Goal: Information Seeking & Learning: Learn about a topic

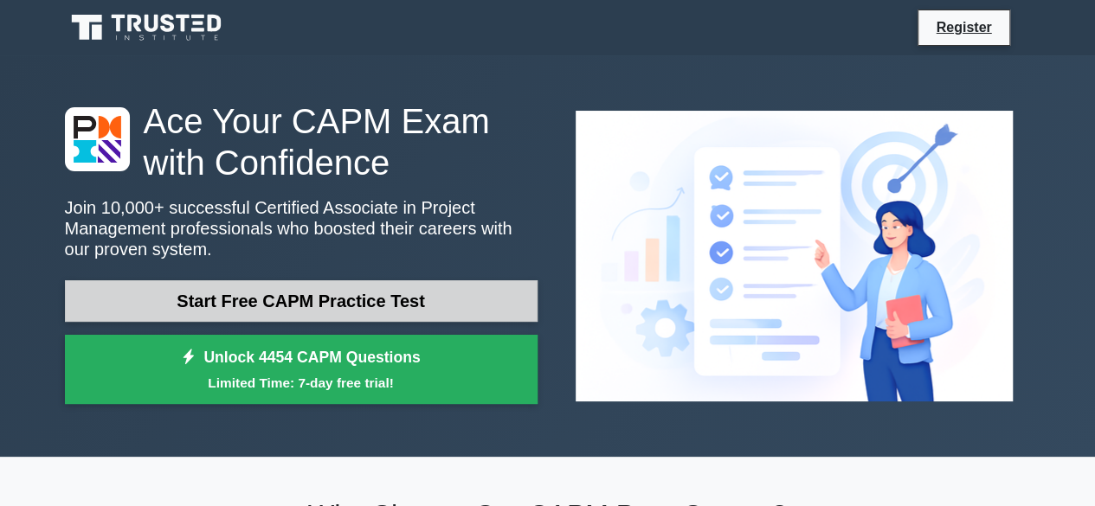
click at [293, 299] on link "Start Free CAPM Practice Test" at bounding box center [301, 301] width 473 height 42
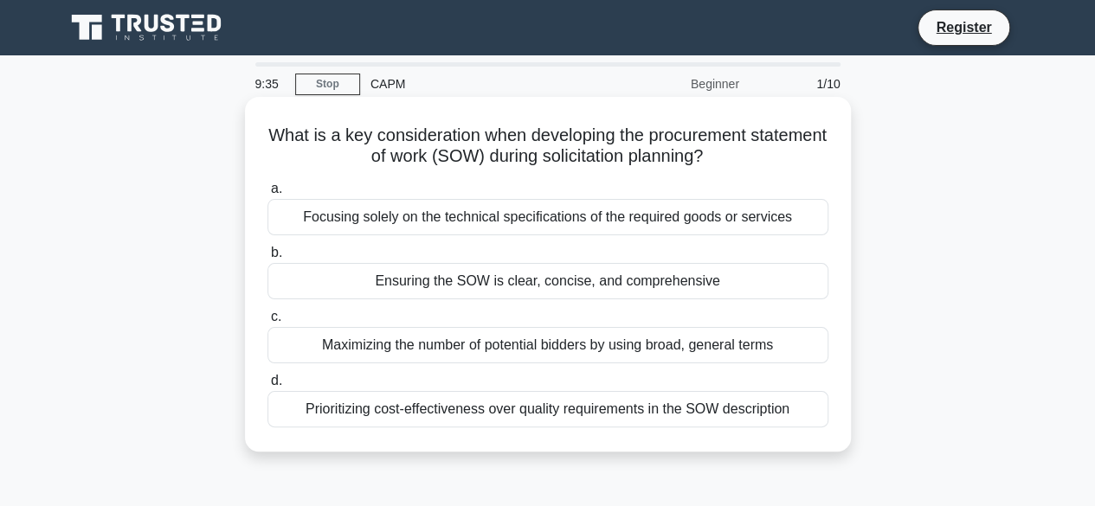
click at [457, 281] on div "Ensuring the SOW is clear, concise, and comprehensive" at bounding box center [548, 281] width 561 height 36
click at [268, 259] on input "b. Ensuring the SOW is clear, concise, and comprehensive" at bounding box center [268, 253] width 0 height 11
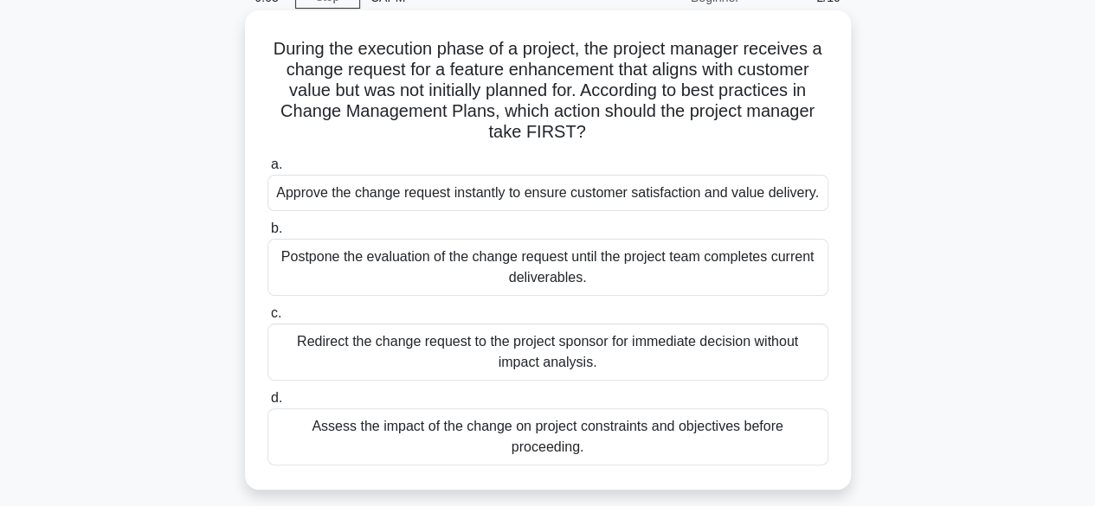
scroll to position [173, 0]
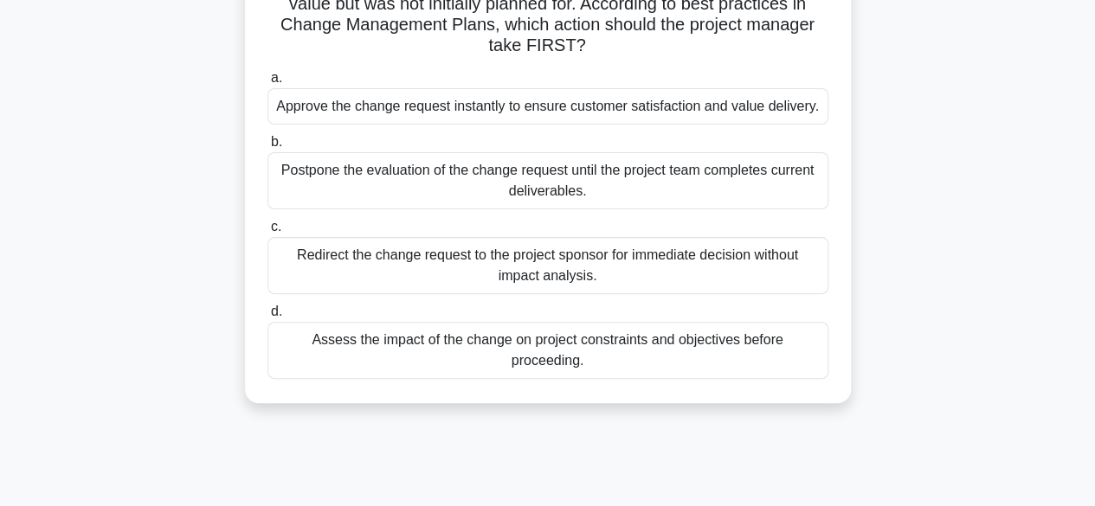
click at [583, 345] on div "Assess the impact of the change on project constraints and objectives before pr…" at bounding box center [548, 350] width 561 height 57
click at [268, 318] on input "d. Assess the impact of the change on project constraints and objectives before…" at bounding box center [268, 311] width 0 height 11
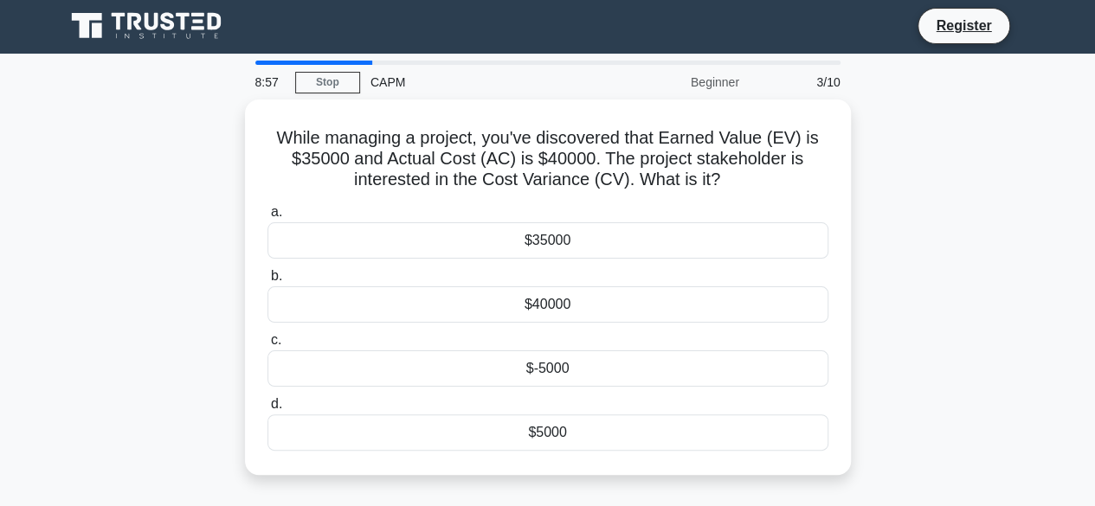
scroll to position [0, 0]
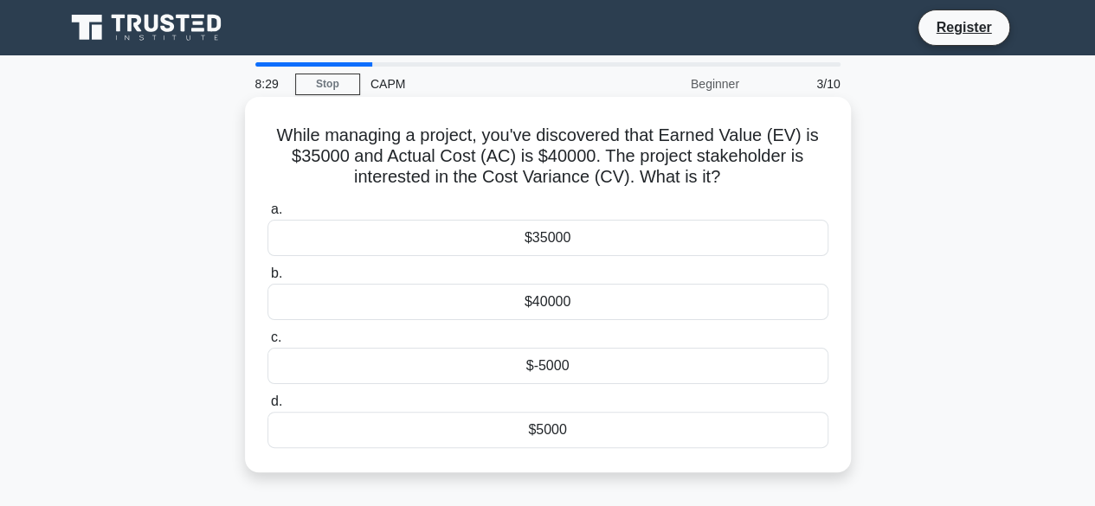
click at [345, 366] on div "$-5000" at bounding box center [548, 366] width 561 height 36
click at [268, 344] on input "c. $-5000" at bounding box center [268, 337] width 0 height 11
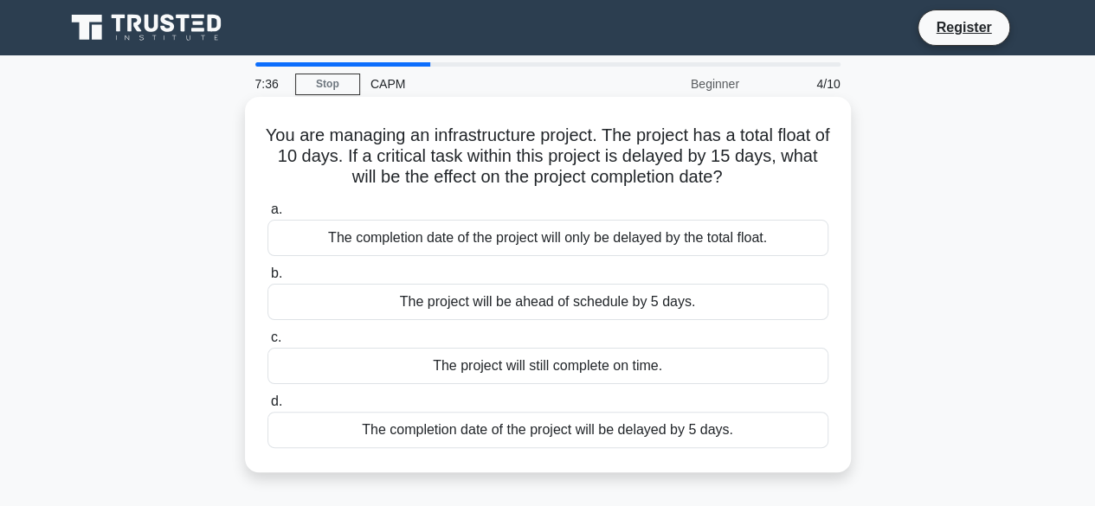
click at [514, 430] on div "The completion date of the project will be delayed by 5 days." at bounding box center [548, 430] width 561 height 36
click at [268, 408] on input "d. The completion date of the project will be delayed by 5 days." at bounding box center [268, 402] width 0 height 11
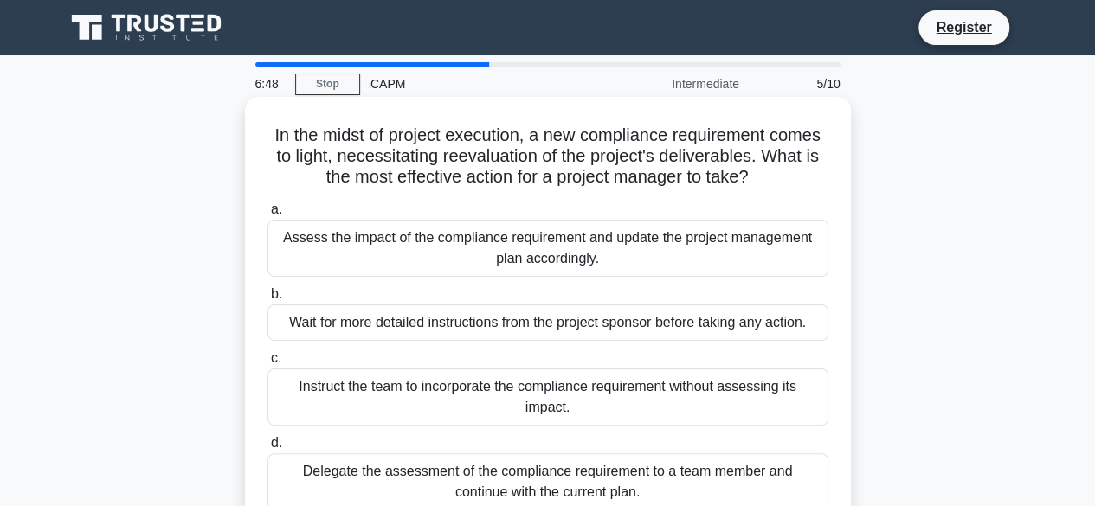
scroll to position [87, 0]
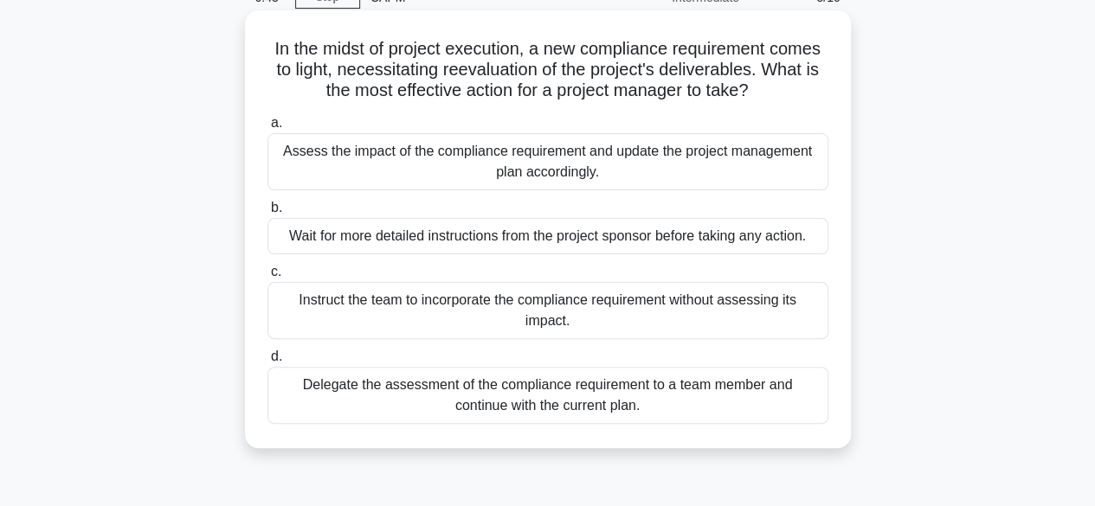
click at [445, 158] on div "Assess the impact of the compliance requirement and update the project manageme…" at bounding box center [548, 161] width 561 height 57
click at [268, 129] on input "a. Assess the impact of the compliance requirement and update the project manag…" at bounding box center [268, 123] width 0 height 11
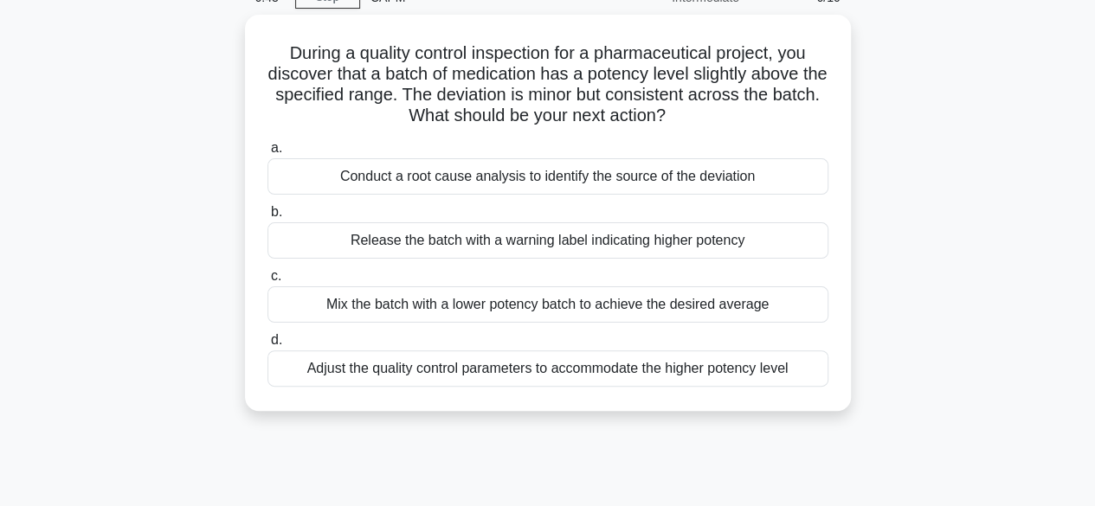
scroll to position [0, 0]
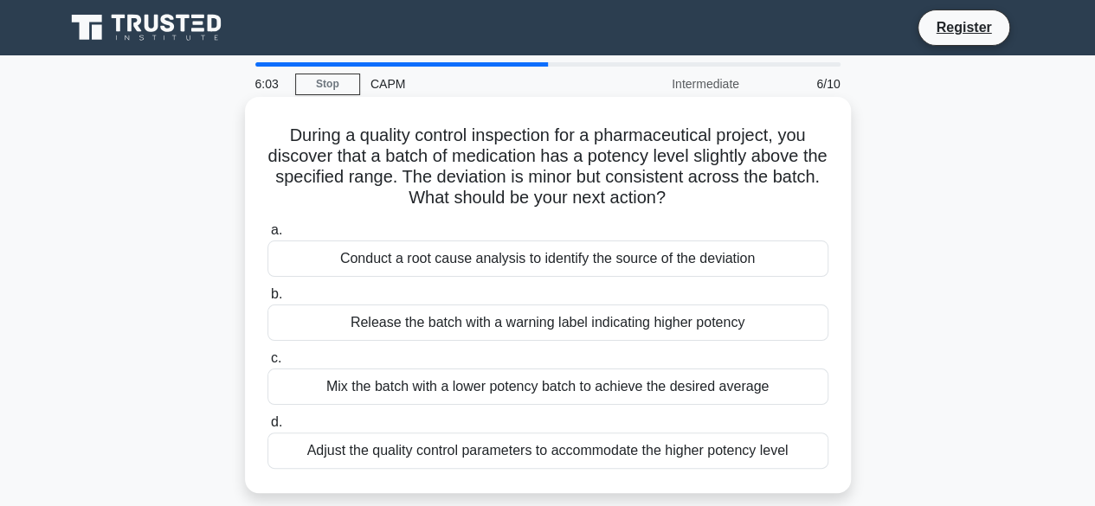
click at [570, 456] on div "Adjust the quality control parameters to accommodate the higher potency level" at bounding box center [548, 451] width 561 height 36
click at [268, 429] on input "d. Adjust the quality control parameters to accommodate the higher potency level" at bounding box center [268, 422] width 0 height 11
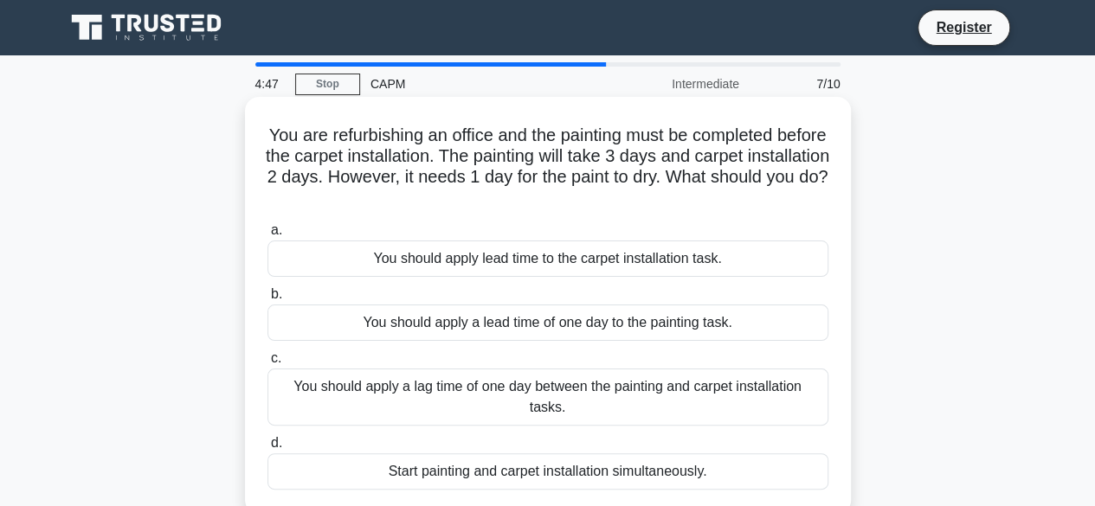
click at [615, 389] on div "You should apply a lag time of one day between the painting and carpet installa…" at bounding box center [548, 397] width 561 height 57
click at [268, 364] on input "c. You should apply a lag time of one day between the painting and carpet insta…" at bounding box center [268, 358] width 0 height 11
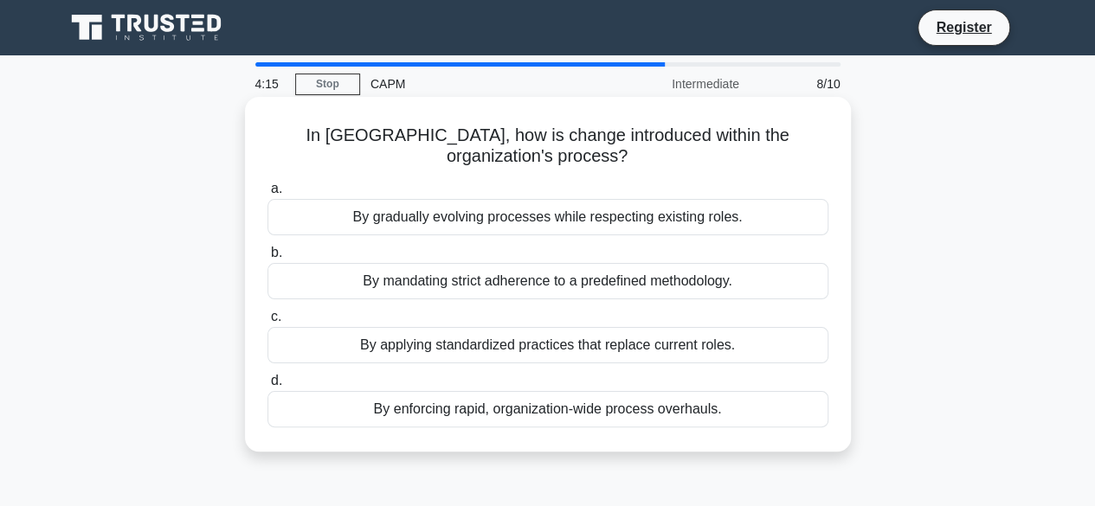
click at [502, 220] on div "By gradually evolving processes while respecting existing roles." at bounding box center [548, 217] width 561 height 36
click at [268, 195] on input "a. By gradually evolving processes while respecting existing roles." at bounding box center [268, 189] width 0 height 11
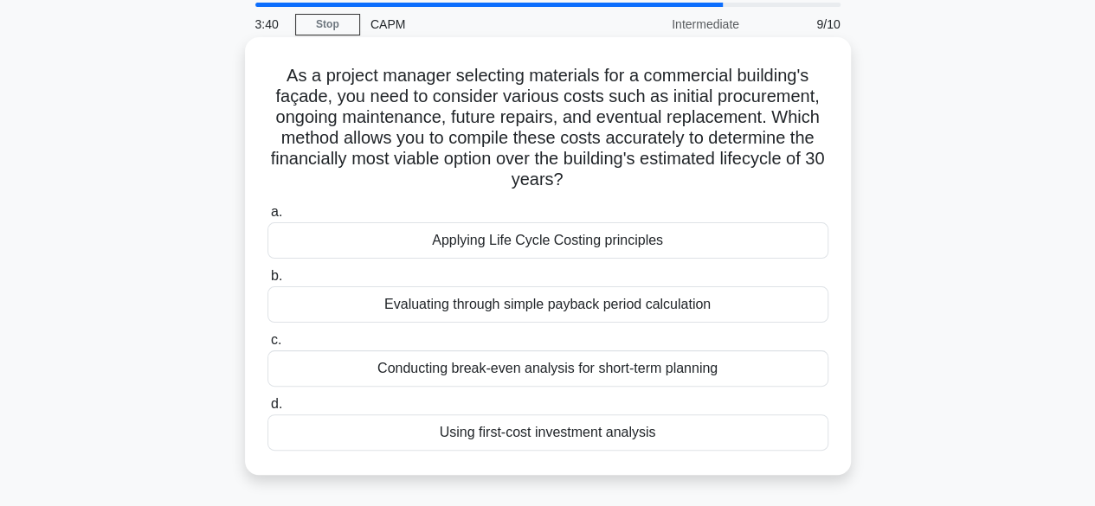
scroll to position [87, 0]
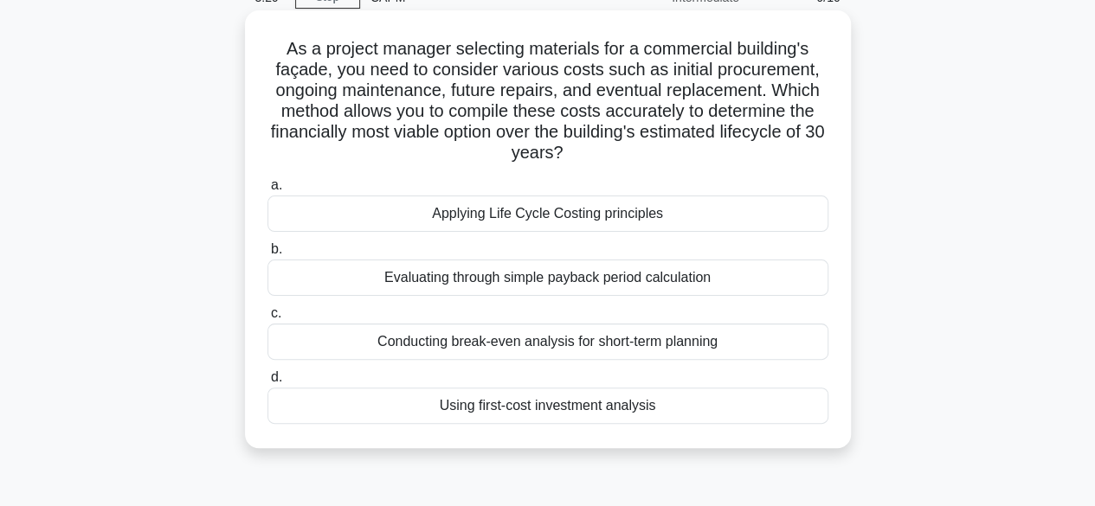
click at [564, 214] on div "Applying Life Cycle Costing principles" at bounding box center [548, 214] width 561 height 36
click at [268, 191] on input "a. Applying Life Cycle Costing principles" at bounding box center [268, 185] width 0 height 11
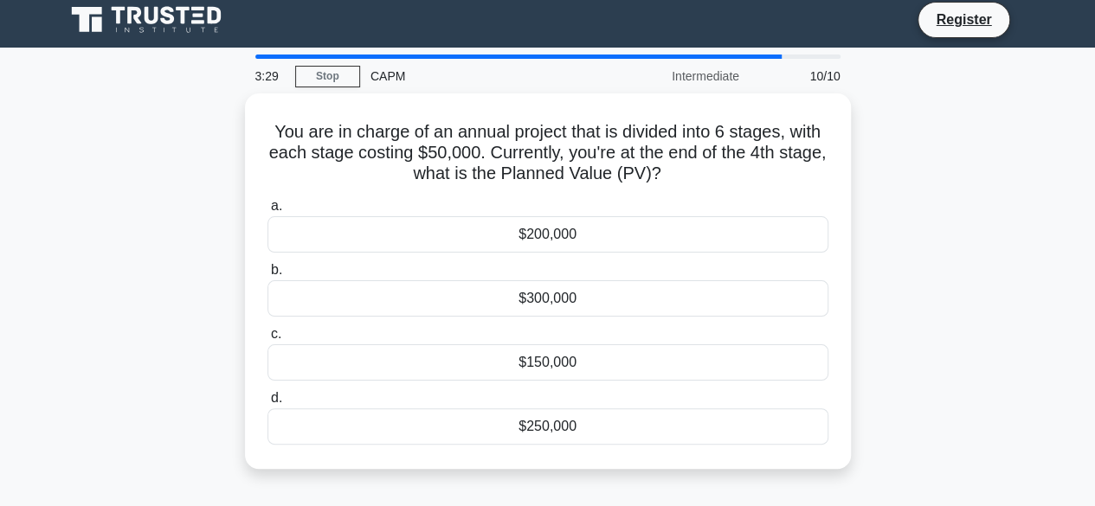
scroll to position [0, 0]
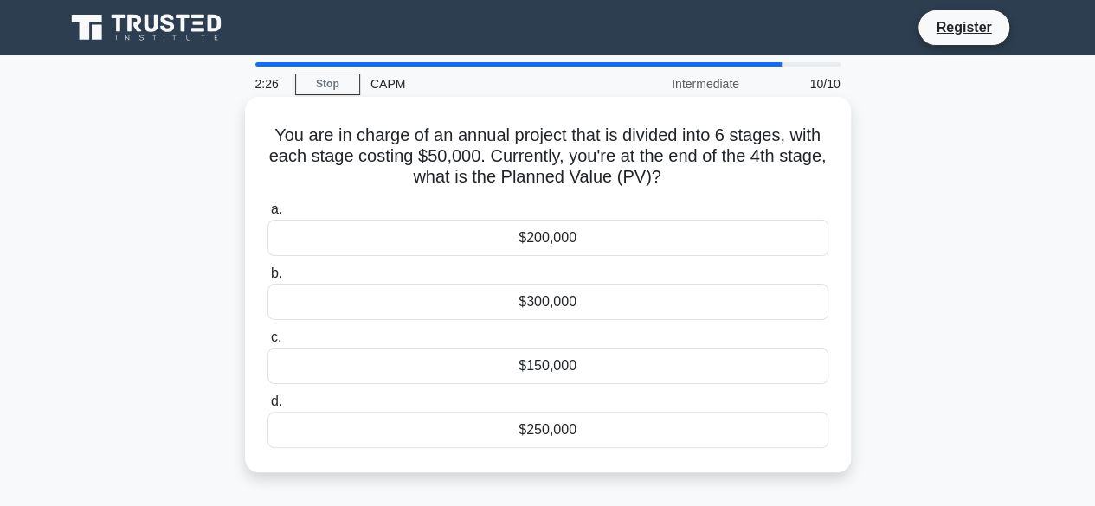
click at [313, 243] on div "$200,000" at bounding box center [548, 238] width 561 height 36
click at [268, 216] on input "a. $200,000" at bounding box center [268, 209] width 0 height 11
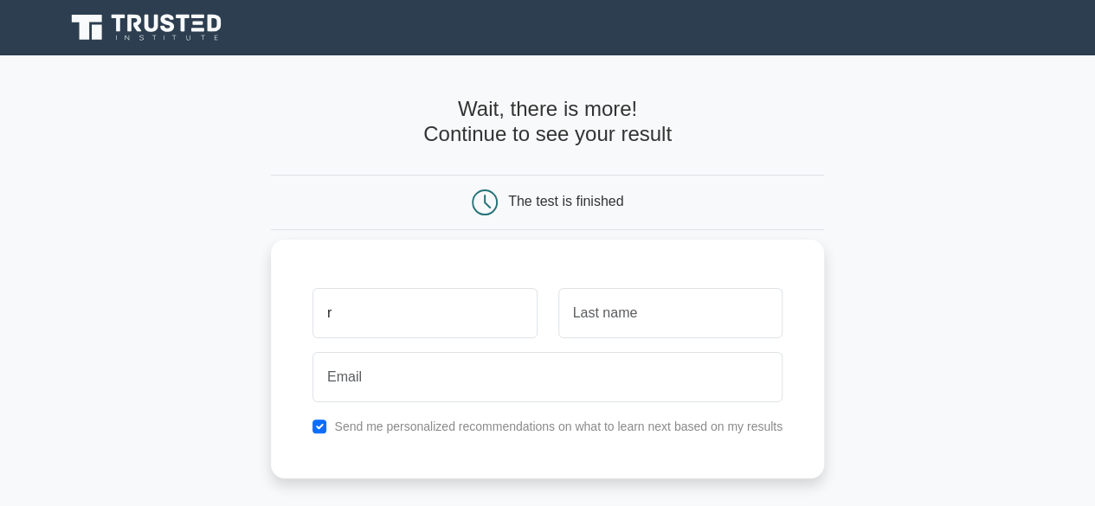
type input "r"
click at [612, 316] on input "text" at bounding box center [670, 313] width 224 height 50
type input "r"
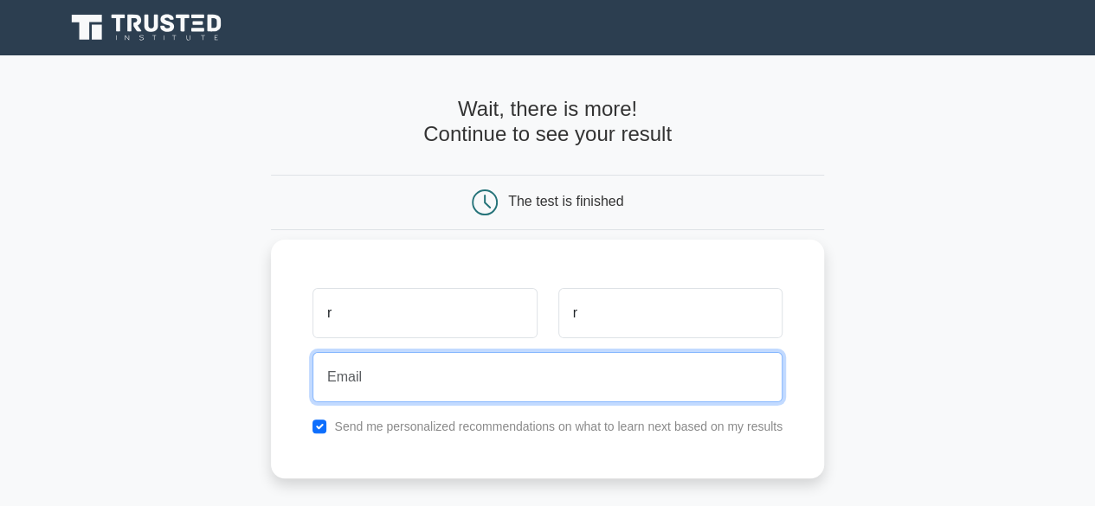
click at [397, 373] on input "email" at bounding box center [548, 377] width 470 height 50
type input "e"
paste input "[EMAIL_ADDRESS][DOMAIN_NAME]"
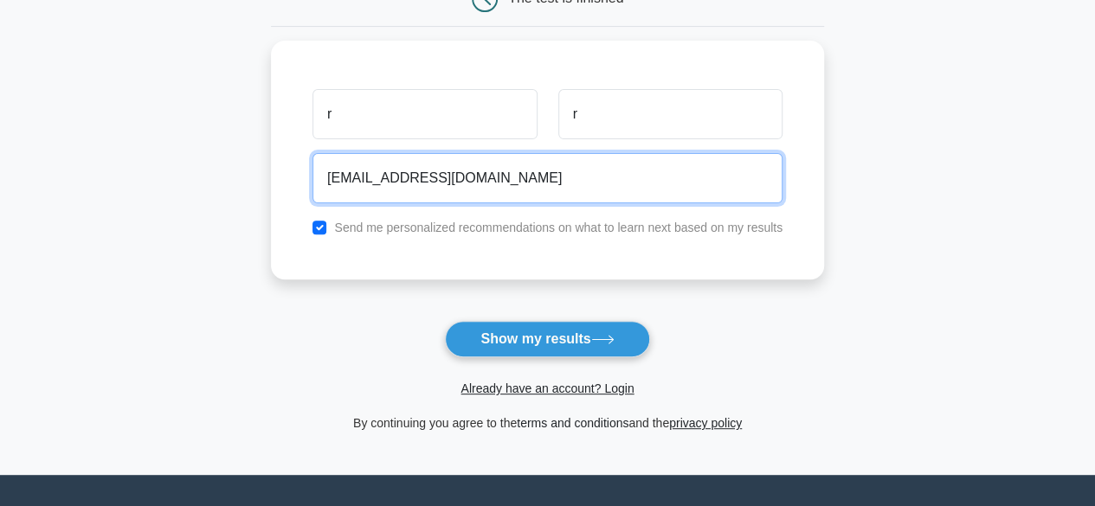
scroll to position [260, 0]
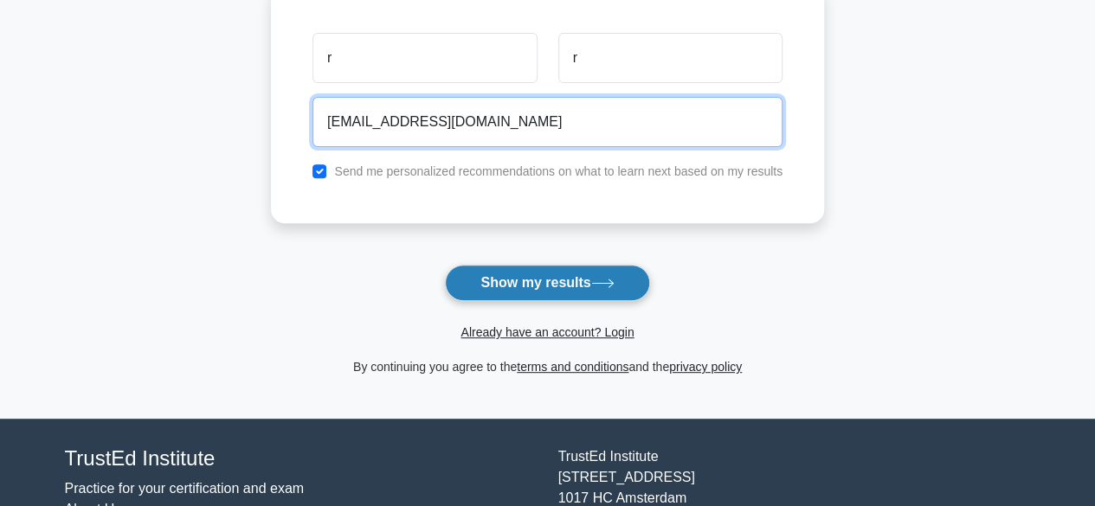
type input "[EMAIL_ADDRESS][DOMAIN_NAME]"
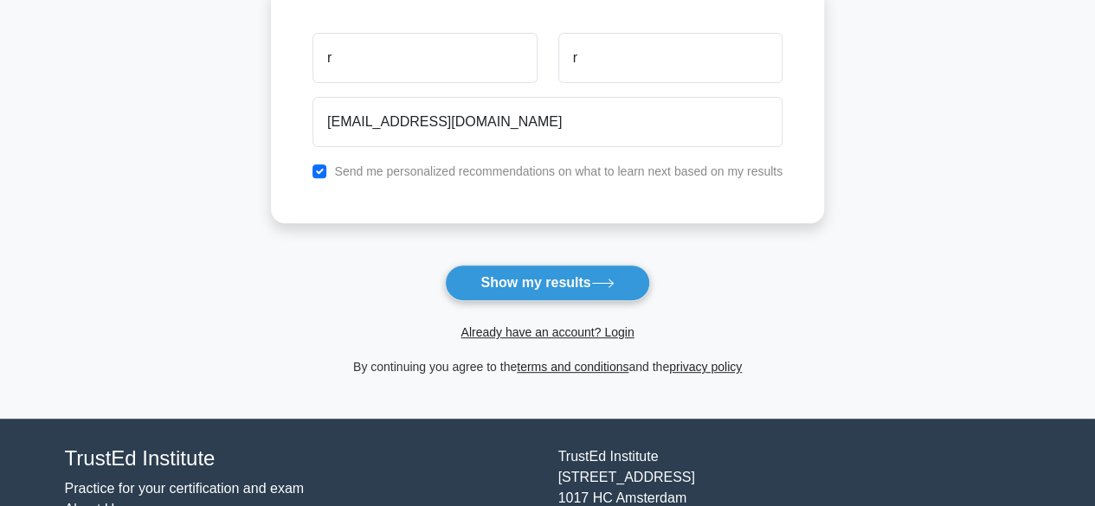
click at [519, 285] on button "Show my results" at bounding box center [547, 283] width 204 height 36
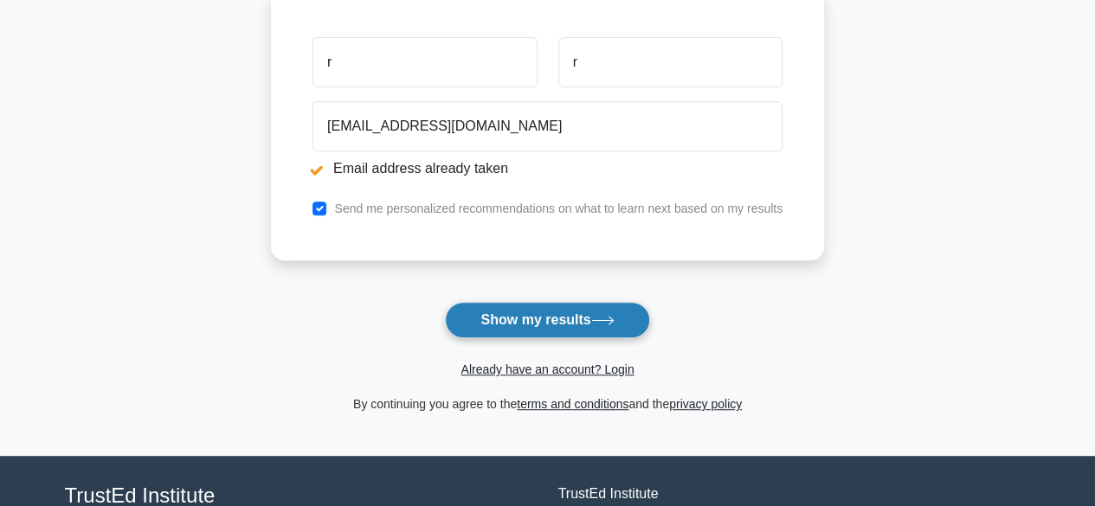
scroll to position [346, 0]
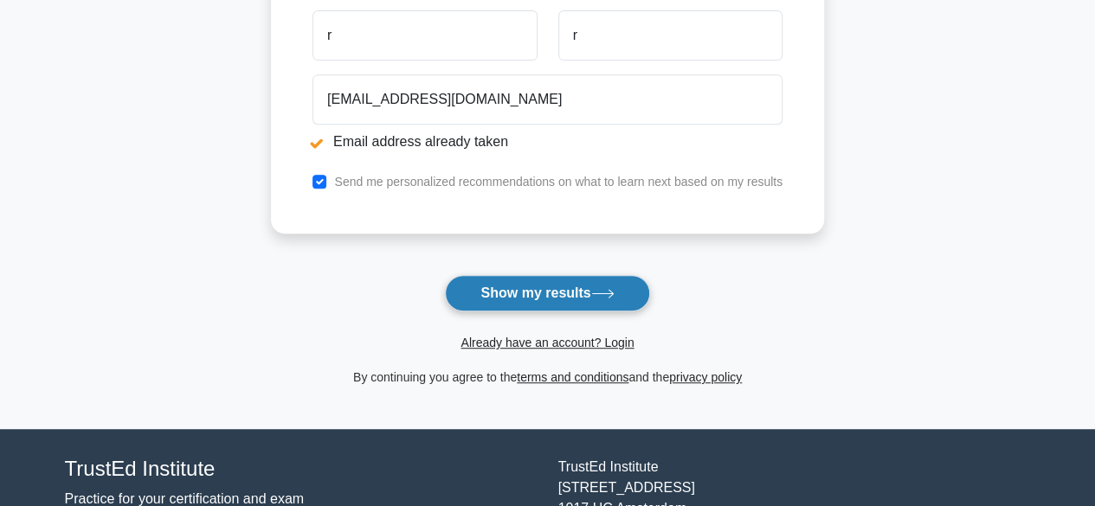
click at [538, 285] on button "Show my results" at bounding box center [547, 293] width 204 height 36
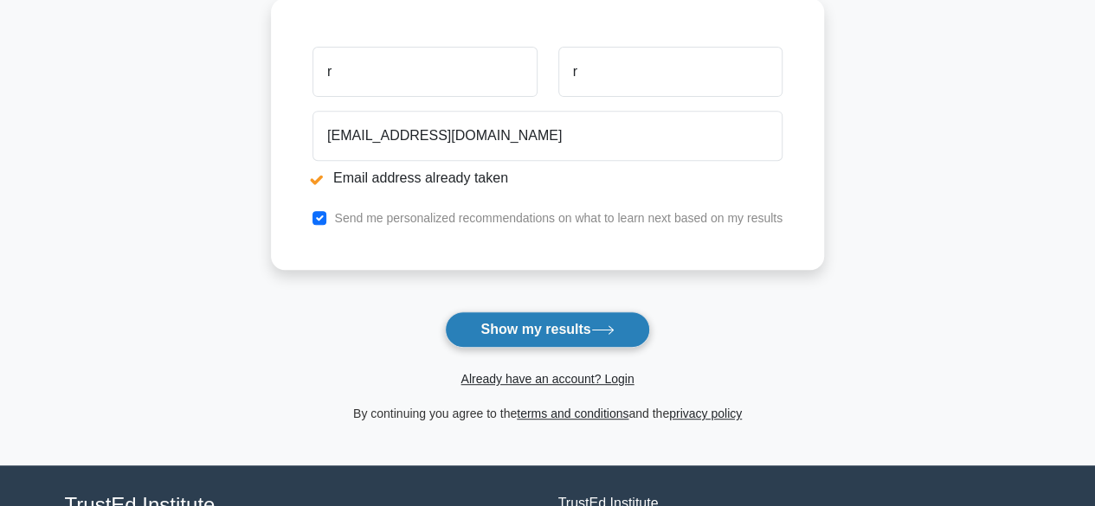
scroll to position [346, 0]
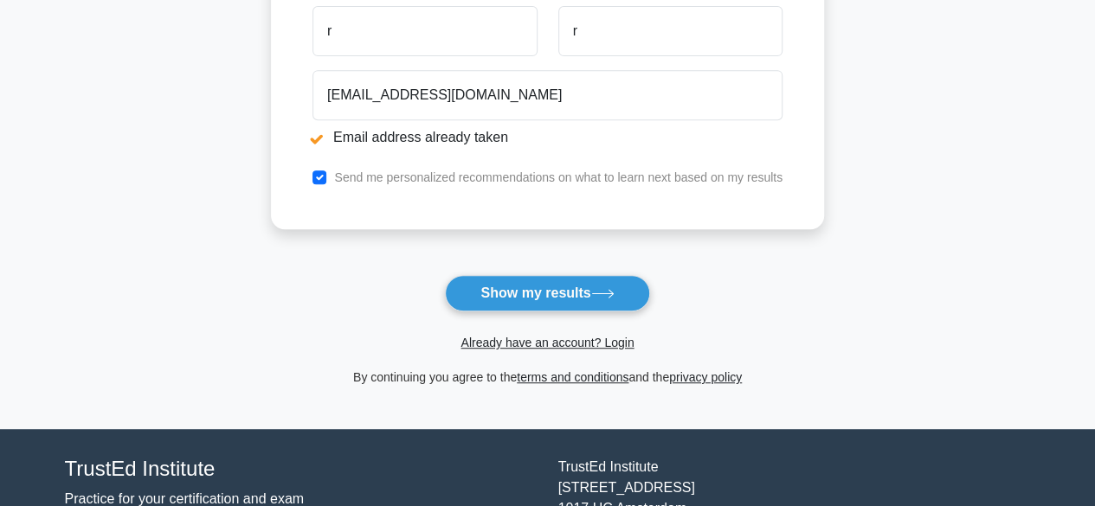
drag, startPoint x: 338, startPoint y: 32, endPoint x: 315, endPoint y: 33, distance: 23.4
click at [315, 33] on input "r" at bounding box center [425, 31] width 224 height 50
type input "s"
drag, startPoint x: 594, startPoint y: 31, endPoint x: 541, endPoint y: 20, distance: 54.0
click at [541, 20] on div "s r" at bounding box center [547, 31] width 491 height 64
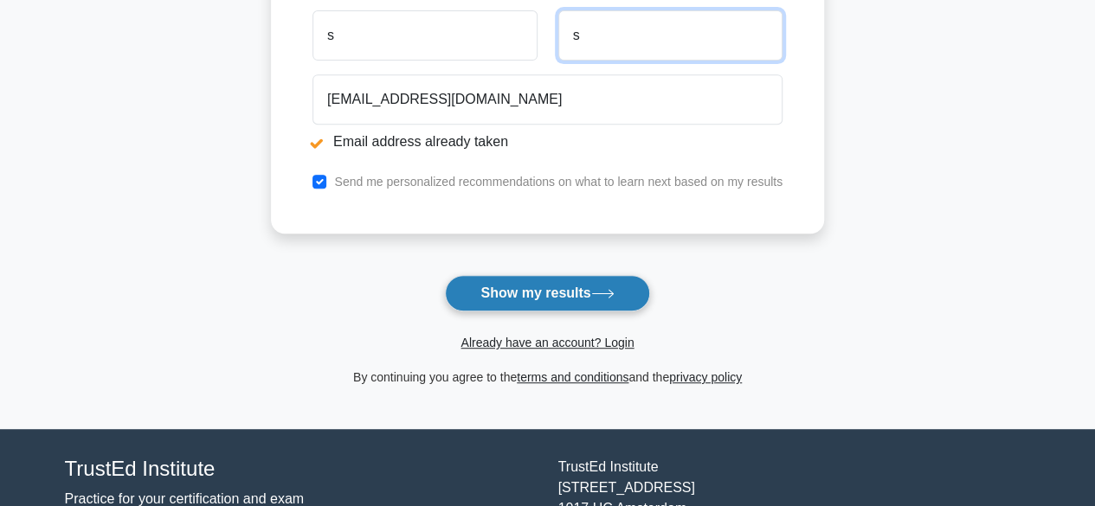
type input "s"
click at [550, 293] on button "Show my results" at bounding box center [547, 293] width 204 height 36
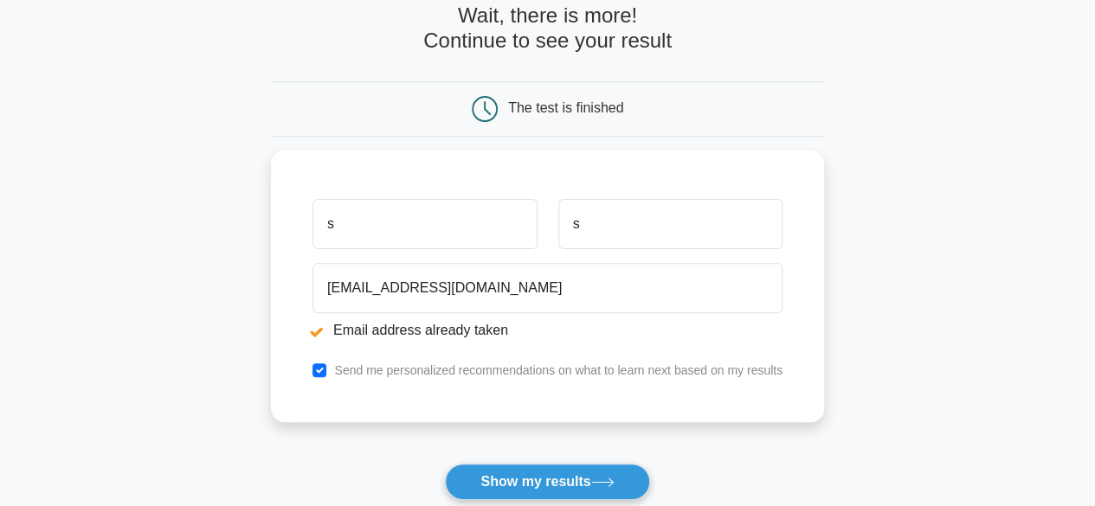
scroll to position [173, 0]
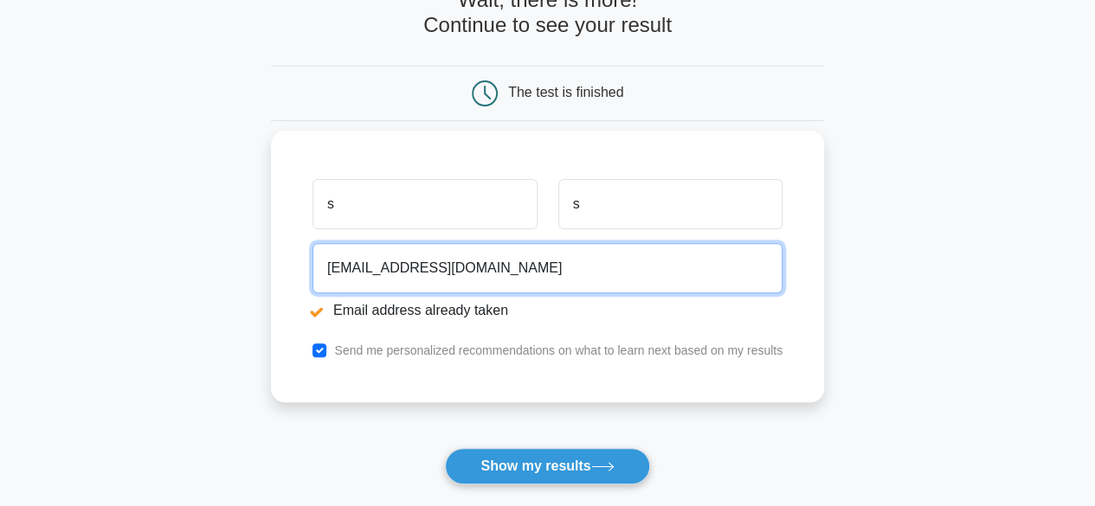
click at [492, 266] on input "[EMAIL_ADDRESS][DOMAIN_NAME]" at bounding box center [548, 268] width 470 height 50
drag, startPoint x: 500, startPoint y: 264, endPoint x: 302, endPoint y: 250, distance: 197.9
click at [302, 250] on div "s s [EMAIL_ADDRESS][DOMAIN_NAME] Email address already taken Send me personaliz…" at bounding box center [547, 267] width 553 height 272
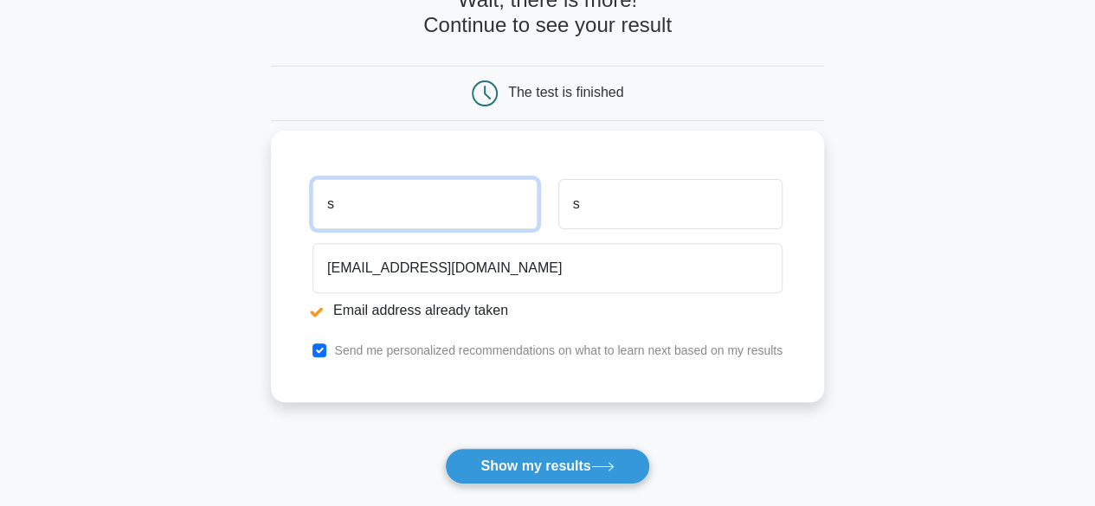
drag, startPoint x: 347, startPoint y: 210, endPoint x: 320, endPoint y: 209, distance: 26.9
click at [320, 209] on input "s" at bounding box center [425, 204] width 224 height 50
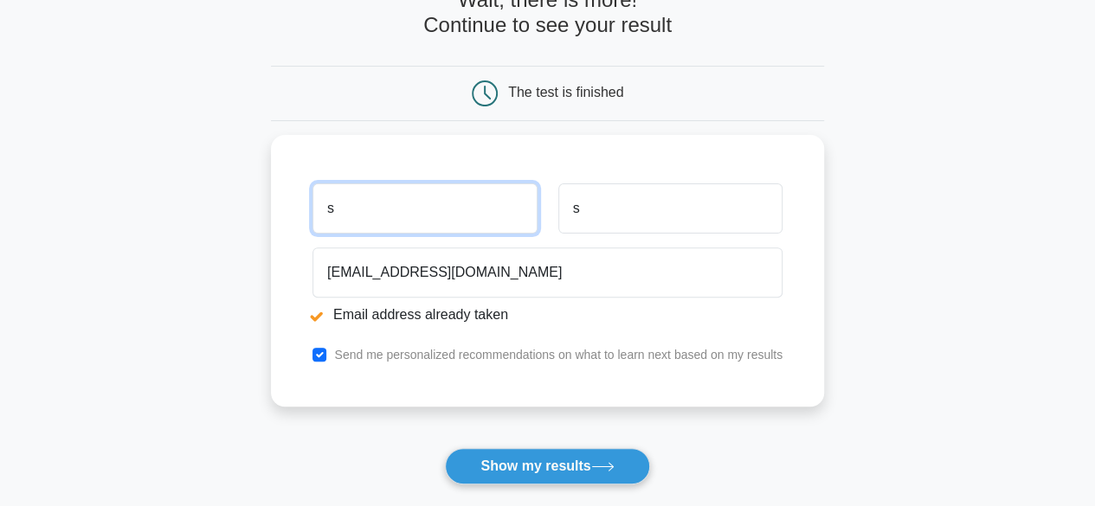
type input "N"
type input "[PERSON_NAME]"
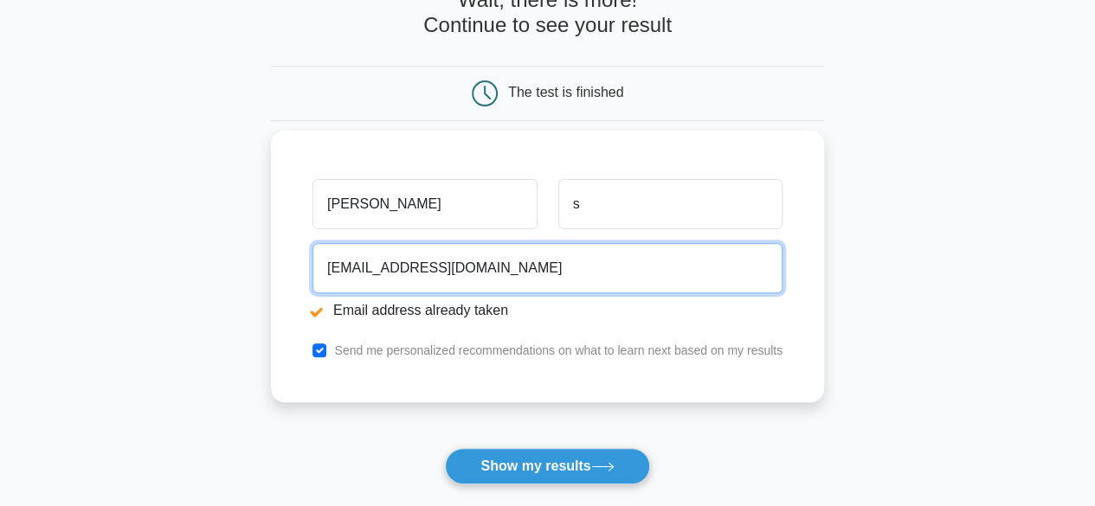
drag, startPoint x: 474, startPoint y: 262, endPoint x: 372, endPoint y: 261, distance: 102.2
click at [372, 261] on input "[EMAIL_ADDRESS][DOMAIN_NAME]" at bounding box center [548, 268] width 470 height 50
click at [416, 289] on input "[EMAIL_ADDRESS][DOMAIN_NAME]" at bounding box center [548, 268] width 470 height 50
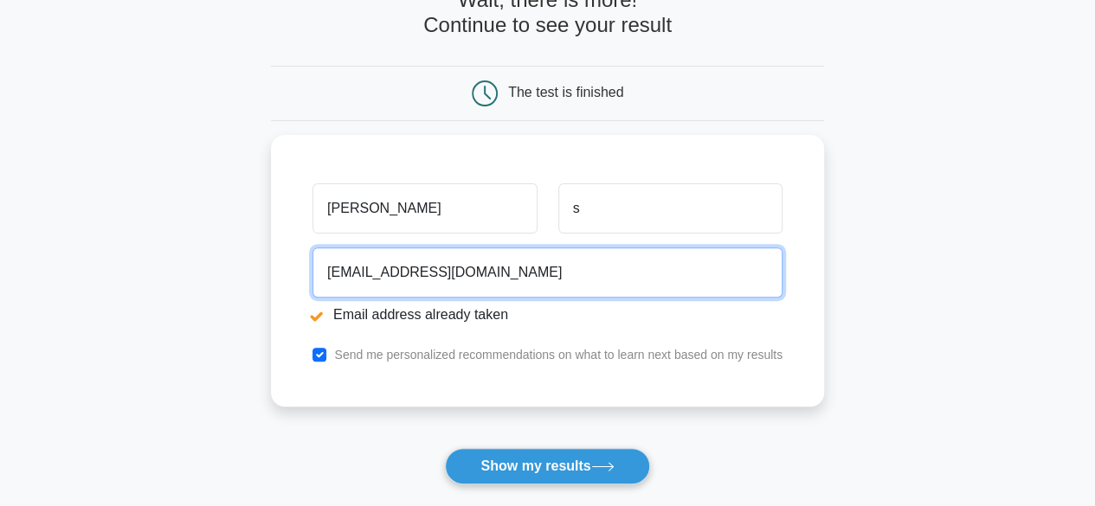
drag, startPoint x: 489, startPoint y: 269, endPoint x: 254, endPoint y: 255, distance: 235.9
click at [254, 255] on main "Email address already taken Wait, there is more! Continue to see your result Th…" at bounding box center [547, 242] width 1095 height 720
type input "[EMAIL_ADDRESS][DOMAIN_NAME]"
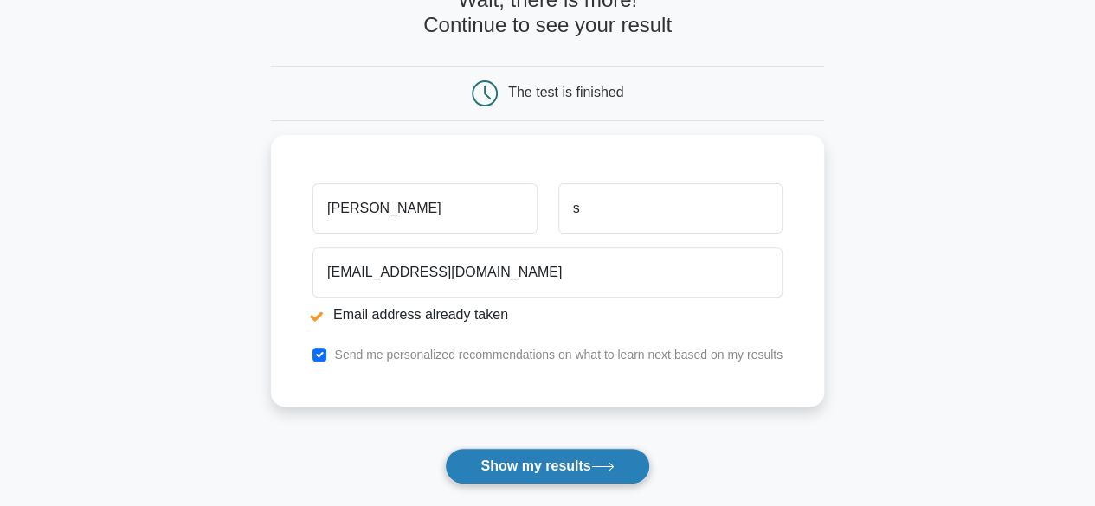
click at [554, 462] on button "Show my results" at bounding box center [547, 466] width 204 height 36
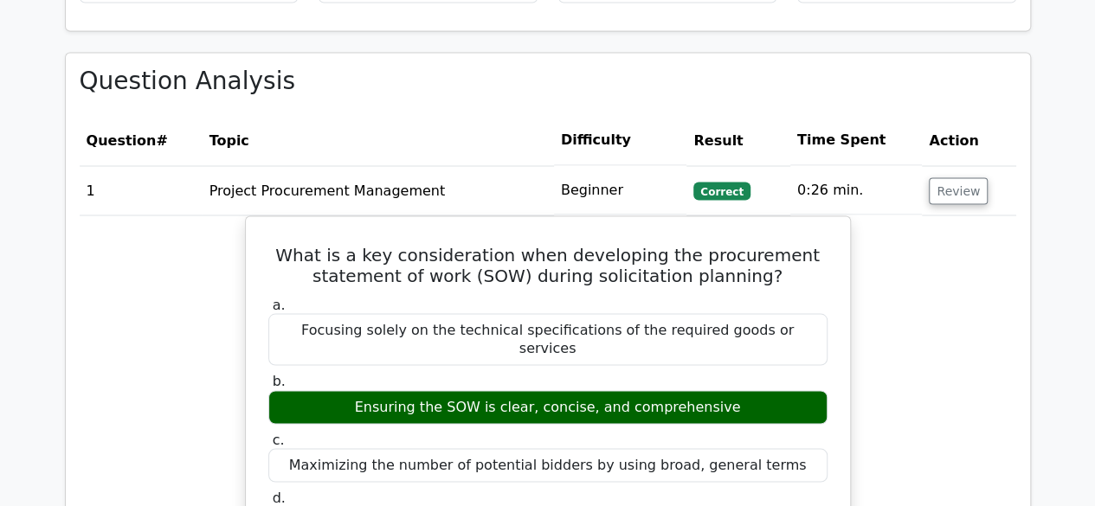
scroll to position [1558, 0]
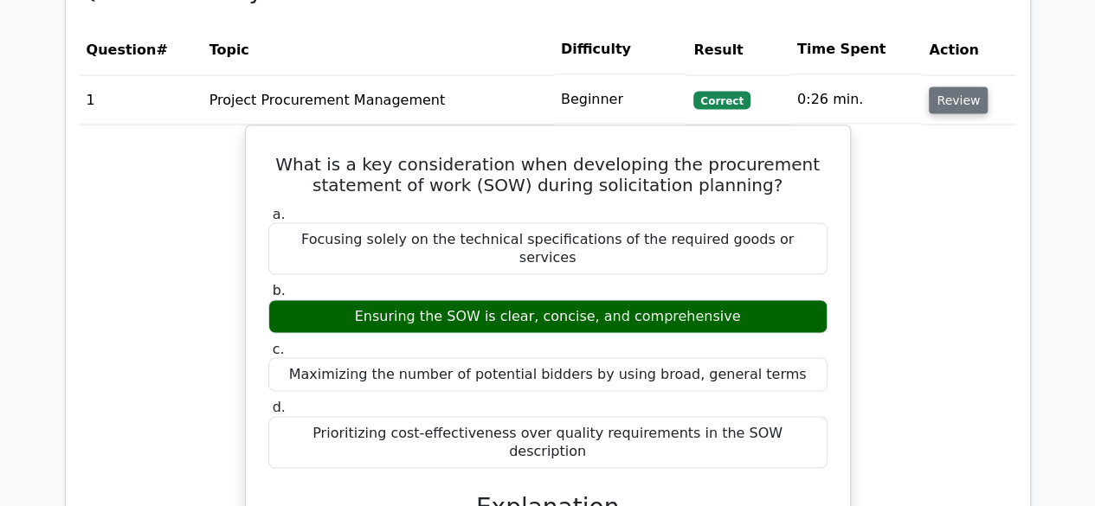
click at [957, 87] on button "Review" at bounding box center [958, 100] width 59 height 27
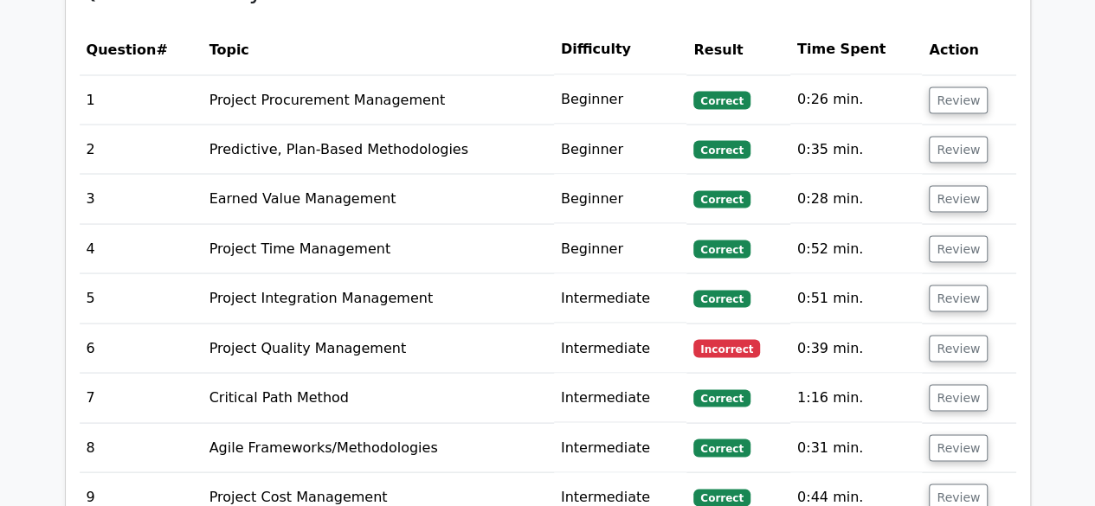
click at [377, 324] on td "Project Quality Management" at bounding box center [378, 348] width 351 height 49
click at [962, 335] on button "Review" at bounding box center [958, 348] width 59 height 27
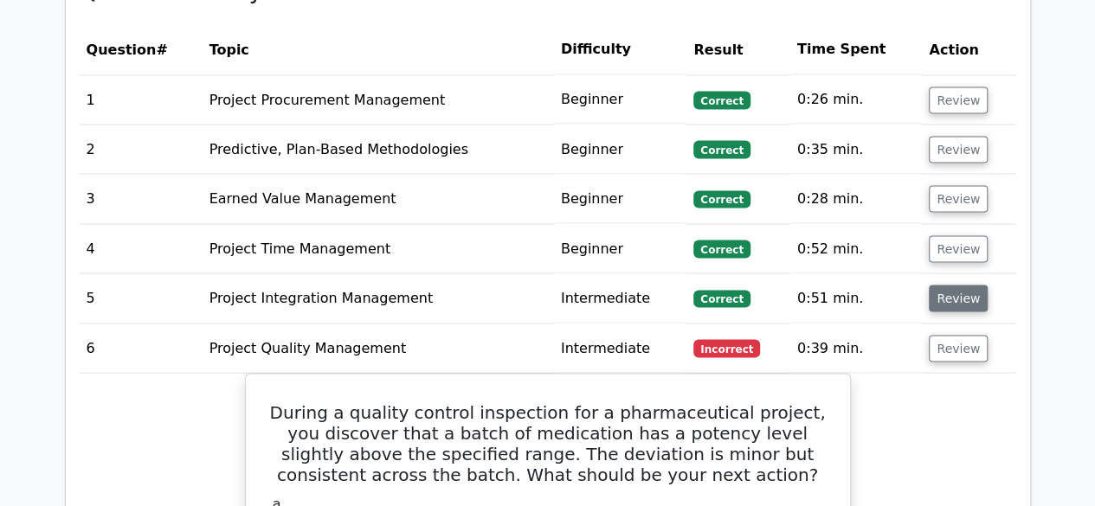
click at [964, 285] on button "Review" at bounding box center [958, 298] width 59 height 27
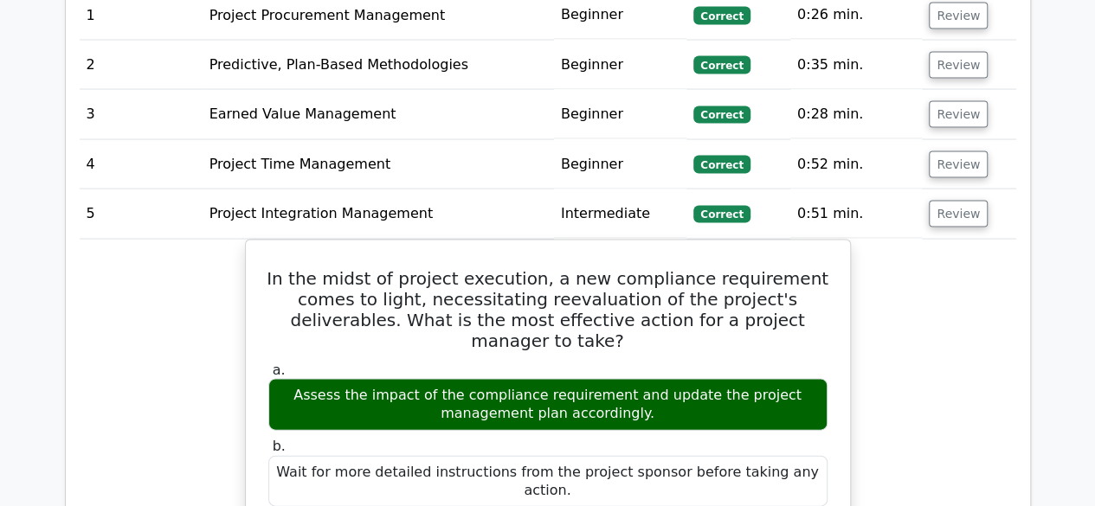
scroll to position [1645, 0]
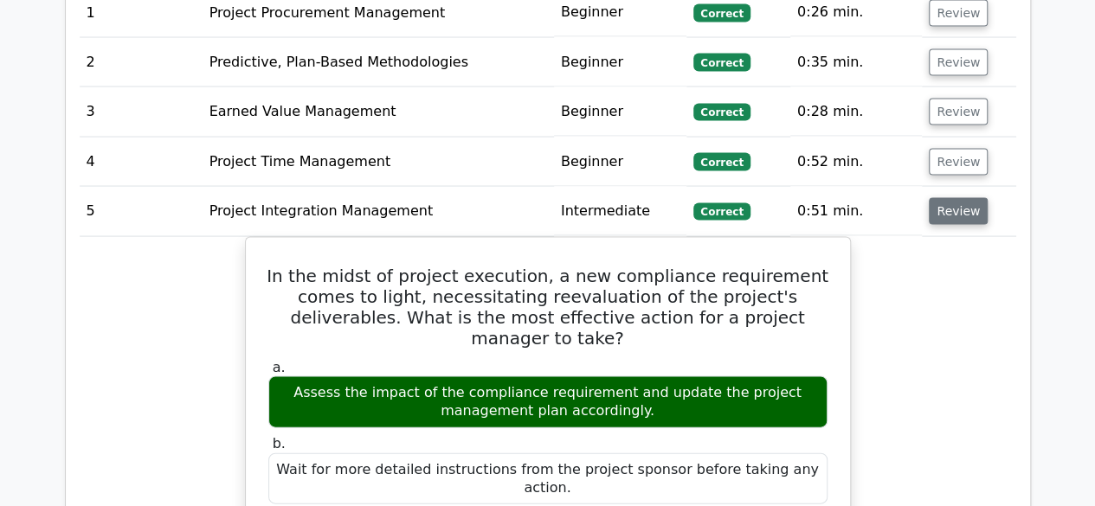
click at [966, 198] on button "Review" at bounding box center [958, 211] width 59 height 27
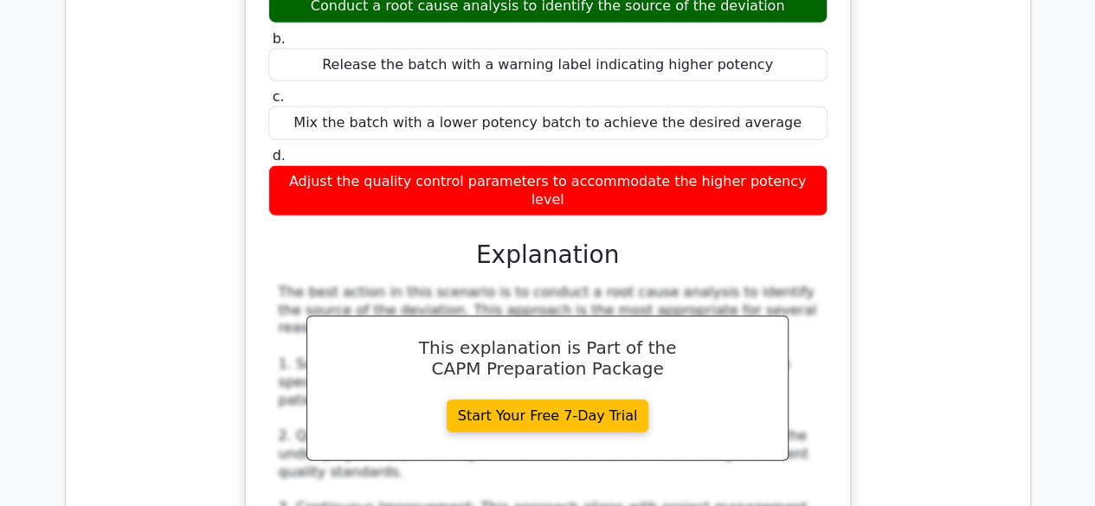
scroll to position [1731, 0]
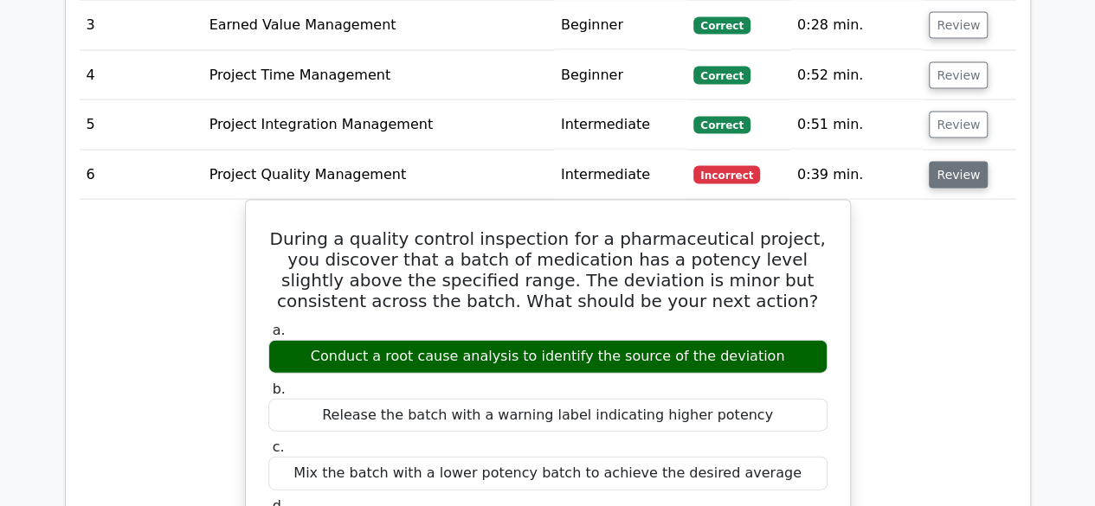
click at [947, 162] on button "Review" at bounding box center [958, 175] width 59 height 27
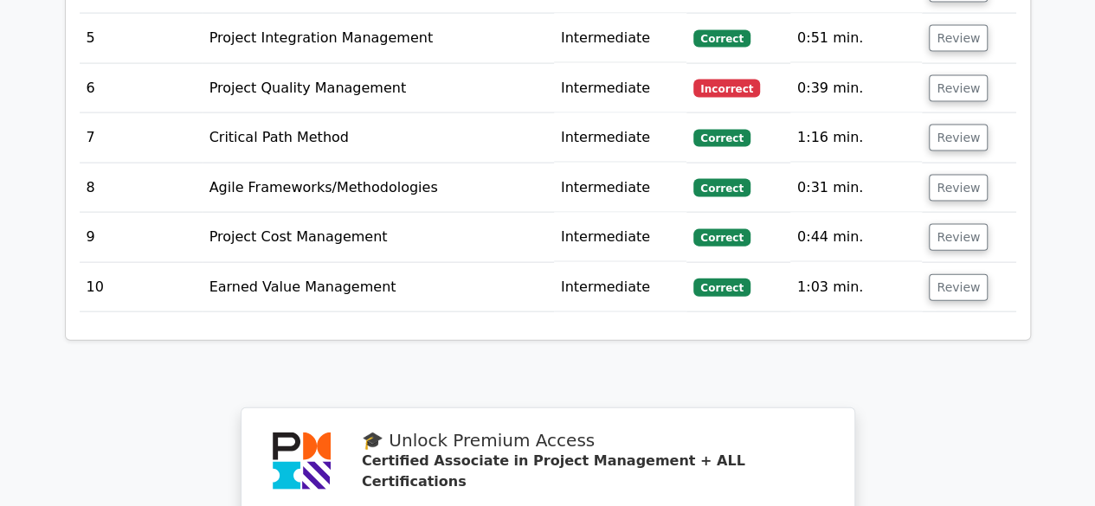
scroll to position [1645, 0]
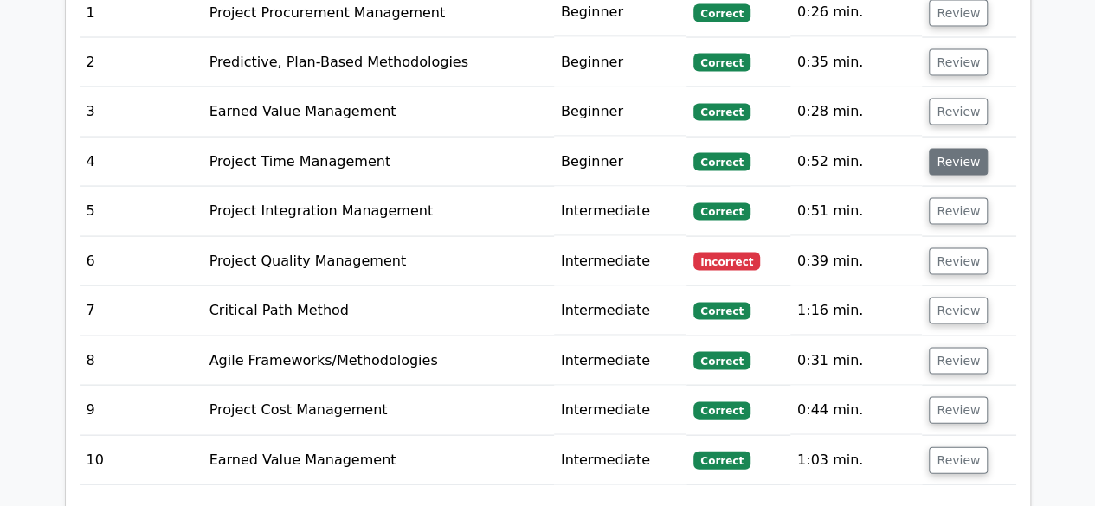
click at [959, 149] on button "Review" at bounding box center [958, 162] width 59 height 27
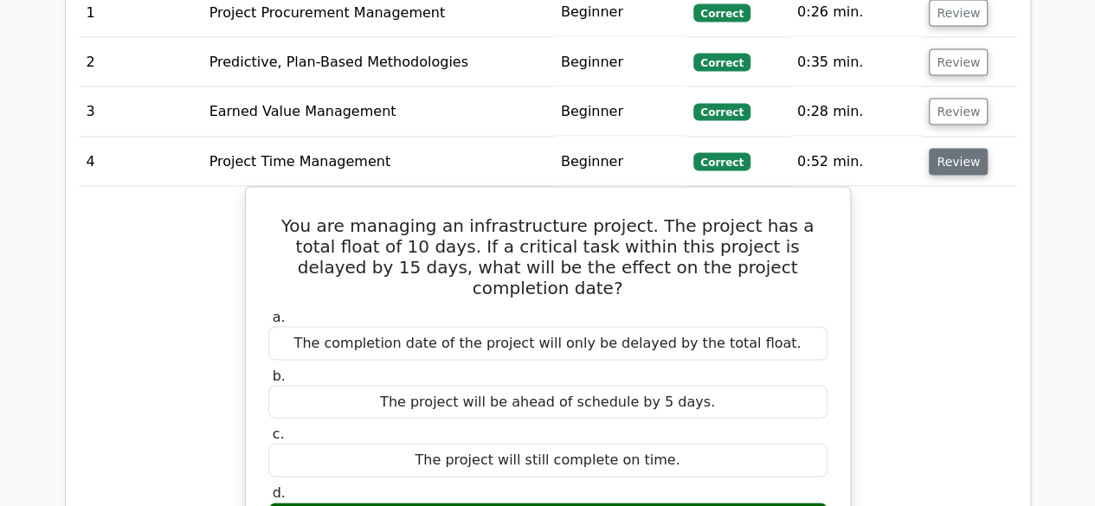
click at [958, 149] on button "Review" at bounding box center [958, 162] width 59 height 27
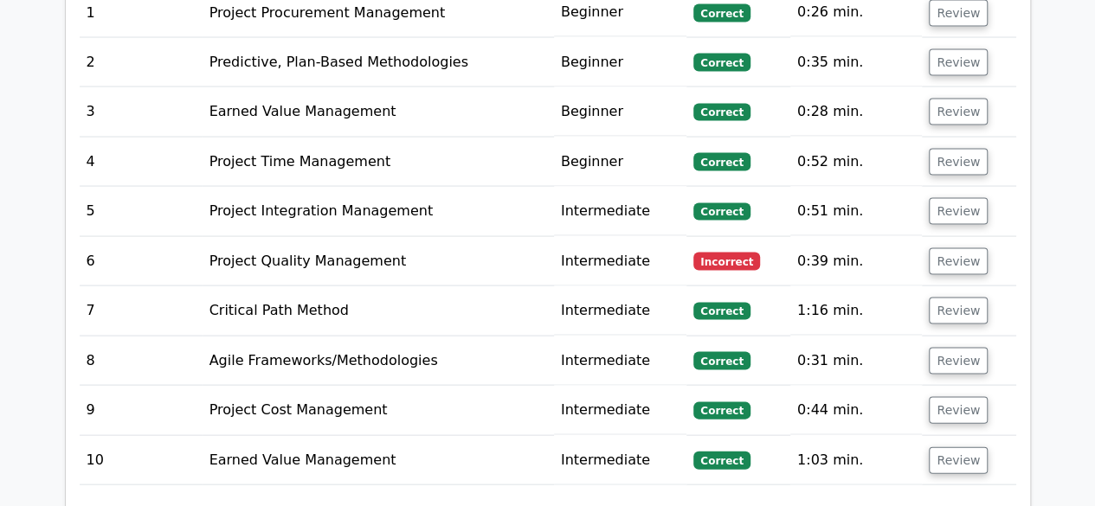
scroll to position [1558, 0]
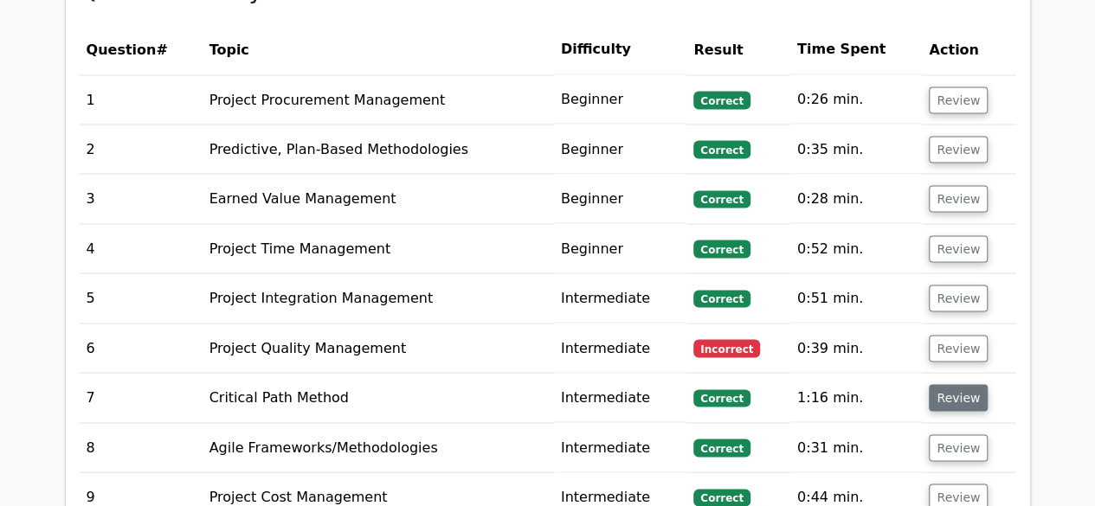
click at [959, 384] on button "Review" at bounding box center [958, 397] width 59 height 27
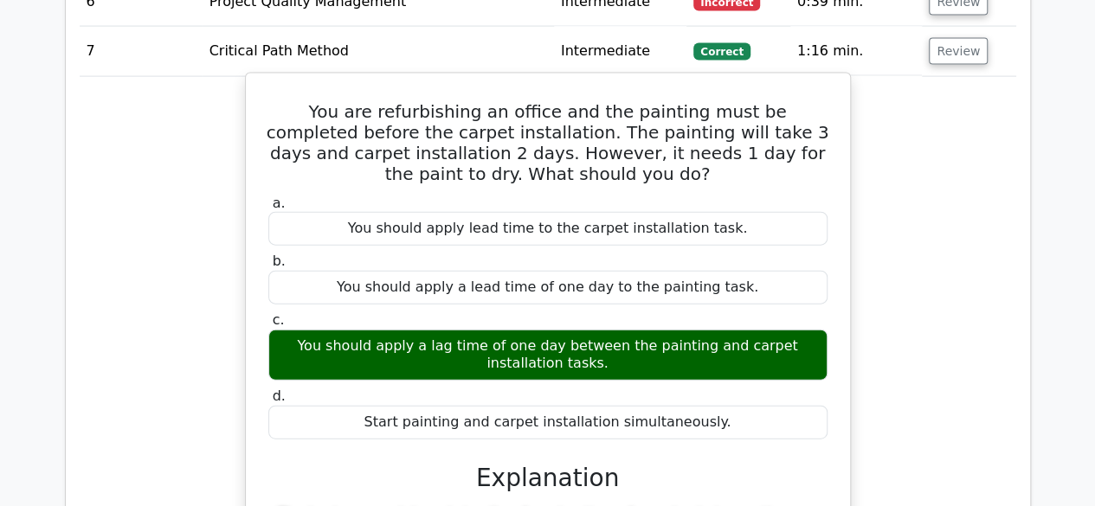
scroll to position [1731, 0]
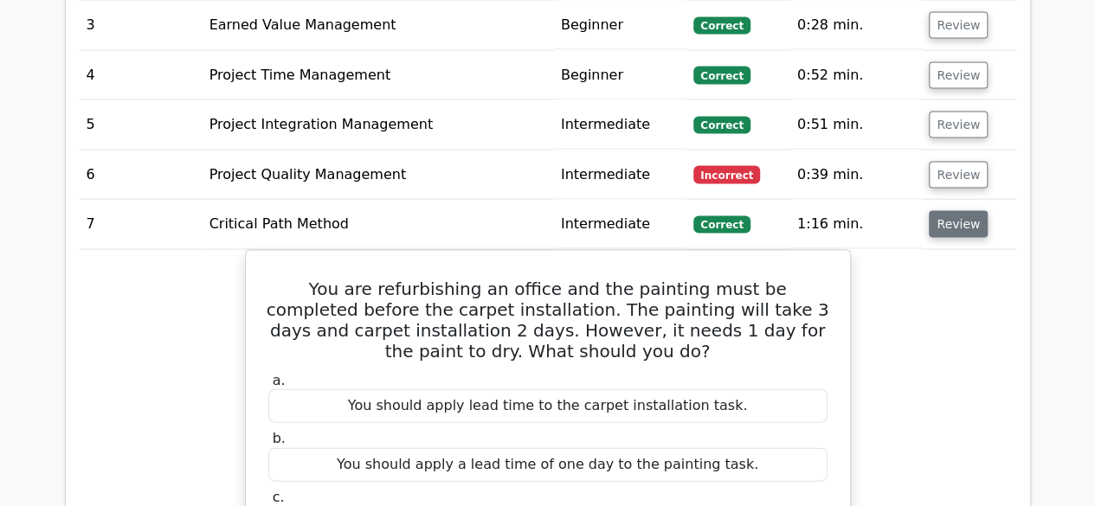
click at [951, 211] on button "Review" at bounding box center [958, 224] width 59 height 27
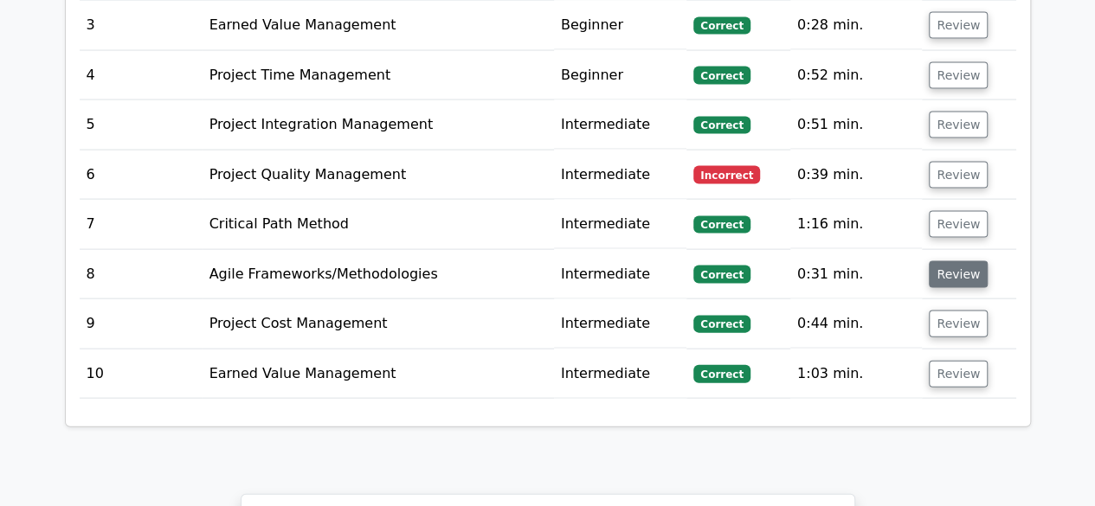
click at [945, 261] on button "Review" at bounding box center [958, 274] width 59 height 27
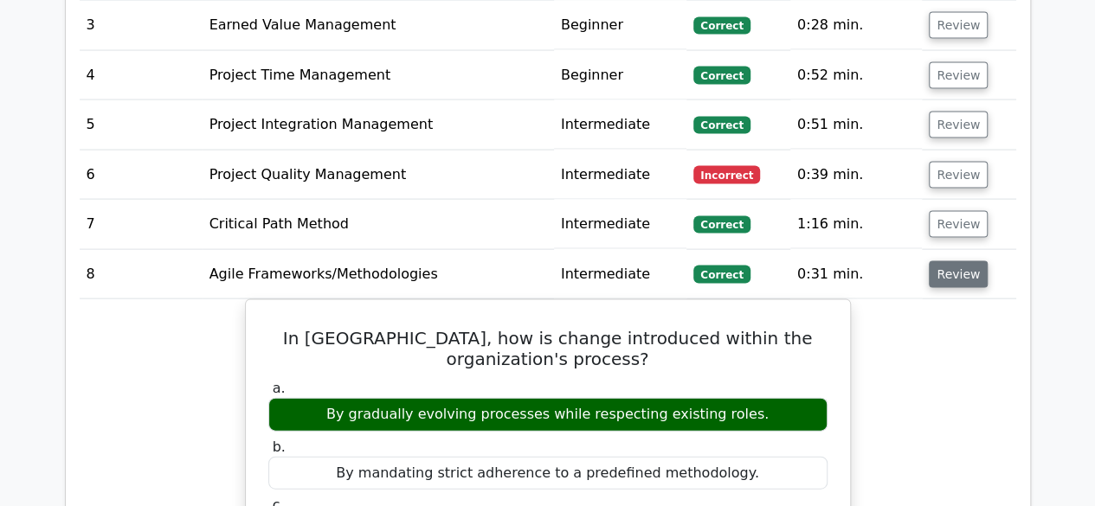
click at [948, 261] on button "Review" at bounding box center [958, 274] width 59 height 27
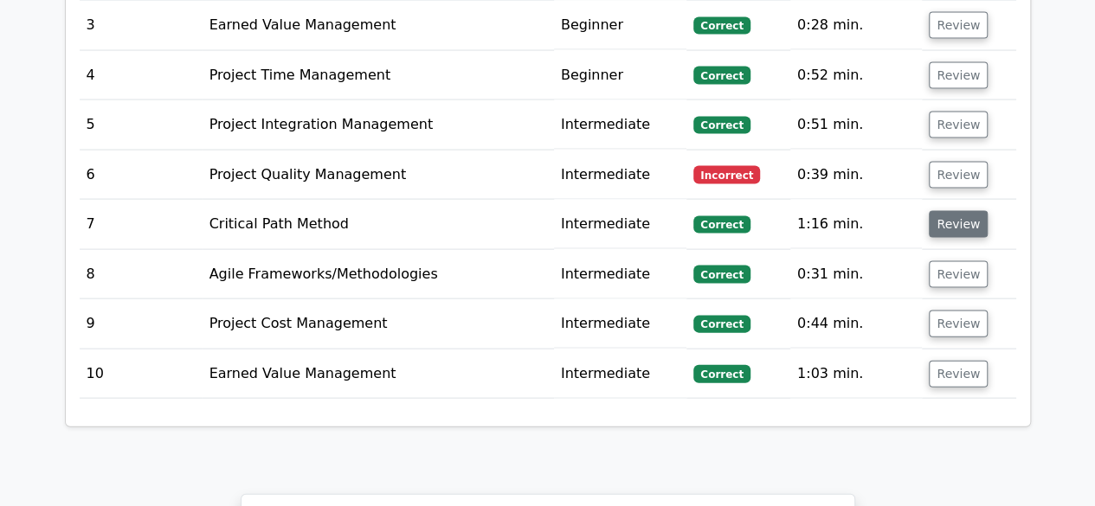
click at [951, 211] on button "Review" at bounding box center [958, 224] width 59 height 27
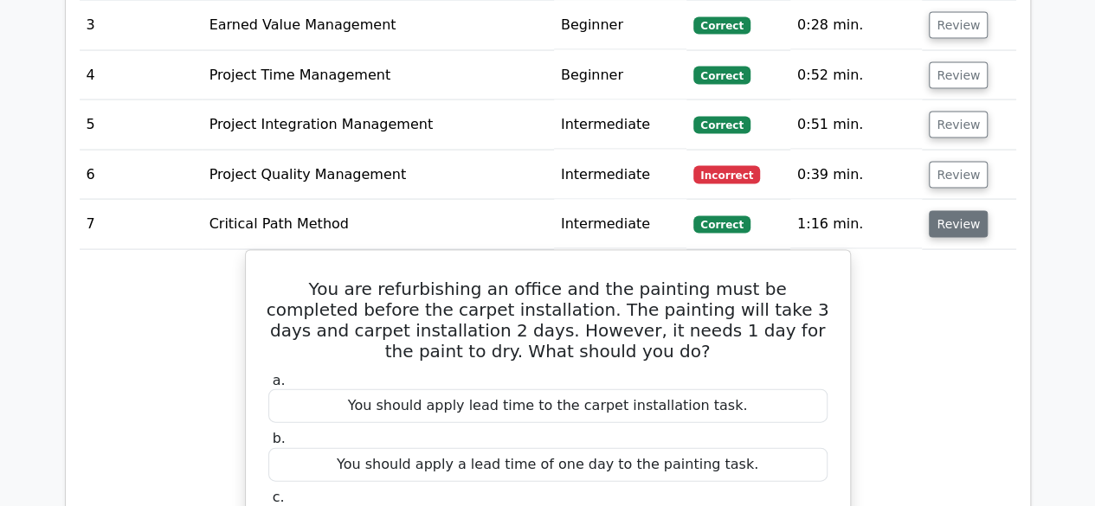
click at [951, 211] on button "Review" at bounding box center [958, 224] width 59 height 27
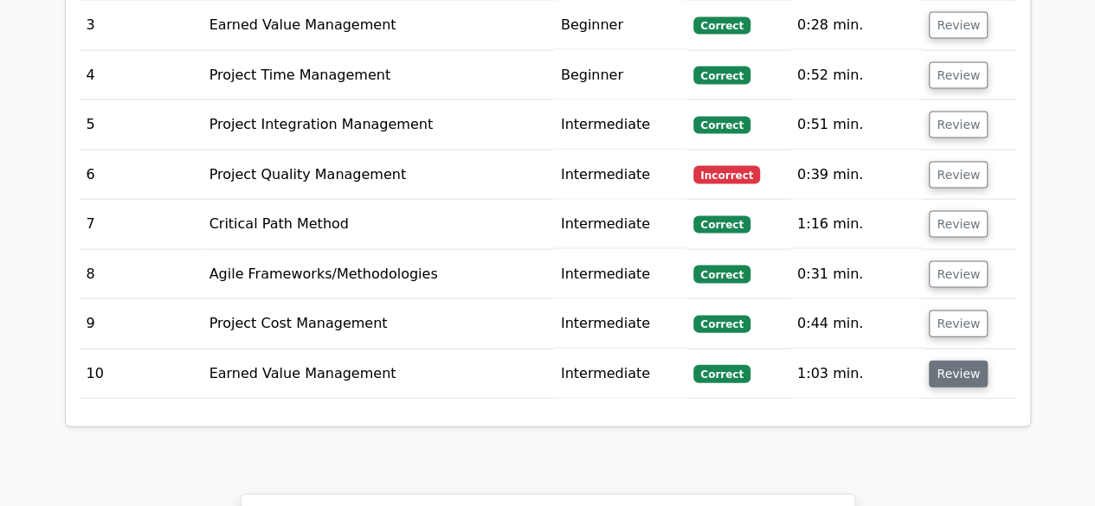
click at [957, 361] on button "Review" at bounding box center [958, 374] width 59 height 27
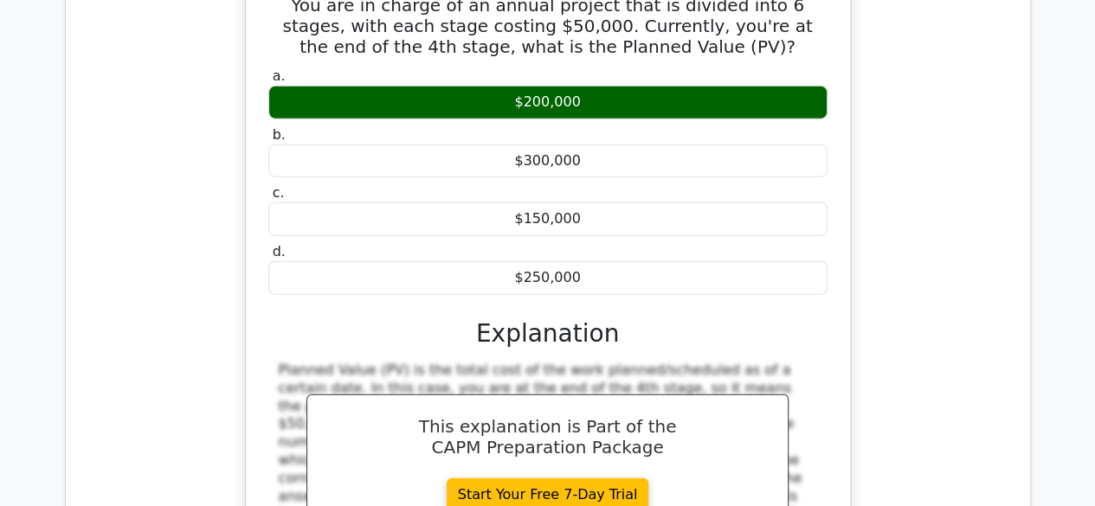
scroll to position [1818, 0]
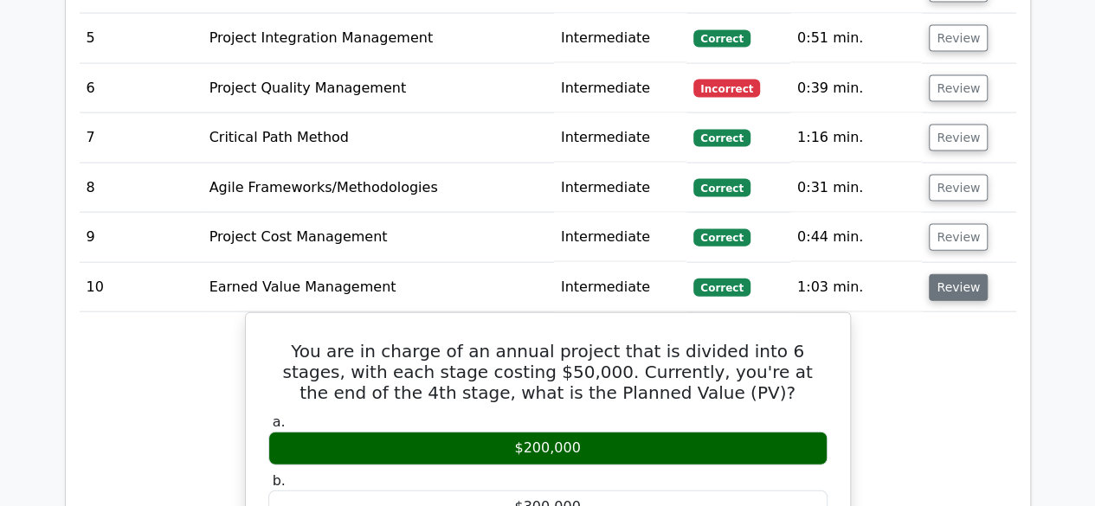
click at [949, 274] on button "Review" at bounding box center [958, 287] width 59 height 27
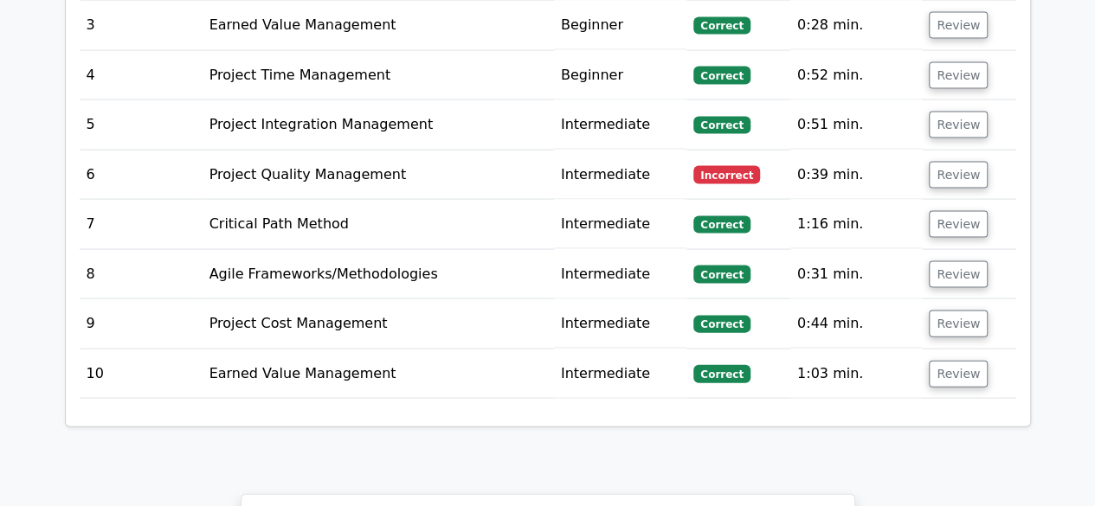
scroll to position [1645, 0]
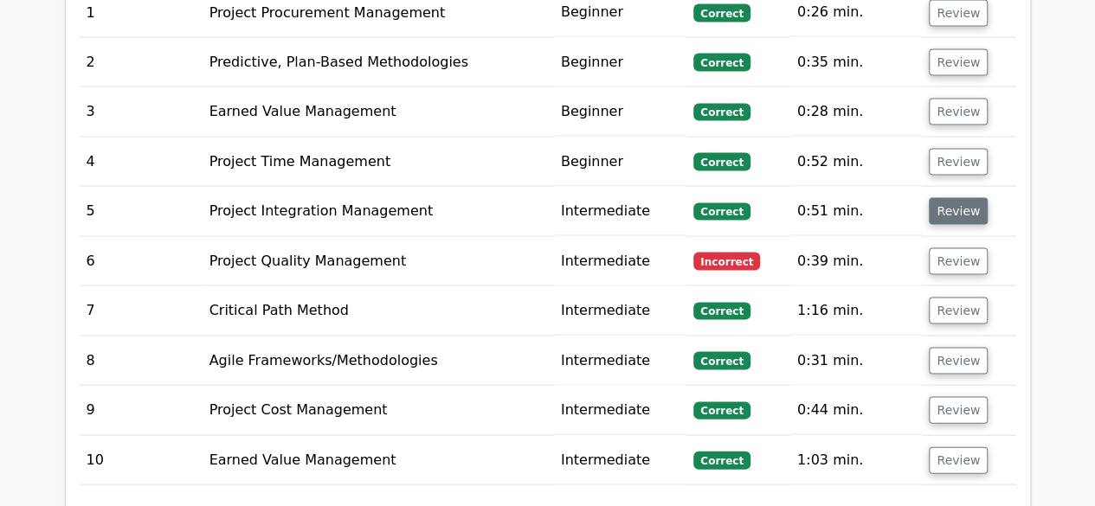
click at [951, 198] on button "Review" at bounding box center [958, 211] width 59 height 27
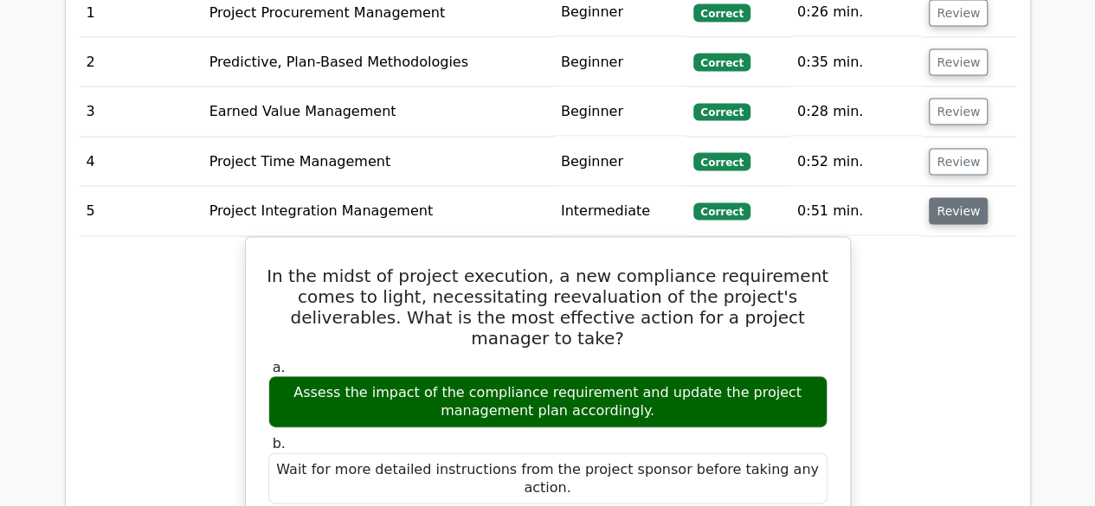
click at [951, 198] on button "Review" at bounding box center [958, 211] width 59 height 27
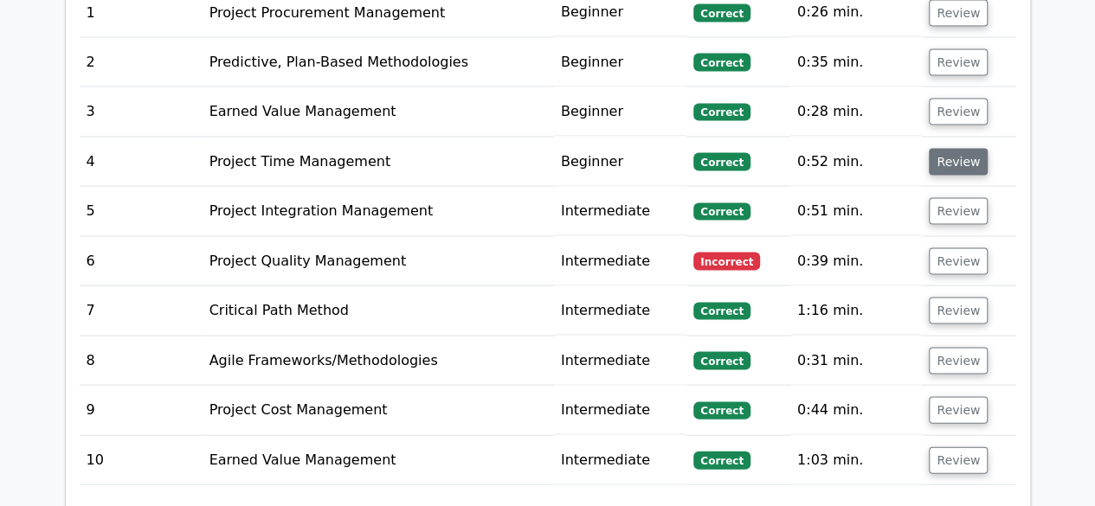
click at [949, 149] on button "Review" at bounding box center [958, 162] width 59 height 27
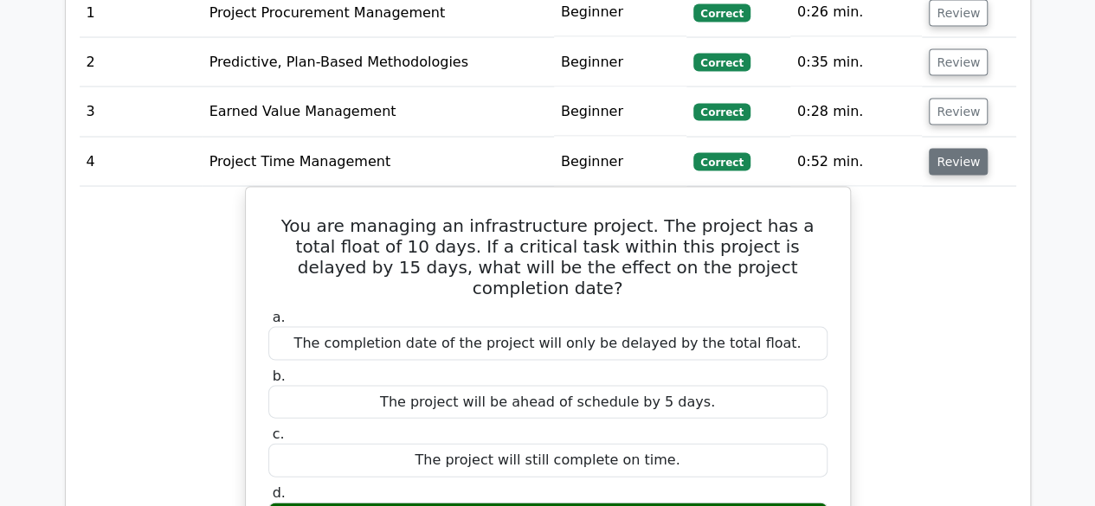
click at [949, 149] on button "Review" at bounding box center [958, 162] width 59 height 27
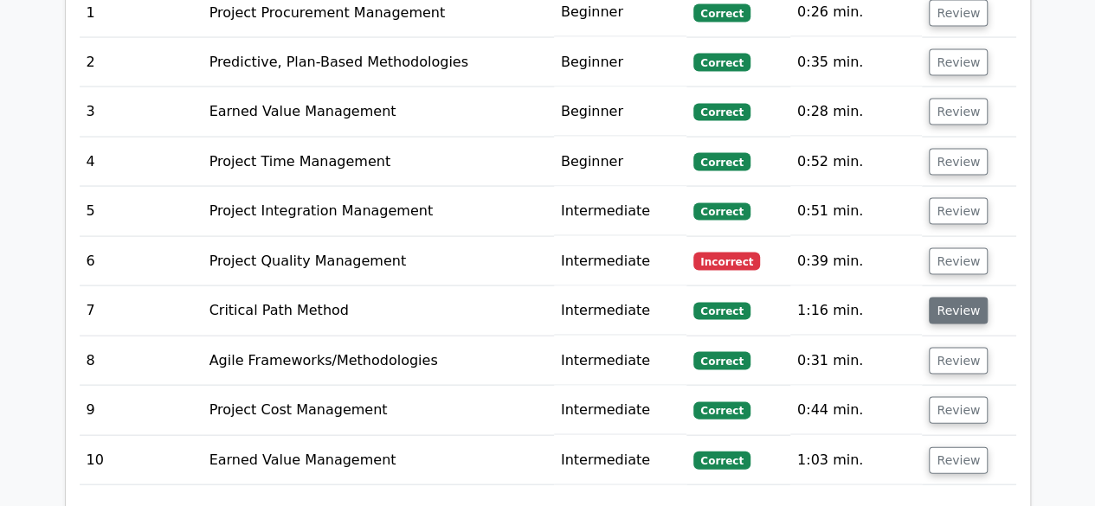
click at [950, 298] on button "Review" at bounding box center [958, 311] width 59 height 27
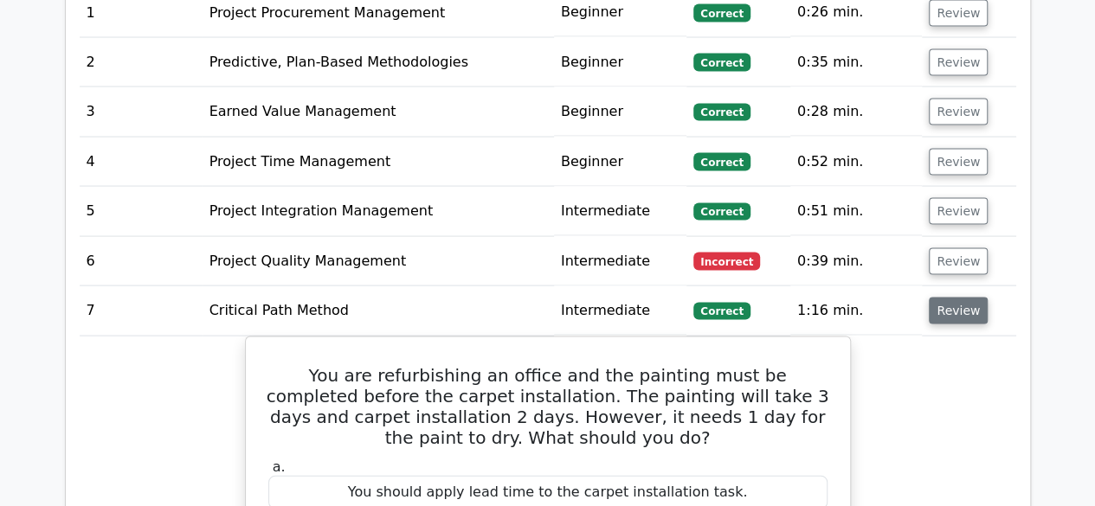
click at [950, 298] on button "Review" at bounding box center [958, 311] width 59 height 27
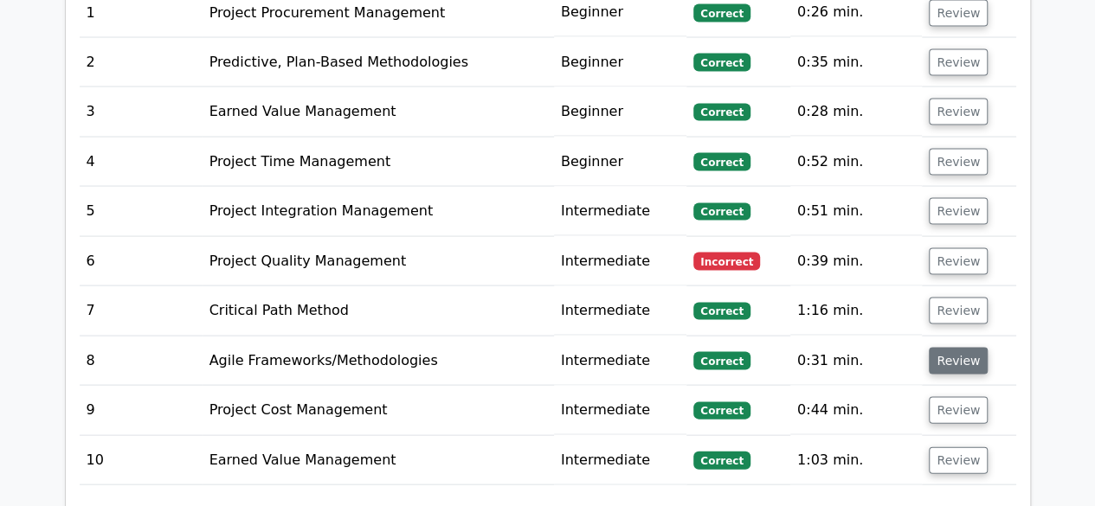
click at [954, 348] on button "Review" at bounding box center [958, 361] width 59 height 27
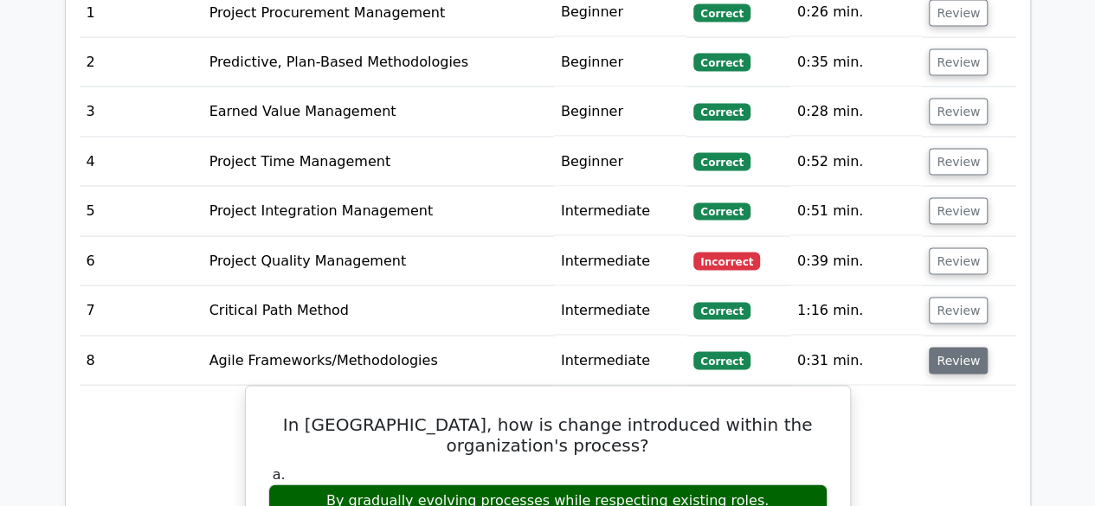
scroll to position [1731, 0]
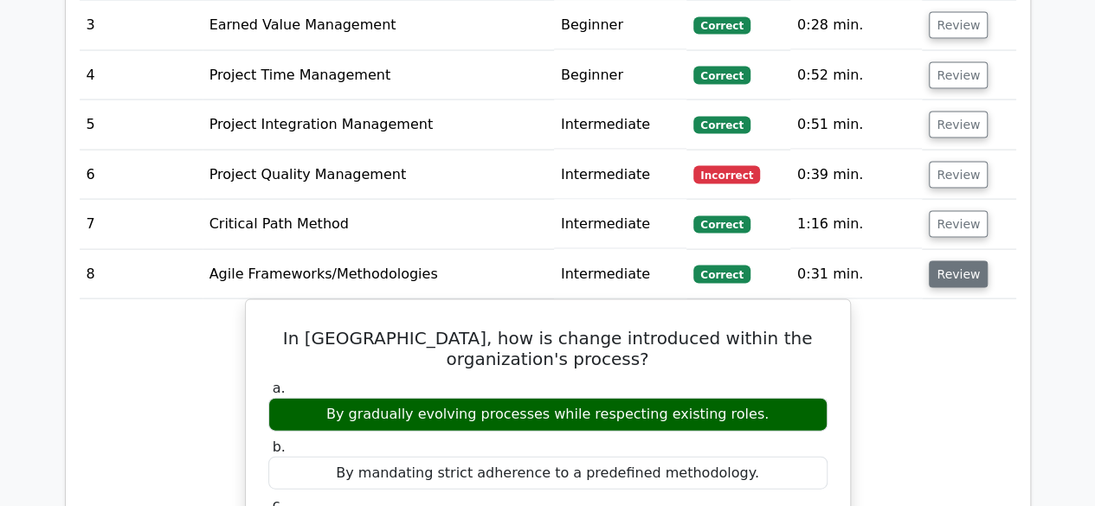
click at [953, 261] on button "Review" at bounding box center [958, 274] width 59 height 27
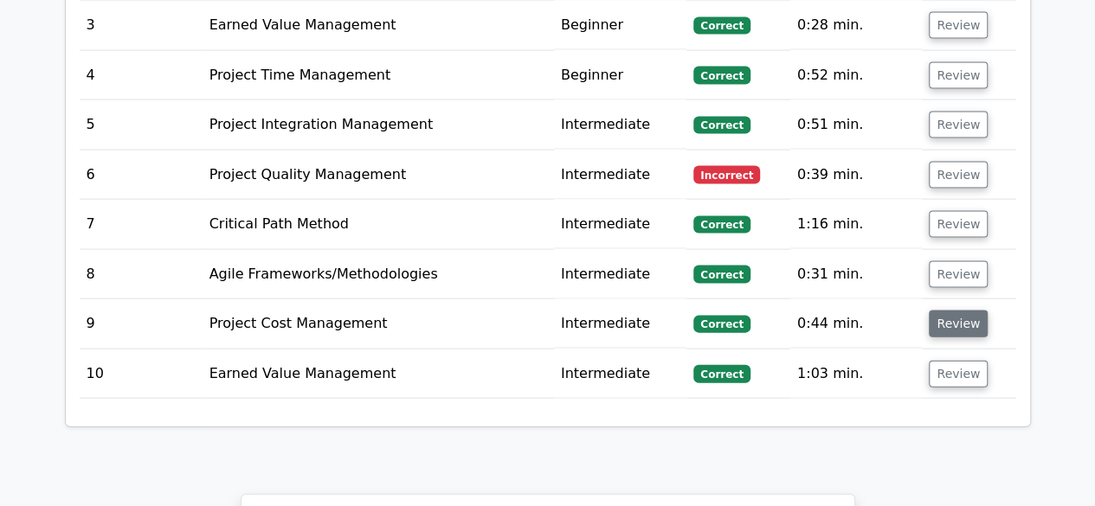
click at [958, 311] on button "Review" at bounding box center [958, 324] width 59 height 27
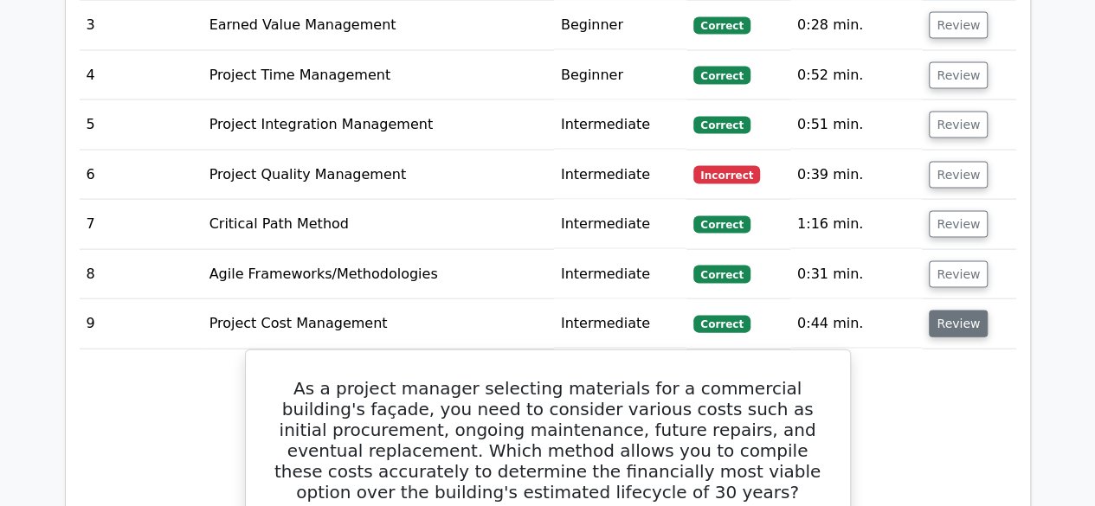
click at [942, 311] on button "Review" at bounding box center [958, 324] width 59 height 27
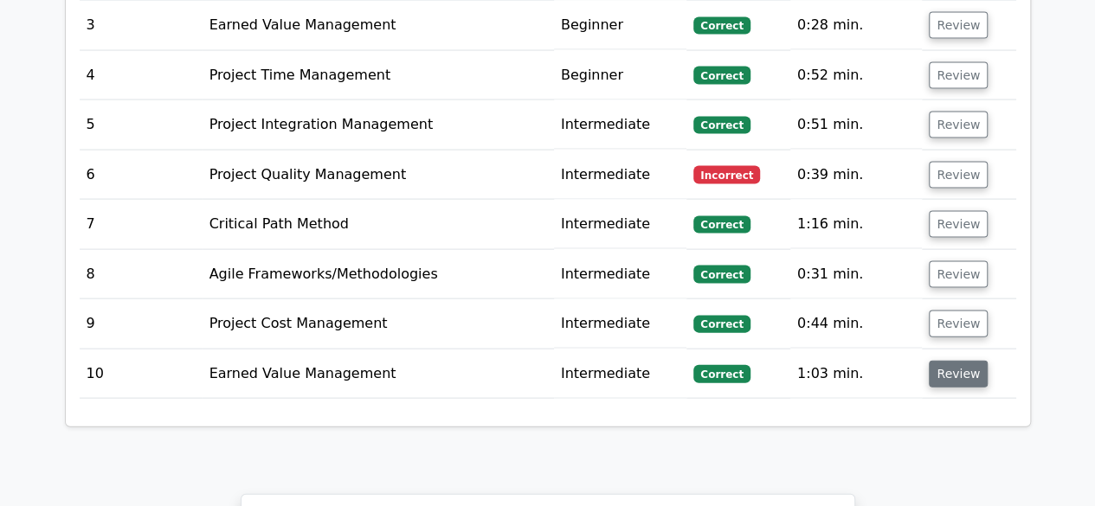
click at [954, 361] on button "Review" at bounding box center [958, 374] width 59 height 27
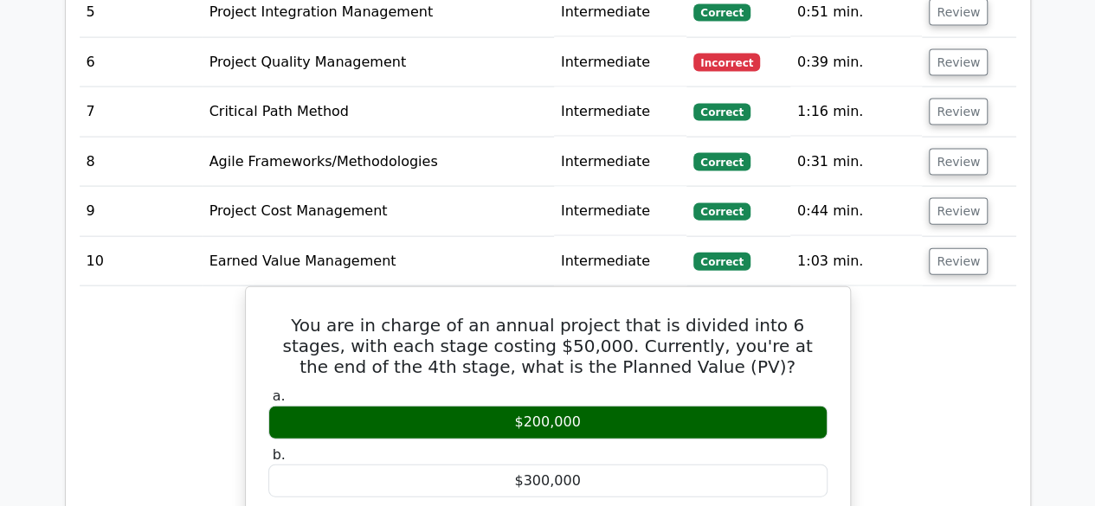
scroll to position [1818, 0]
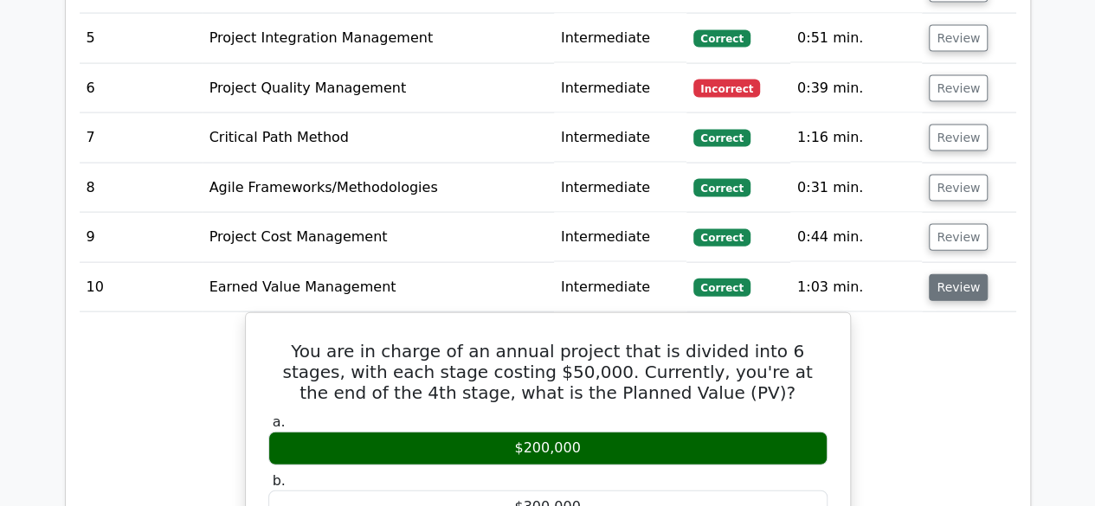
click at [964, 274] on button "Review" at bounding box center [958, 287] width 59 height 27
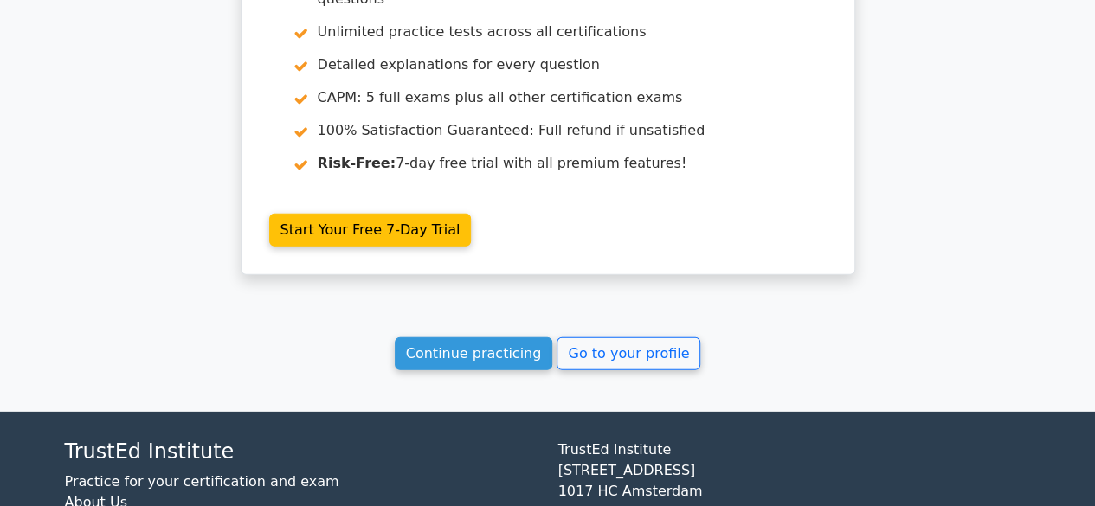
scroll to position [2510, 0]
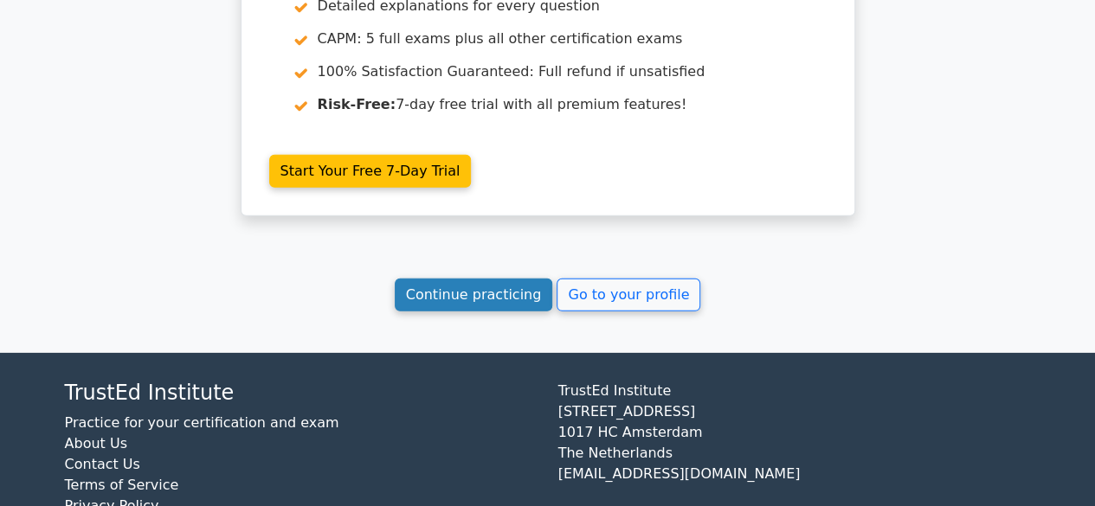
click at [479, 279] on link "Continue practicing" at bounding box center [474, 295] width 158 height 33
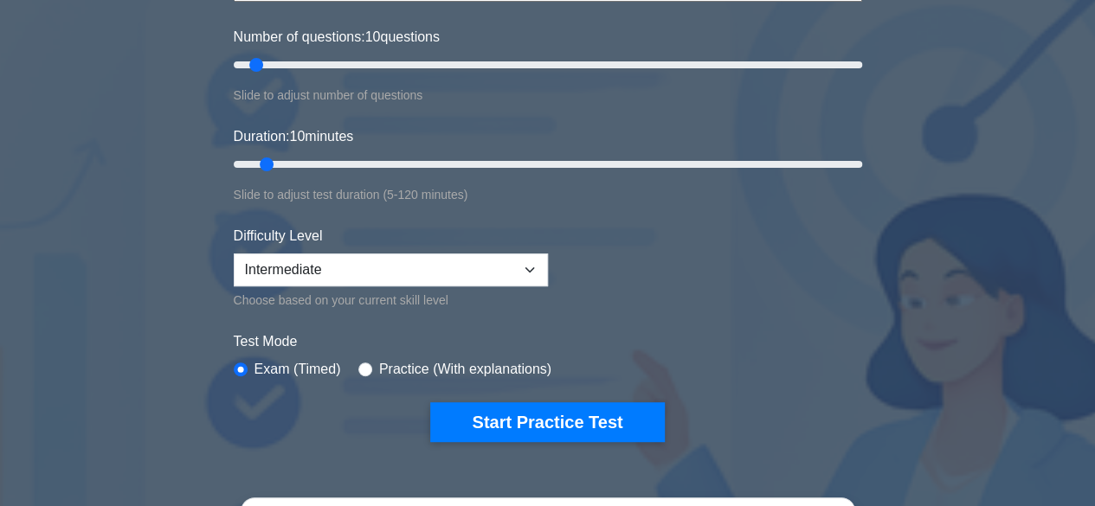
scroll to position [260, 0]
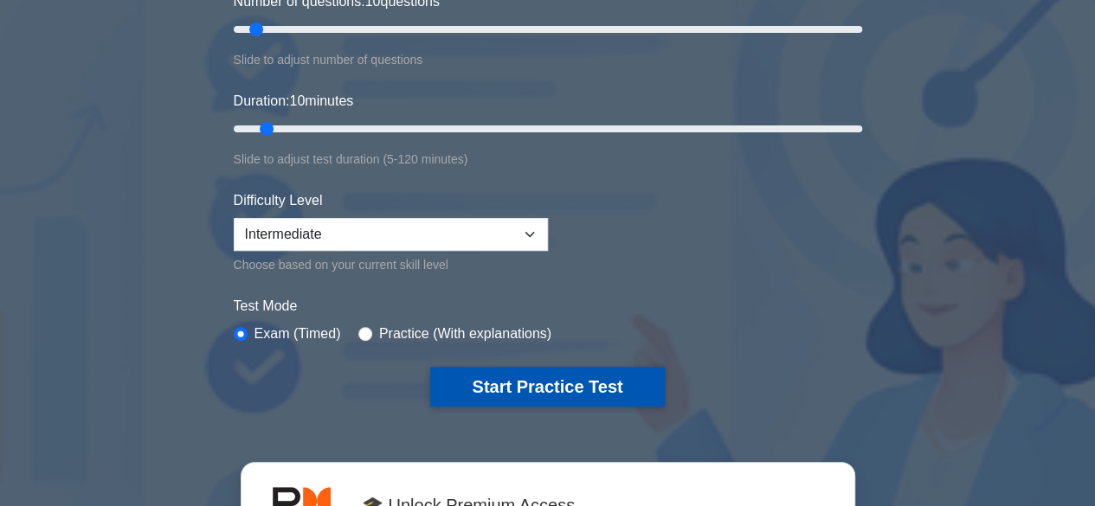
click at [528, 383] on button "Start Practice Test" at bounding box center [547, 387] width 234 height 40
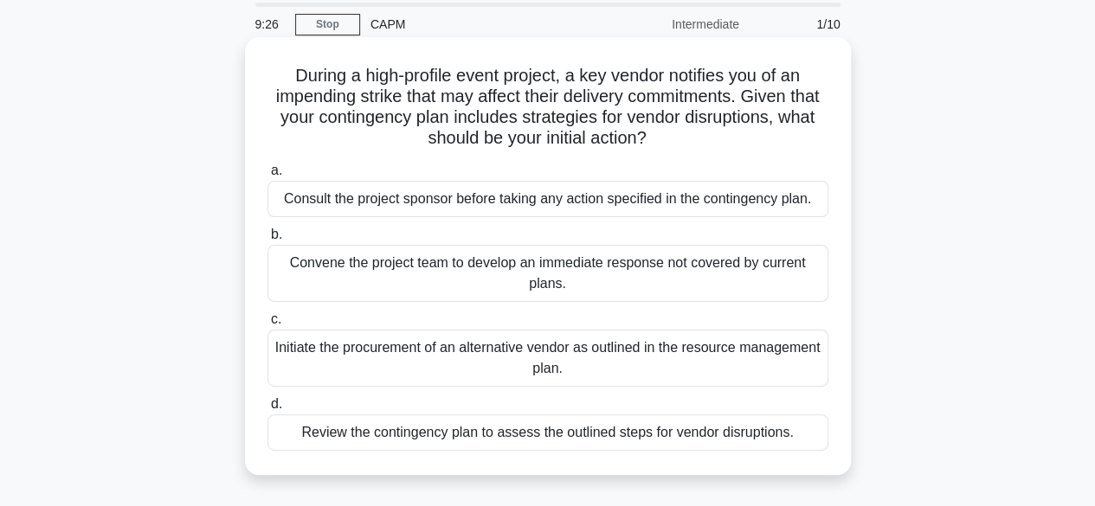
scroll to position [87, 0]
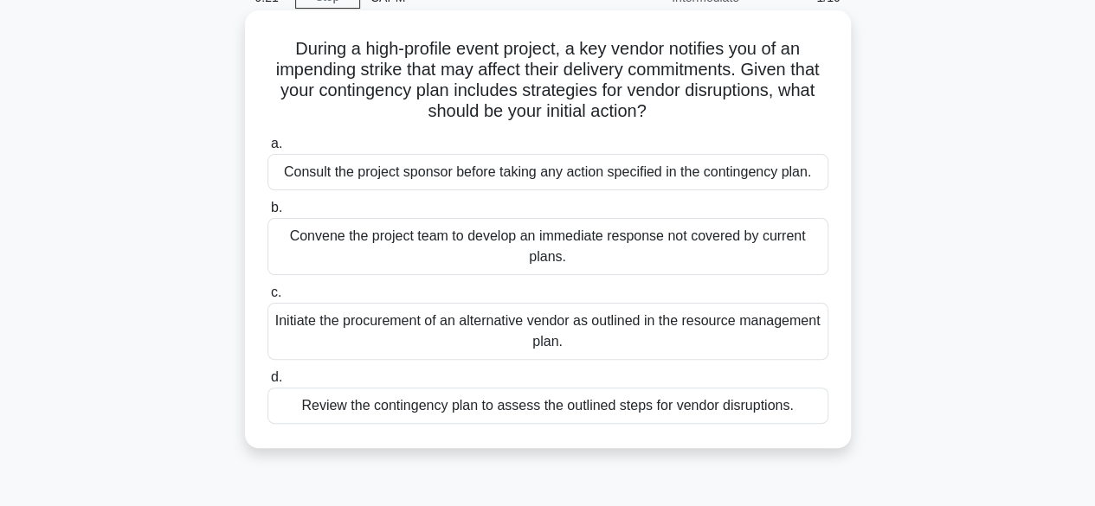
click at [632, 407] on div "Review the contingency plan to assess the outlined steps for vendor disruptions." at bounding box center [548, 406] width 561 height 36
click at [268, 384] on input "d. Review the contingency plan to assess the outlined steps for vendor disrupti…" at bounding box center [268, 377] width 0 height 11
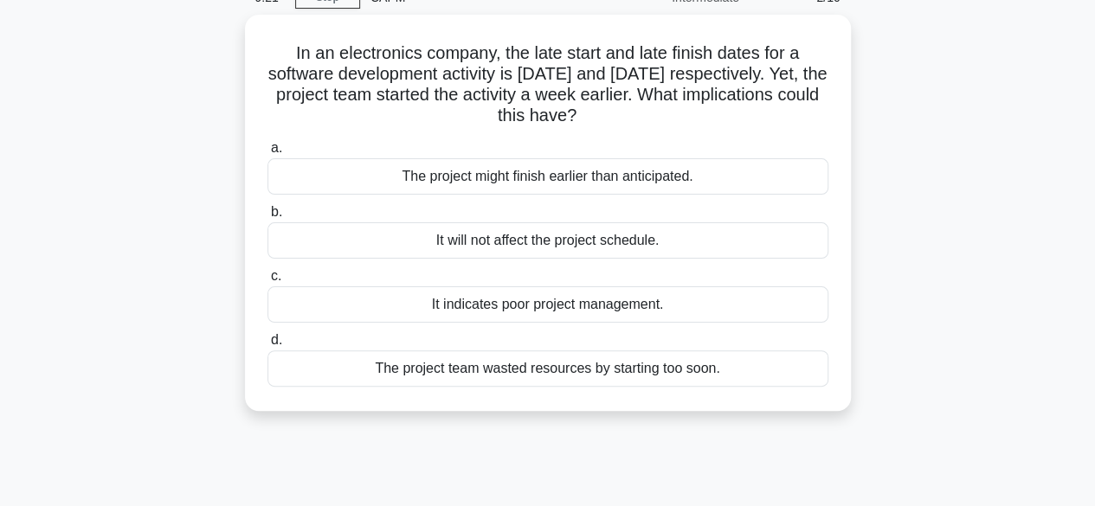
scroll to position [0, 0]
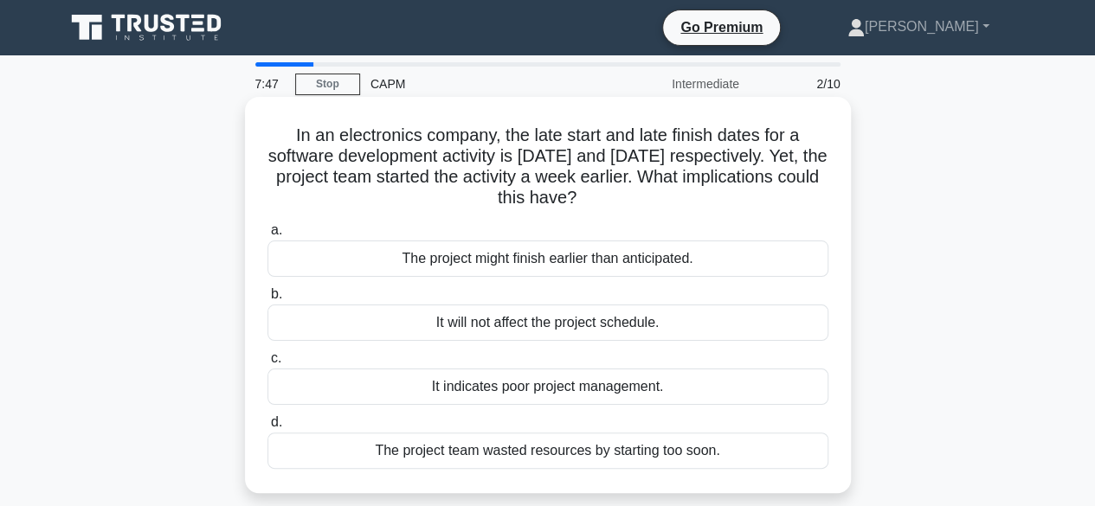
click at [620, 256] on div "The project might finish earlier than anticipated." at bounding box center [548, 259] width 561 height 36
click at [268, 236] on input "a. The project might finish earlier than anticipated." at bounding box center [268, 230] width 0 height 11
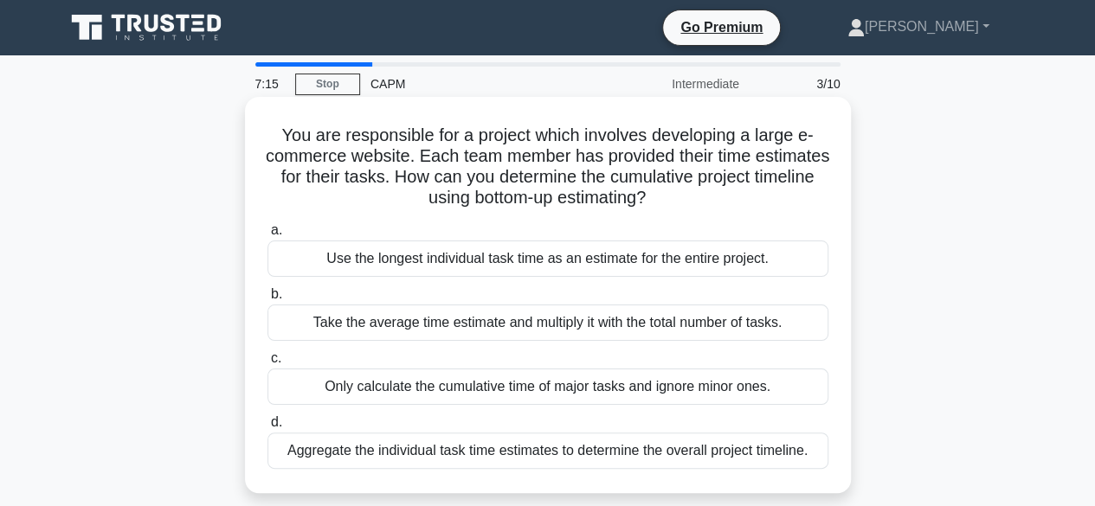
scroll to position [87, 0]
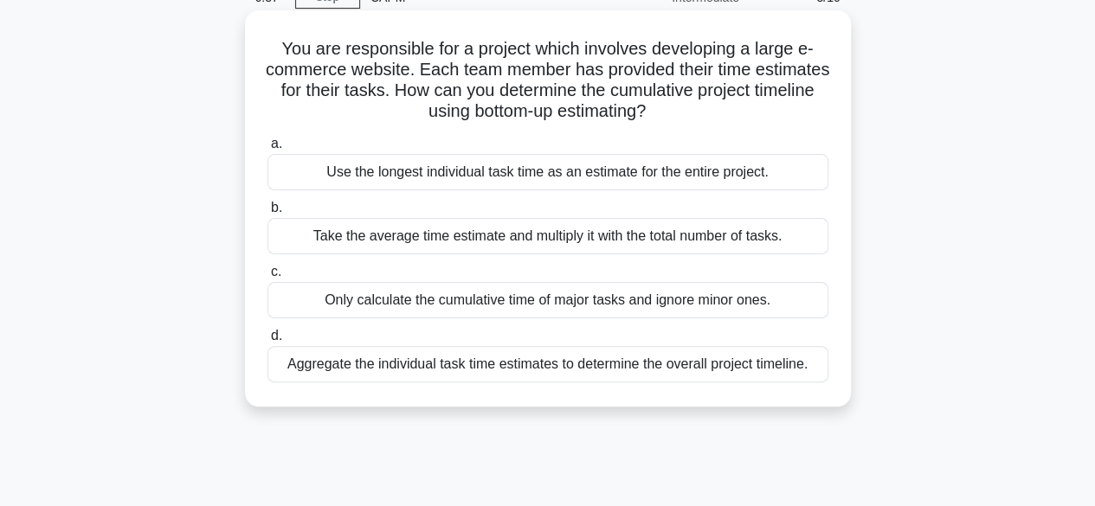
click at [606, 241] on div "Take the average time estimate and multiply it with the total number of tasks." at bounding box center [548, 236] width 561 height 36
click at [268, 214] on input "b. Take the average time estimate and multiply it with the total number of task…" at bounding box center [268, 208] width 0 height 11
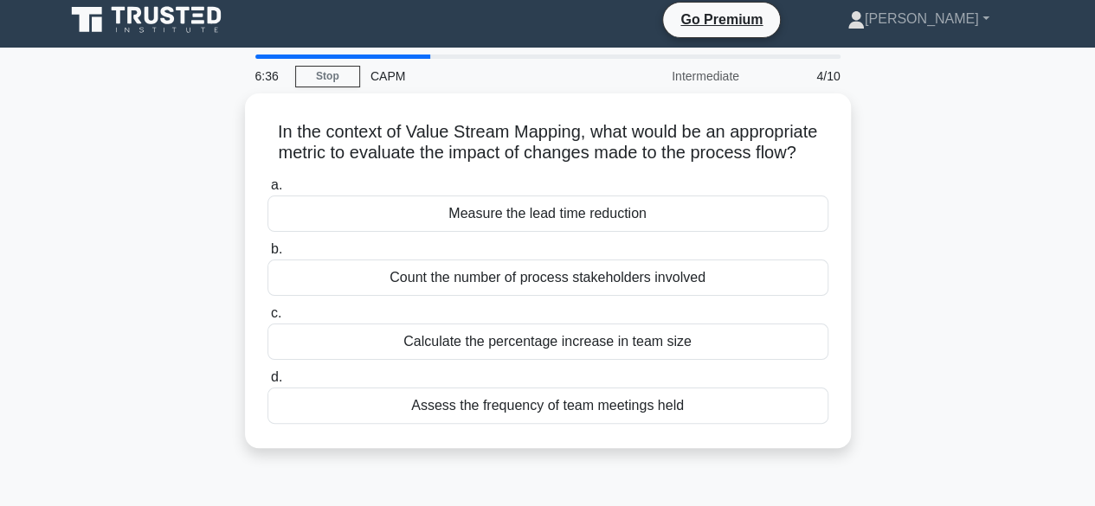
scroll to position [0, 0]
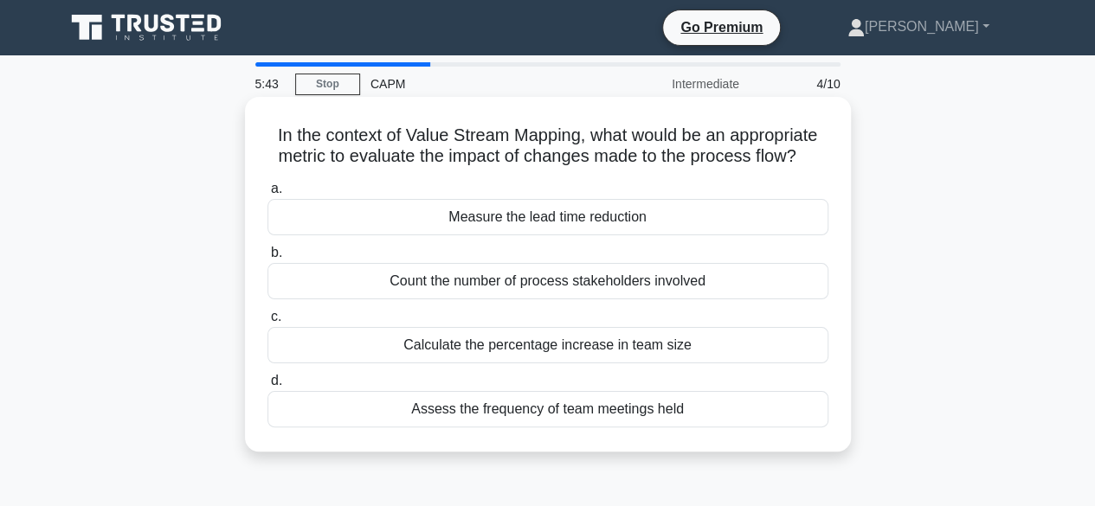
drag, startPoint x: 583, startPoint y: 221, endPoint x: 582, endPoint y: 253, distance: 32.0
click at [582, 253] on div "a. Measure the lead time reduction b. Count the number of process stakeholders …" at bounding box center [548, 303] width 582 height 256
click at [533, 219] on div "Measure the lead time reduction" at bounding box center [548, 217] width 561 height 36
click at [268, 195] on input "a. Measure the lead time reduction" at bounding box center [268, 189] width 0 height 11
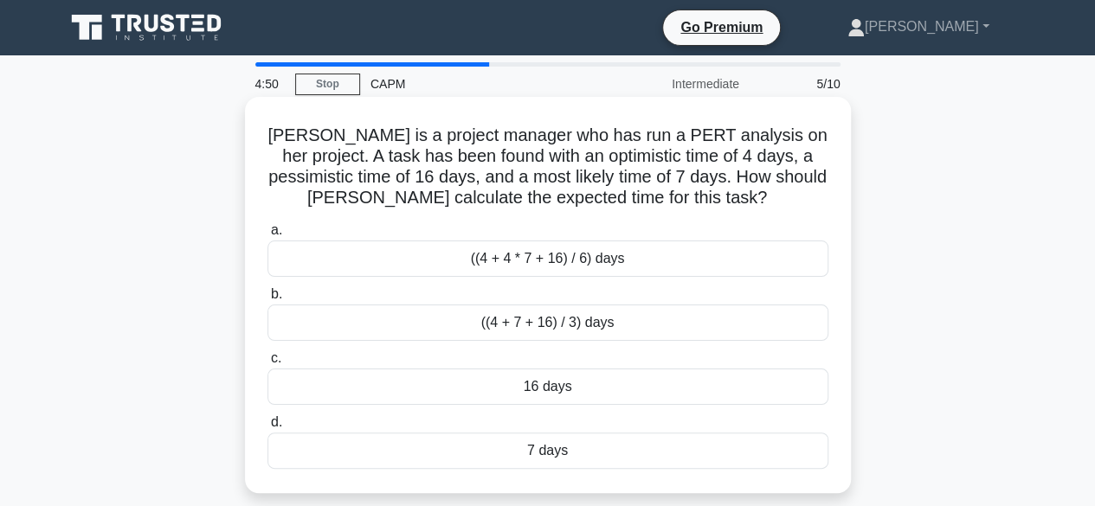
click at [542, 264] on div "((4 + 4 * 7 + 16) / 6) days" at bounding box center [548, 259] width 561 height 36
click at [268, 236] on input "a. ((4 + 4 * 7 + 16) / 6) days" at bounding box center [268, 230] width 0 height 11
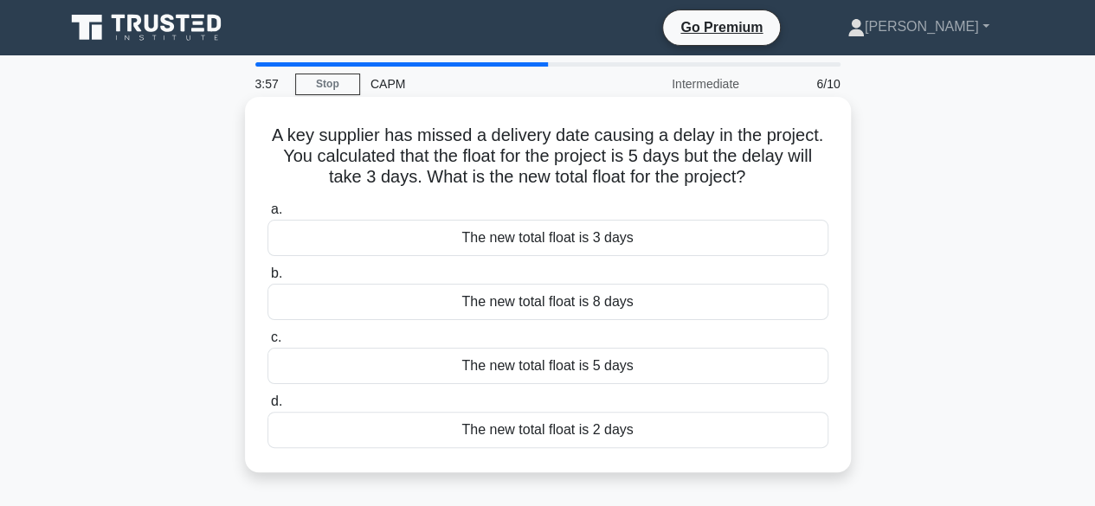
click at [537, 432] on div "The new total float is 2 days" at bounding box center [548, 430] width 561 height 36
click at [268, 408] on input "d. The new total float is 2 days" at bounding box center [268, 402] width 0 height 11
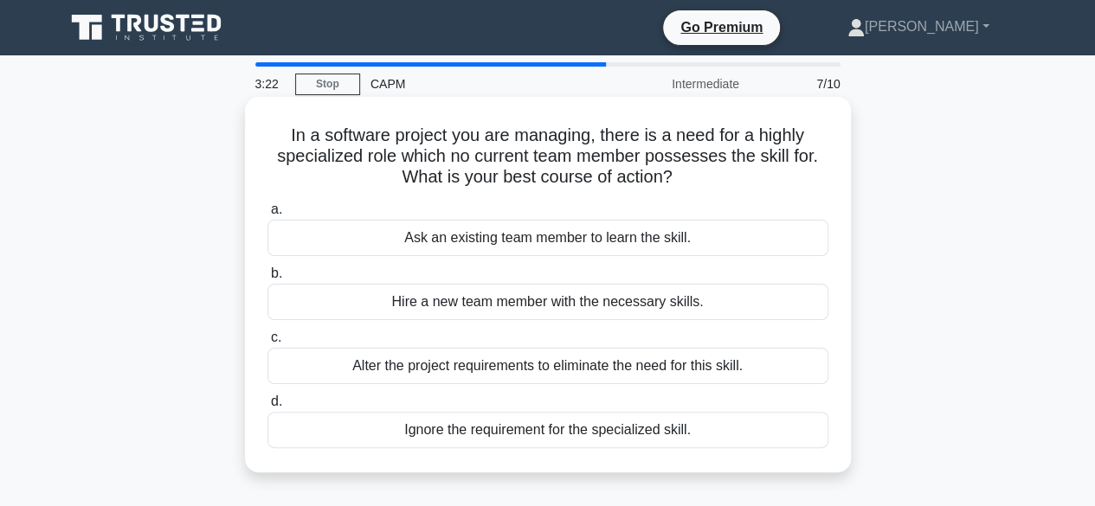
click at [591, 300] on div "Hire a new team member with the necessary skills." at bounding box center [548, 302] width 561 height 36
click at [268, 280] on input "b. Hire a new team member with the necessary skills." at bounding box center [268, 273] width 0 height 11
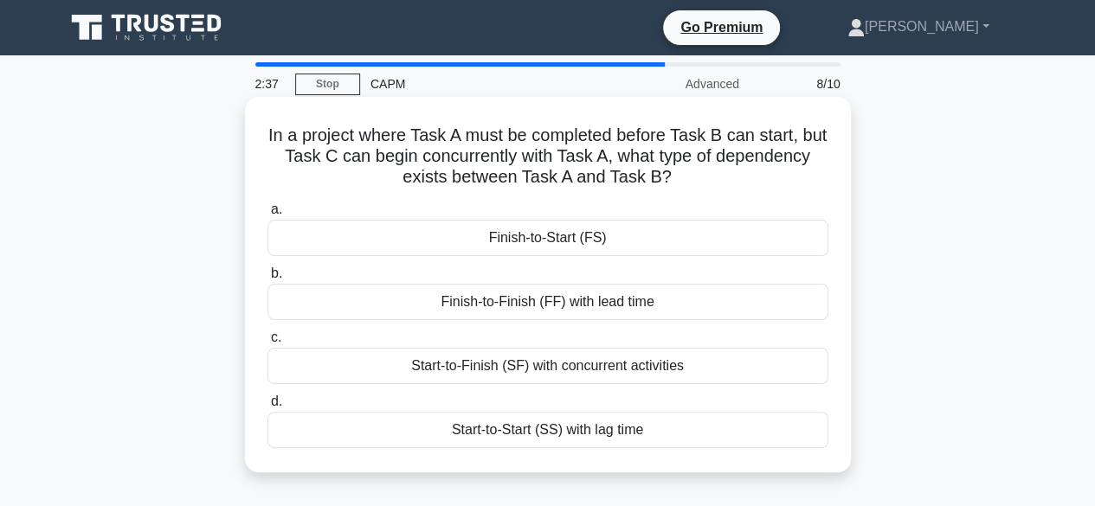
click at [558, 240] on div "Finish-to-Start (FS)" at bounding box center [548, 238] width 561 height 36
click at [268, 216] on input "a. Finish-to-Start (FS)" at bounding box center [268, 209] width 0 height 11
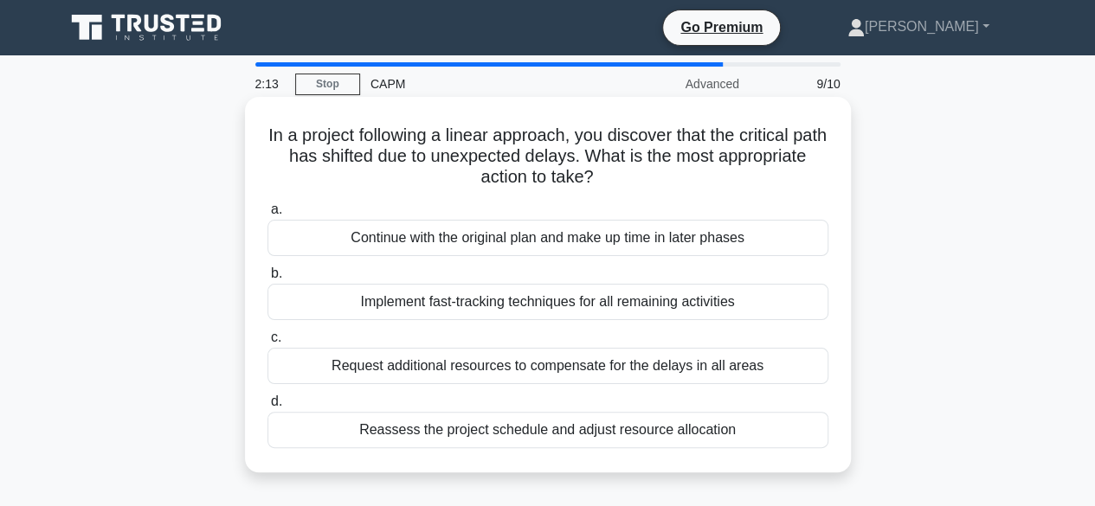
click at [620, 431] on div "Reassess the project schedule and adjust resource allocation" at bounding box center [548, 430] width 561 height 36
click at [268, 408] on input "d. Reassess the project schedule and adjust resource allocation" at bounding box center [268, 402] width 0 height 11
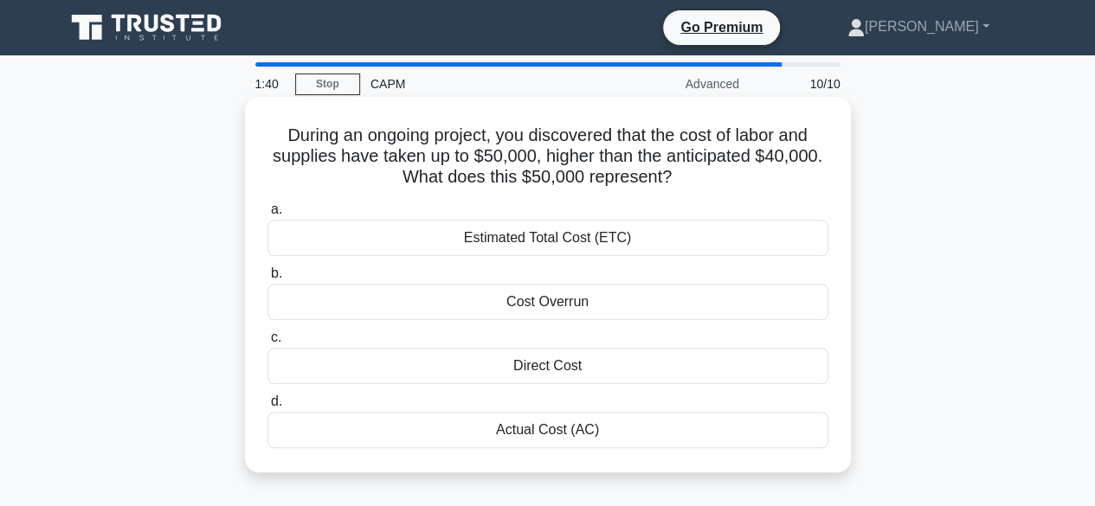
click at [540, 422] on div "Actual Cost (AC)" at bounding box center [548, 430] width 561 height 36
click at [268, 408] on input "d. Actual Cost (AC)" at bounding box center [268, 402] width 0 height 11
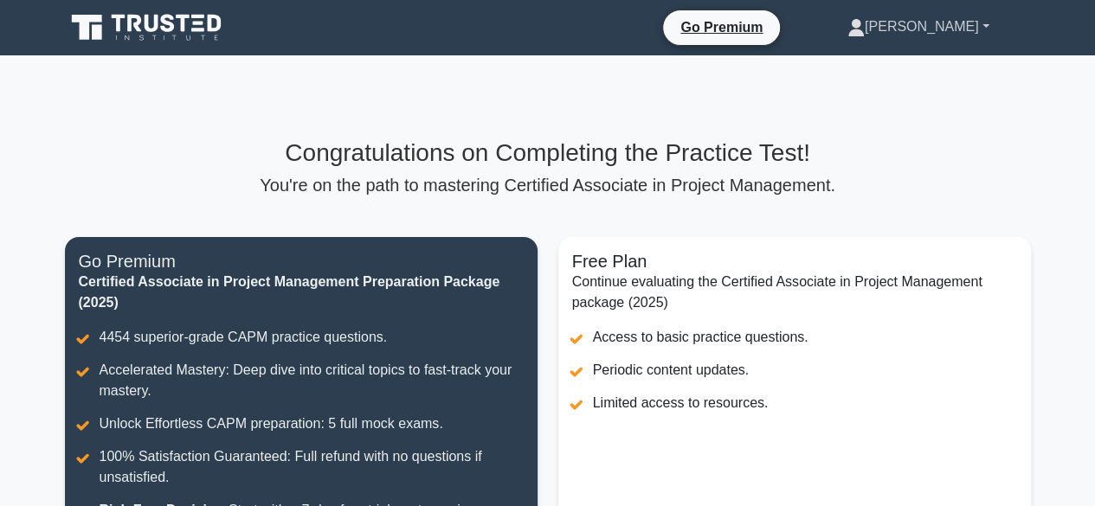
click at [984, 22] on link "[PERSON_NAME]" at bounding box center [918, 27] width 225 height 35
click at [812, 90] on div "Congratulations on Completing the Practice Test! You're on the path to masterin…" at bounding box center [548, 395] width 987 height 680
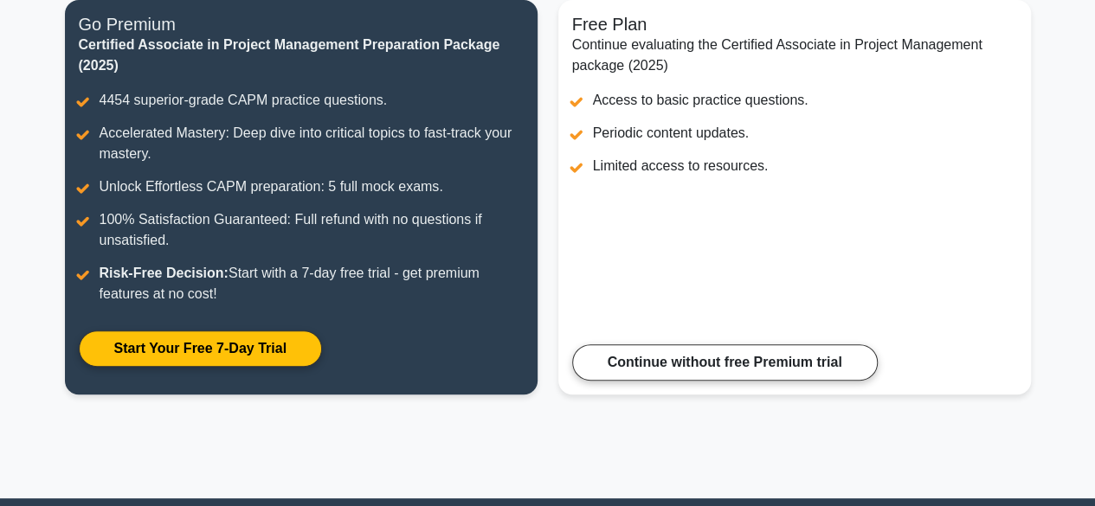
scroll to position [419, 0]
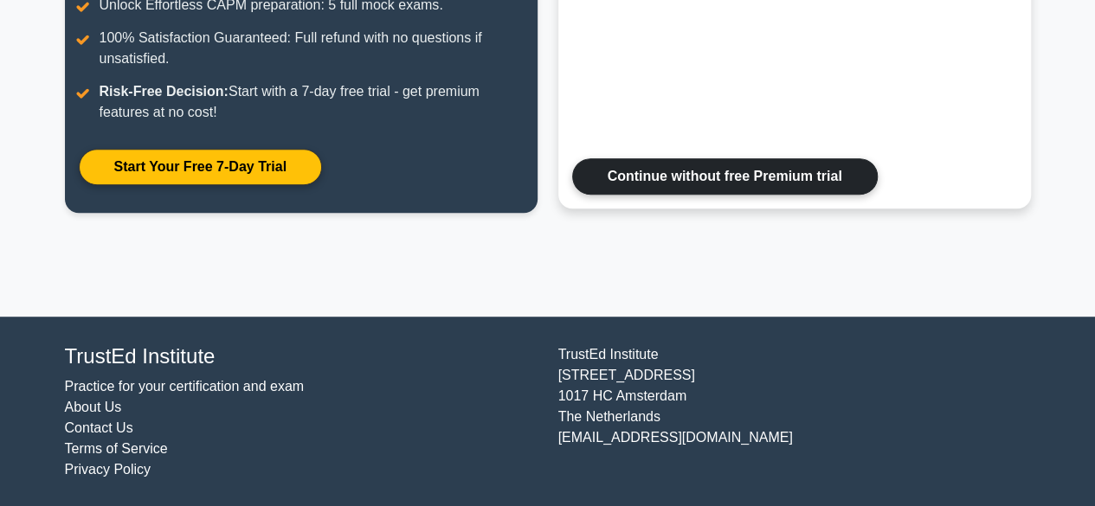
click at [800, 177] on link "Continue without free Premium trial" at bounding box center [725, 176] width 306 height 36
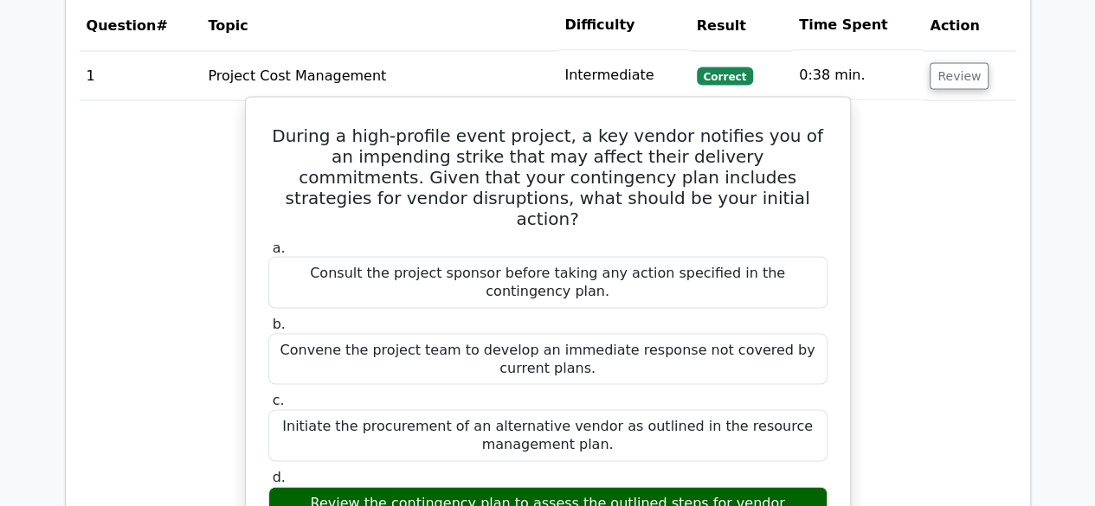
scroll to position [1558, 0]
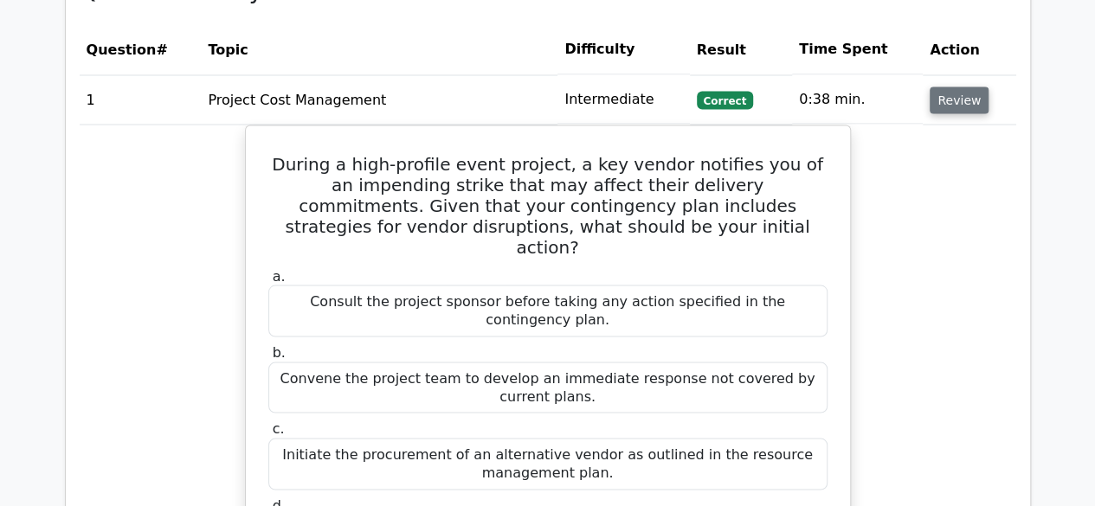
click at [942, 87] on button "Review" at bounding box center [959, 100] width 59 height 27
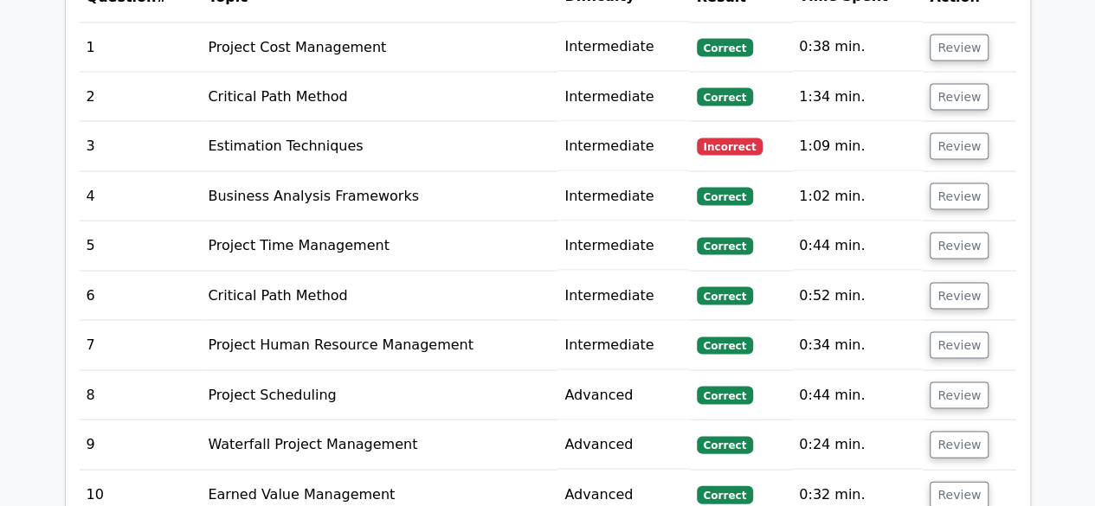
scroll to position [1645, 0]
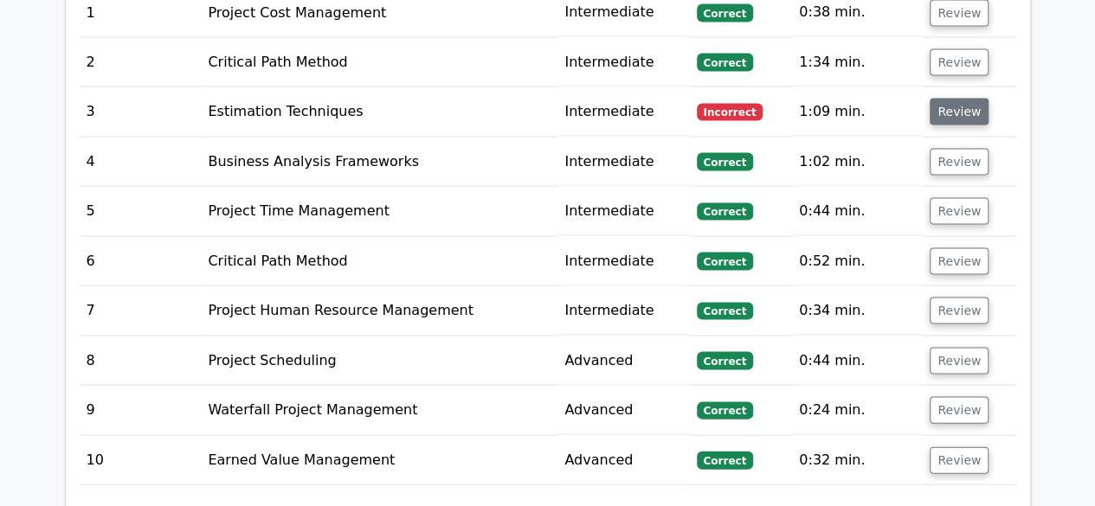
click at [951, 99] on button "Review" at bounding box center [959, 112] width 59 height 27
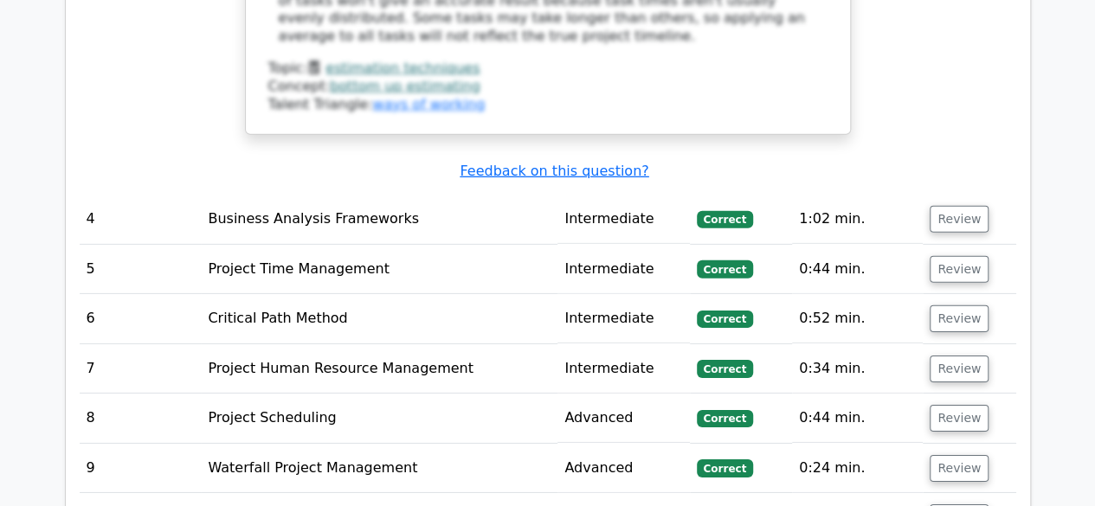
scroll to position [2597, 0]
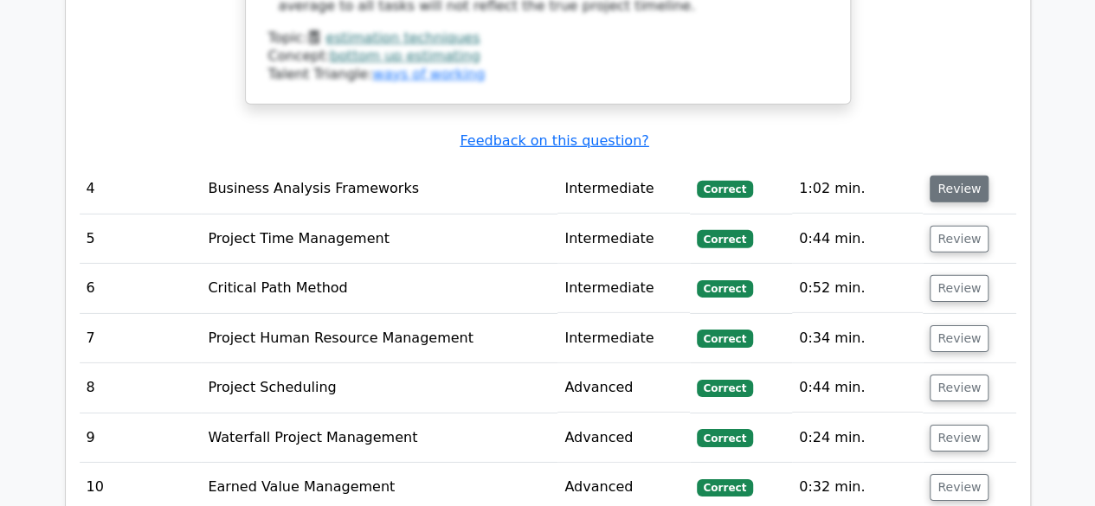
click at [951, 176] on button "Review" at bounding box center [959, 189] width 59 height 27
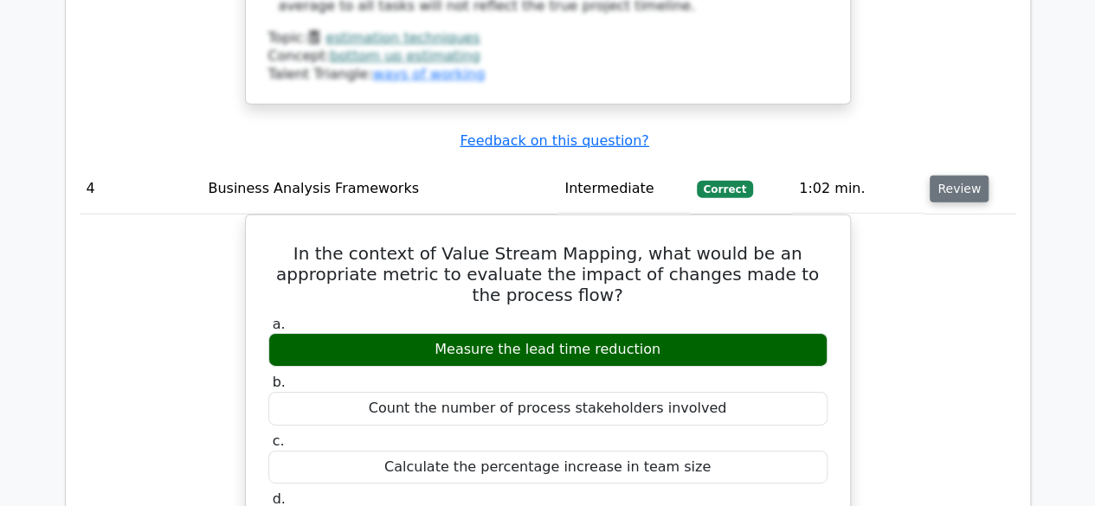
click at [950, 176] on button "Review" at bounding box center [959, 189] width 59 height 27
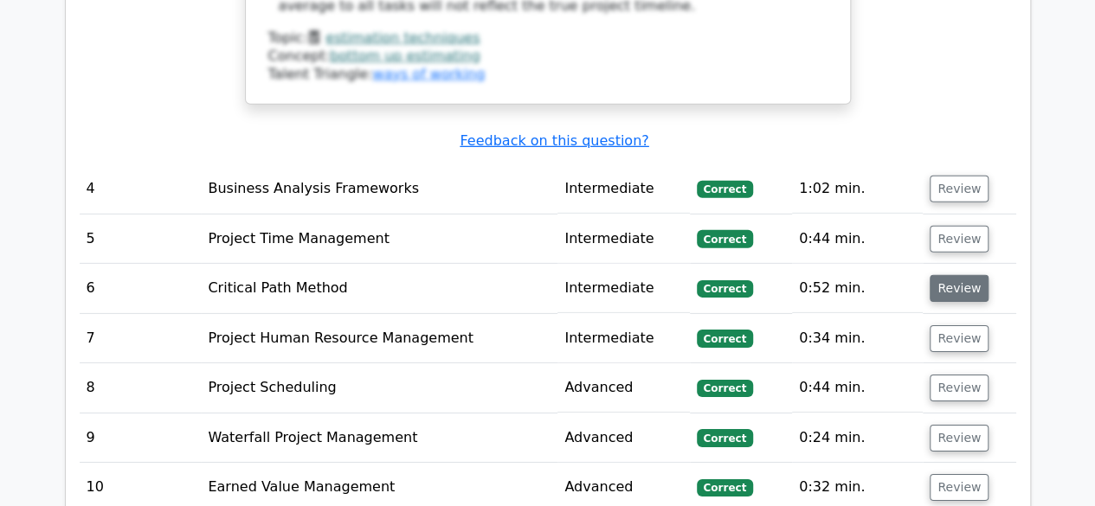
click at [957, 275] on button "Review" at bounding box center [959, 288] width 59 height 27
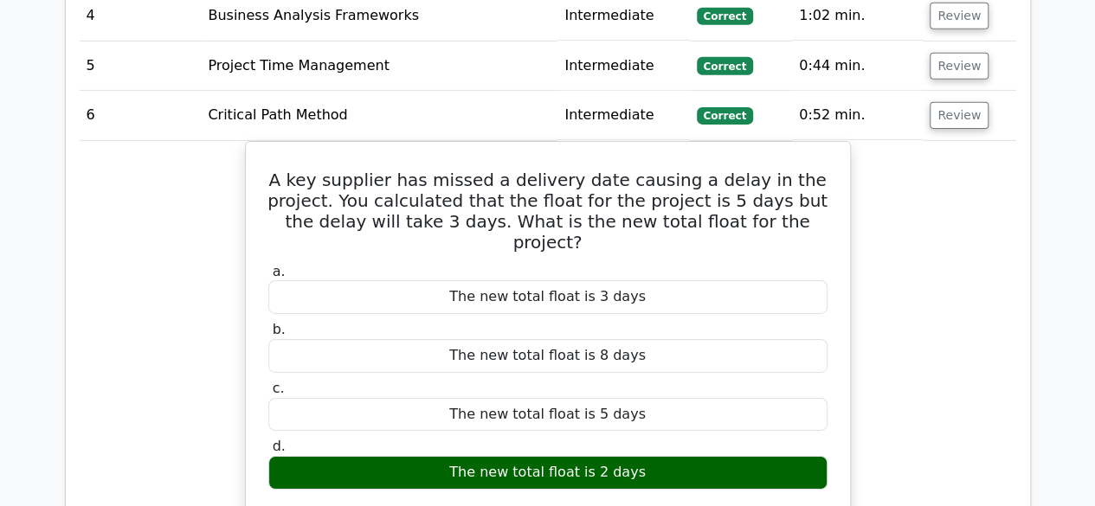
scroll to position [2684, 0]
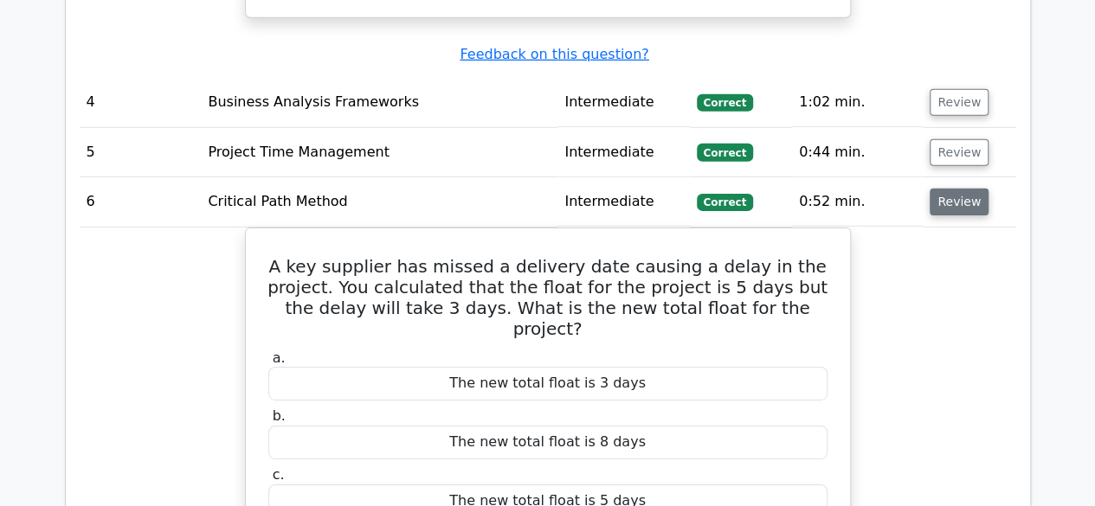
click at [951, 189] on button "Review" at bounding box center [959, 202] width 59 height 27
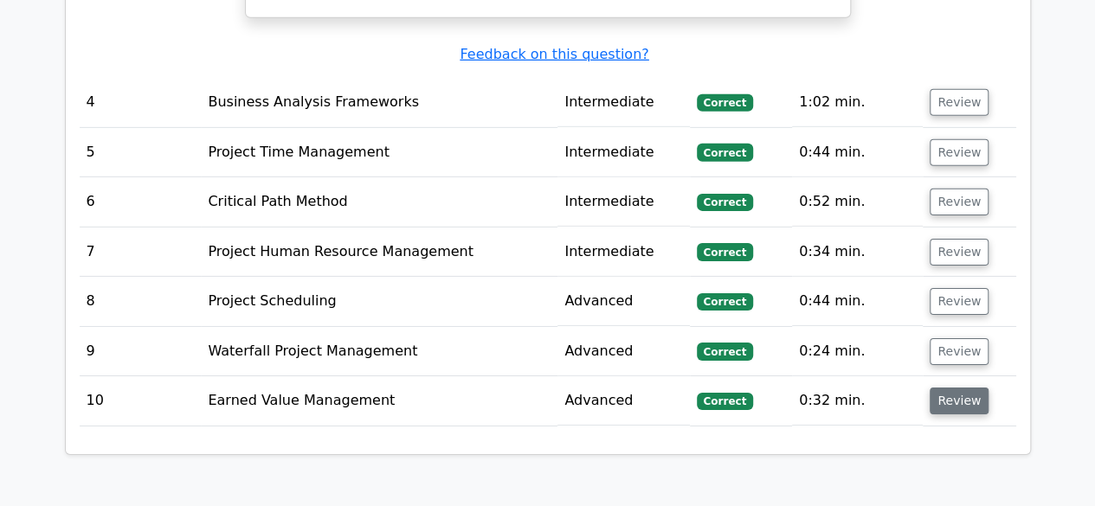
click at [958, 388] on button "Review" at bounding box center [959, 401] width 59 height 27
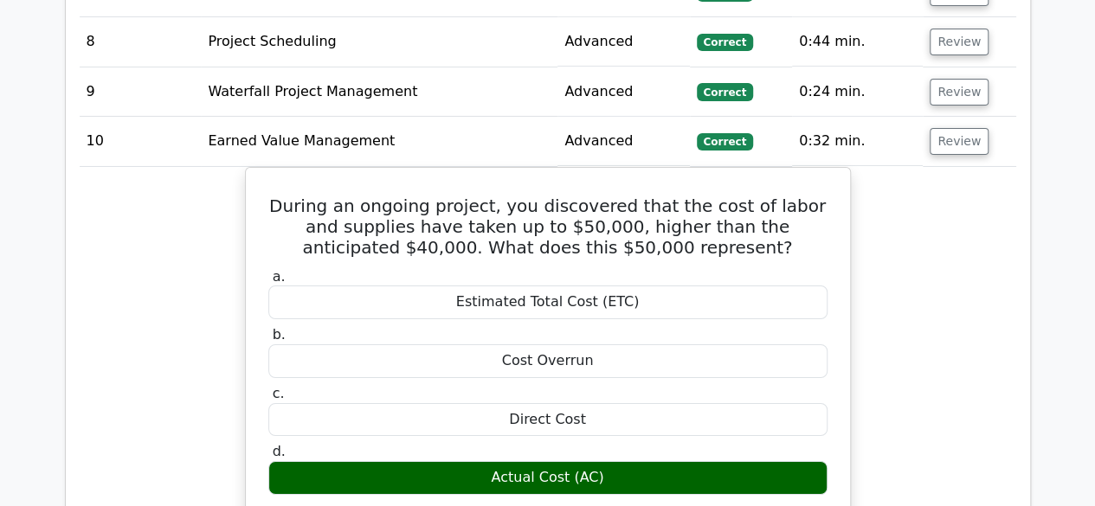
scroll to position [2857, 0]
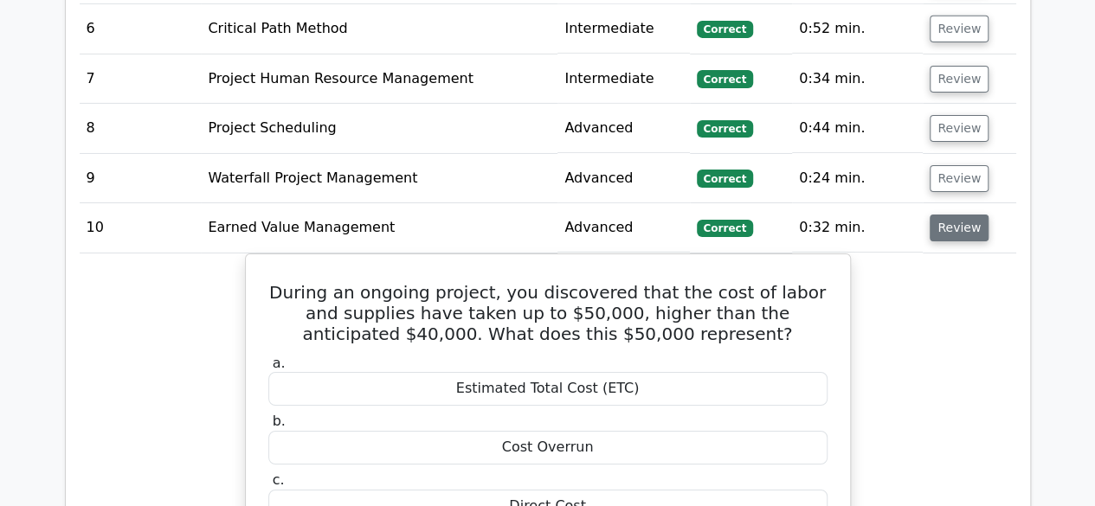
click at [955, 215] on button "Review" at bounding box center [959, 228] width 59 height 27
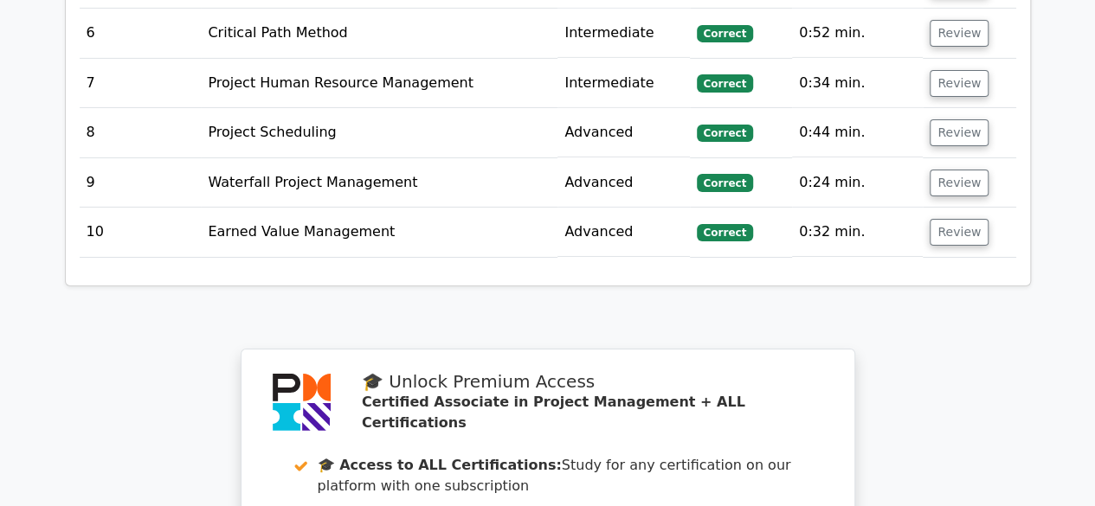
scroll to position [2770, 0]
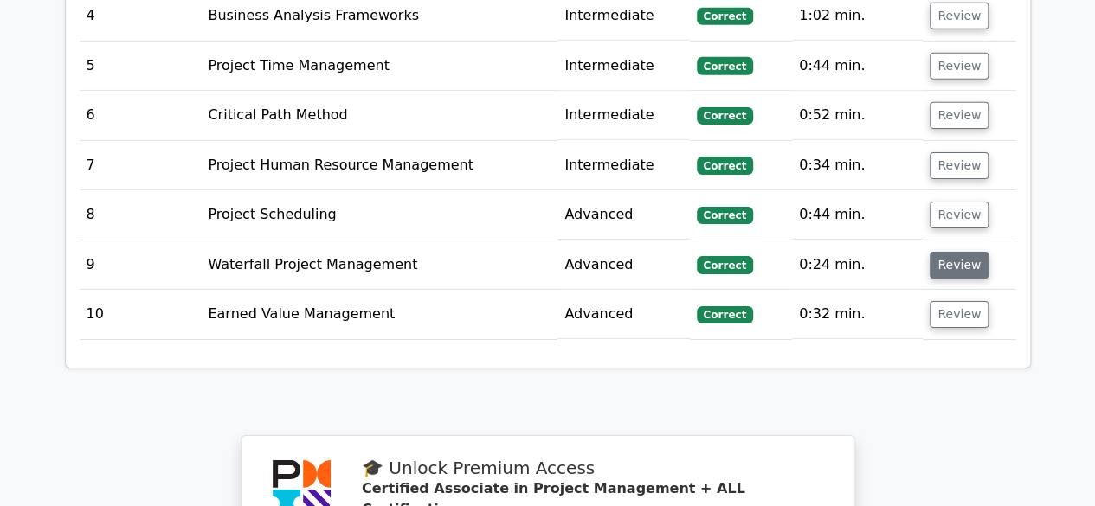
click at [956, 252] on button "Review" at bounding box center [959, 265] width 59 height 27
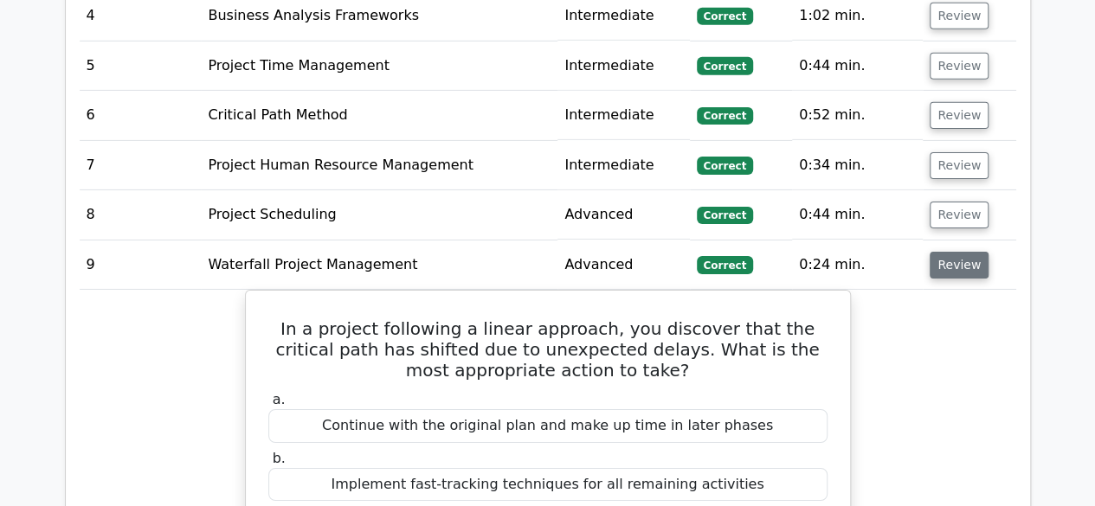
click at [963, 252] on button "Review" at bounding box center [959, 265] width 59 height 27
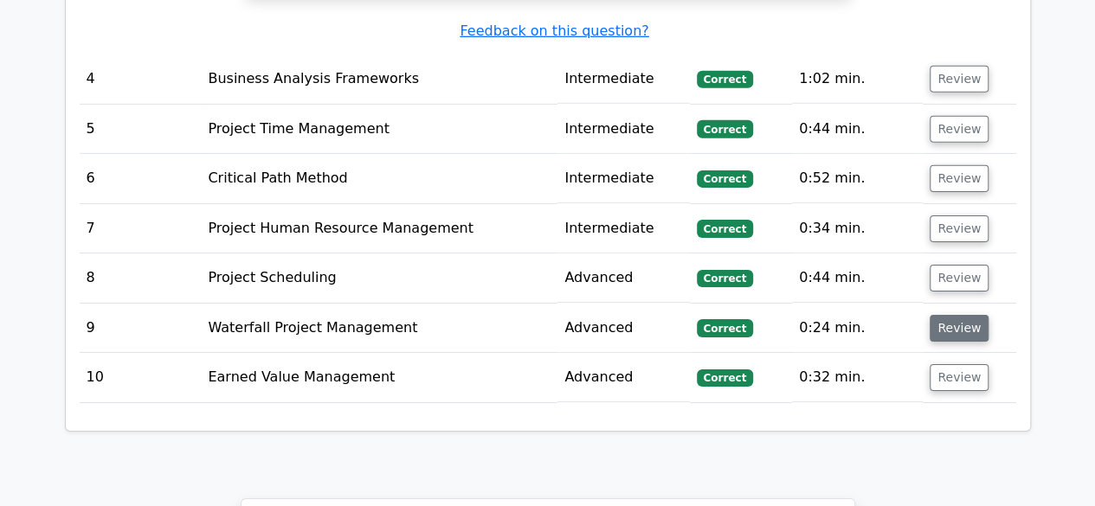
scroll to position [2684, 0]
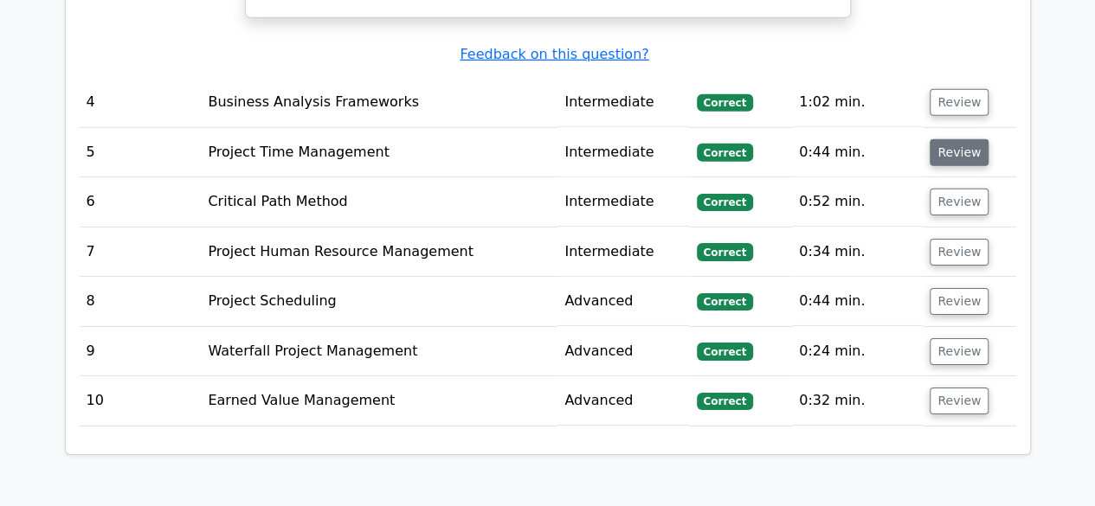
click at [950, 139] on button "Review" at bounding box center [959, 152] width 59 height 27
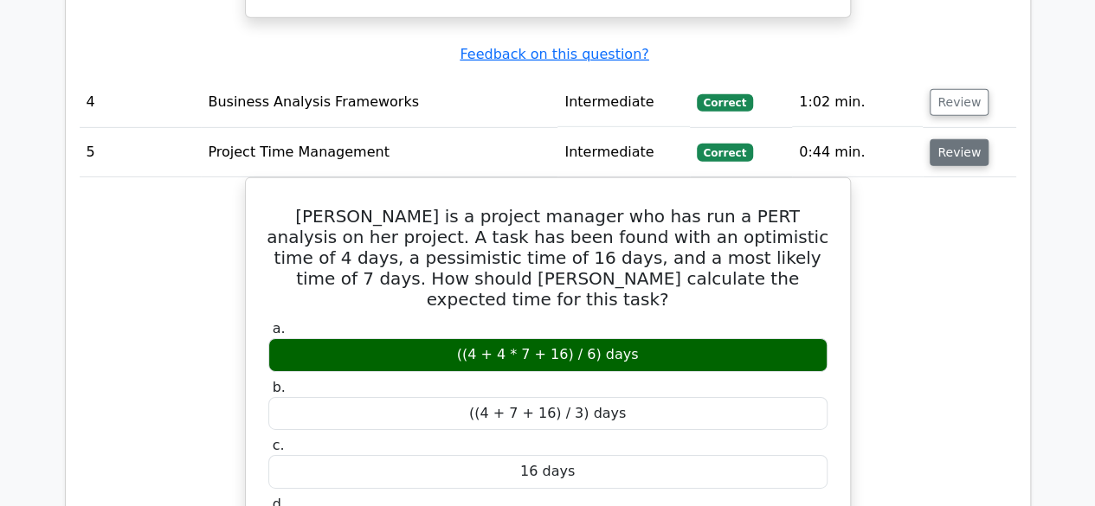
click at [949, 139] on button "Review" at bounding box center [959, 152] width 59 height 27
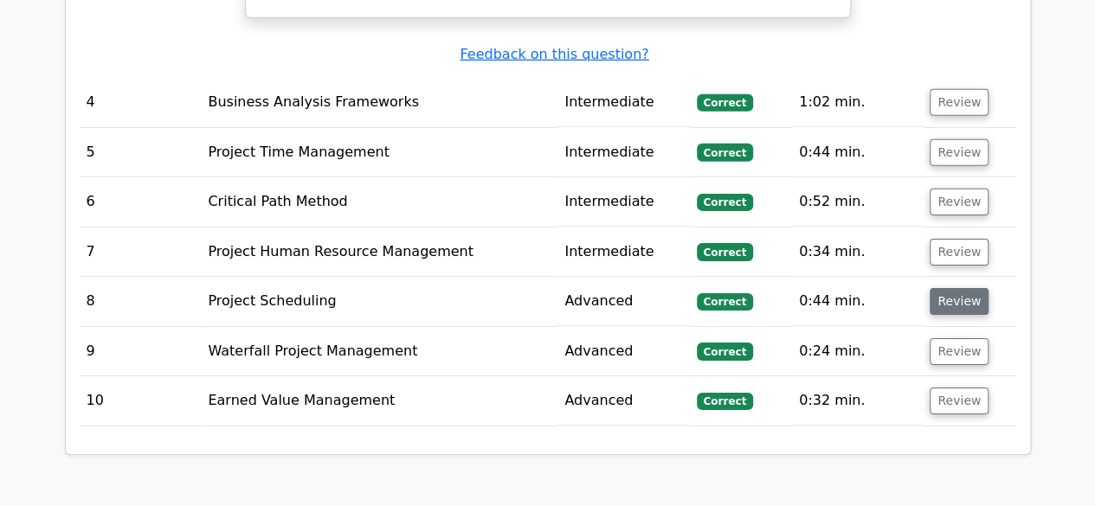
click at [947, 288] on button "Review" at bounding box center [959, 301] width 59 height 27
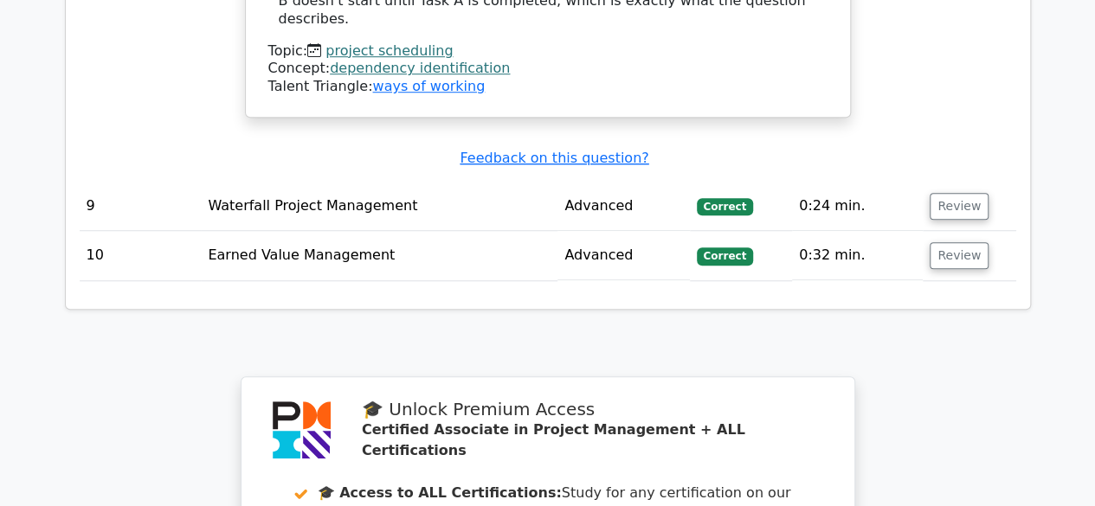
scroll to position [3809, 0]
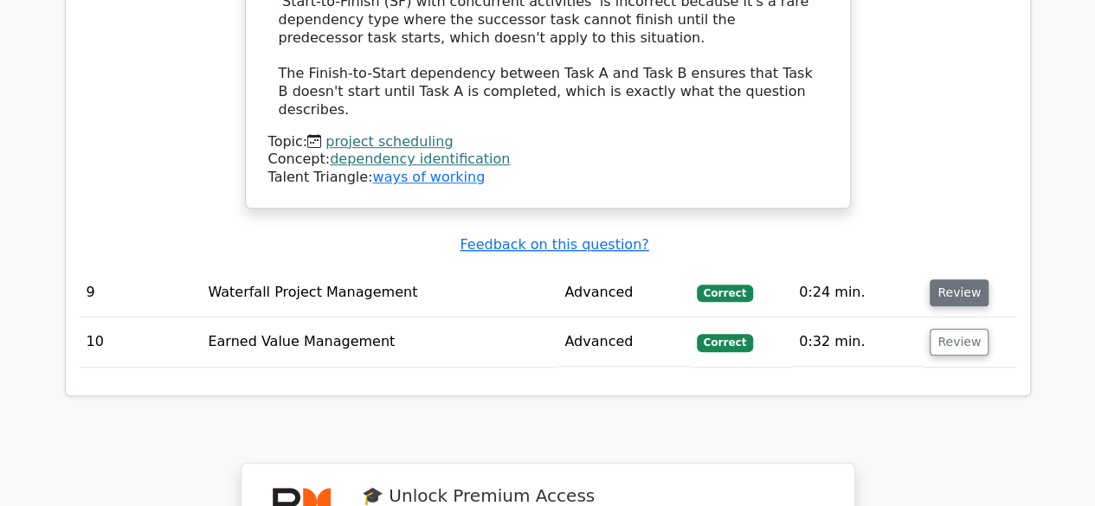
click at [951, 280] on button "Review" at bounding box center [959, 293] width 59 height 27
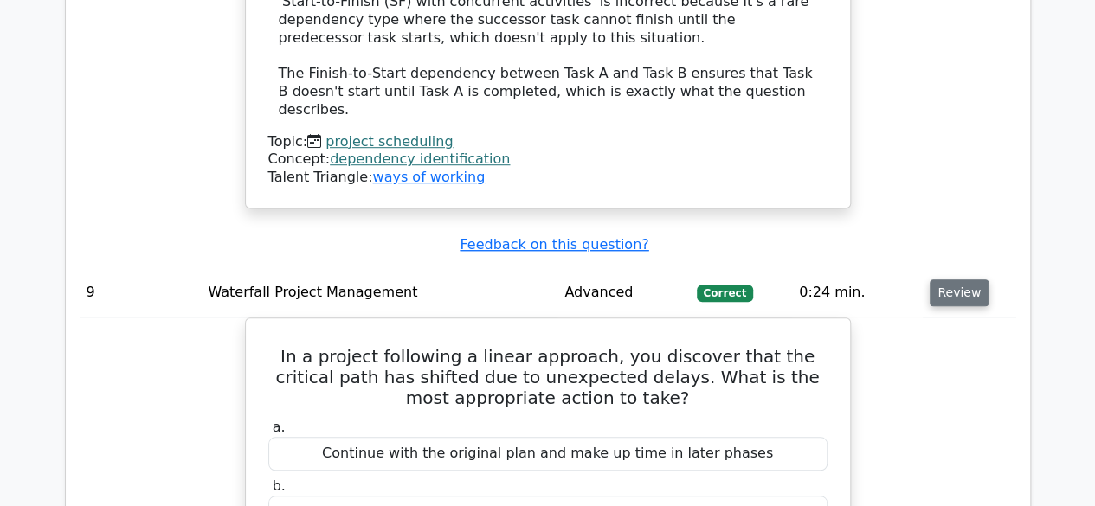
click at [954, 280] on button "Review" at bounding box center [959, 293] width 59 height 27
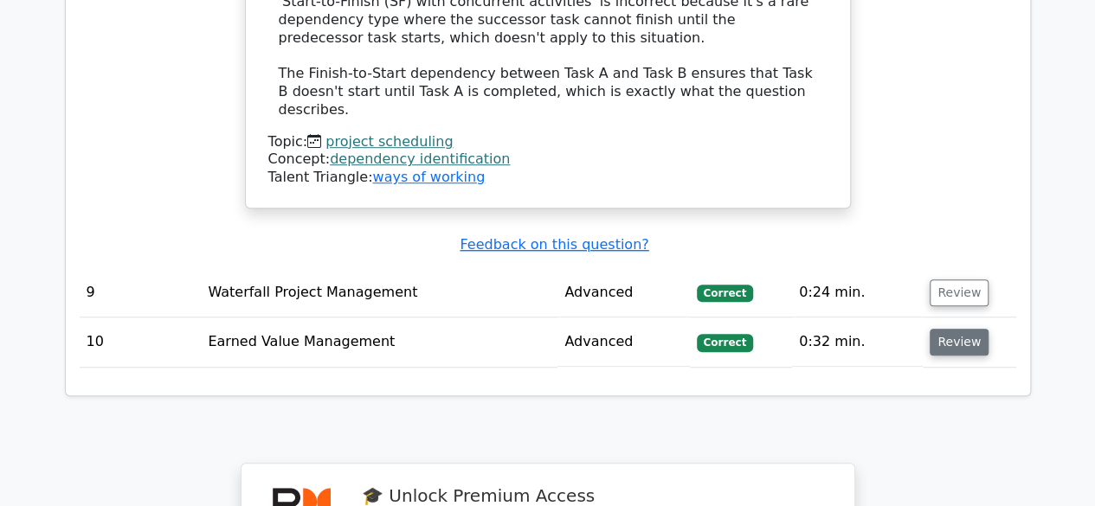
click at [949, 329] on button "Review" at bounding box center [959, 342] width 59 height 27
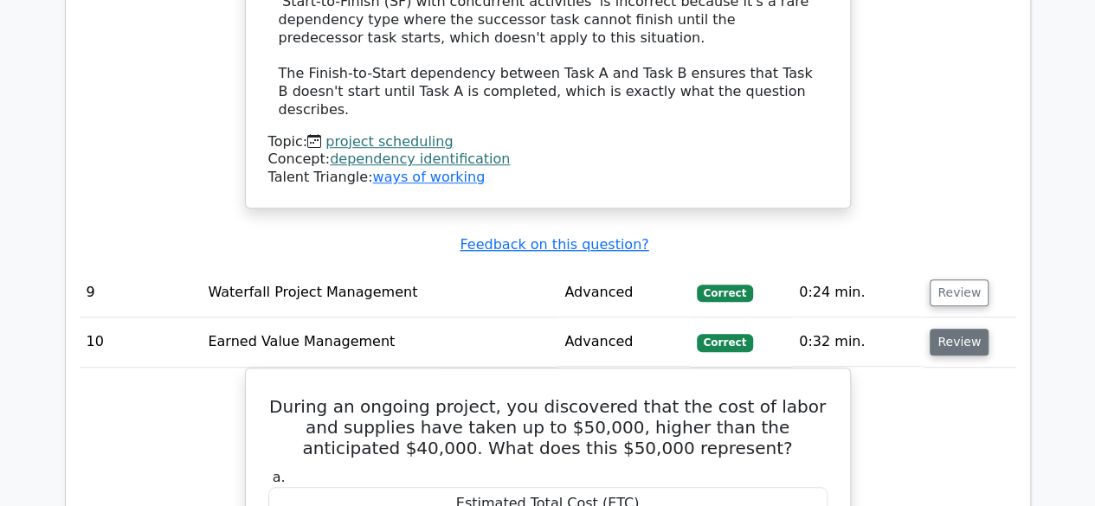
click at [944, 329] on button "Review" at bounding box center [959, 342] width 59 height 27
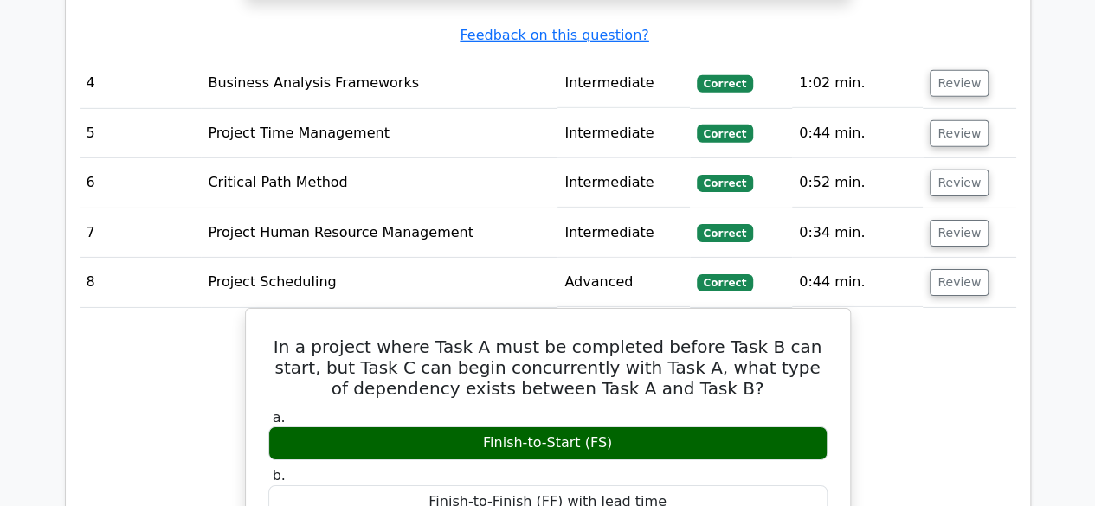
scroll to position [2684, 0]
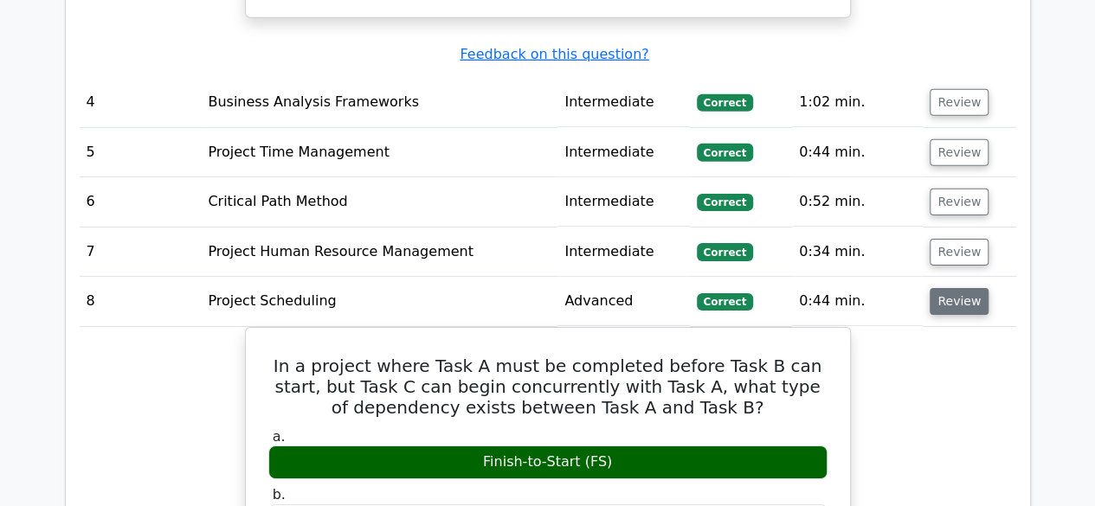
click at [954, 288] on button "Review" at bounding box center [959, 301] width 59 height 27
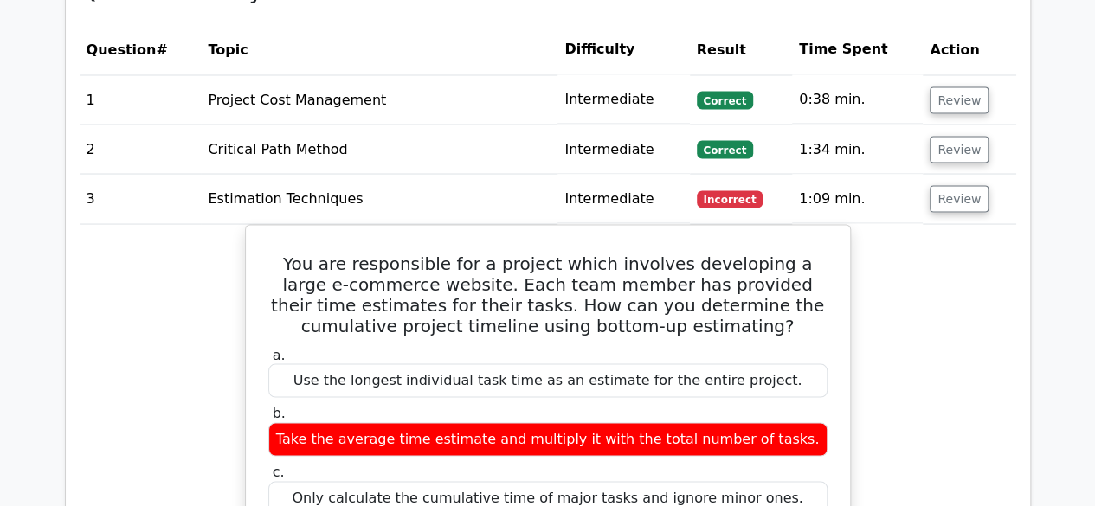
scroll to position [1472, 0]
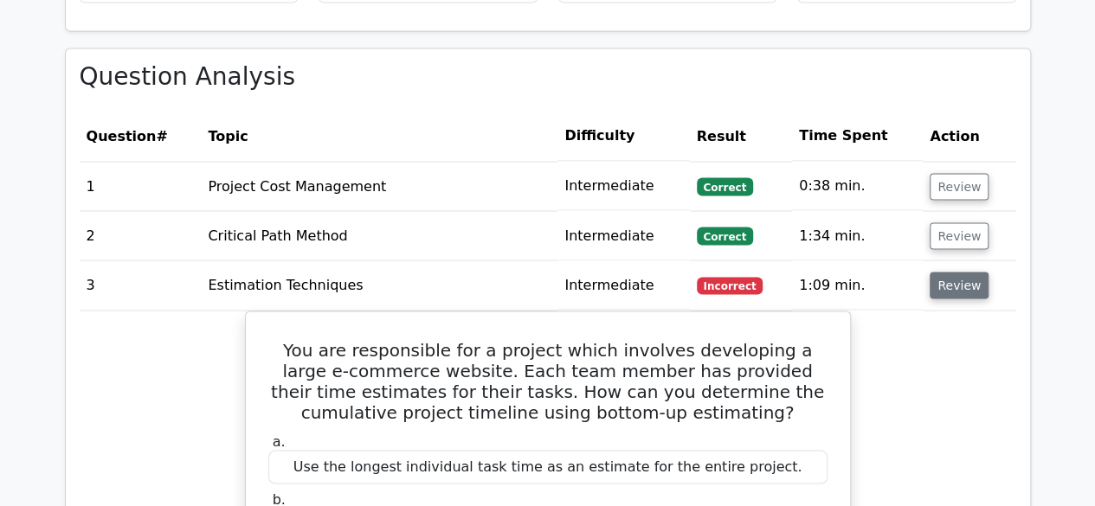
click at [960, 272] on button "Review" at bounding box center [959, 285] width 59 height 27
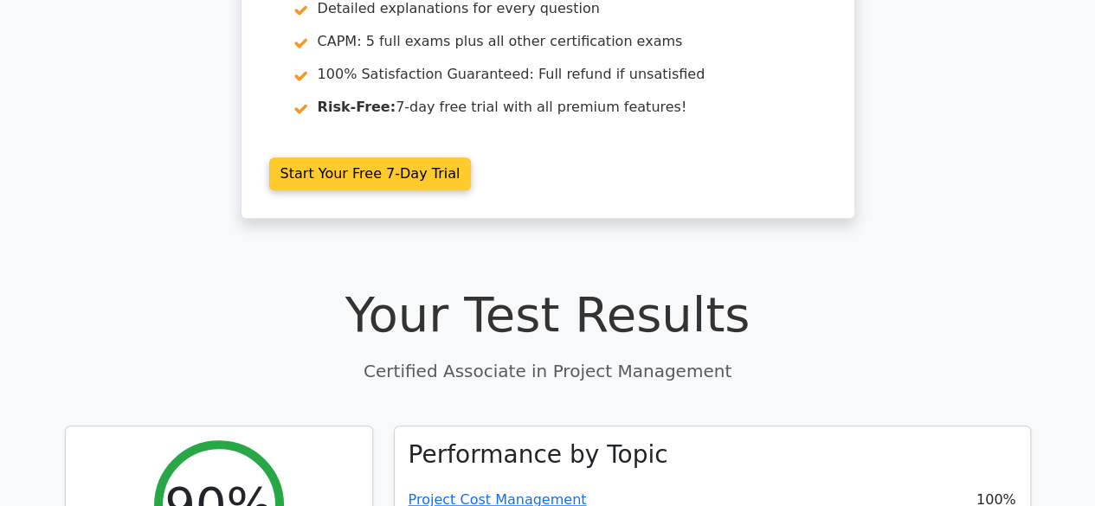
scroll to position [0, 0]
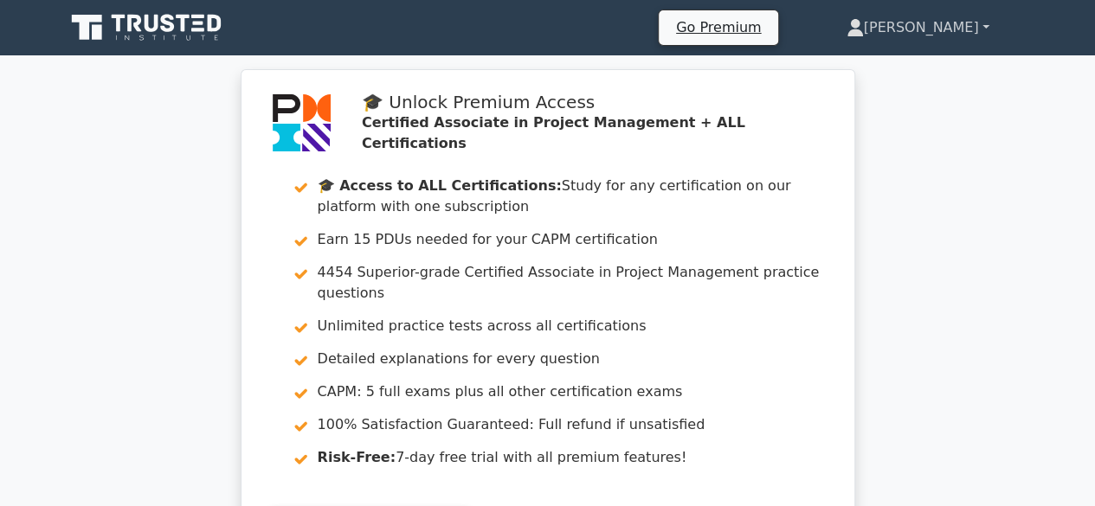
click at [864, 30] on icon at bounding box center [855, 27] width 17 height 17
click at [963, 25] on link "[PERSON_NAME]" at bounding box center [918, 27] width 226 height 35
click at [982, 25] on link "[PERSON_NAME]" at bounding box center [918, 27] width 226 height 35
click at [987, 24] on link "[PERSON_NAME]" at bounding box center [918, 27] width 226 height 35
click at [977, 29] on link "[PERSON_NAME]" at bounding box center [918, 27] width 226 height 35
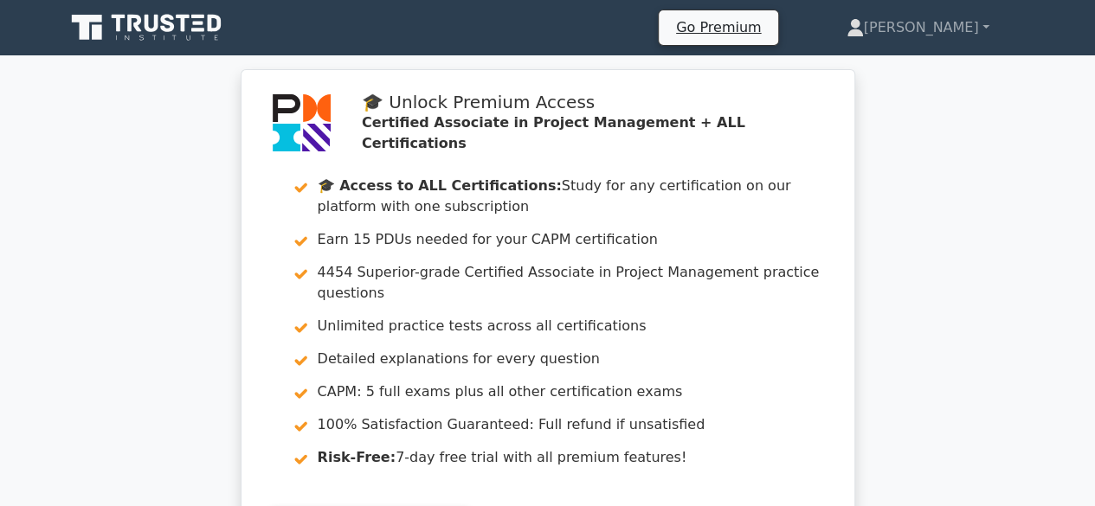
click at [145, 17] on icon at bounding box center [152, 23] width 14 height 17
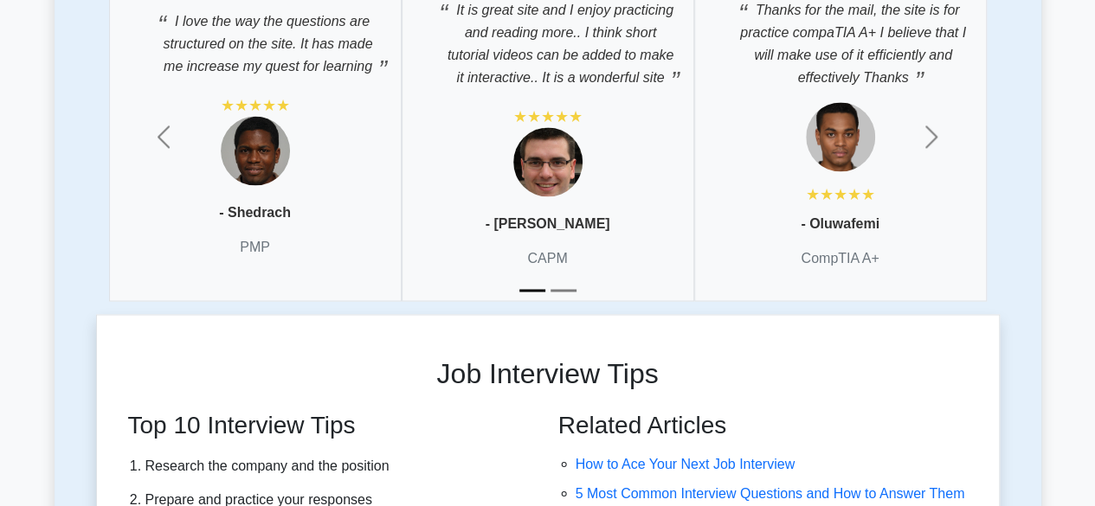
scroll to position [4675, 0]
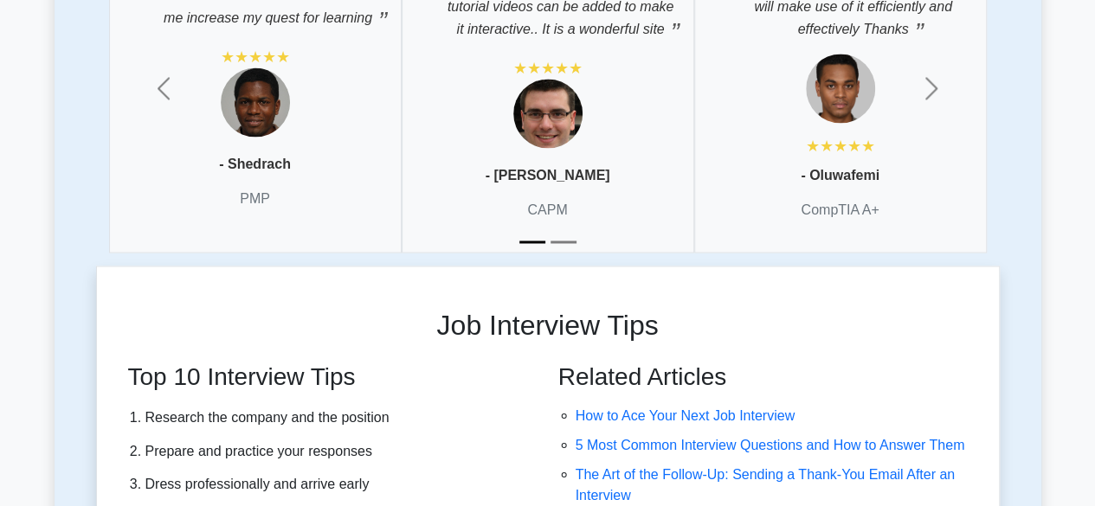
click at [559, 232] on button "Slide 2" at bounding box center [564, 242] width 26 height 20
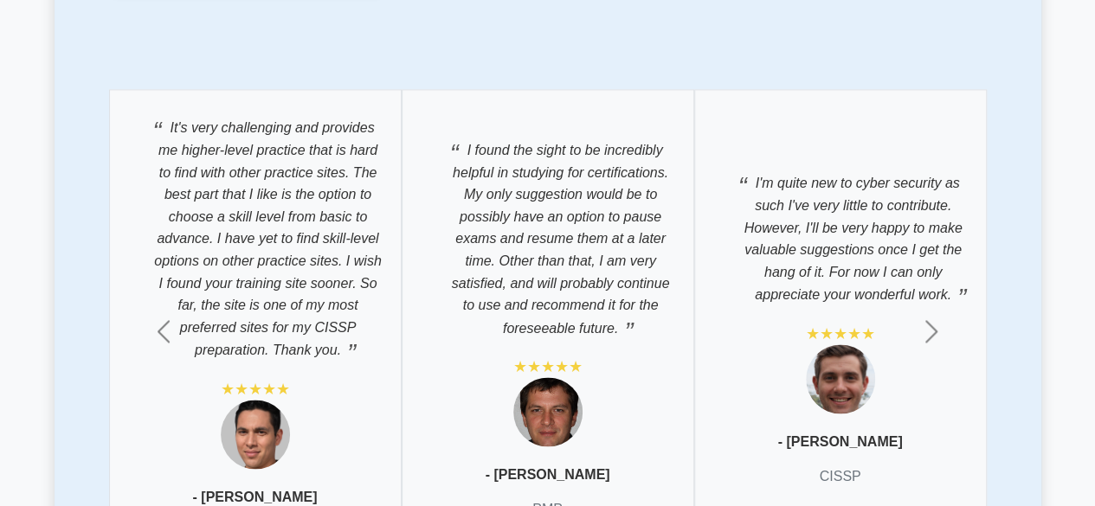
scroll to position [4484, 0]
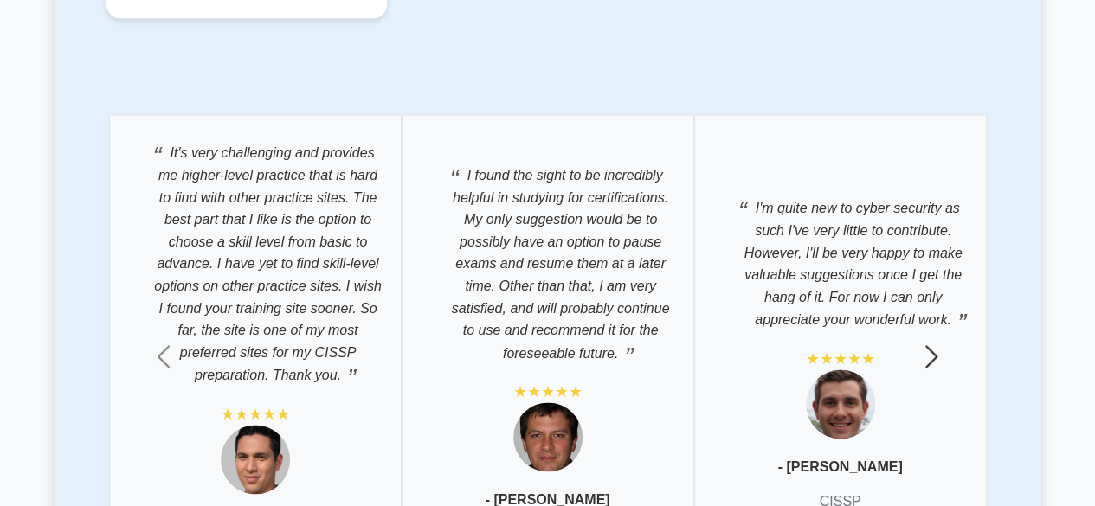
click at [932, 343] on span "button" at bounding box center [932, 357] width 28 height 28
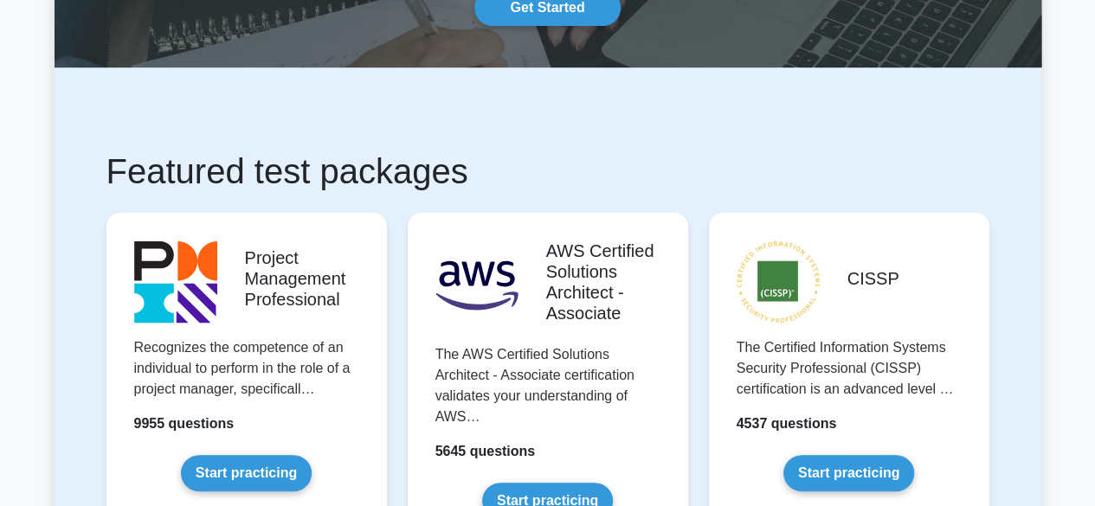
scroll to position [0, 0]
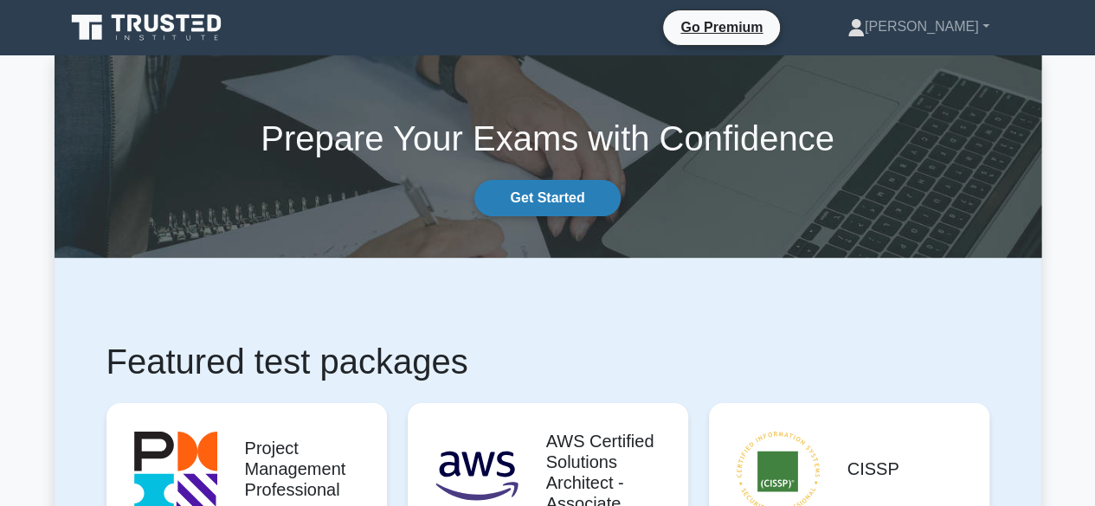
click at [557, 194] on link "Get Started" at bounding box center [546, 198] width 145 height 36
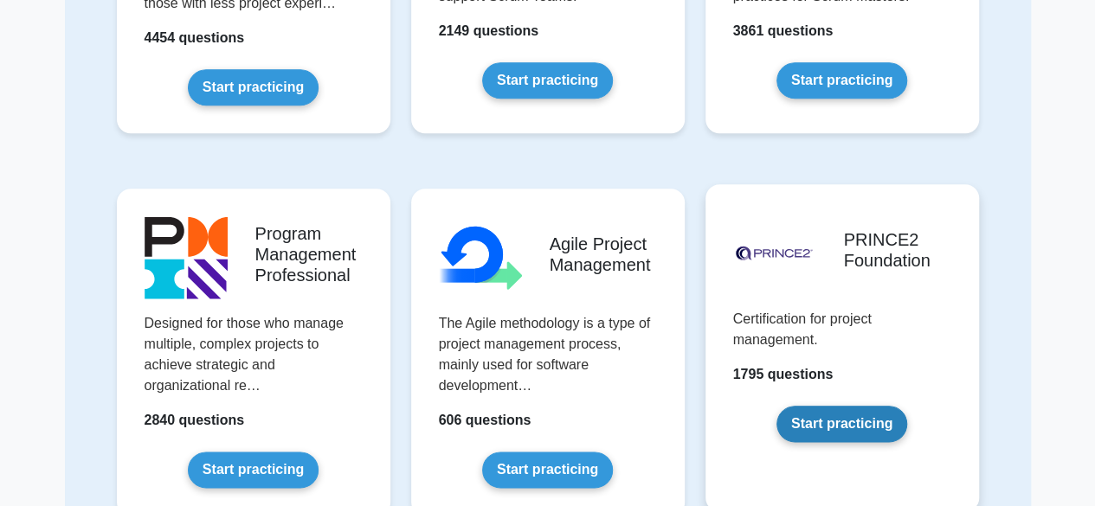
scroll to position [606, 0]
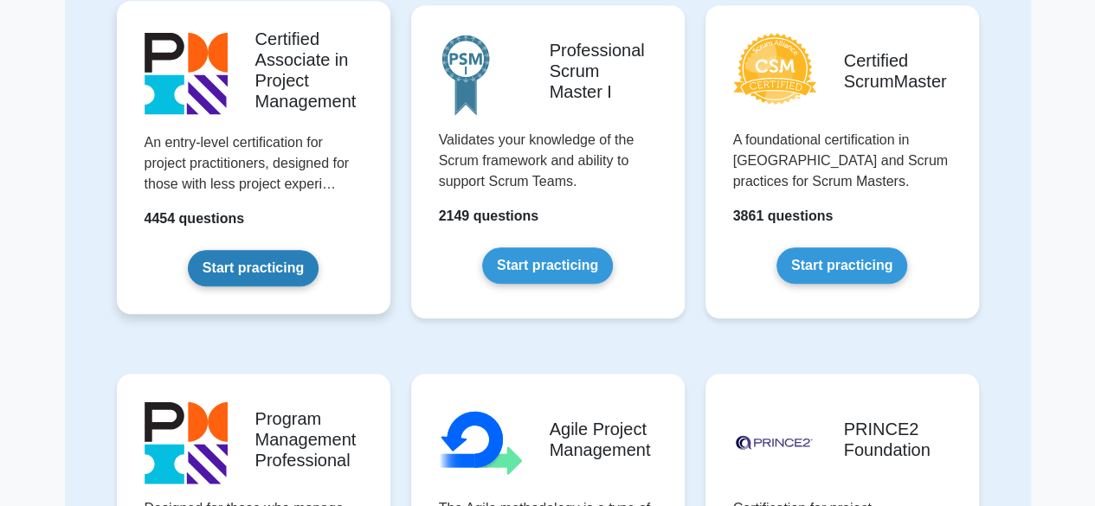
click at [257, 268] on link "Start practicing" at bounding box center [253, 268] width 131 height 36
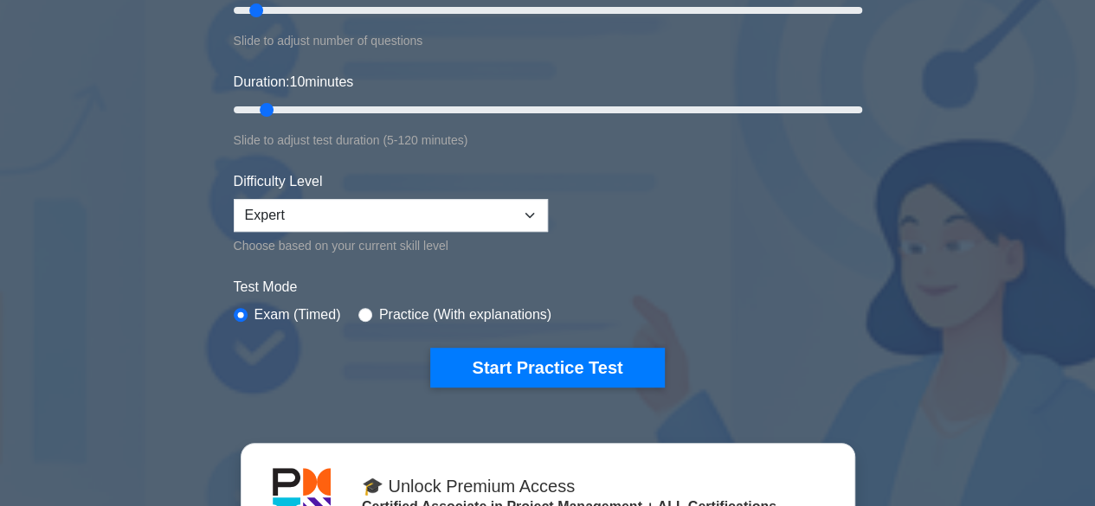
scroll to position [346, 0]
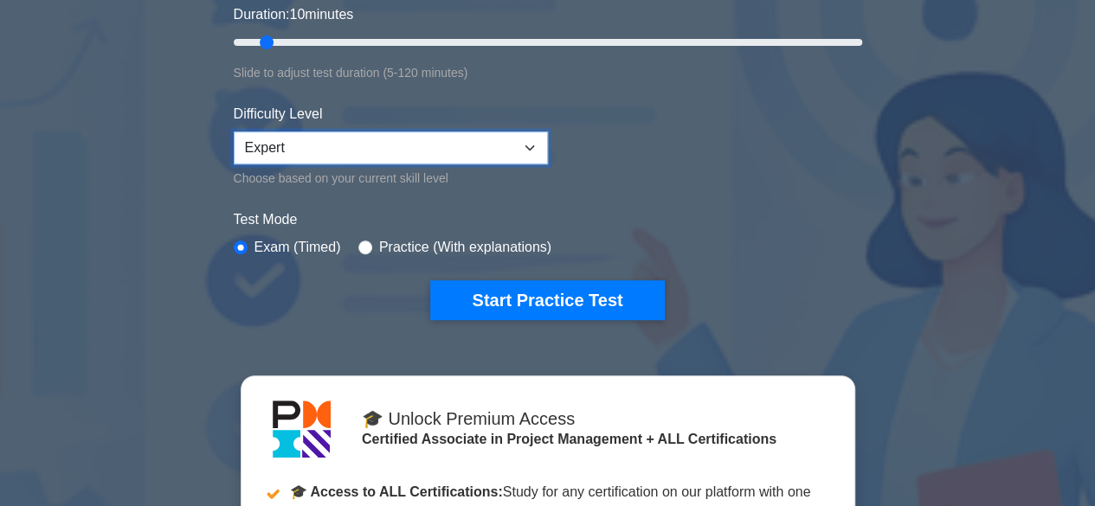
click at [530, 141] on select "Beginner Intermediate Expert" at bounding box center [391, 148] width 314 height 33
click at [648, 168] on form "Topics Project Scope Management Project Time Management Project Cost Management…" at bounding box center [548, 52] width 629 height 535
click at [532, 145] on select "Beginner Intermediate Expert" at bounding box center [391, 148] width 314 height 33
click at [609, 165] on form "Topics Project Scope Management Project Time Management Project Cost Management…" at bounding box center [548, 52] width 629 height 535
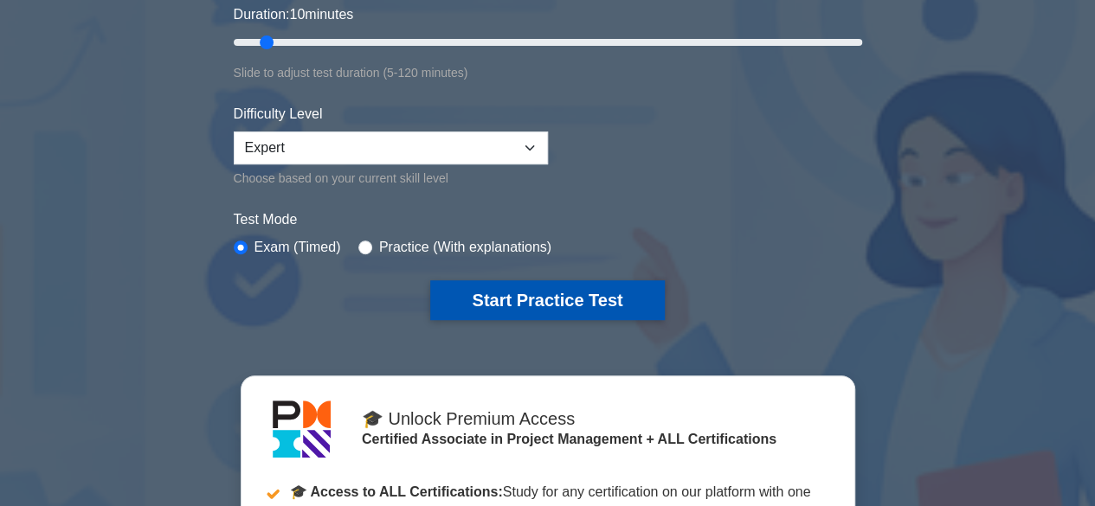
click at [575, 293] on button "Start Practice Test" at bounding box center [547, 300] width 234 height 40
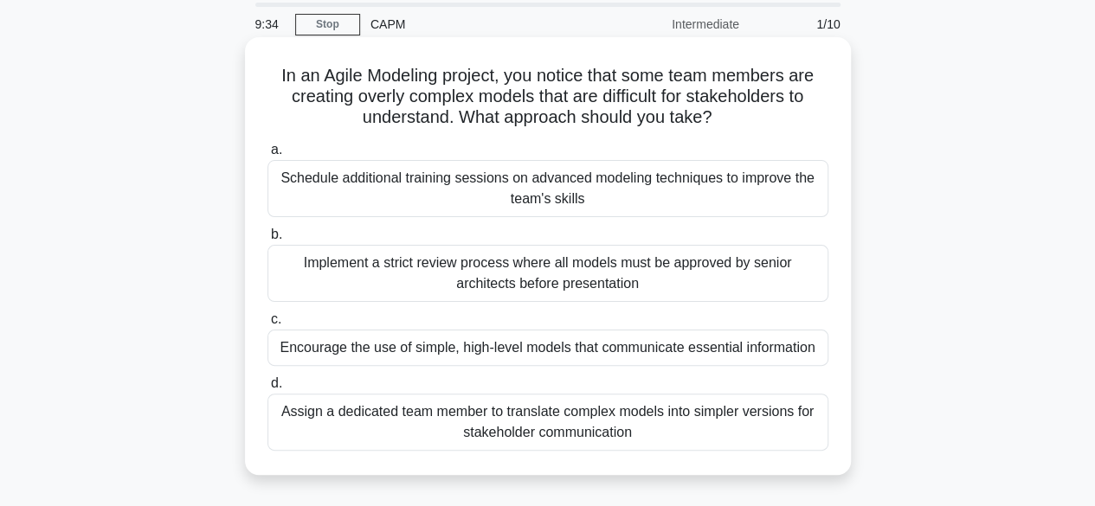
scroll to position [87, 0]
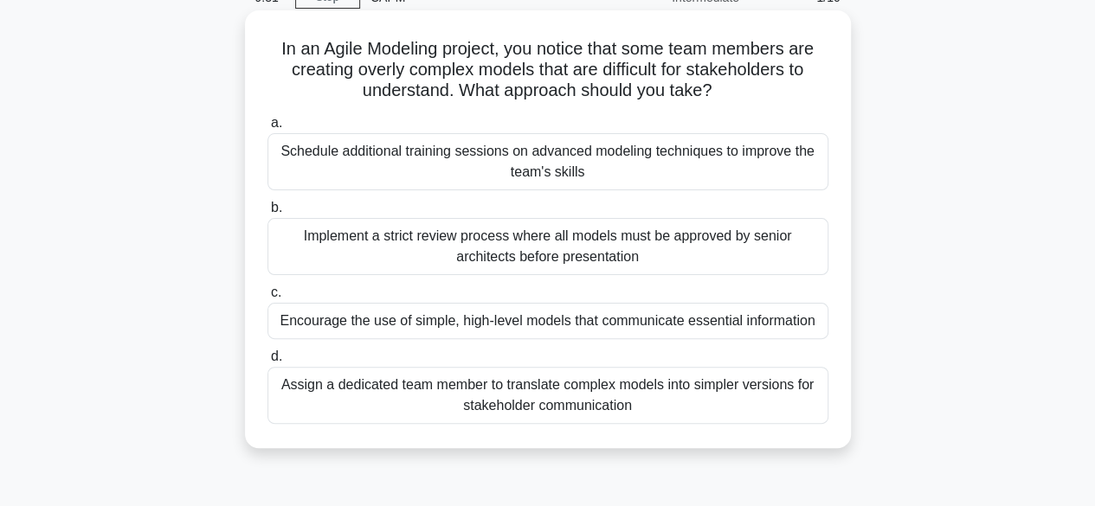
click at [606, 324] on div "Encourage the use of simple, high-level models that communicate essential infor…" at bounding box center [548, 321] width 561 height 36
click at [268, 299] on input "c. Encourage the use of simple, high-level models that communicate essential in…" at bounding box center [268, 292] width 0 height 11
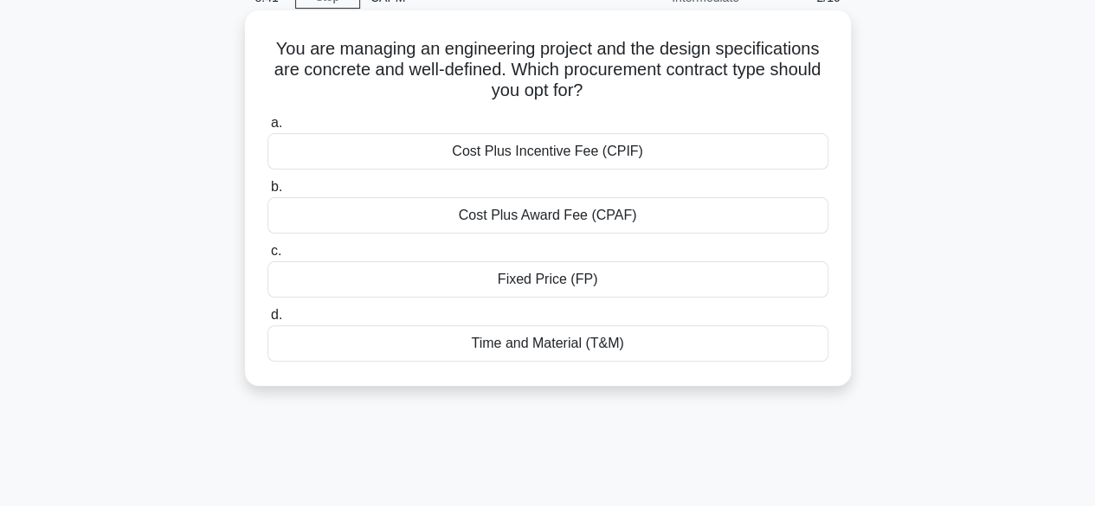
click at [558, 340] on div "Time and Material (T&M)" at bounding box center [548, 344] width 561 height 36
click at [268, 321] on input "d. Time and Material (T&M)" at bounding box center [268, 315] width 0 height 11
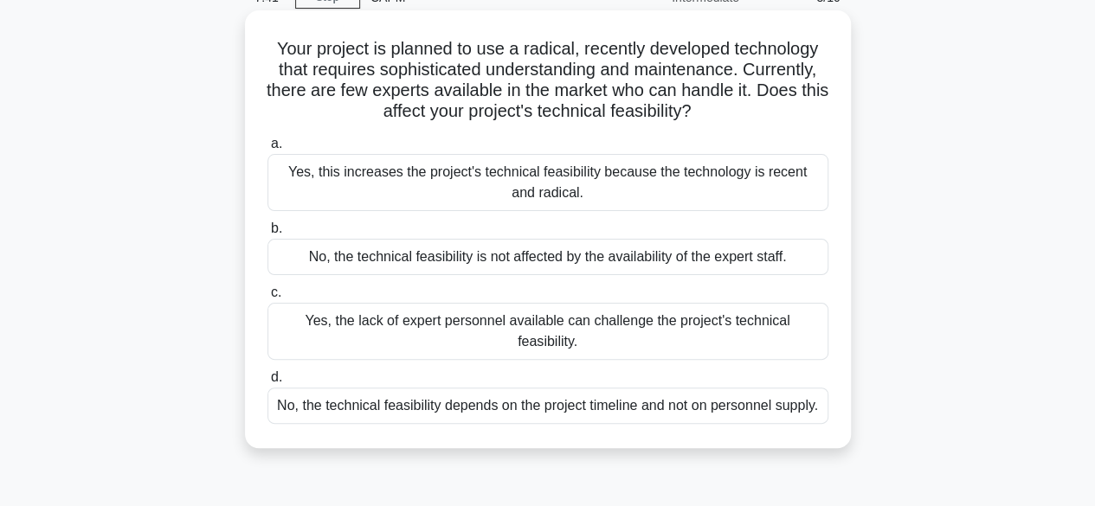
click at [516, 326] on div "Yes, the lack of expert personnel available can challenge the project's technic…" at bounding box center [548, 331] width 561 height 57
click at [268, 299] on input "c. Yes, the lack of expert personnel available can challenge the project's tech…" at bounding box center [268, 292] width 0 height 11
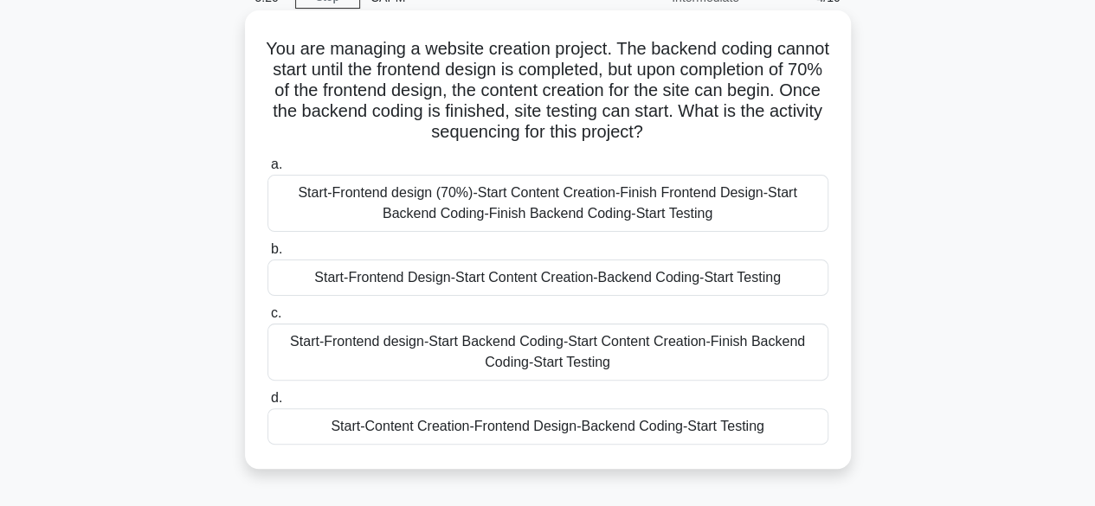
click at [573, 214] on div "Start-Frontend design (70%)-Start Content Creation-Finish Frontend Design-Start…" at bounding box center [548, 203] width 561 height 57
click at [268, 171] on input "a. Start-Frontend design (70%)-Start Content Creation-Finish Frontend Design-St…" at bounding box center [268, 164] width 0 height 11
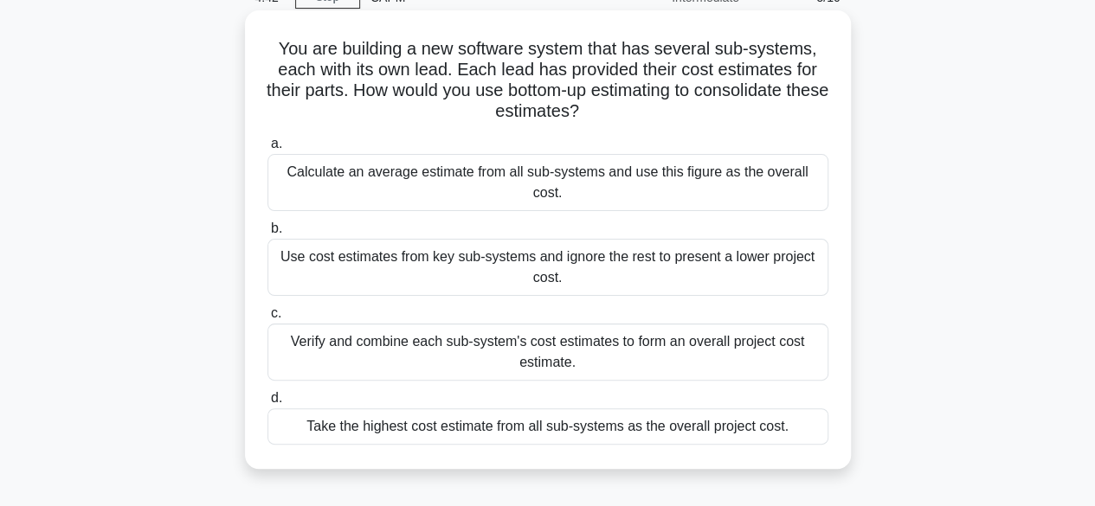
click at [388, 183] on div "Calculate an average estimate from all sub-systems and use this figure as the o…" at bounding box center [548, 182] width 561 height 57
click at [268, 150] on input "a. Calculate an average estimate from all sub-systems and use this figure as th…" at bounding box center [268, 144] width 0 height 11
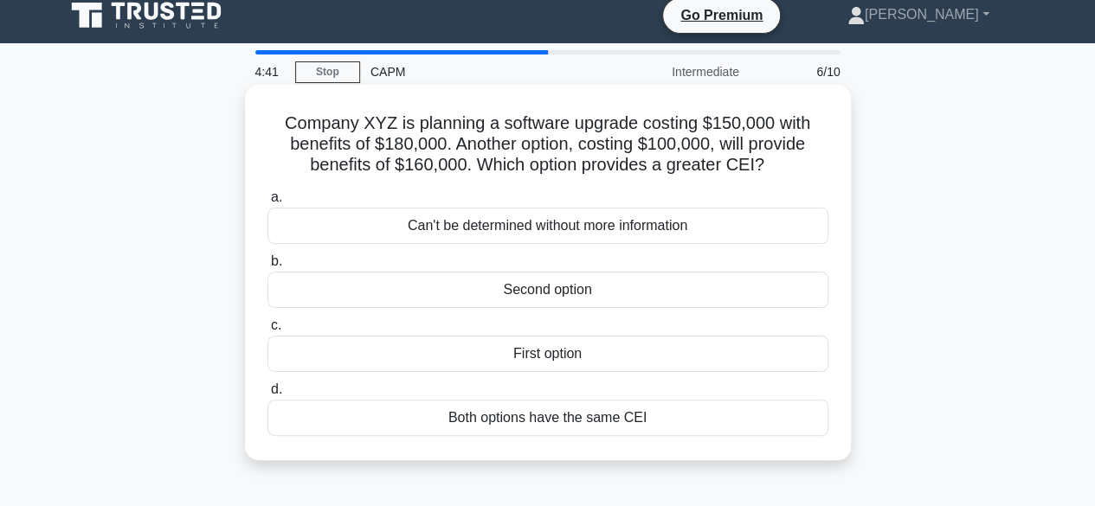
scroll to position [0, 0]
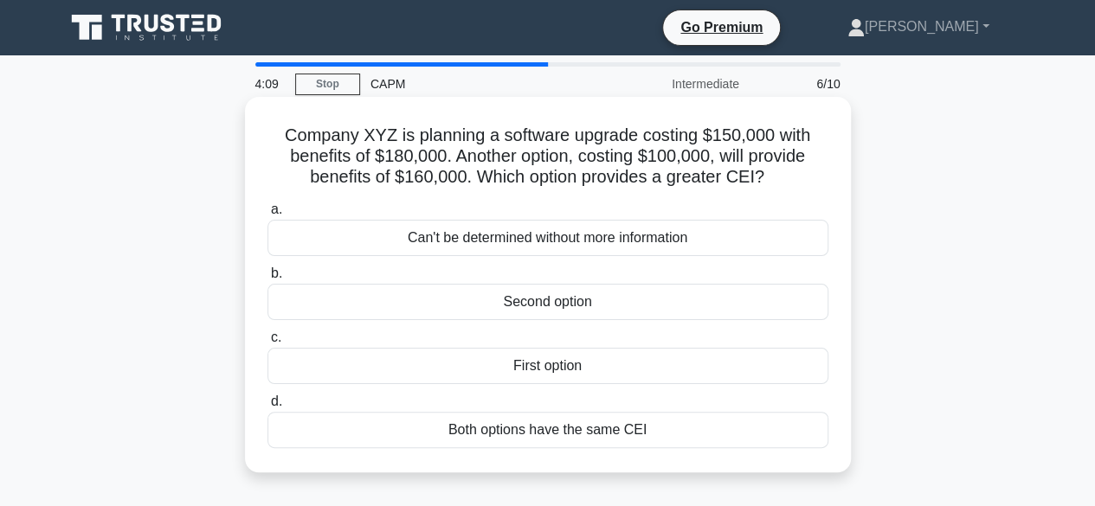
click at [556, 311] on div "Second option" at bounding box center [548, 302] width 561 height 36
click at [268, 280] on input "b. Second option" at bounding box center [268, 273] width 0 height 11
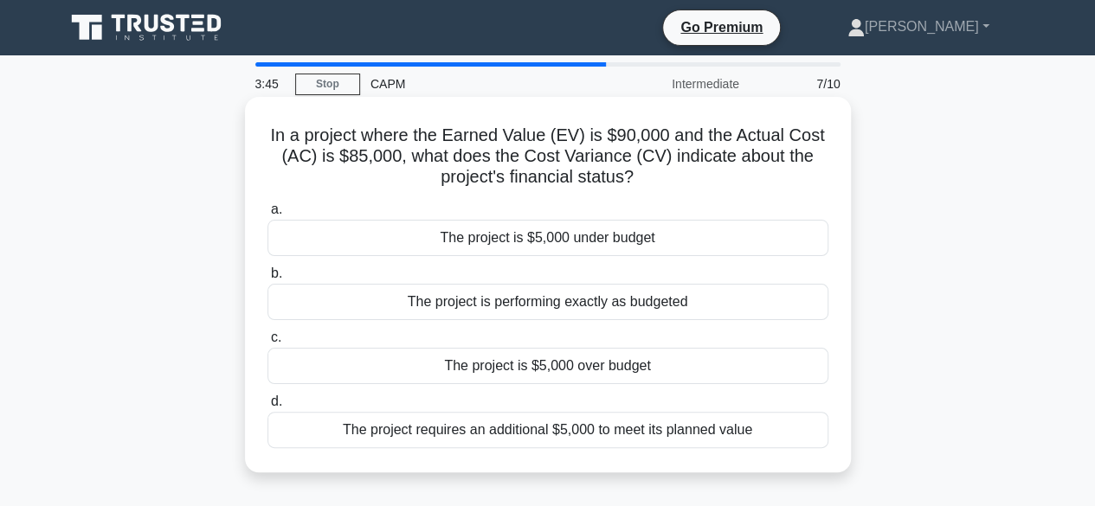
click at [516, 236] on div "The project is $5,000 under budget" at bounding box center [548, 238] width 561 height 36
click at [268, 216] on input "a. The project is $5,000 under budget" at bounding box center [268, 209] width 0 height 11
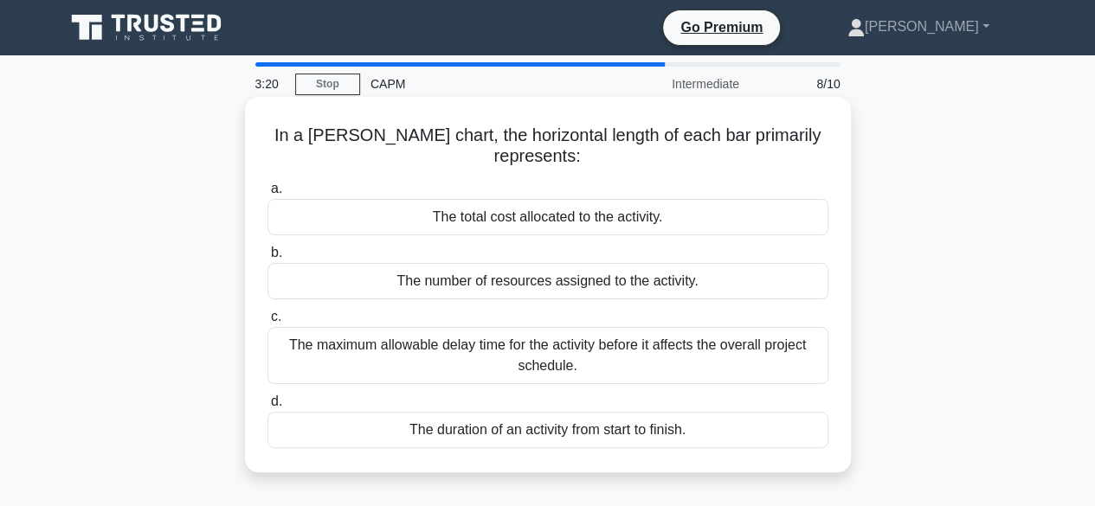
click at [520, 216] on div "The total cost allocated to the activity." at bounding box center [548, 217] width 561 height 36
click at [268, 195] on input "a. The total cost allocated to the activity." at bounding box center [268, 189] width 0 height 11
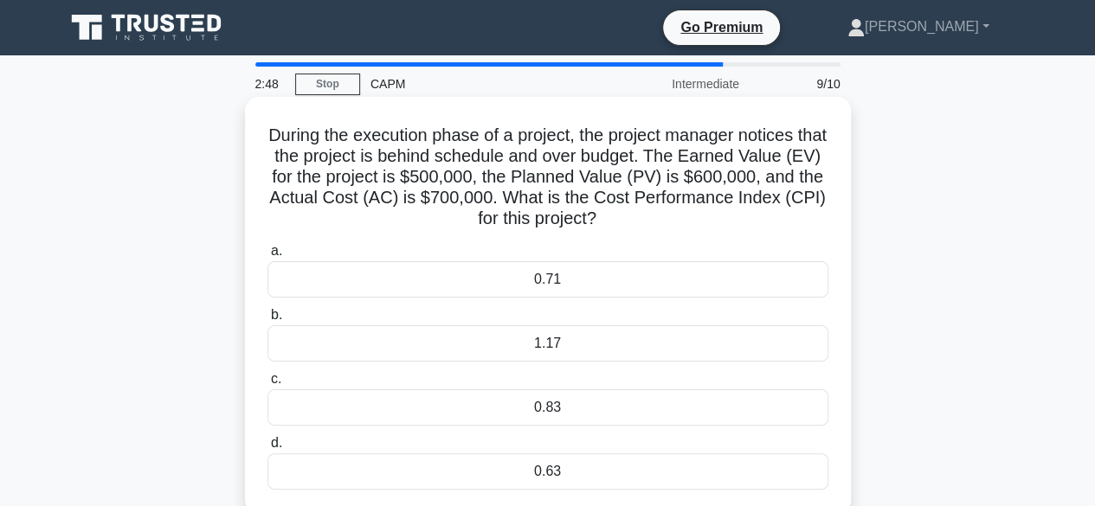
click at [545, 283] on div "0.71" at bounding box center [548, 279] width 561 height 36
click at [268, 257] on input "a. 0.71" at bounding box center [268, 251] width 0 height 11
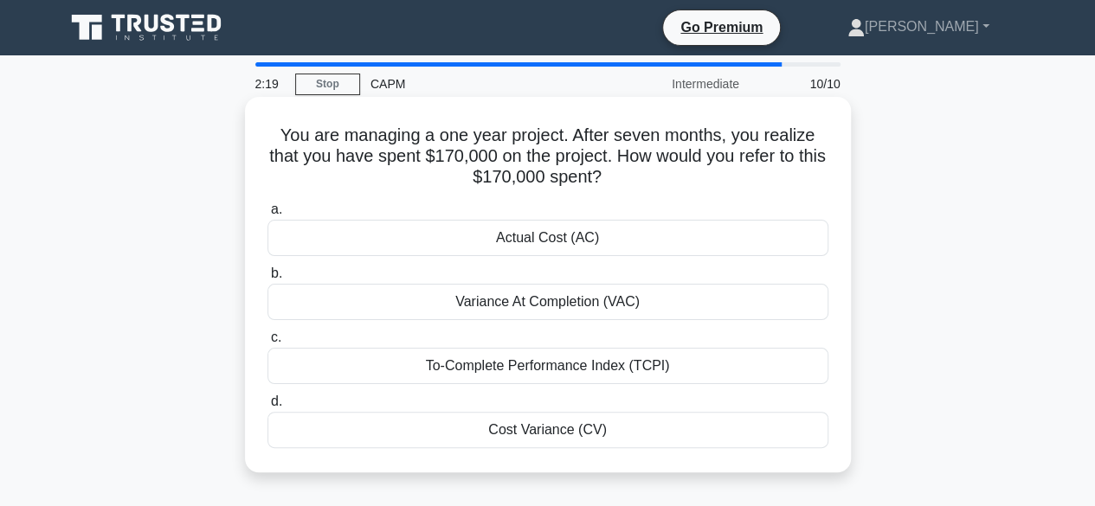
click at [540, 242] on div "Actual Cost (AC)" at bounding box center [548, 238] width 561 height 36
click at [268, 216] on input "a. Actual Cost (AC)" at bounding box center [268, 209] width 0 height 11
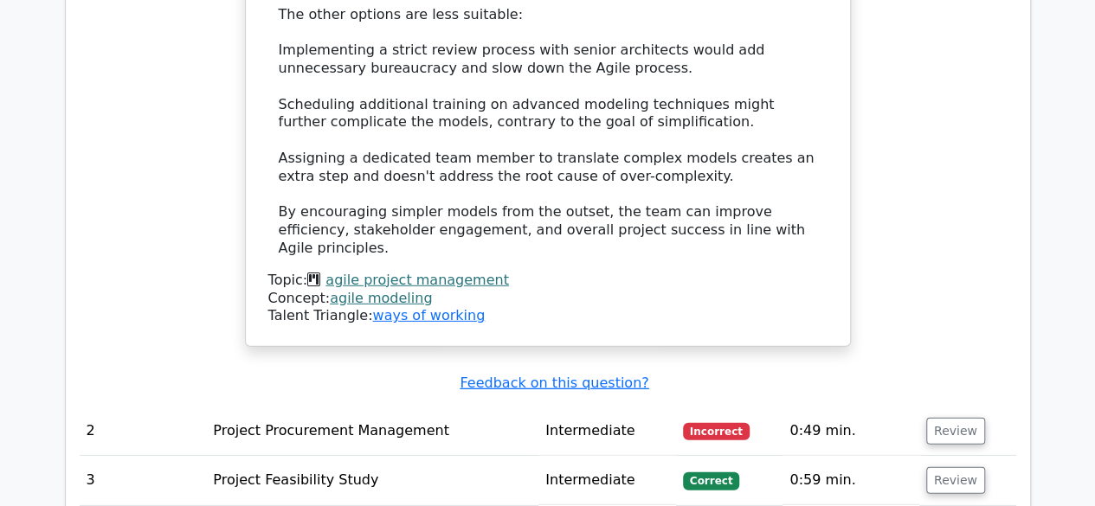
scroll to position [2337, 0]
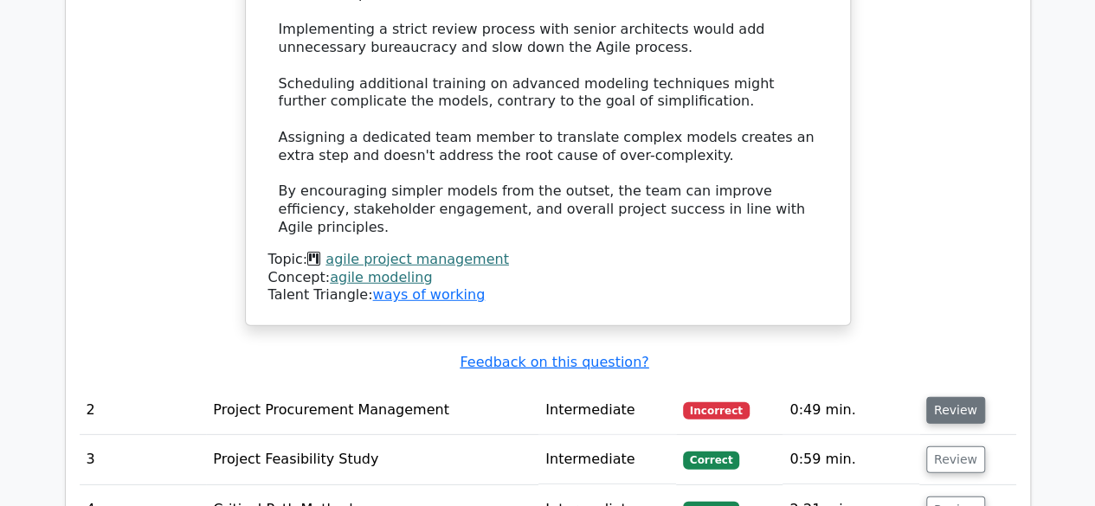
click at [944, 397] on button "Review" at bounding box center [955, 410] width 59 height 27
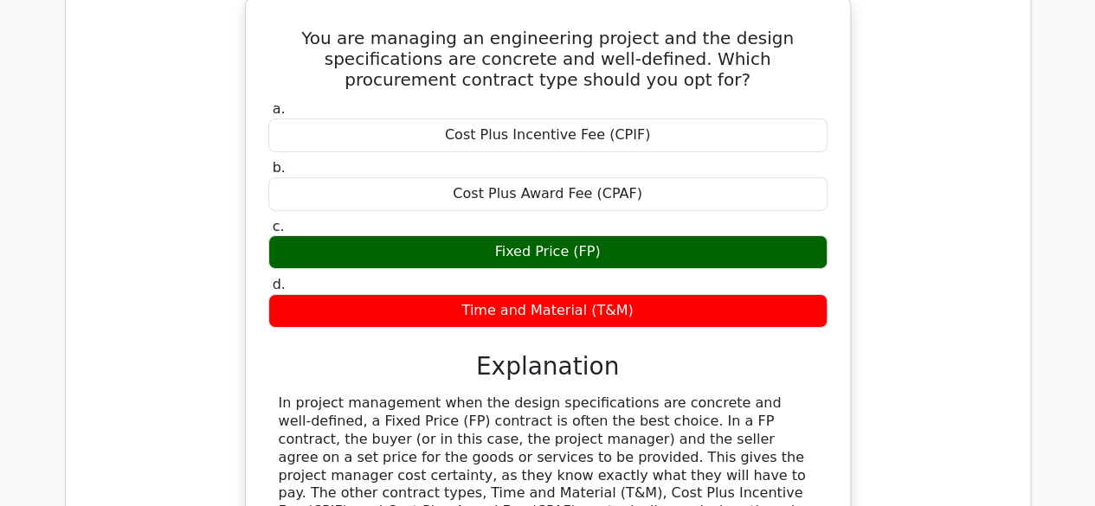
scroll to position [2857, 0]
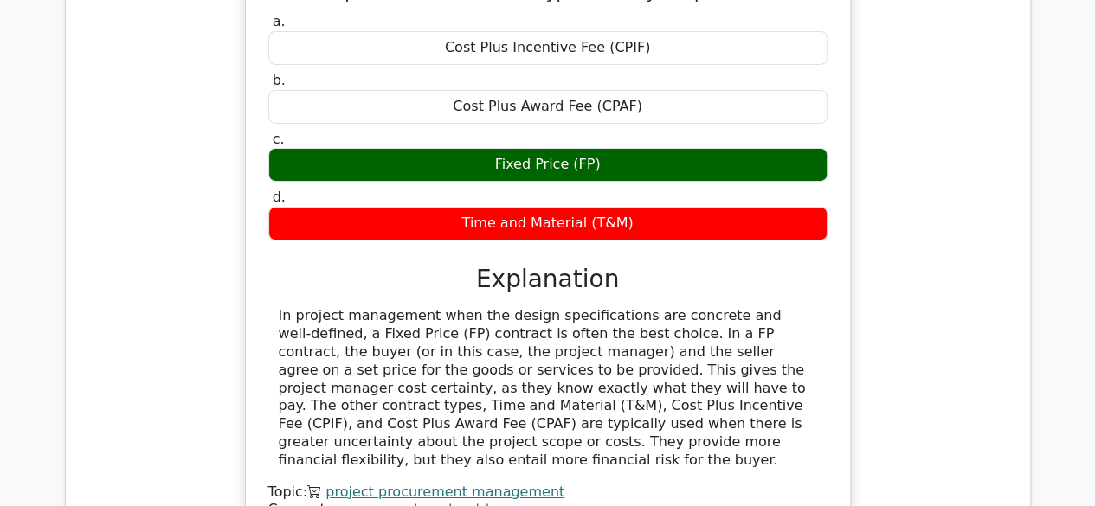
drag, startPoint x: 273, startPoint y: 242, endPoint x: 708, endPoint y: 366, distance: 453.0
click at [708, 366] on div "In project management when the design specifications are concrete and well-defi…" at bounding box center [547, 388] width 559 height 162
copy div "In project management when the design specifications are concrete and well-defi…"
click at [682, 501] on div "Concept: procurement contract types" at bounding box center [547, 510] width 559 height 18
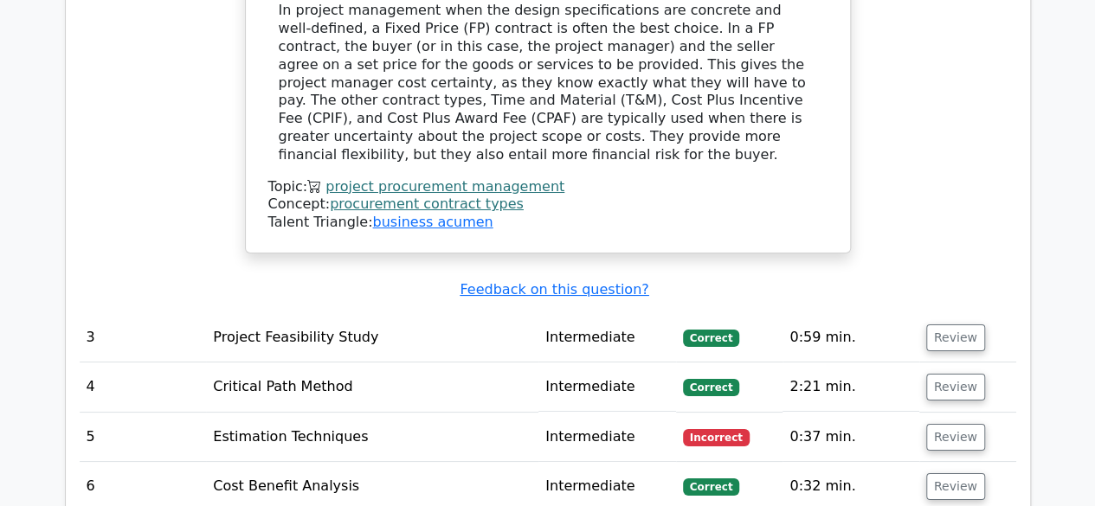
scroll to position [3203, 0]
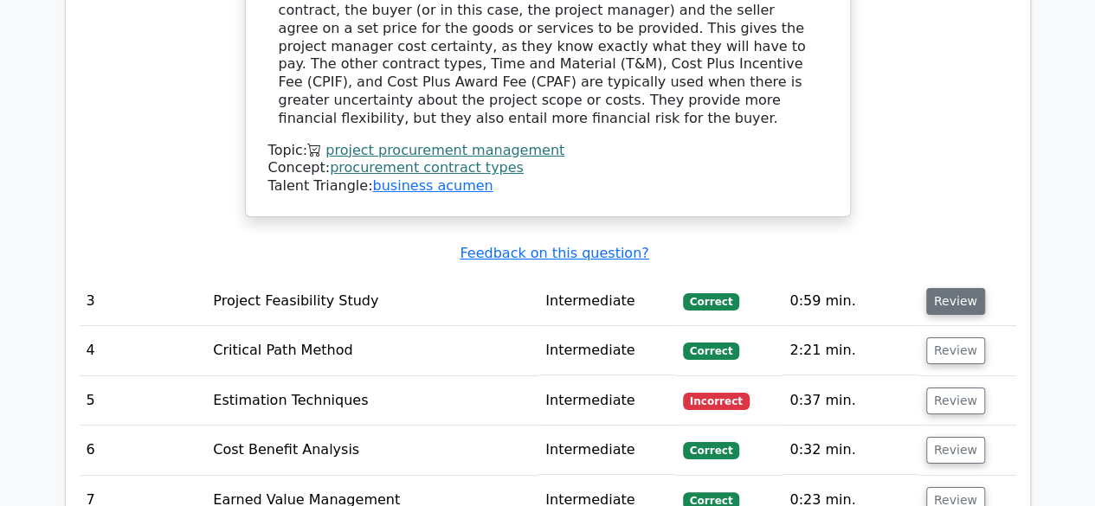
click at [947, 288] on button "Review" at bounding box center [955, 301] width 59 height 27
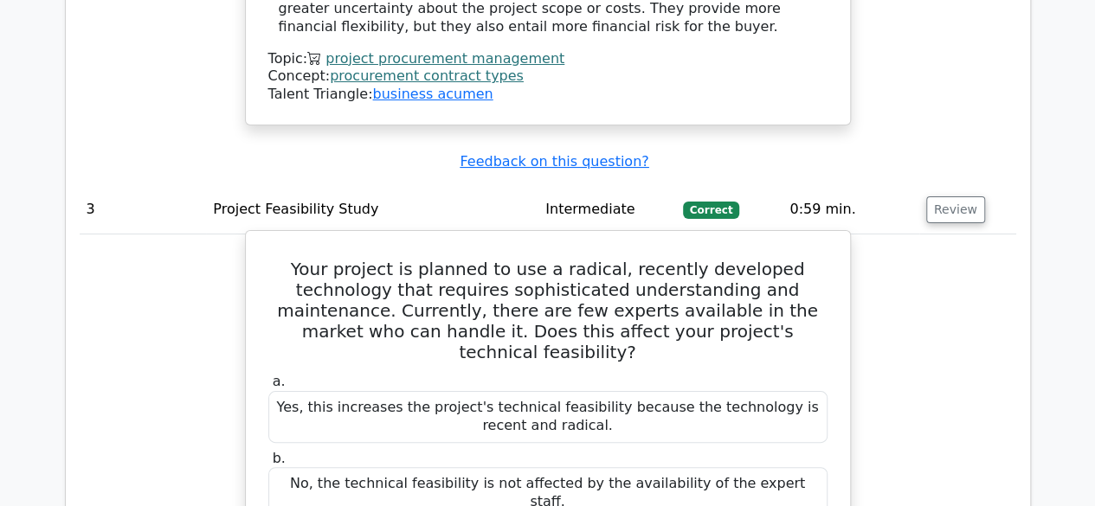
scroll to position [3290, 0]
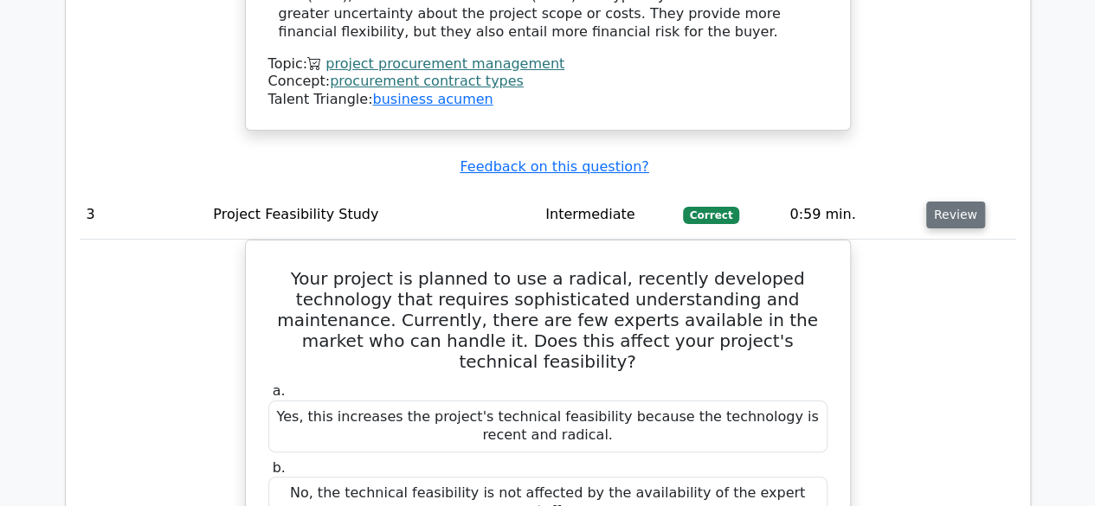
click at [947, 202] on button "Review" at bounding box center [955, 215] width 59 height 27
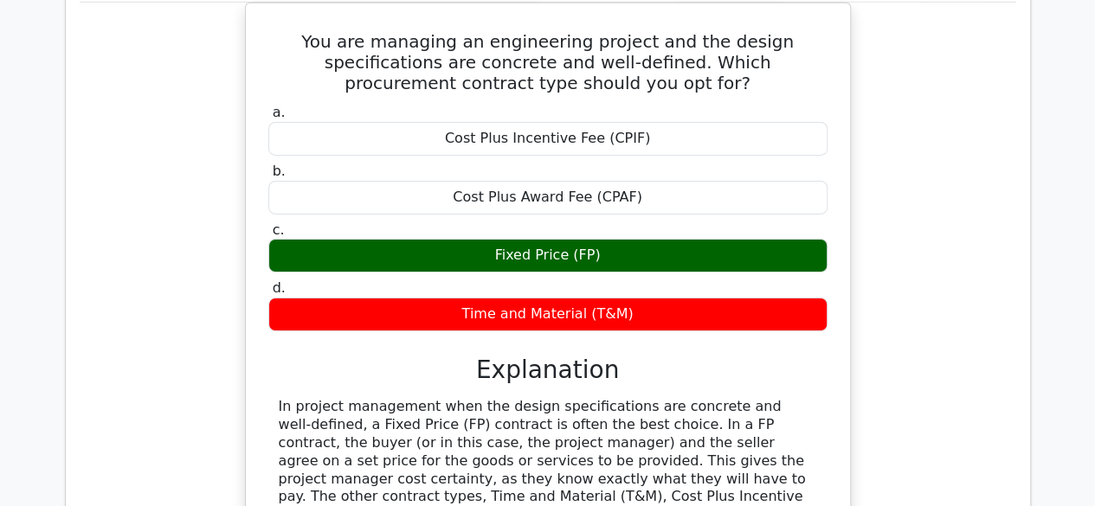
scroll to position [2511, 0]
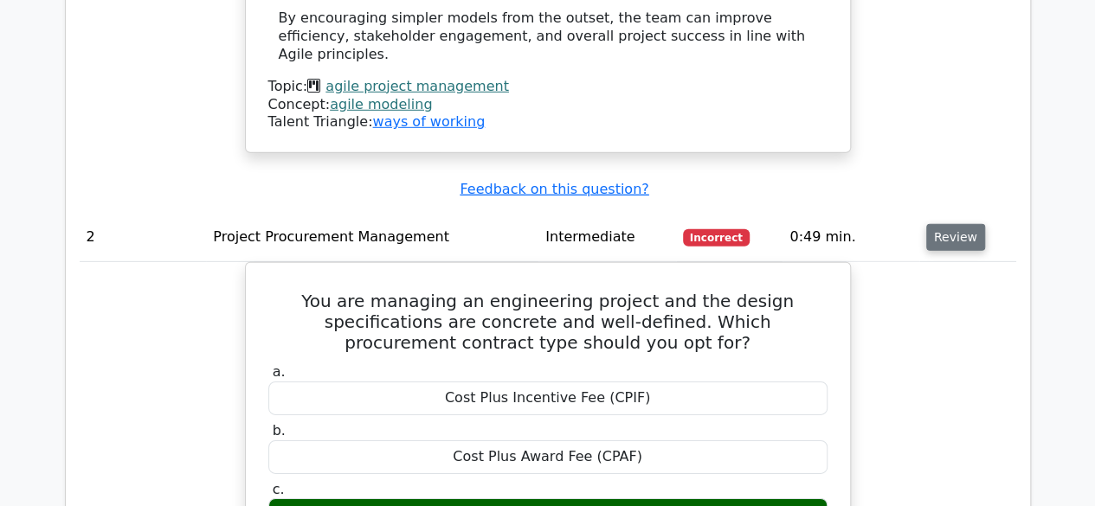
click at [967, 224] on button "Review" at bounding box center [955, 237] width 59 height 27
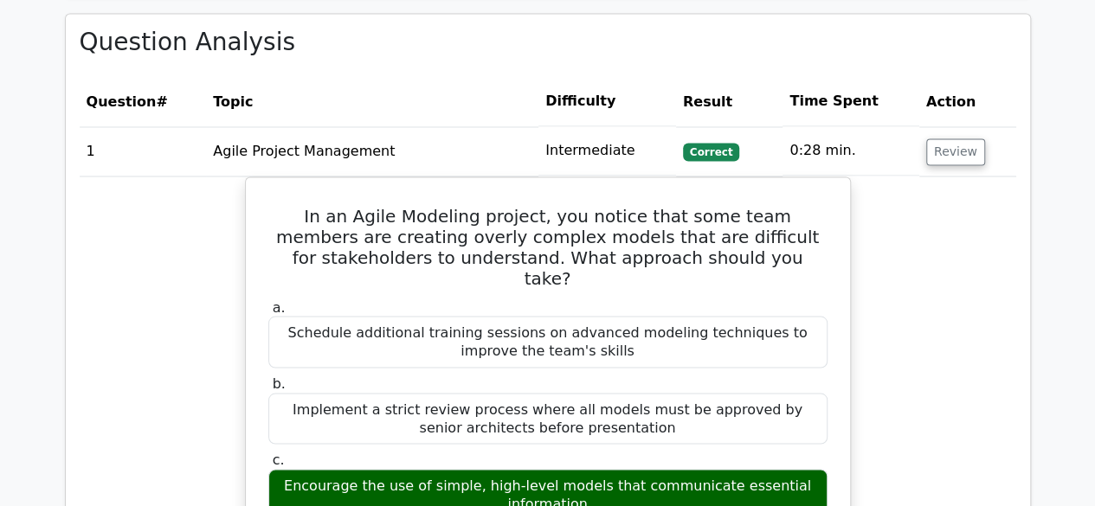
scroll to position [1385, 0]
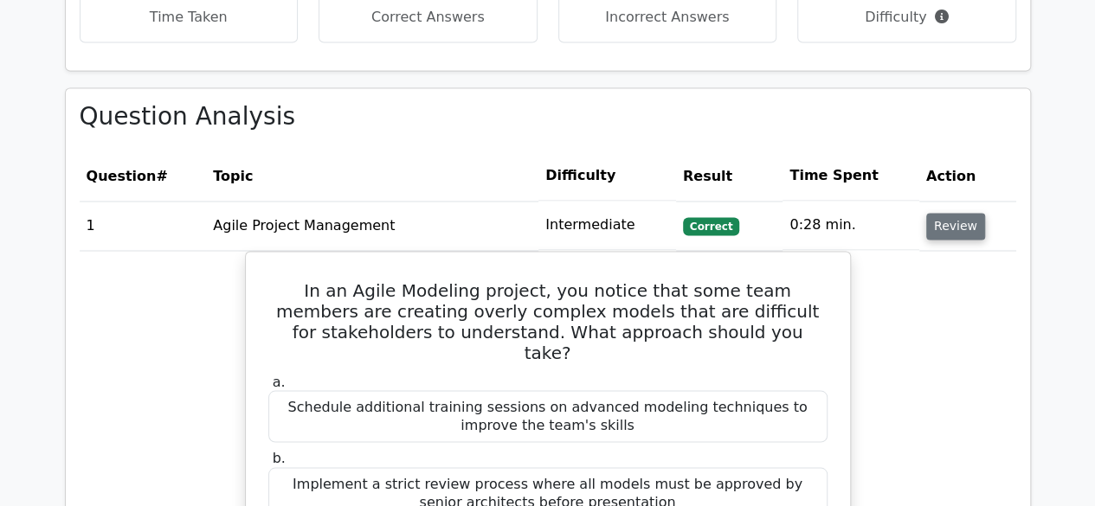
click at [951, 213] on button "Review" at bounding box center [955, 226] width 59 height 27
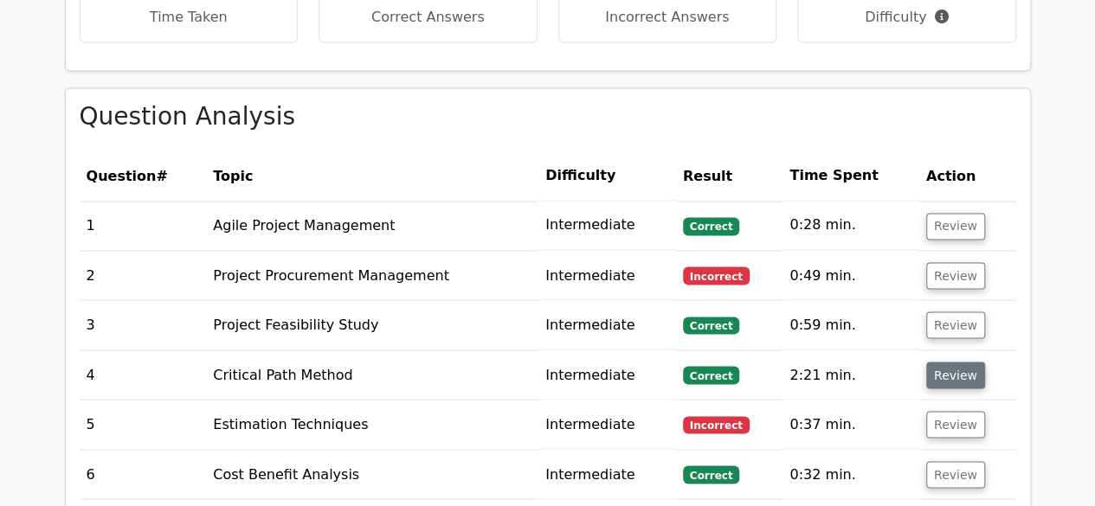
click at [951, 362] on button "Review" at bounding box center [955, 375] width 59 height 27
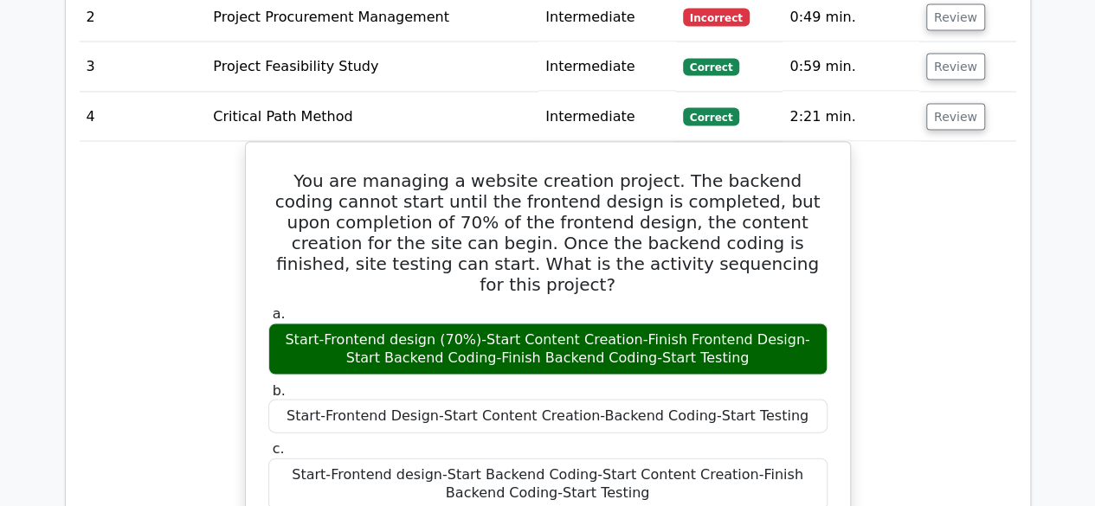
scroll to position [1645, 0]
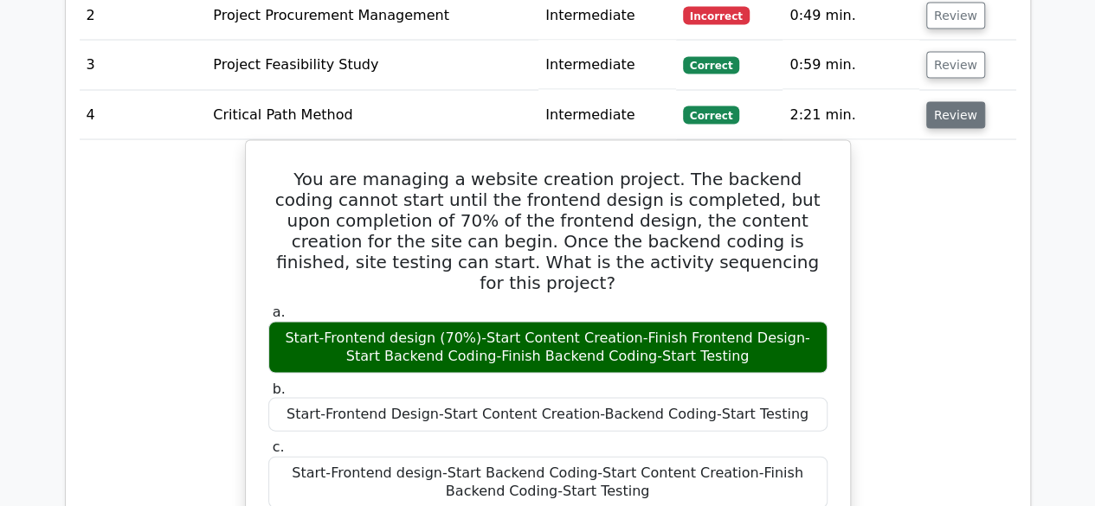
click at [943, 102] on button "Review" at bounding box center [955, 115] width 59 height 27
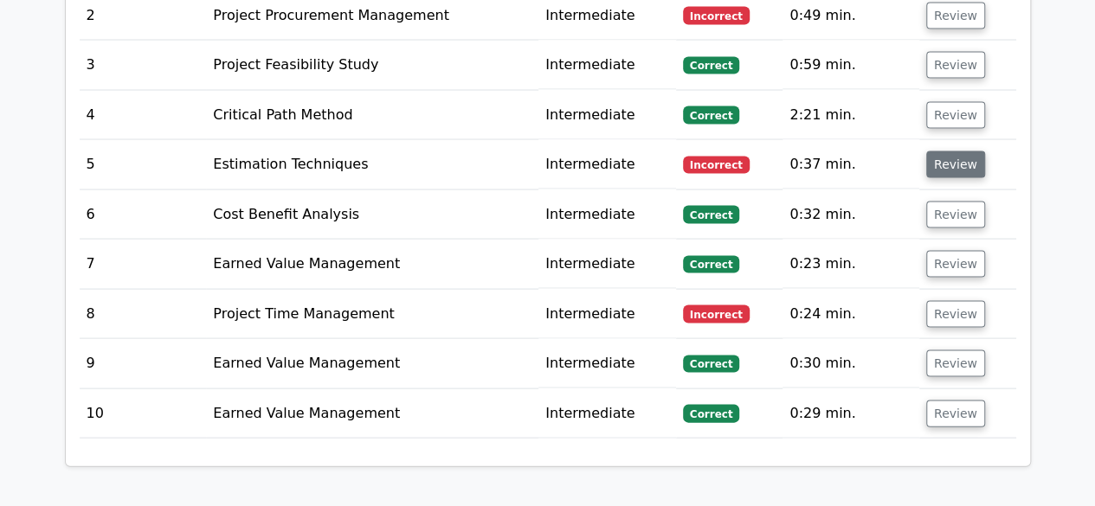
click at [952, 152] on button "Review" at bounding box center [955, 165] width 59 height 27
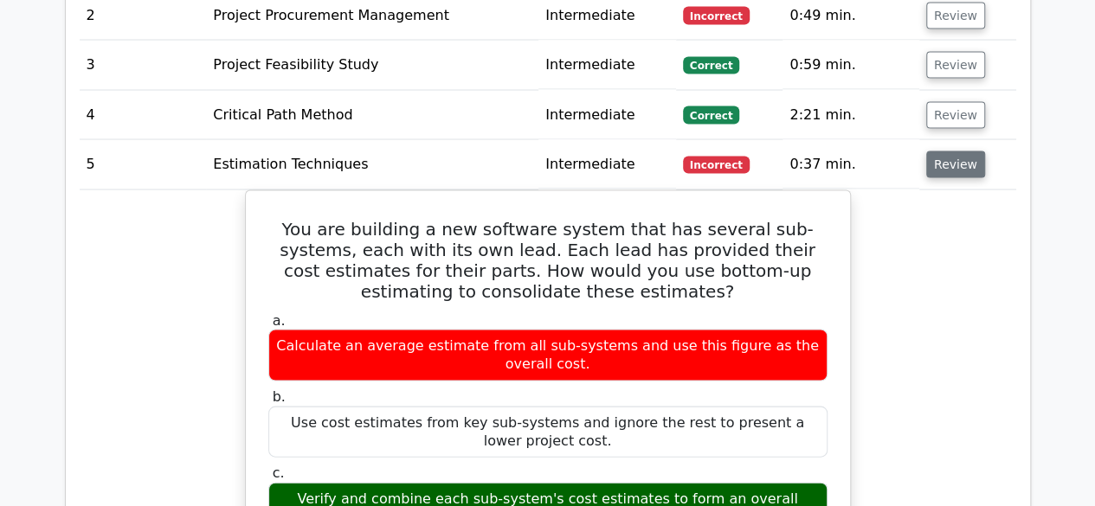
click at [942, 152] on button "Review" at bounding box center [955, 165] width 59 height 27
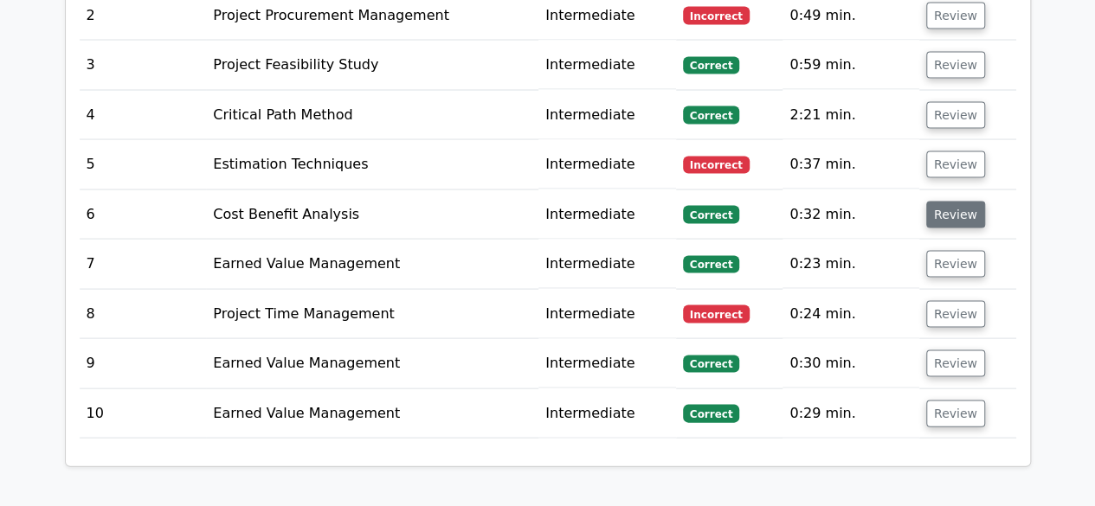
click at [945, 202] on button "Review" at bounding box center [955, 215] width 59 height 27
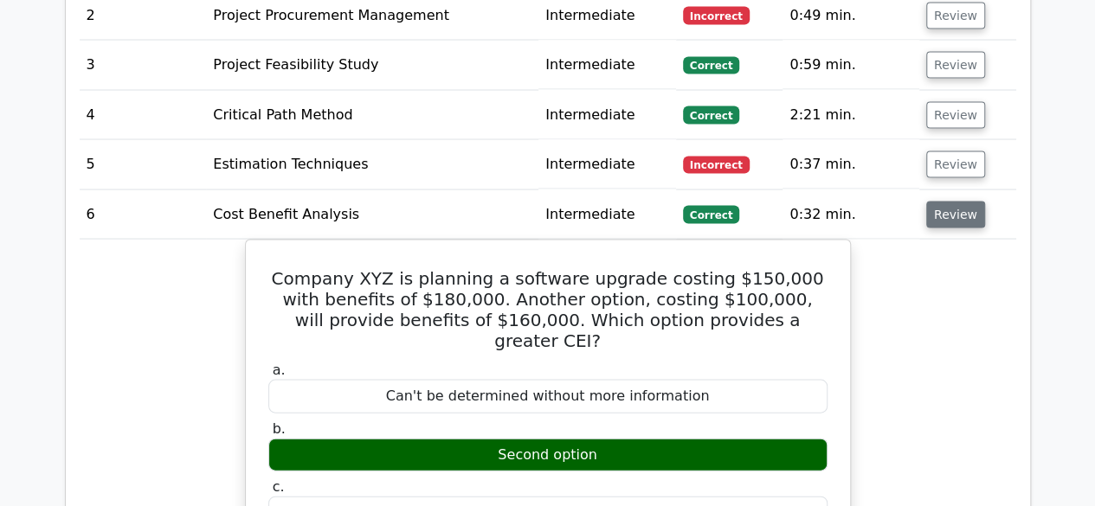
click at [956, 202] on button "Review" at bounding box center [955, 215] width 59 height 27
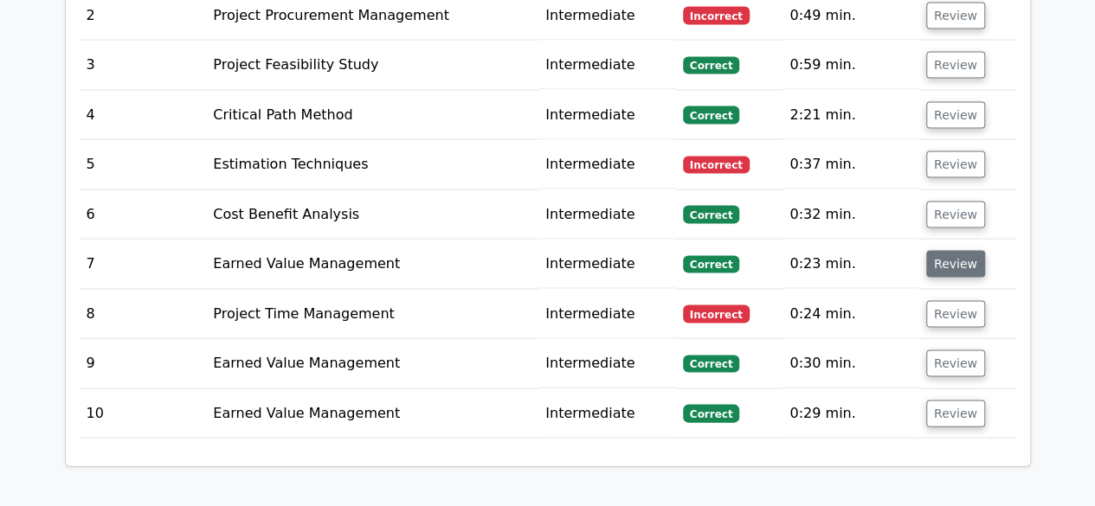
click at [942, 251] on button "Review" at bounding box center [955, 264] width 59 height 27
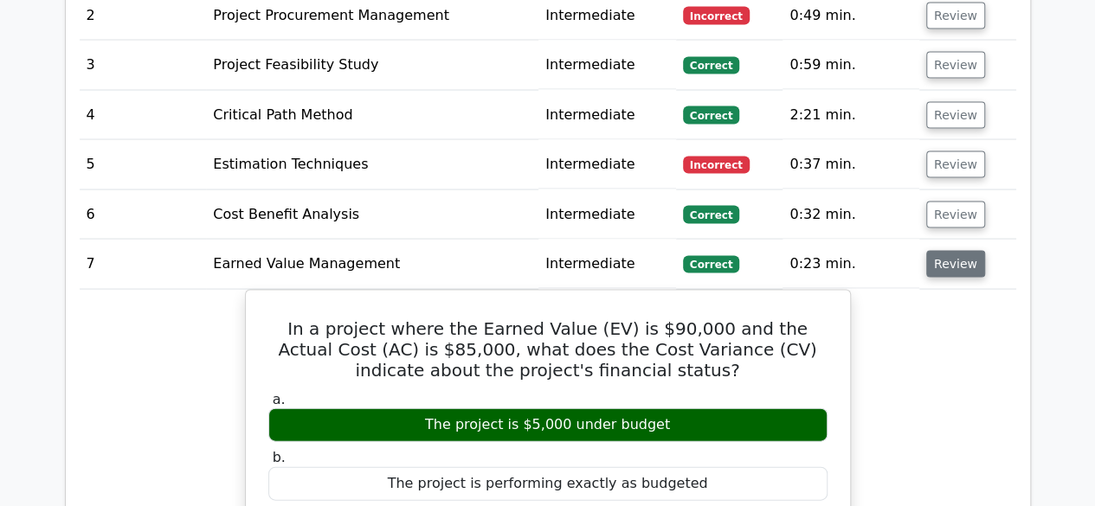
click at [942, 251] on button "Review" at bounding box center [955, 264] width 59 height 27
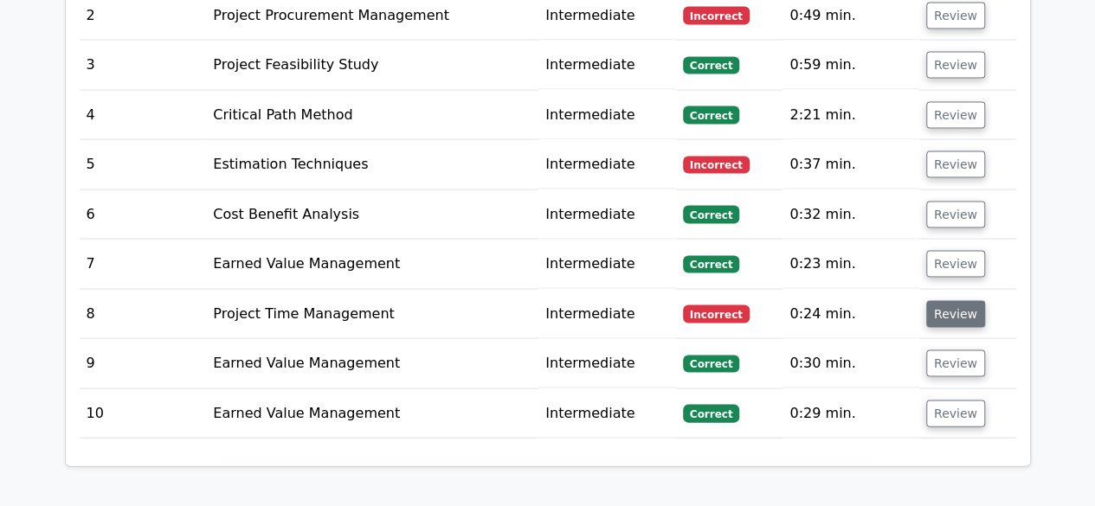
click at [951, 301] on button "Review" at bounding box center [955, 314] width 59 height 27
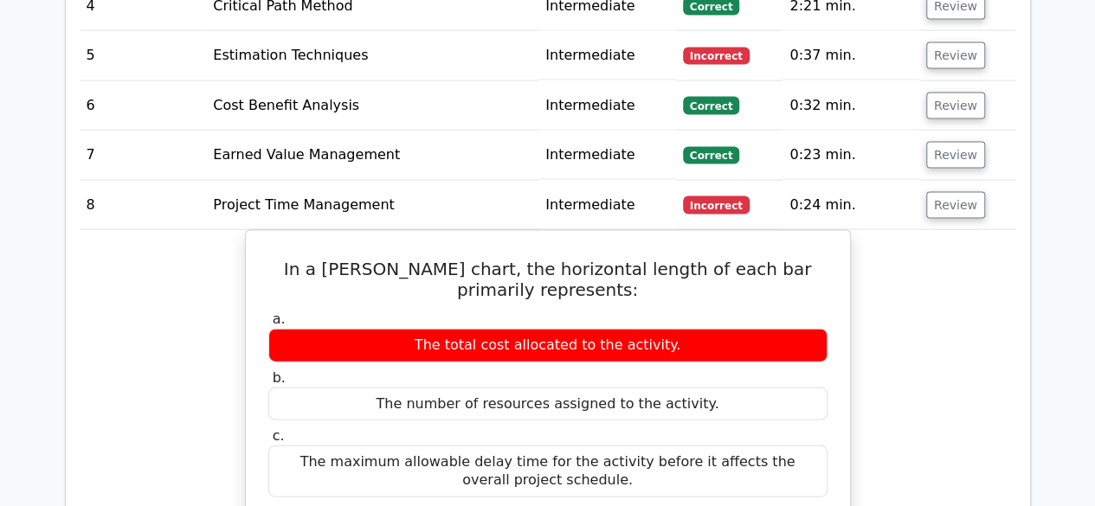
scroll to position [1818, 0]
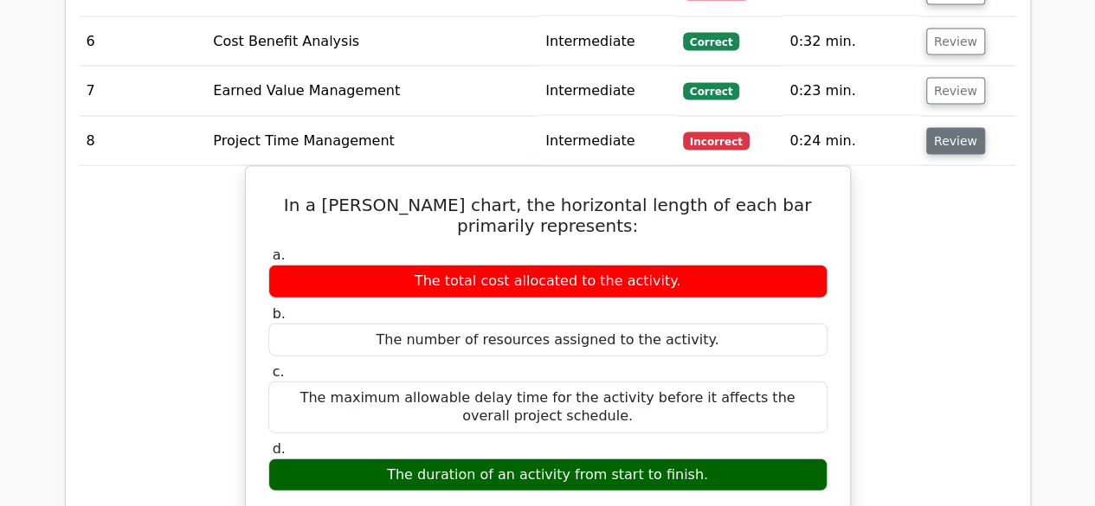
click at [958, 128] on button "Review" at bounding box center [955, 141] width 59 height 27
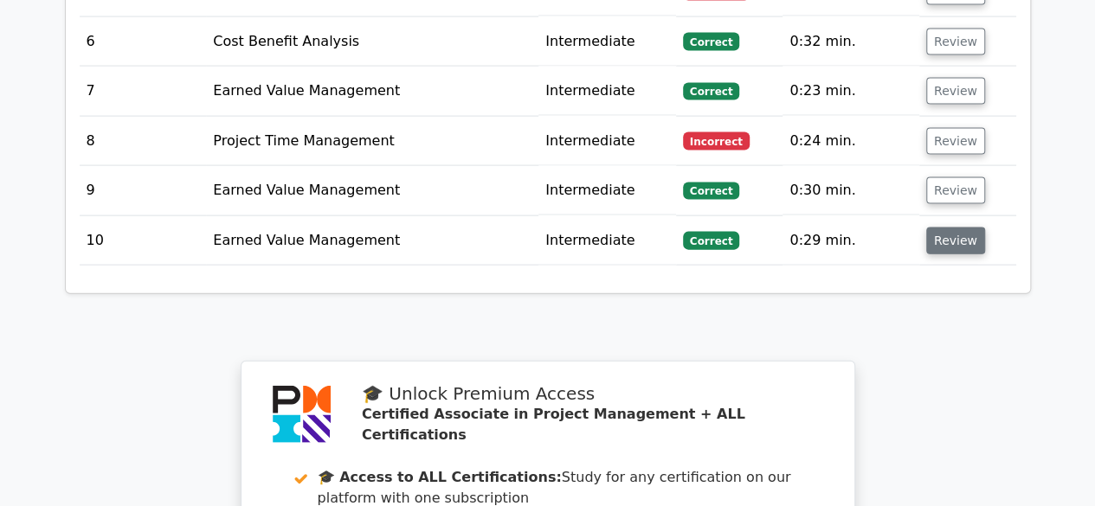
click at [945, 228] on button "Review" at bounding box center [955, 241] width 59 height 27
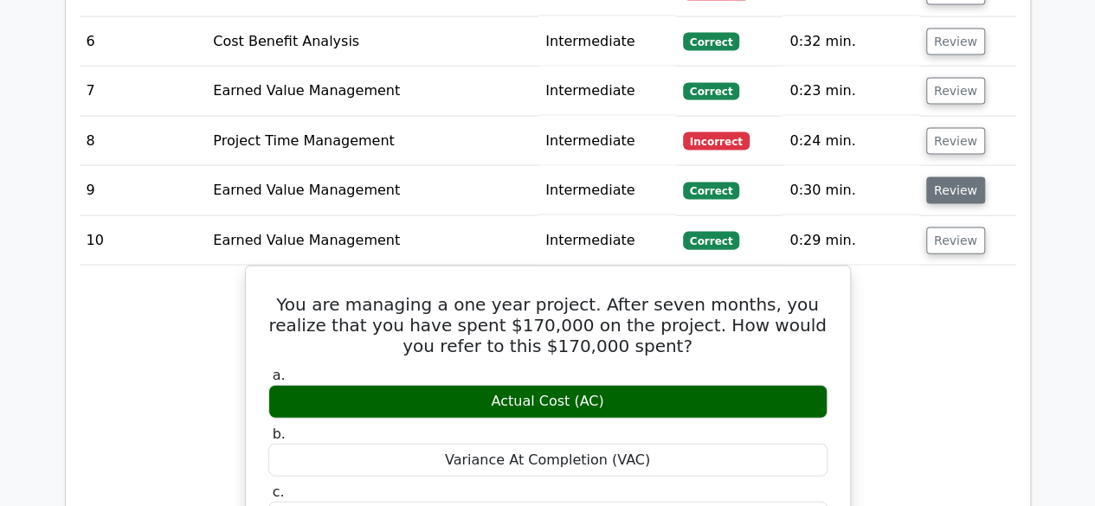
click at [951, 177] on button "Review" at bounding box center [955, 190] width 59 height 27
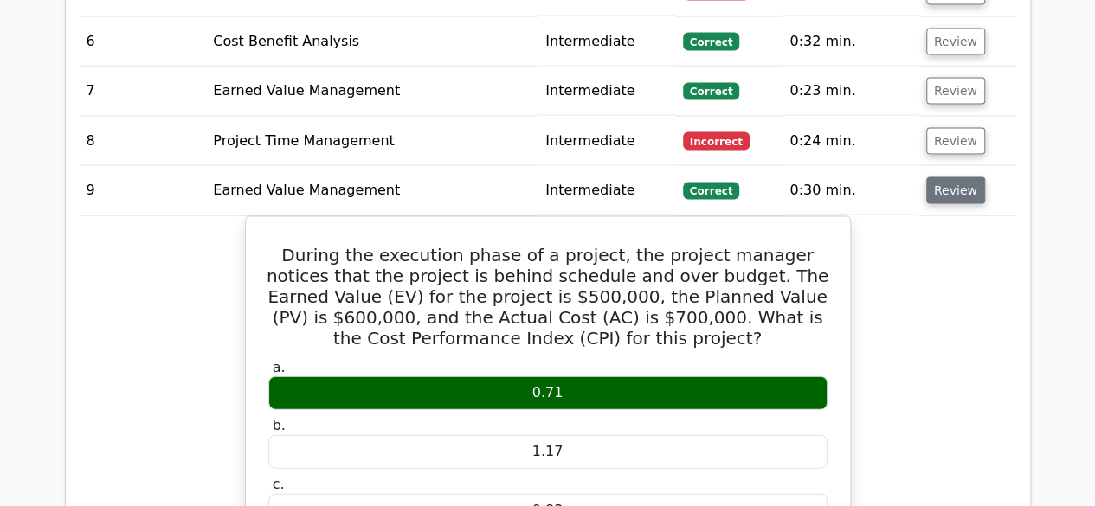
click at [949, 177] on button "Review" at bounding box center [955, 190] width 59 height 27
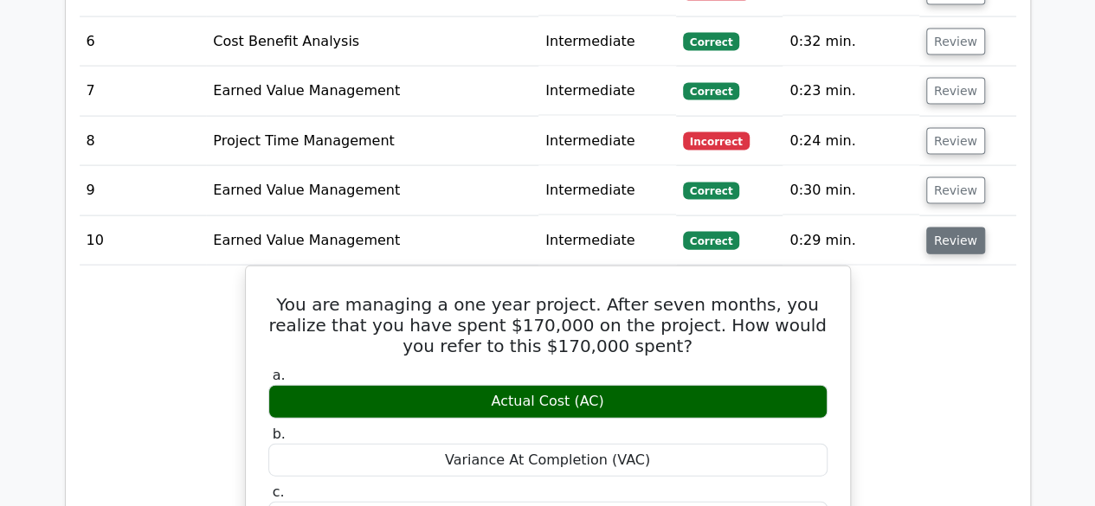
click at [947, 228] on button "Review" at bounding box center [955, 241] width 59 height 27
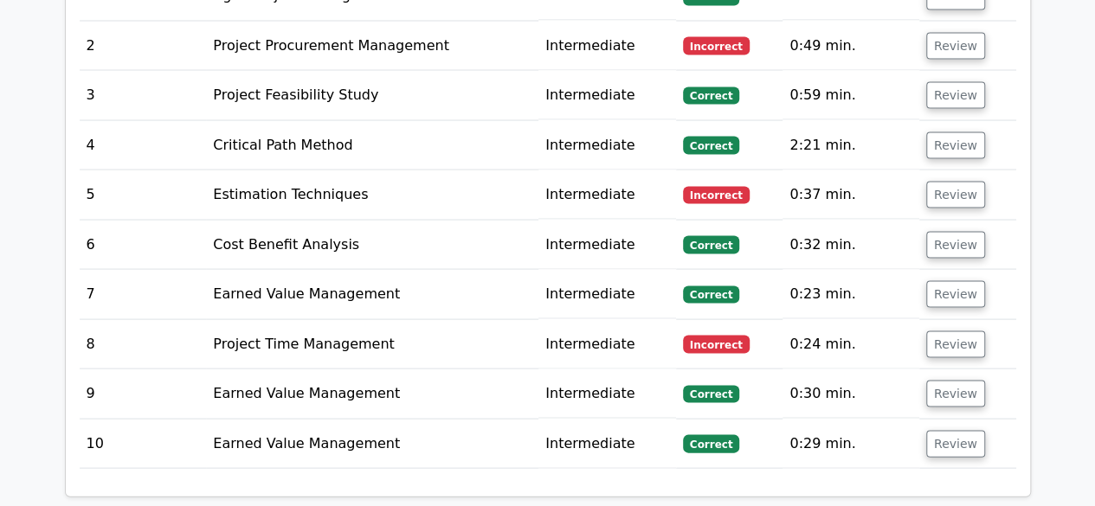
scroll to position [1645, 0]
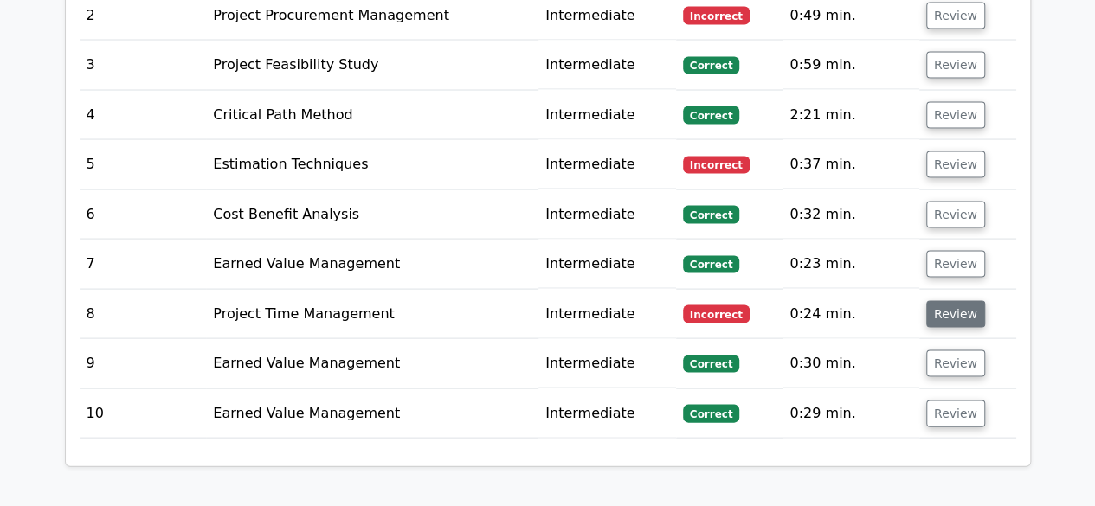
click at [937, 301] on button "Review" at bounding box center [955, 314] width 59 height 27
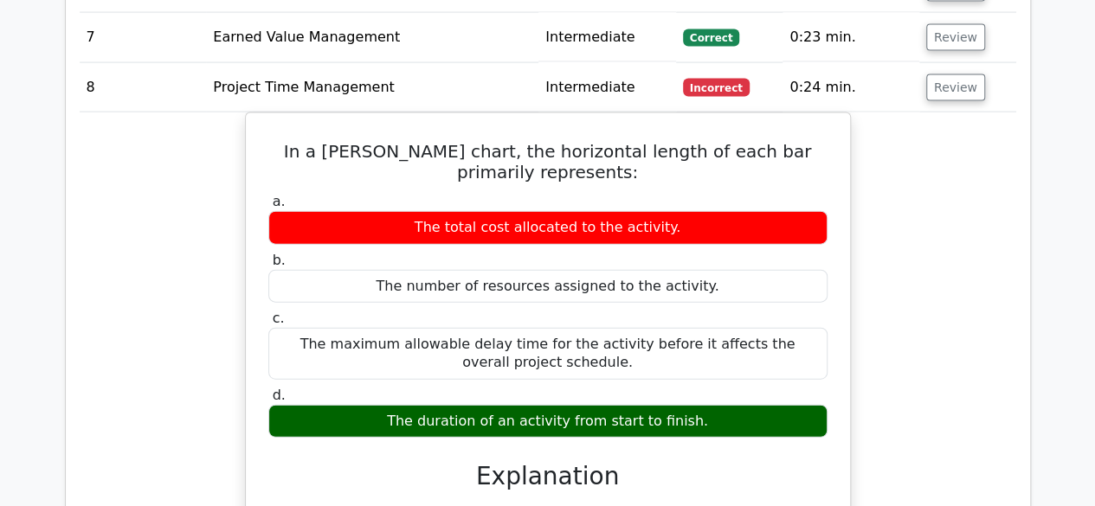
scroll to position [1818, 0]
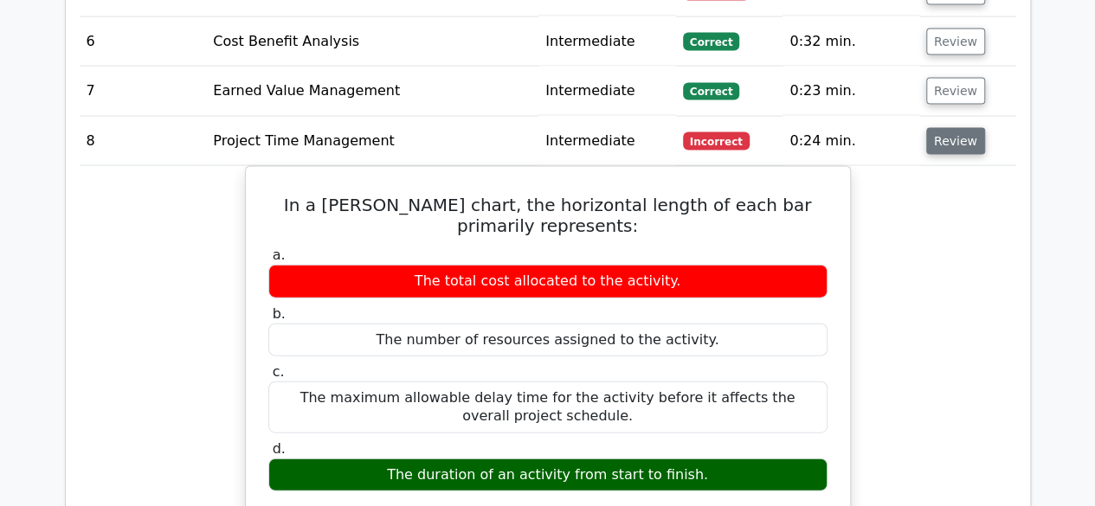
click at [959, 128] on button "Review" at bounding box center [955, 141] width 59 height 27
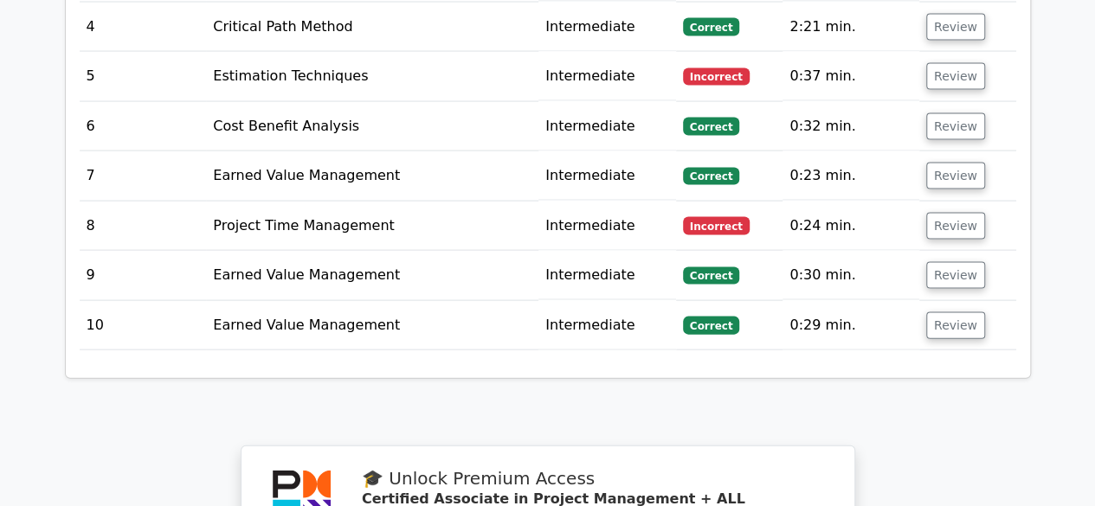
scroll to position [1645, 0]
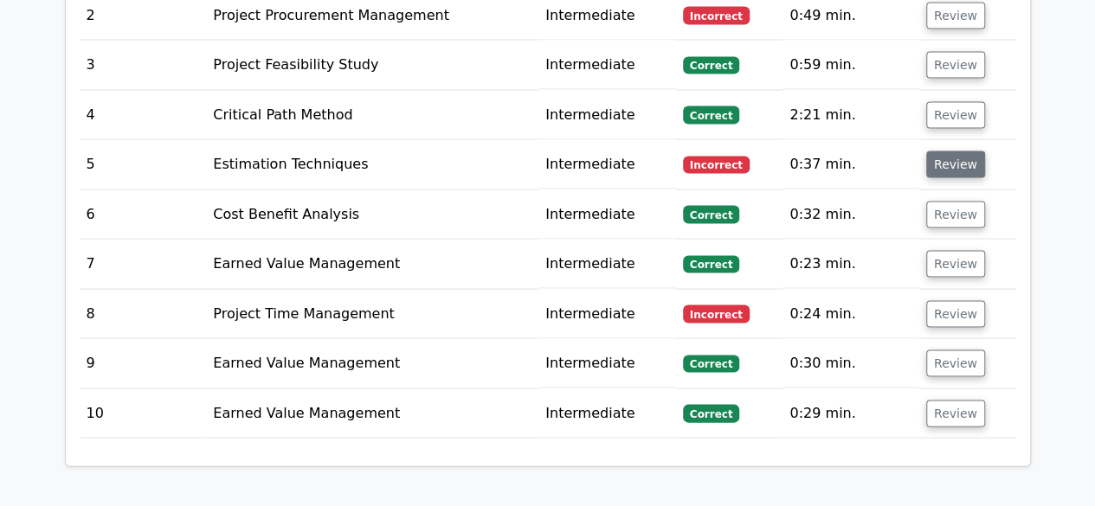
click at [950, 152] on button "Review" at bounding box center [955, 165] width 59 height 27
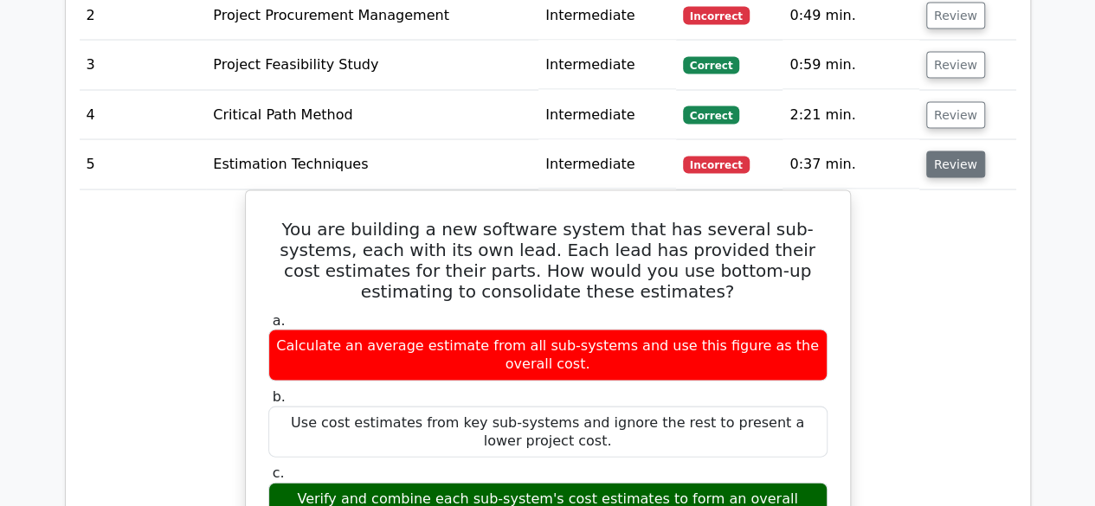
click at [938, 152] on button "Review" at bounding box center [955, 165] width 59 height 27
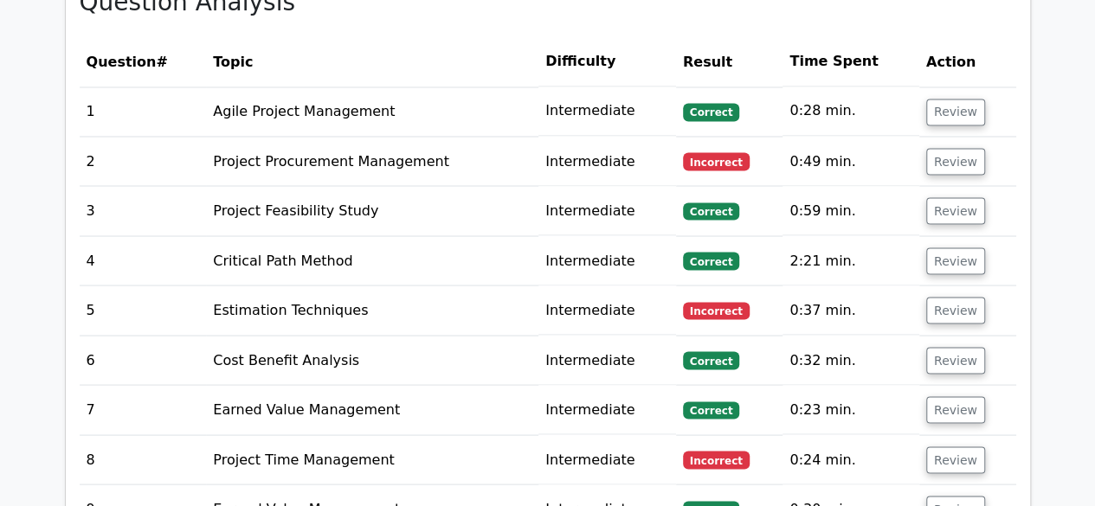
scroll to position [1472, 0]
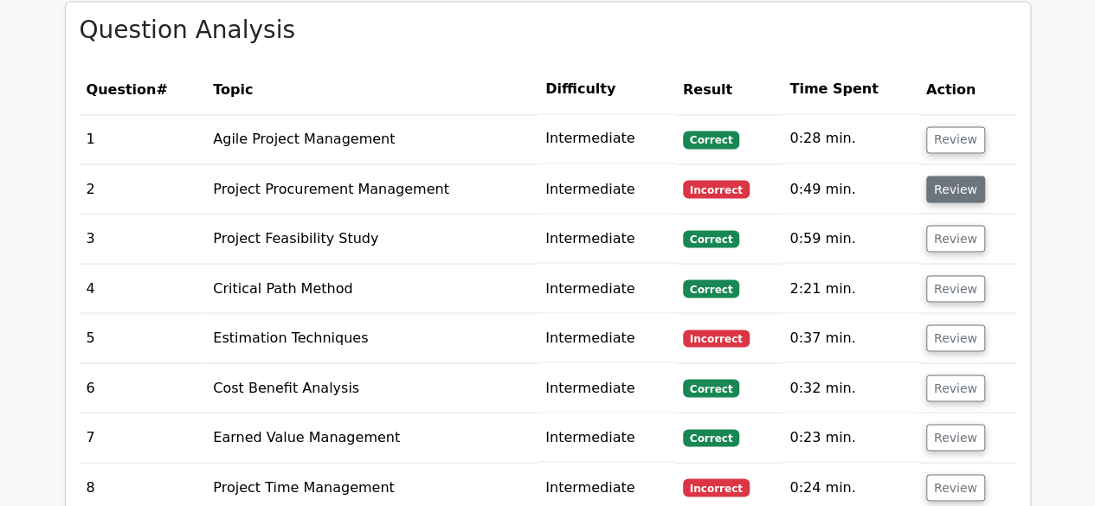
click at [943, 176] on button "Review" at bounding box center [955, 189] width 59 height 27
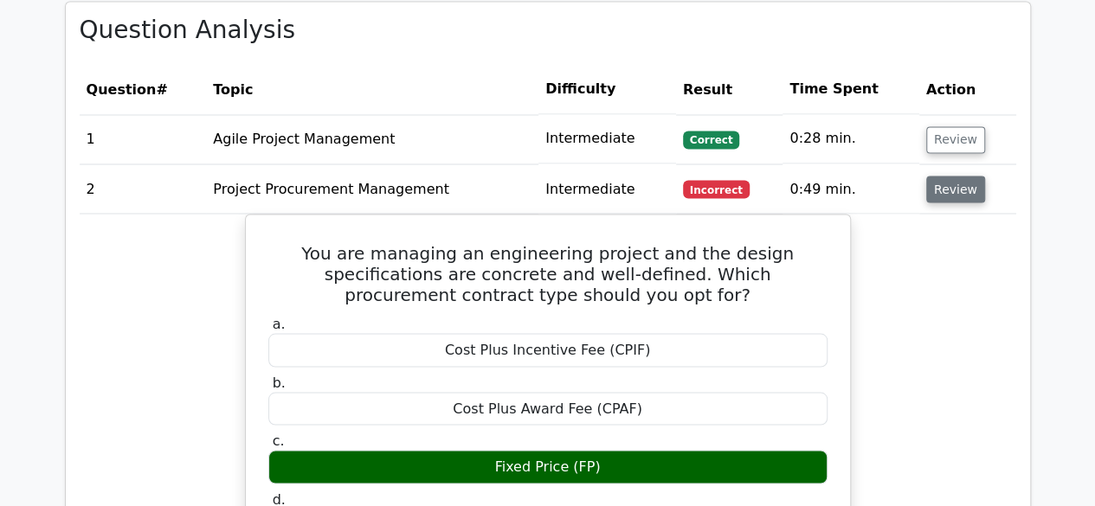
click at [949, 176] on button "Review" at bounding box center [955, 189] width 59 height 27
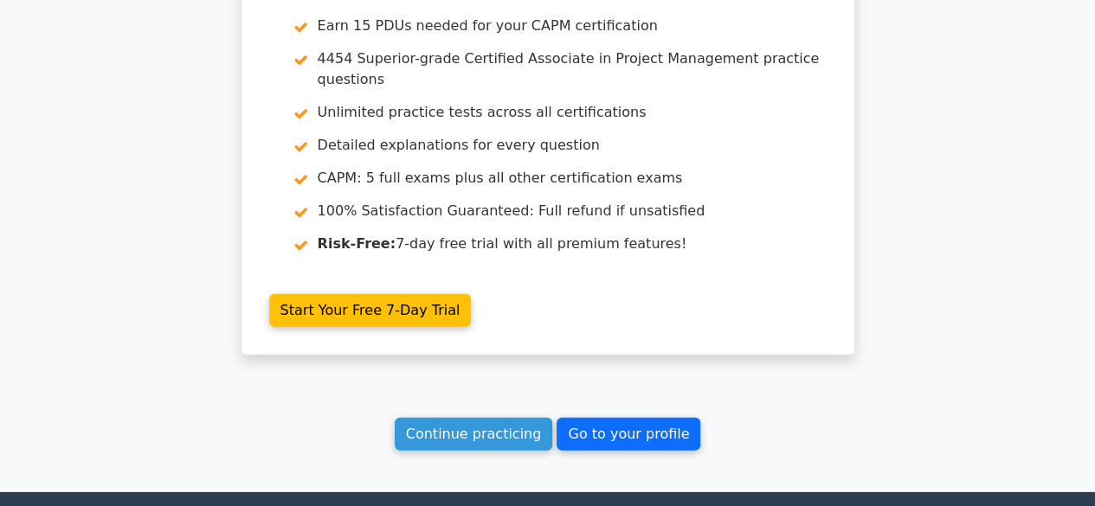
scroll to position [2463, 0]
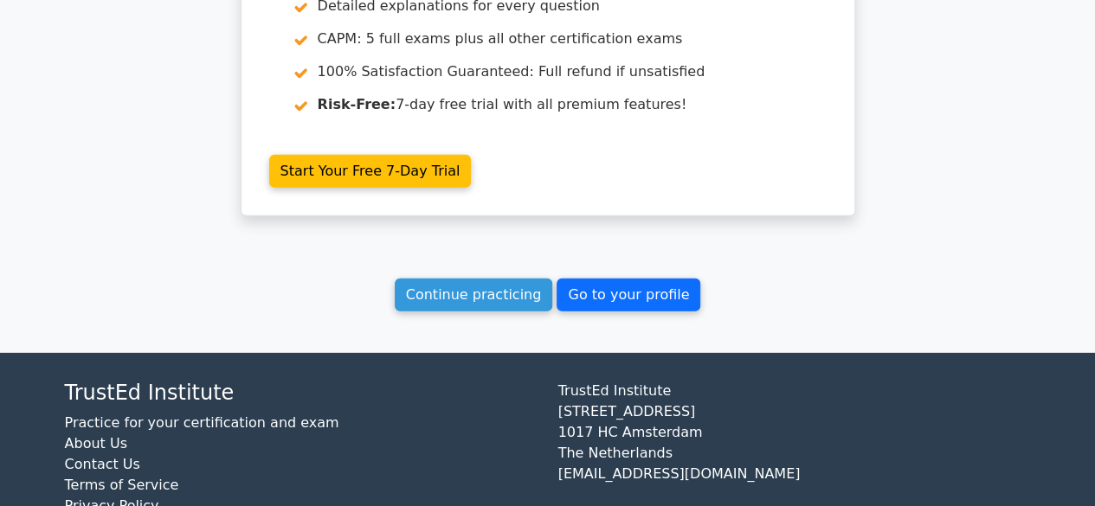
click at [640, 279] on link "Go to your profile" at bounding box center [629, 295] width 144 height 33
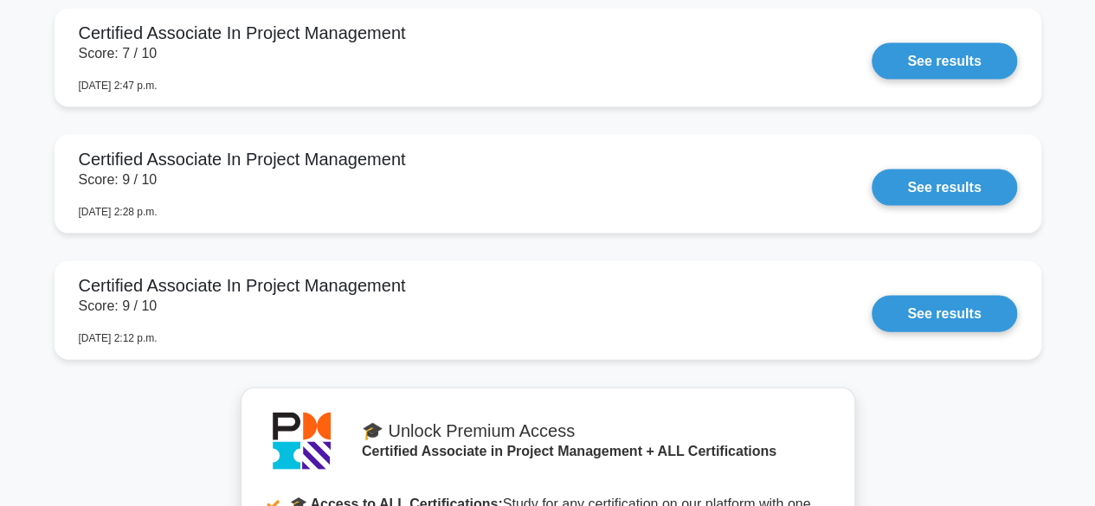
scroll to position [1645, 0]
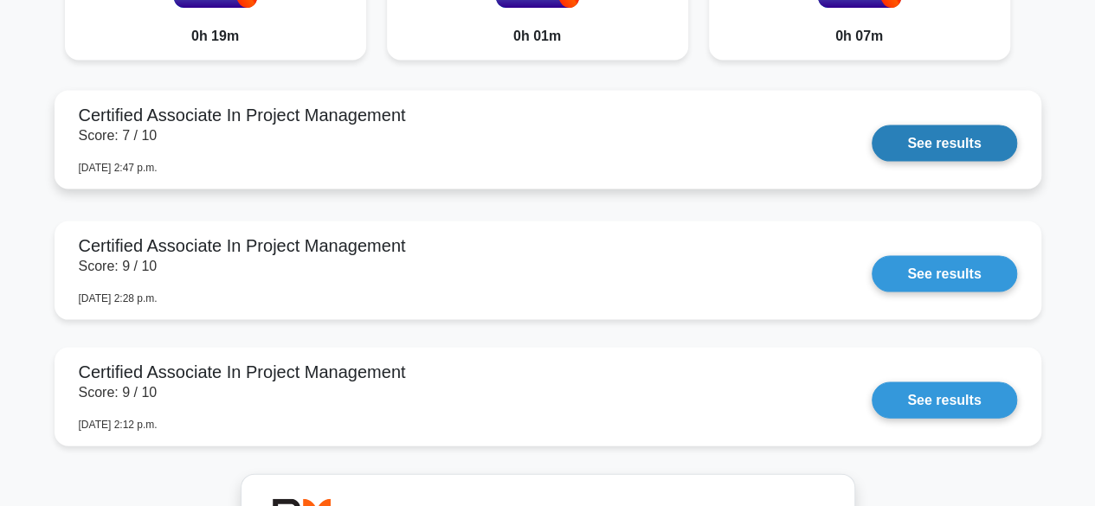
click at [939, 138] on link "See results" at bounding box center [944, 144] width 145 height 36
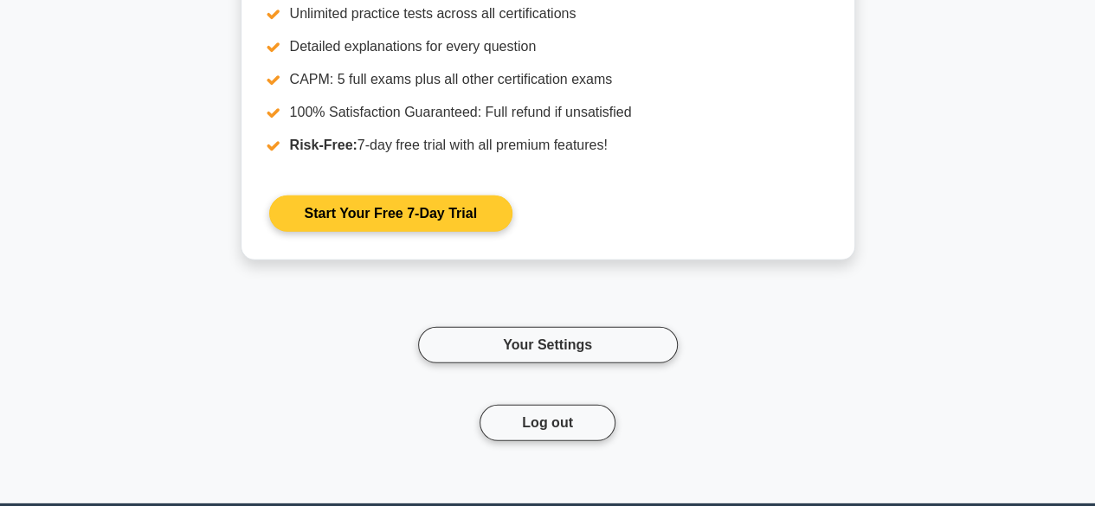
scroll to position [2424, 0]
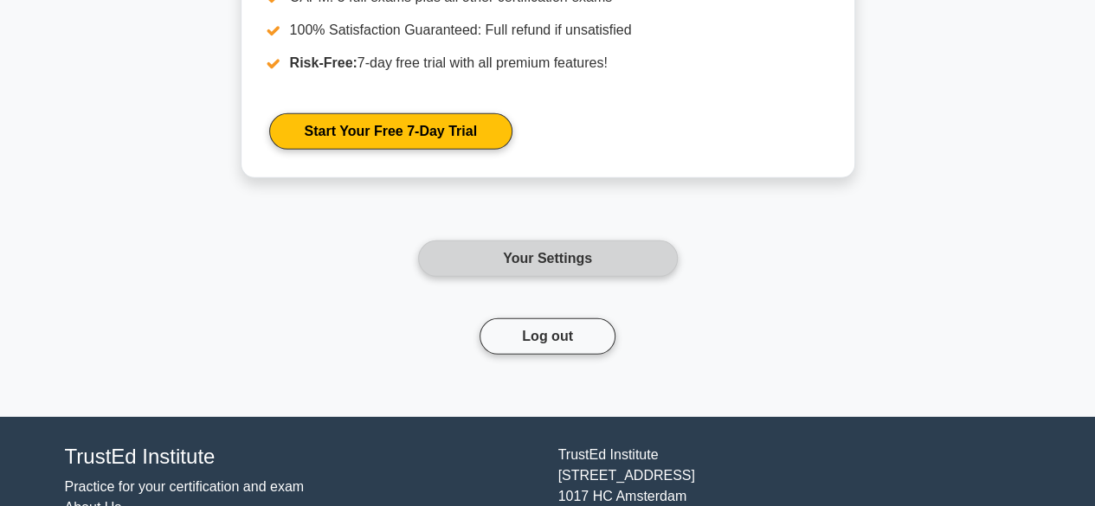
click at [578, 254] on link "Your Settings" at bounding box center [548, 259] width 260 height 36
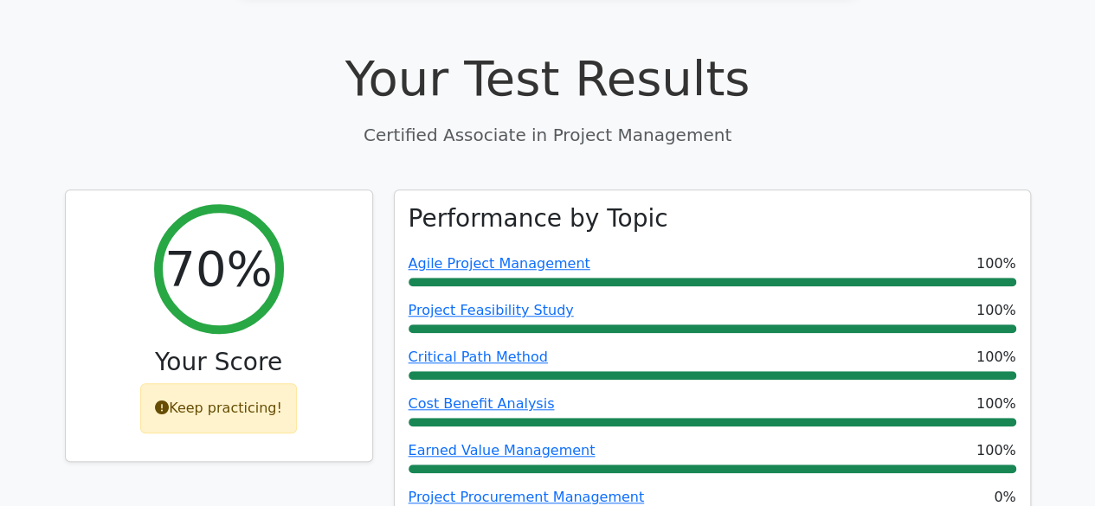
scroll to position [606, 0]
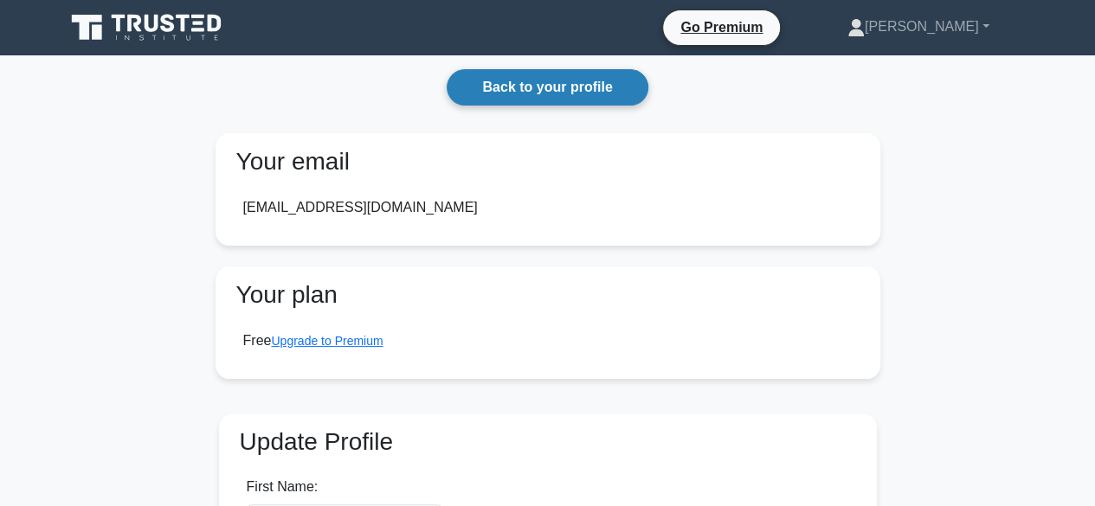
click at [573, 85] on link "Back to your profile" at bounding box center [547, 87] width 201 height 36
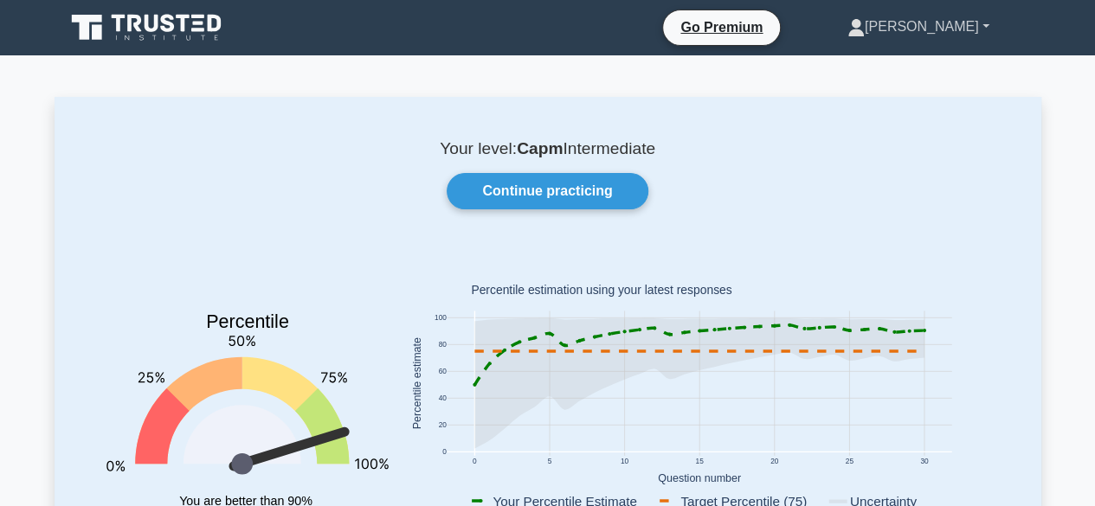
click at [984, 23] on link "[PERSON_NAME]" at bounding box center [918, 27] width 225 height 35
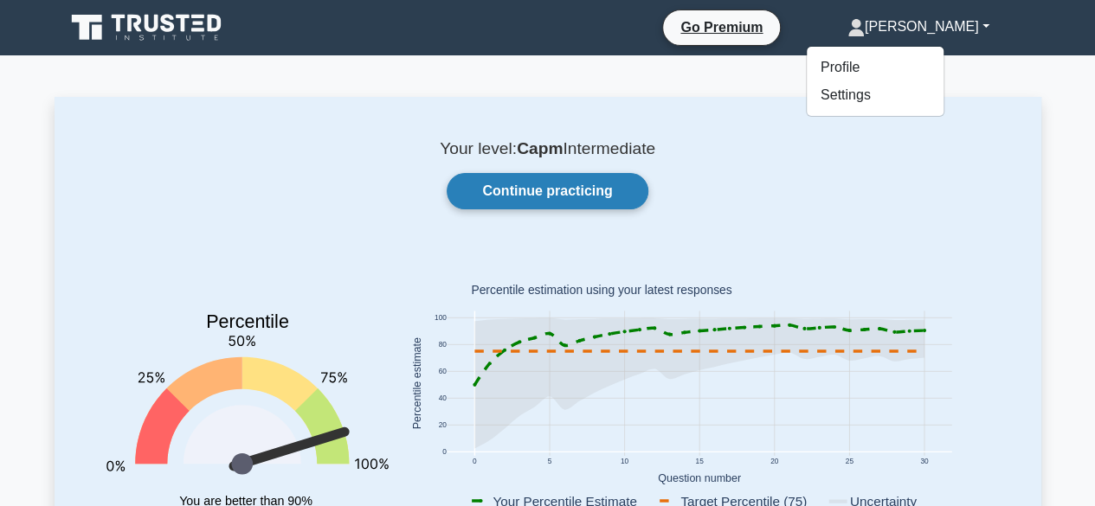
click at [542, 193] on link "Continue practicing" at bounding box center [547, 191] width 201 height 36
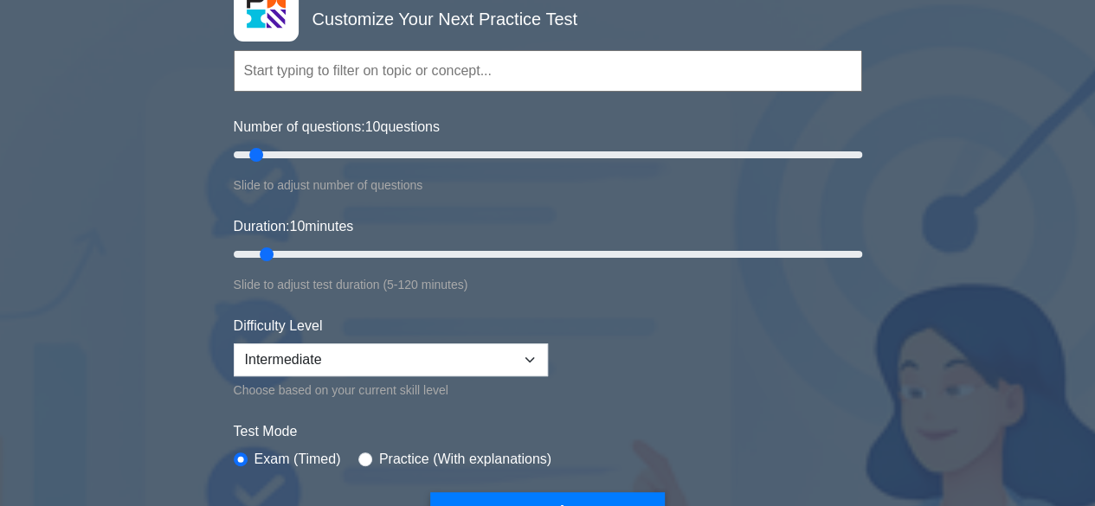
scroll to position [346, 0]
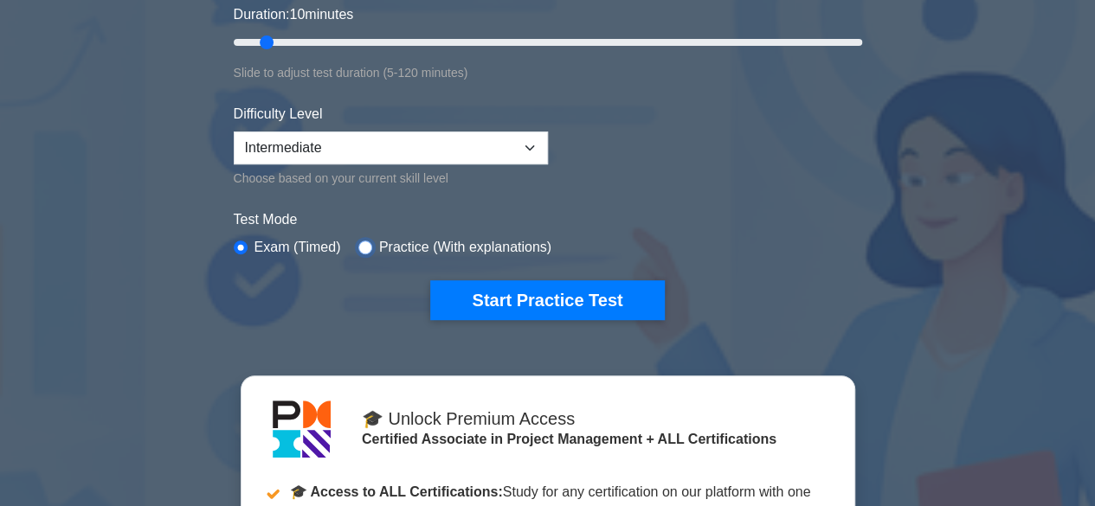
click at [364, 242] on input "radio" at bounding box center [365, 248] width 14 height 14
radio input "true"
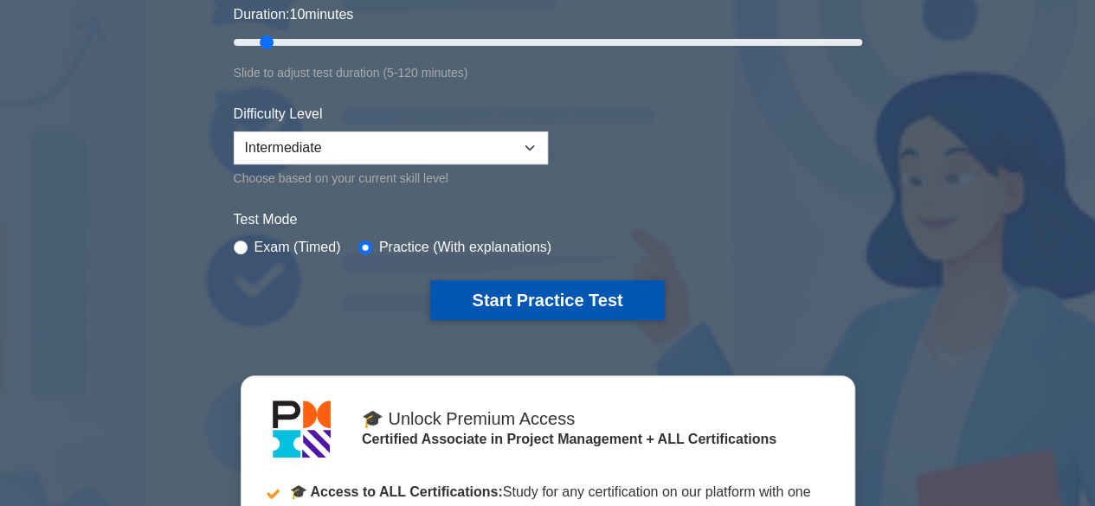
click at [540, 292] on button "Start Practice Test" at bounding box center [547, 300] width 234 height 40
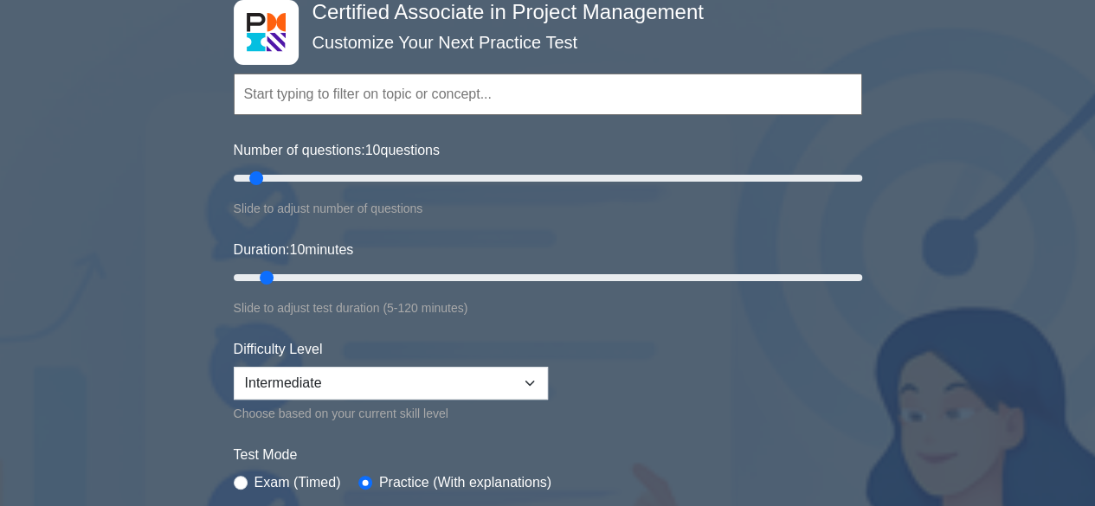
scroll to position [0, 0]
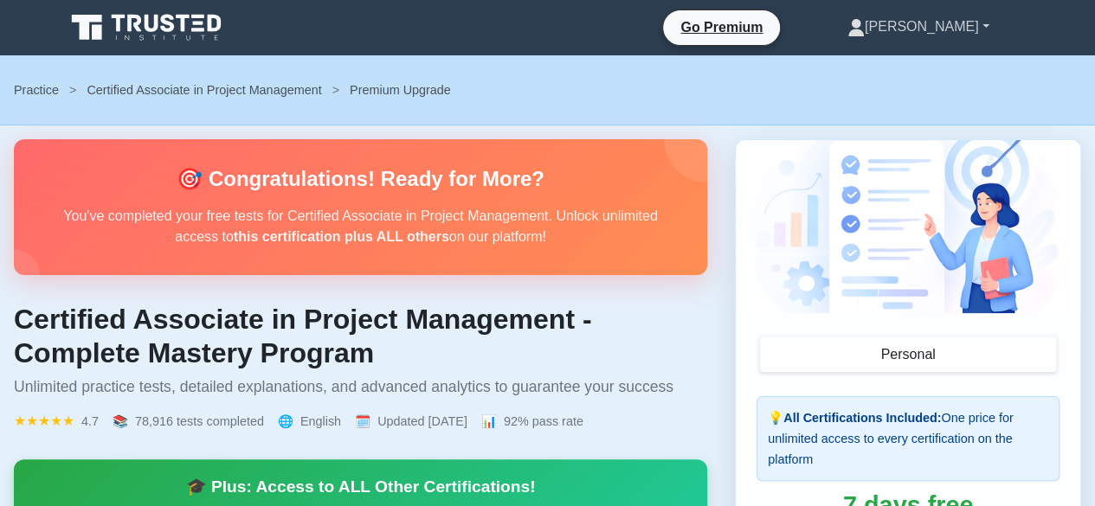
click at [983, 25] on link "[PERSON_NAME]" at bounding box center [918, 27] width 225 height 35
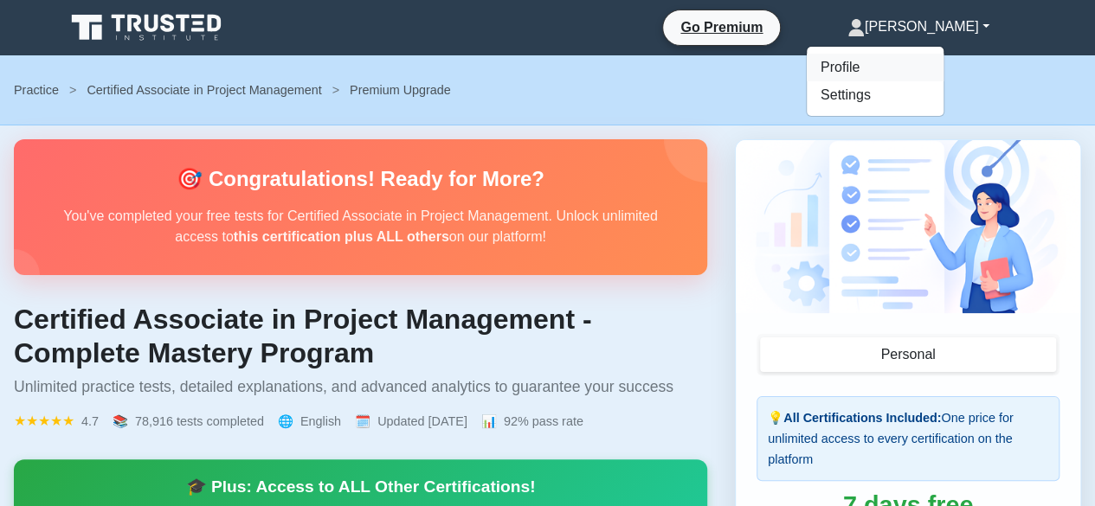
click at [912, 65] on link "Profile" at bounding box center [875, 68] width 137 height 28
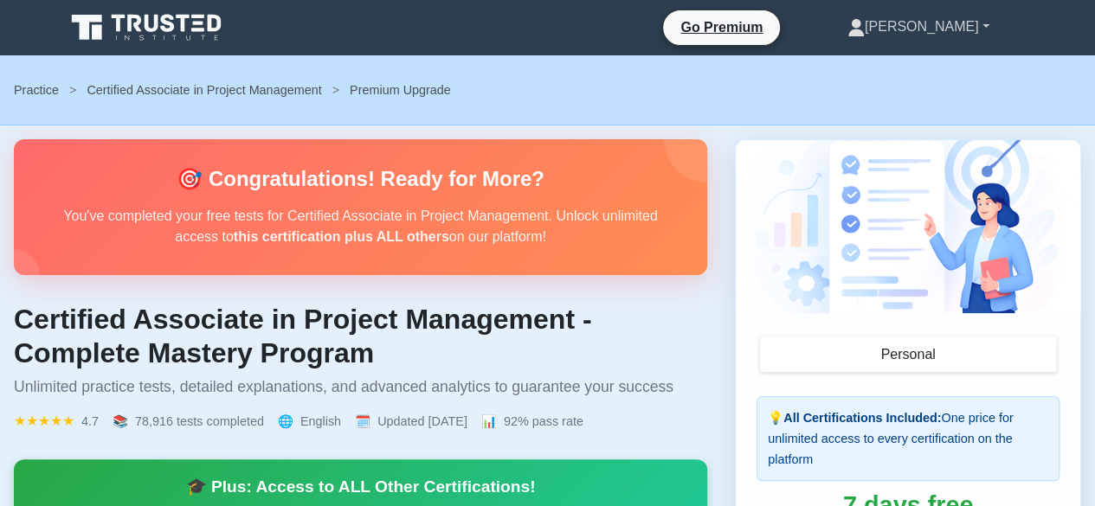
click at [960, 30] on link "[PERSON_NAME]" at bounding box center [918, 27] width 225 height 35
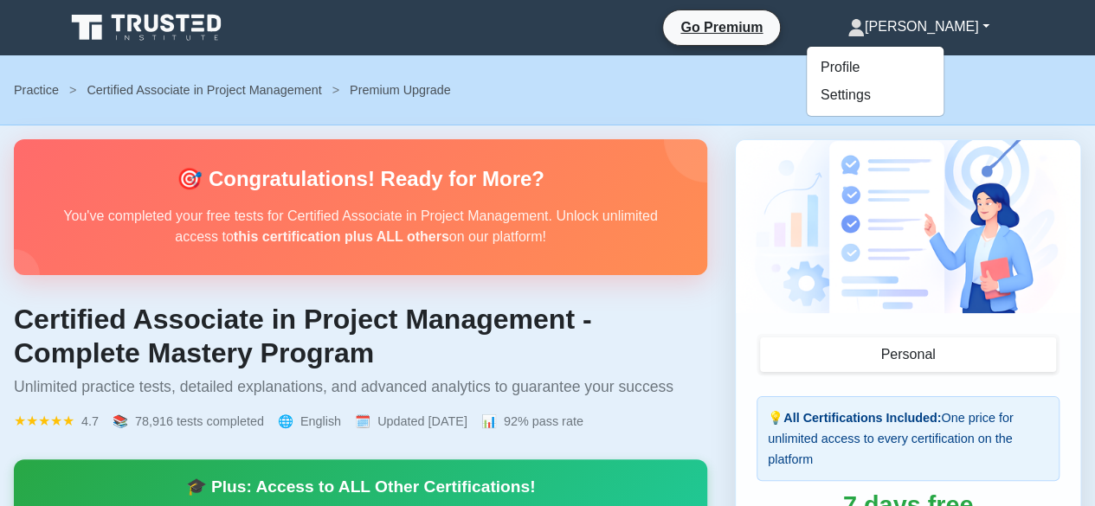
click at [644, 103] on div "Practice > Certified Associate in Project Management > Premium Upgrade" at bounding box center [547, 90] width 1095 height 48
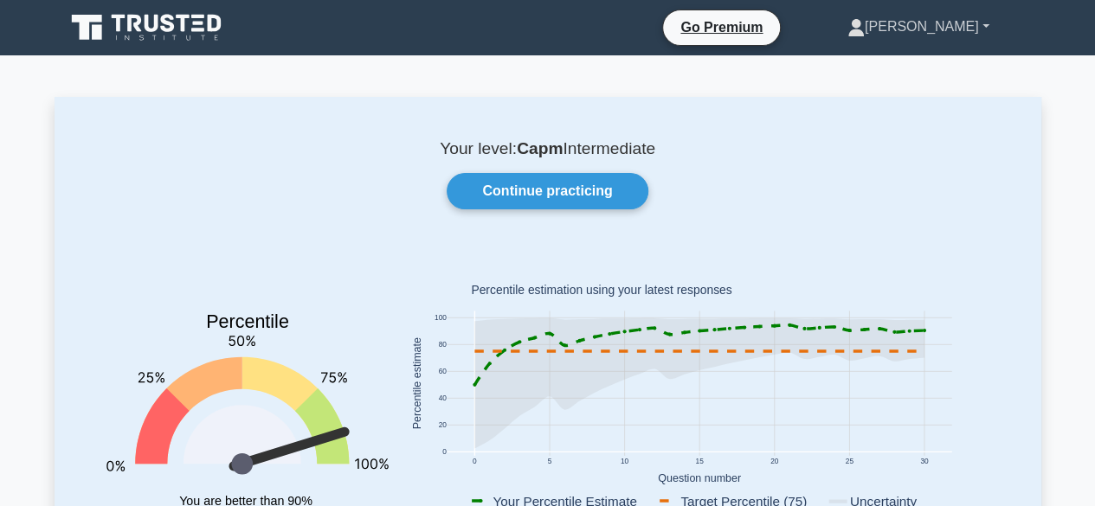
click at [987, 23] on link "[PERSON_NAME]" at bounding box center [918, 27] width 225 height 35
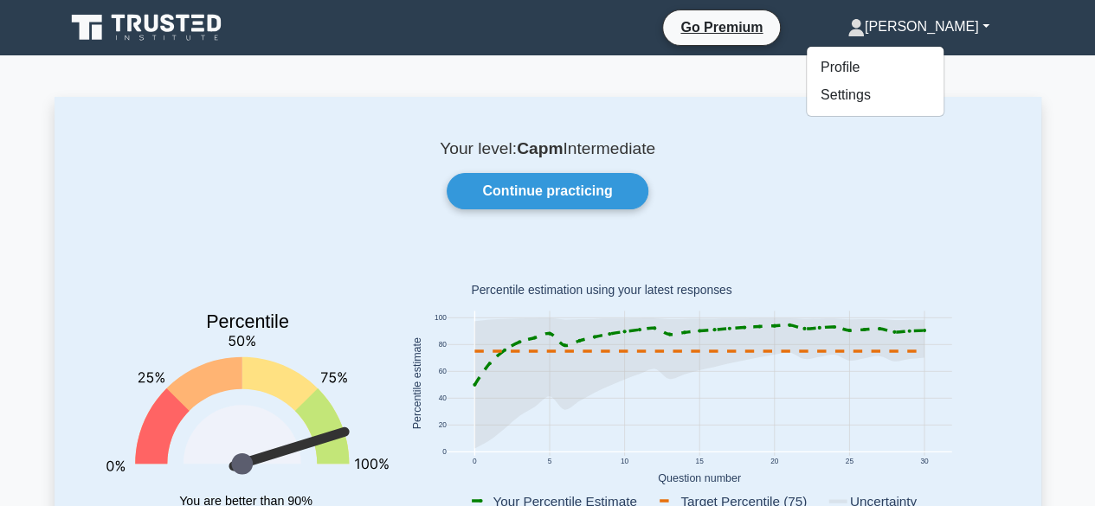
click at [936, 30] on link "[PERSON_NAME]" at bounding box center [918, 27] width 225 height 35
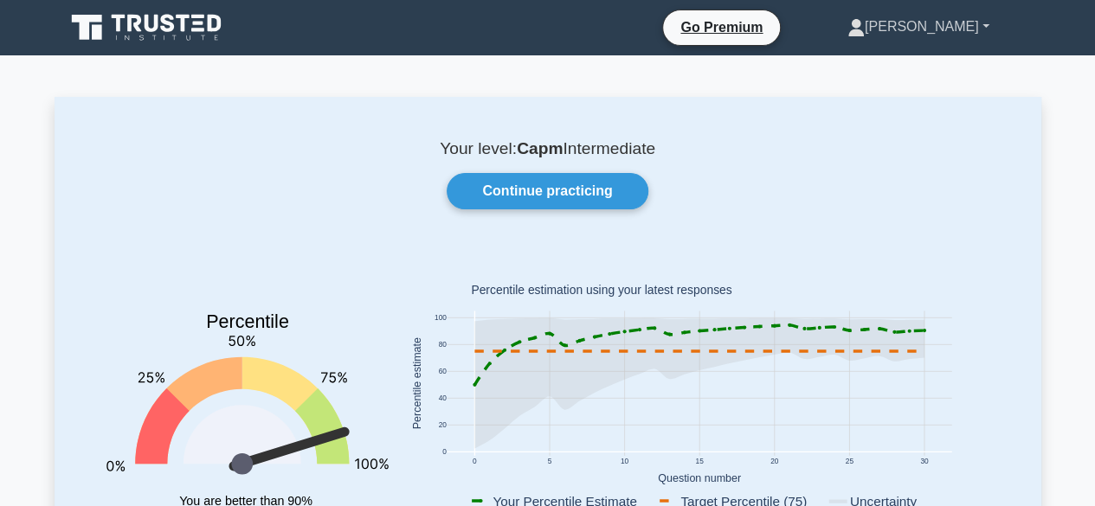
click at [864, 32] on icon at bounding box center [856, 32] width 16 height 7
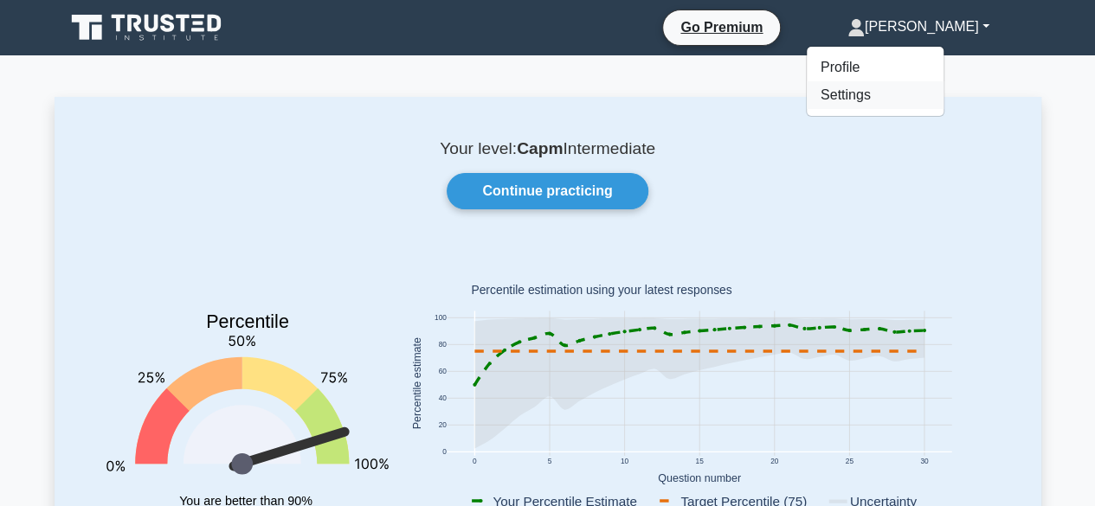
click at [907, 88] on link "Settings" at bounding box center [875, 95] width 137 height 28
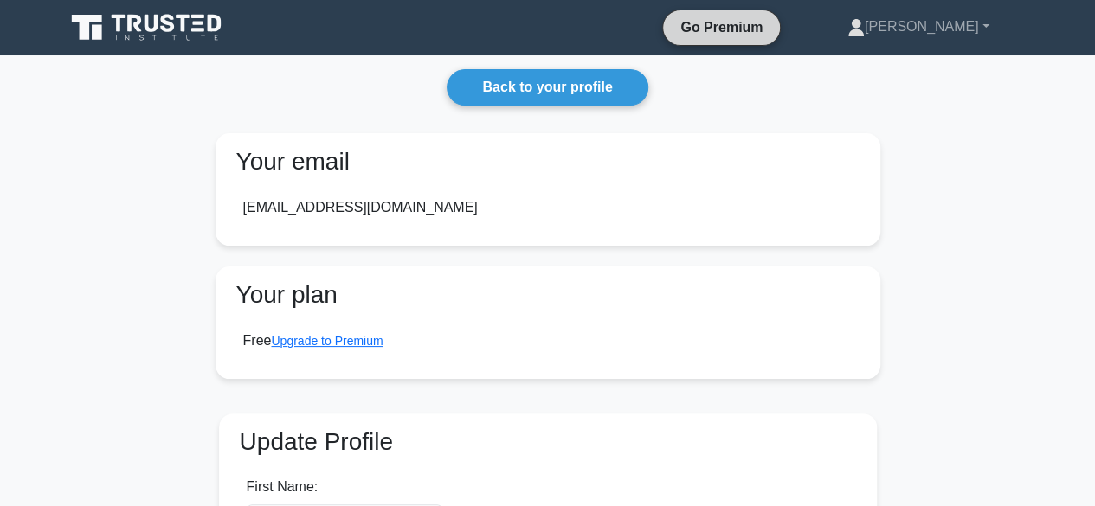
click at [773, 24] on link "Go Premium" at bounding box center [721, 27] width 103 height 22
click at [987, 24] on link "[PERSON_NAME]" at bounding box center [918, 27] width 225 height 35
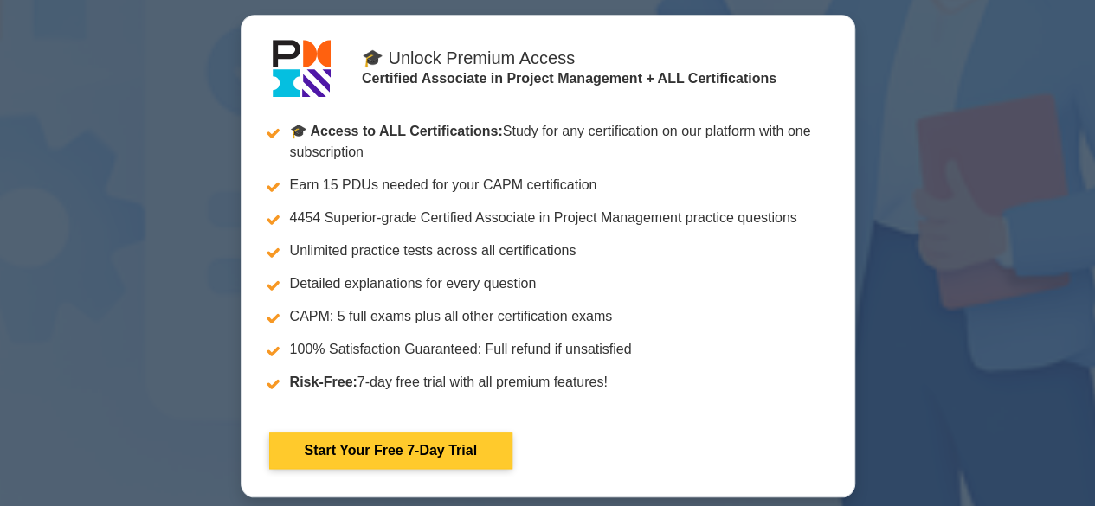
scroll to position [396, 0]
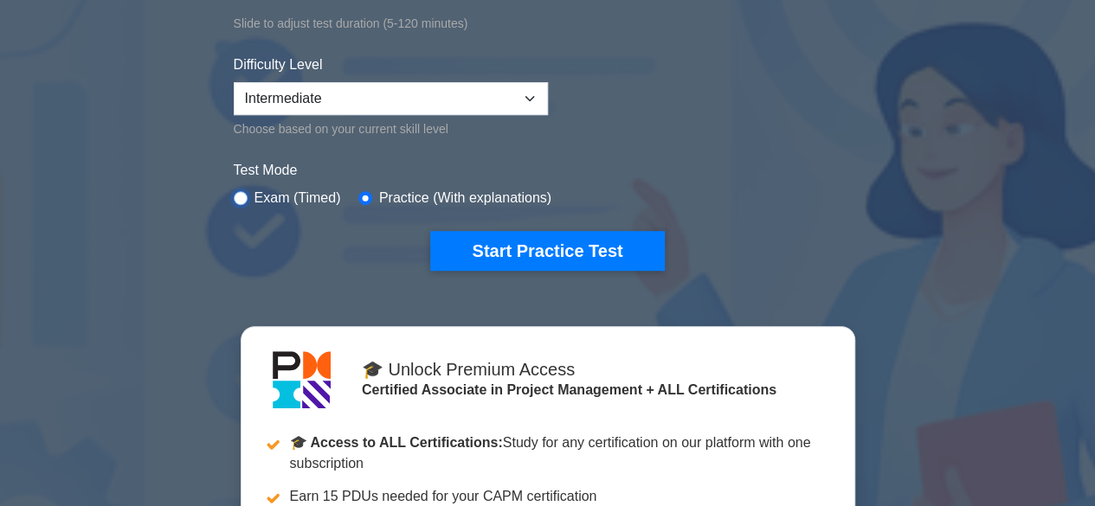
click at [235, 191] on input "radio" at bounding box center [241, 198] width 14 height 14
radio input "true"
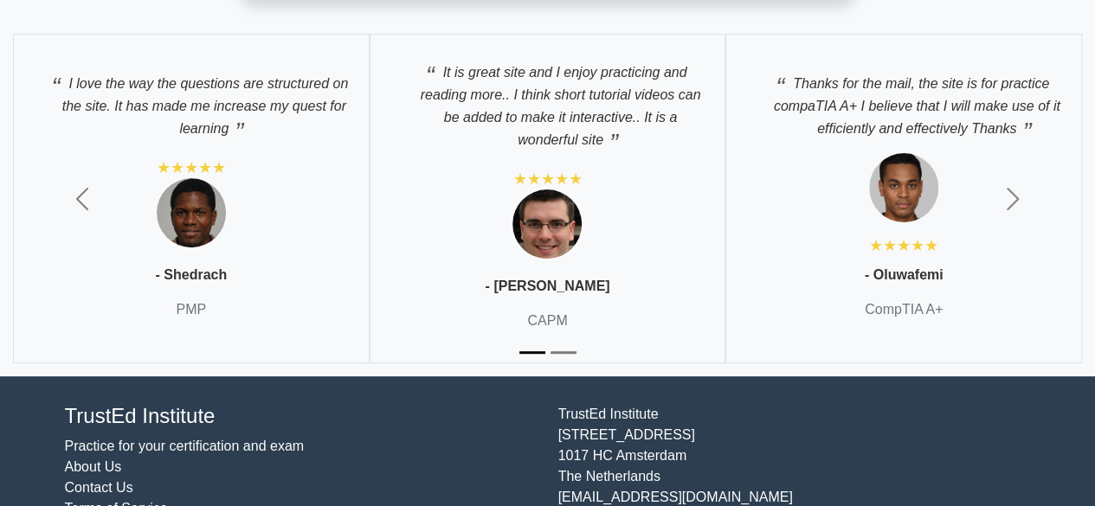
scroll to position [6802, 0]
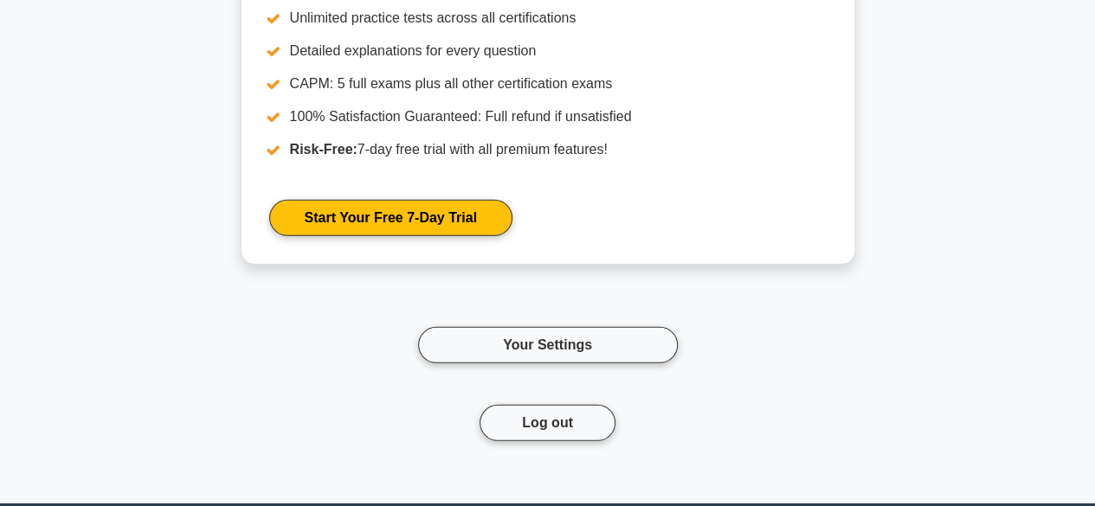
scroll to position [2424, 0]
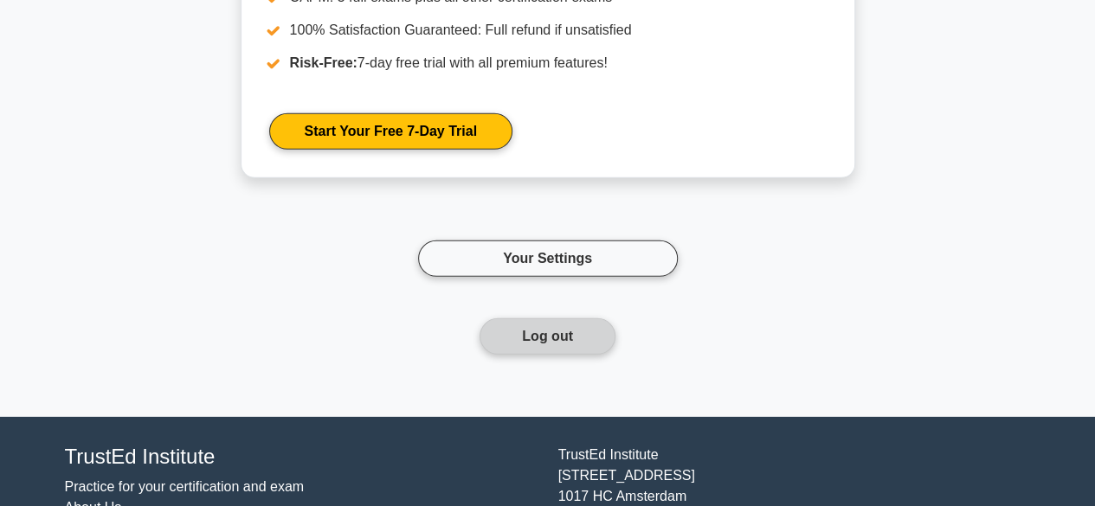
click at [581, 319] on button "Log out" at bounding box center [548, 337] width 136 height 36
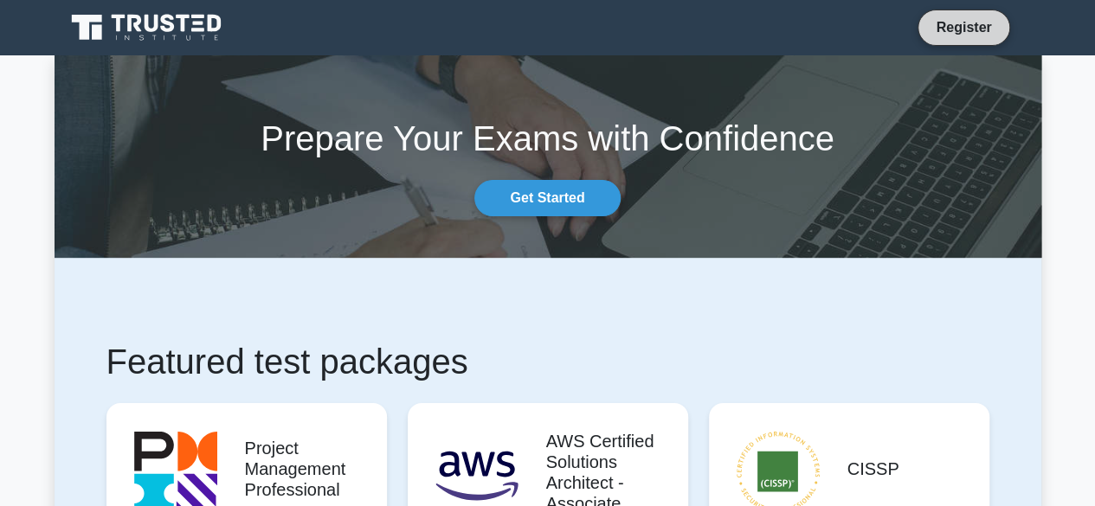
click at [964, 29] on link "Register" at bounding box center [963, 27] width 76 height 22
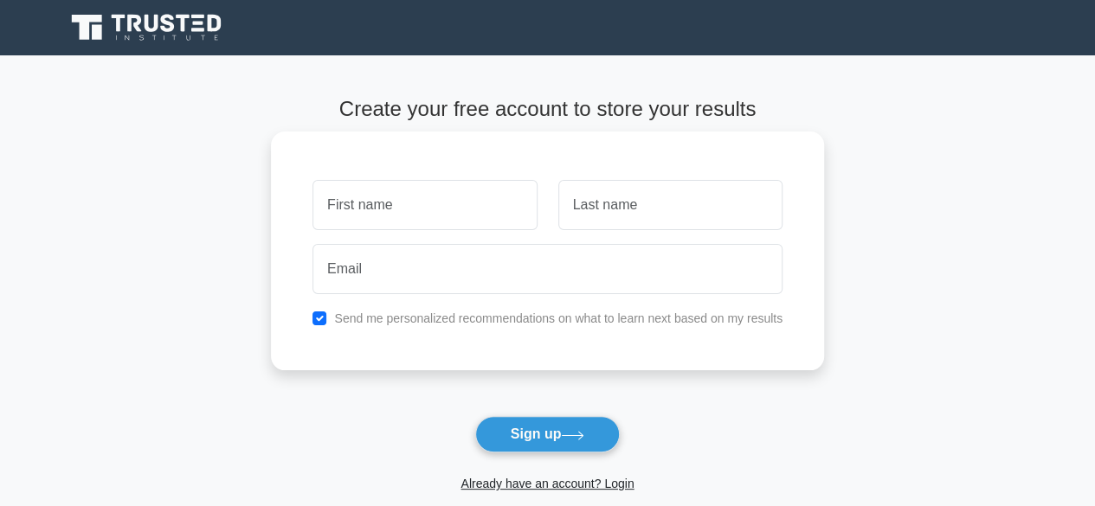
click at [403, 219] on input "text" at bounding box center [425, 205] width 224 height 50
type input "s"
click at [630, 209] on input "text" at bounding box center [670, 205] width 224 height 50
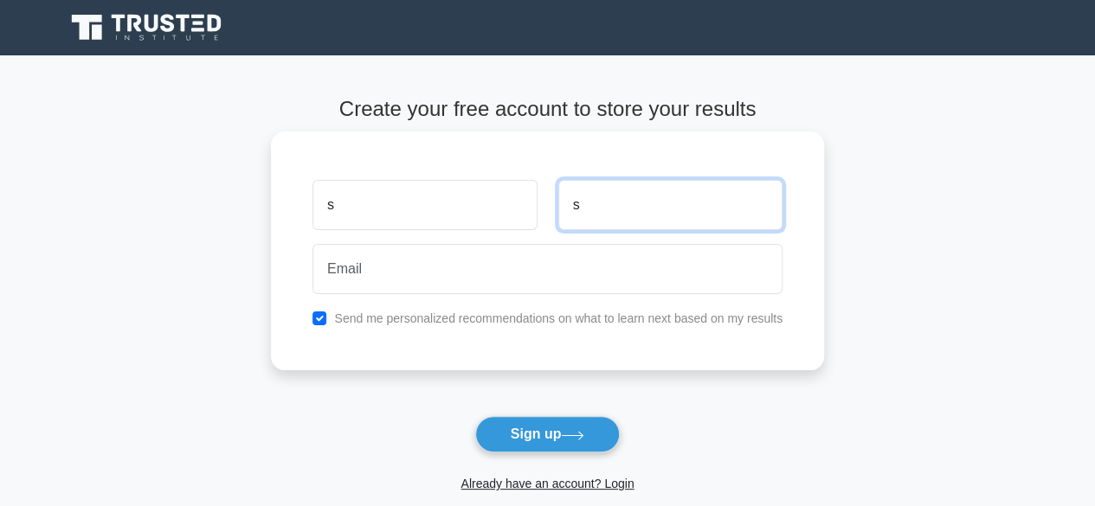
type input "s"
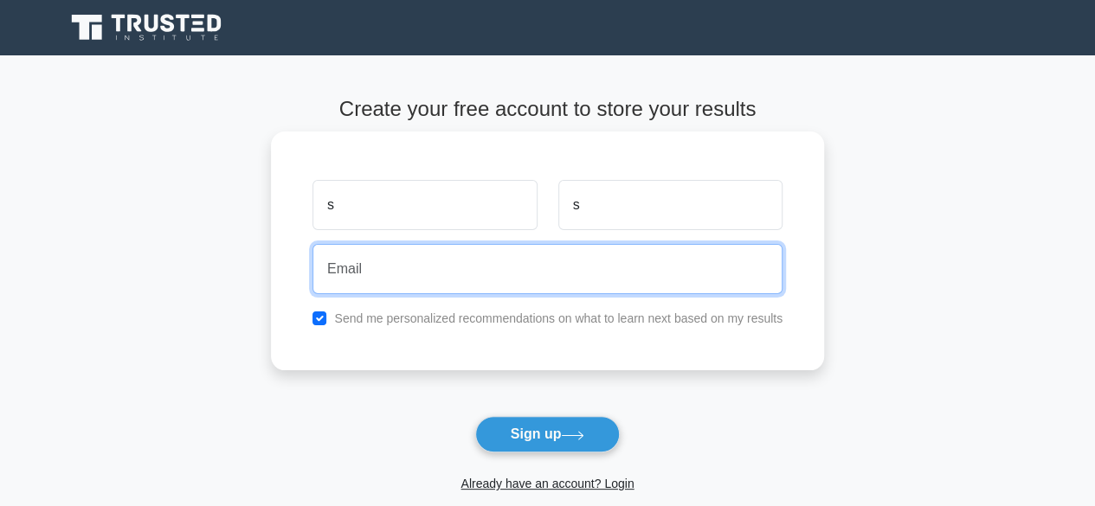
click at [516, 268] on input "email" at bounding box center [548, 269] width 470 height 50
paste input "In project management when the design specifications are concrete and well-defi…"
type input "In project management when the design specifications are concrete and well-defi…"
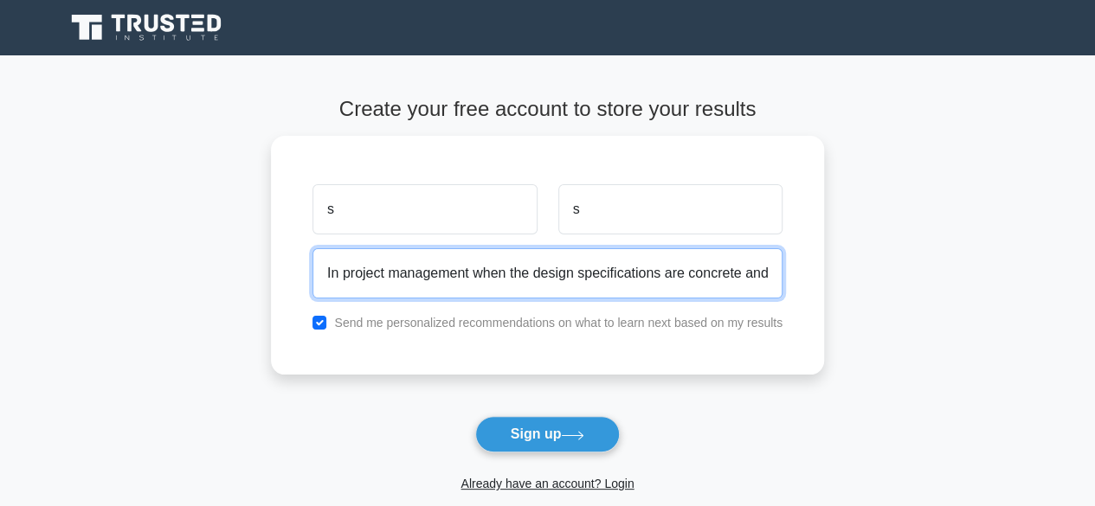
drag, startPoint x: 774, startPoint y: 271, endPoint x: 40, endPoint y: 264, distance: 734.2
click at [40, 264] on main "Create your free account to store your results s s Send me personalized recomme…" at bounding box center [547, 312] width 1095 height 515
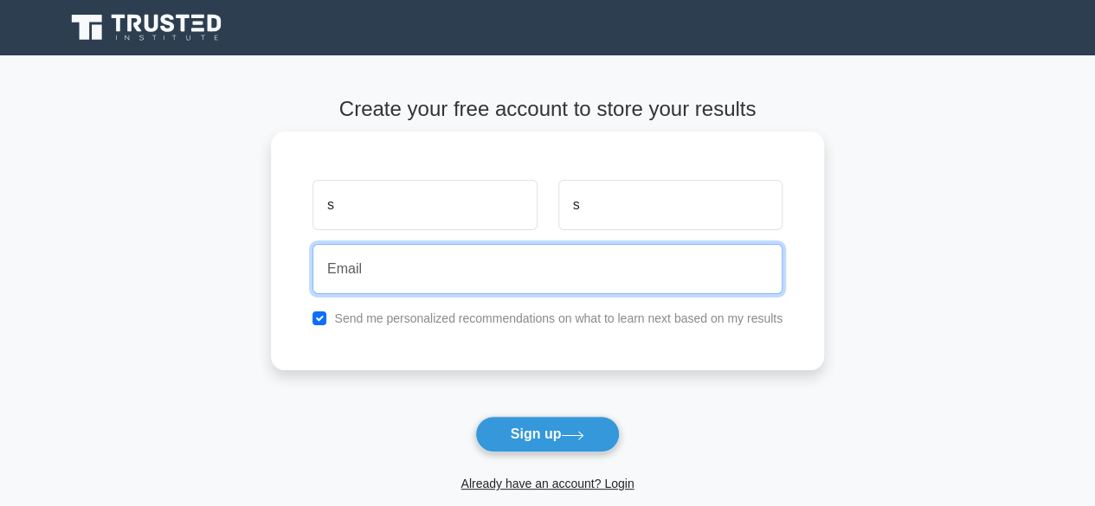
click at [497, 276] on input "email" at bounding box center [548, 269] width 470 height 50
paste input "[EMAIL_ADDRESS][DOMAIN_NAME]"
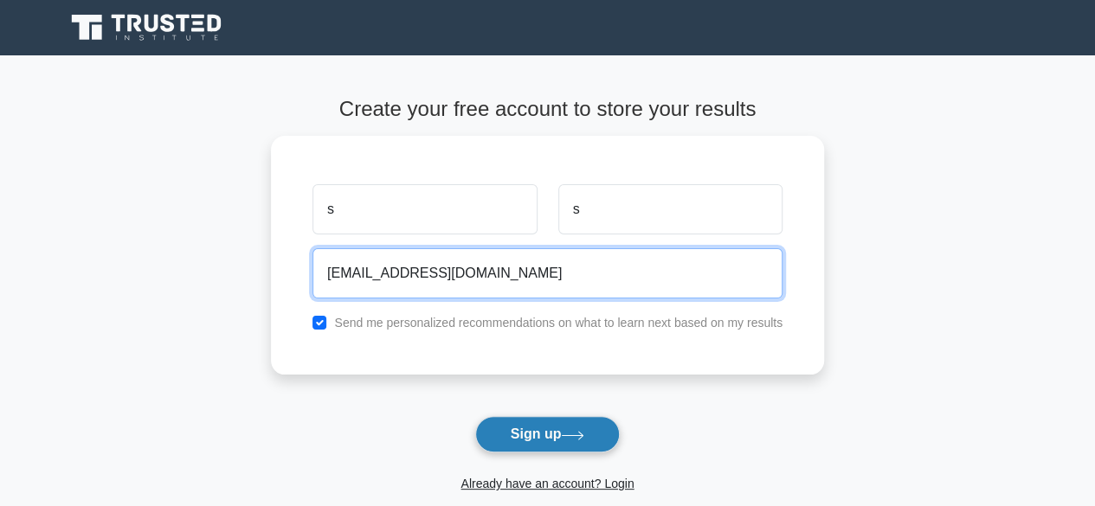
type input "[EMAIL_ADDRESS][DOMAIN_NAME]"
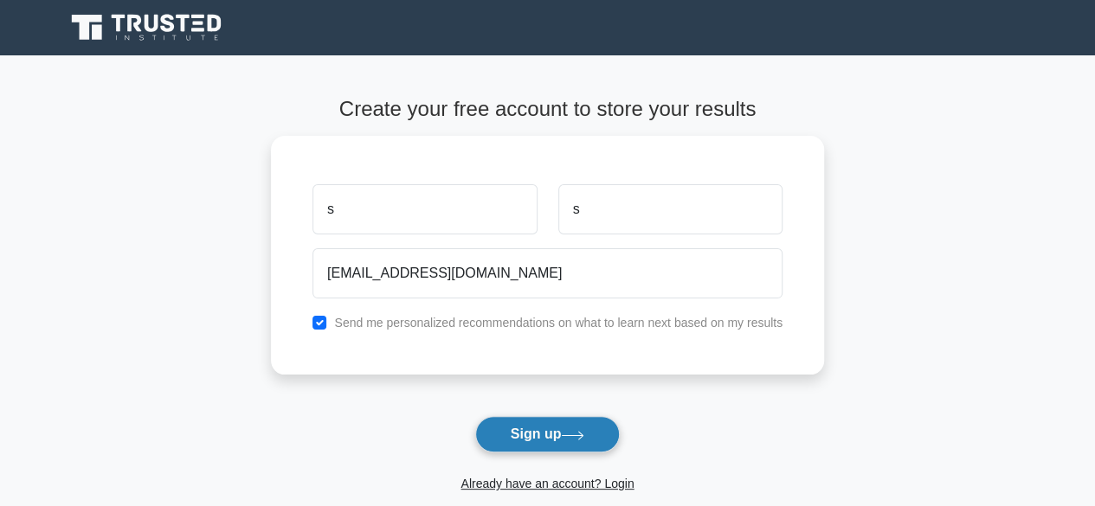
click at [525, 435] on button "Sign up" at bounding box center [547, 434] width 145 height 36
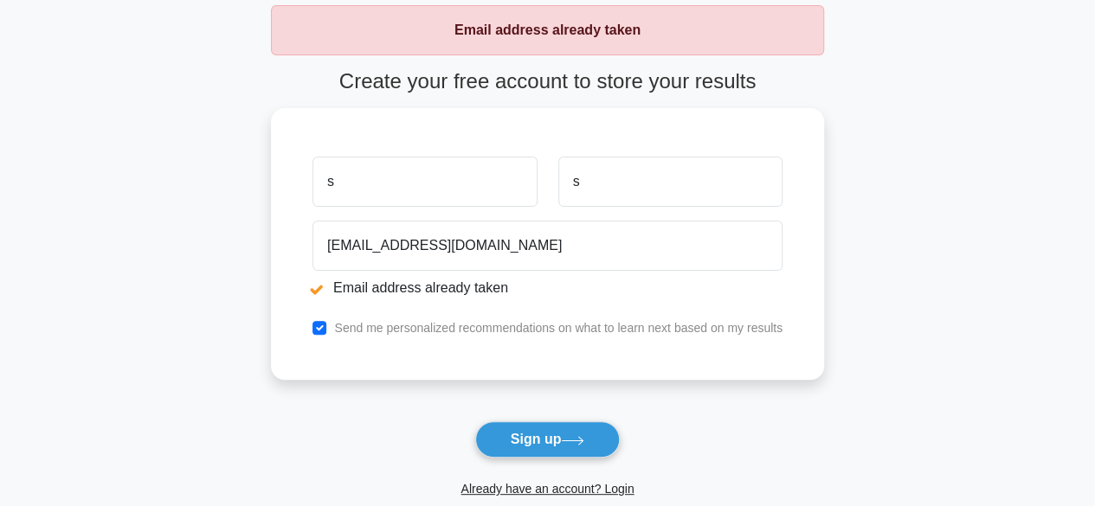
scroll to position [90, 0]
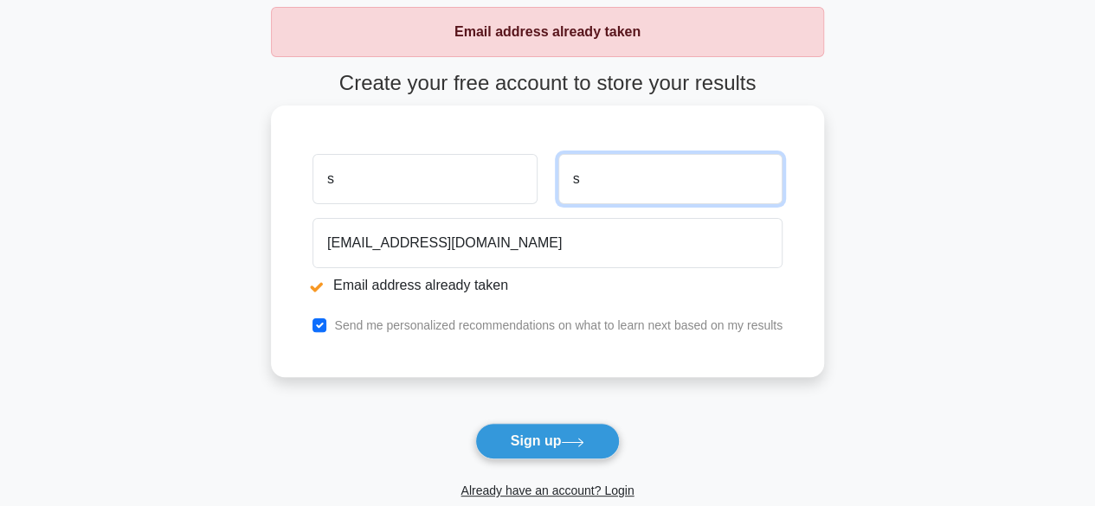
click at [594, 177] on input "s" at bounding box center [670, 179] width 224 height 50
type input "r"
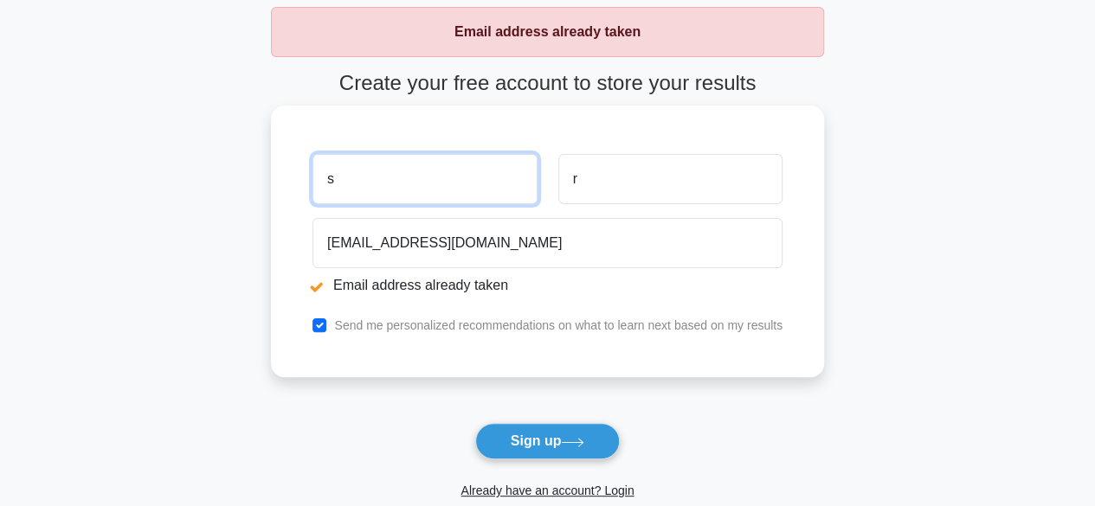
drag, startPoint x: 350, startPoint y: 173, endPoint x: 293, endPoint y: 165, distance: 56.8
click at [293, 165] on div "s r enduku2006@gmail.com Email address already taken Send me personalized recom…" at bounding box center [547, 242] width 553 height 272
type input "r"
click at [507, 296] on div "enduku2006@gmail.com Email address already taken" at bounding box center [547, 259] width 491 height 97
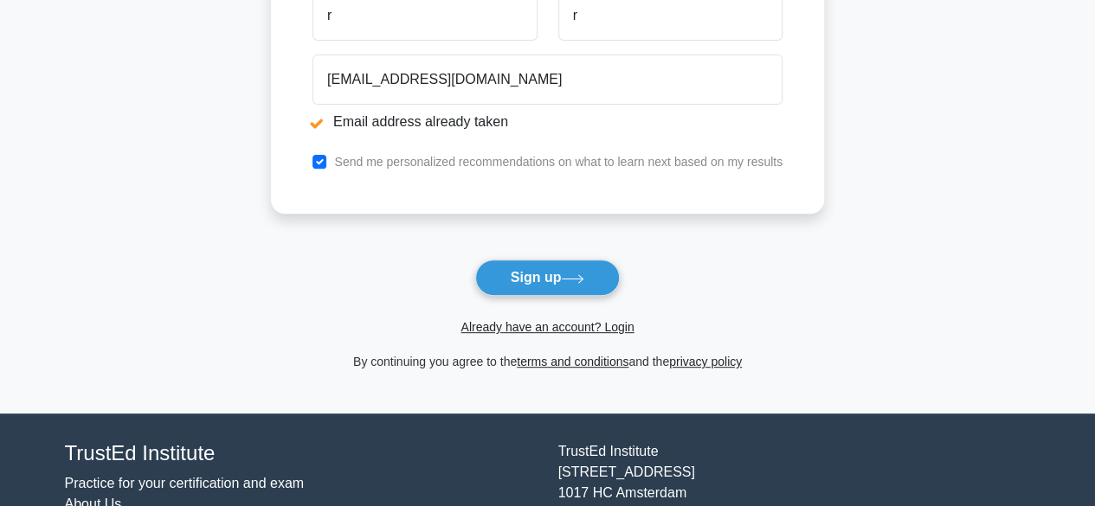
scroll to position [263, 0]
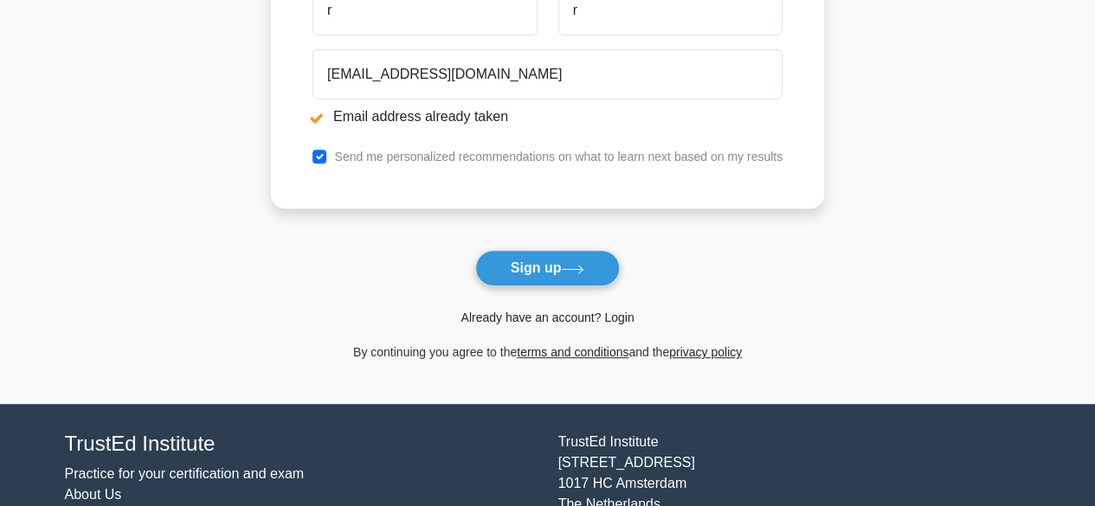
click at [611, 318] on link "Already have an account? Login" at bounding box center [547, 318] width 173 height 14
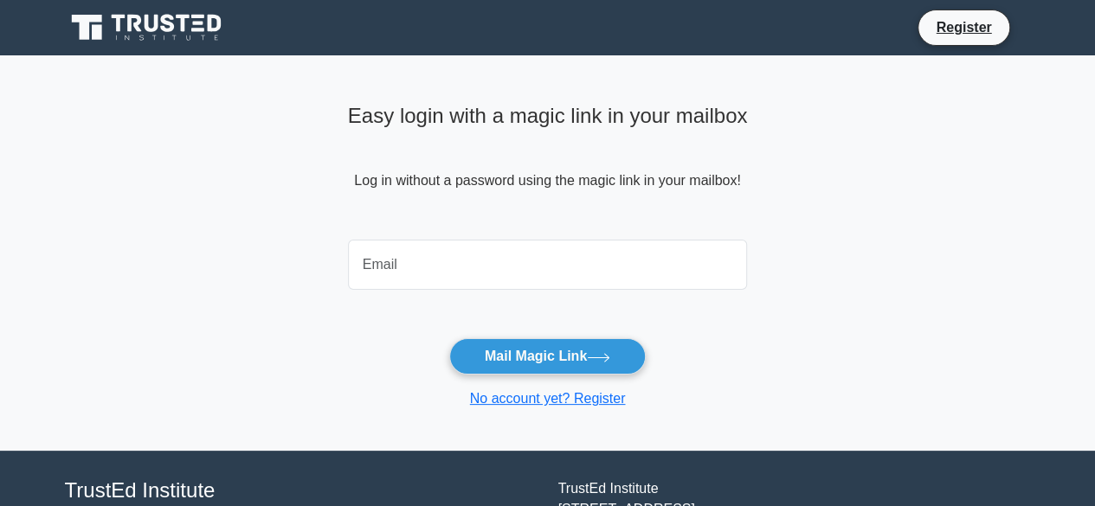
click at [394, 278] on input "email" at bounding box center [548, 265] width 400 height 50
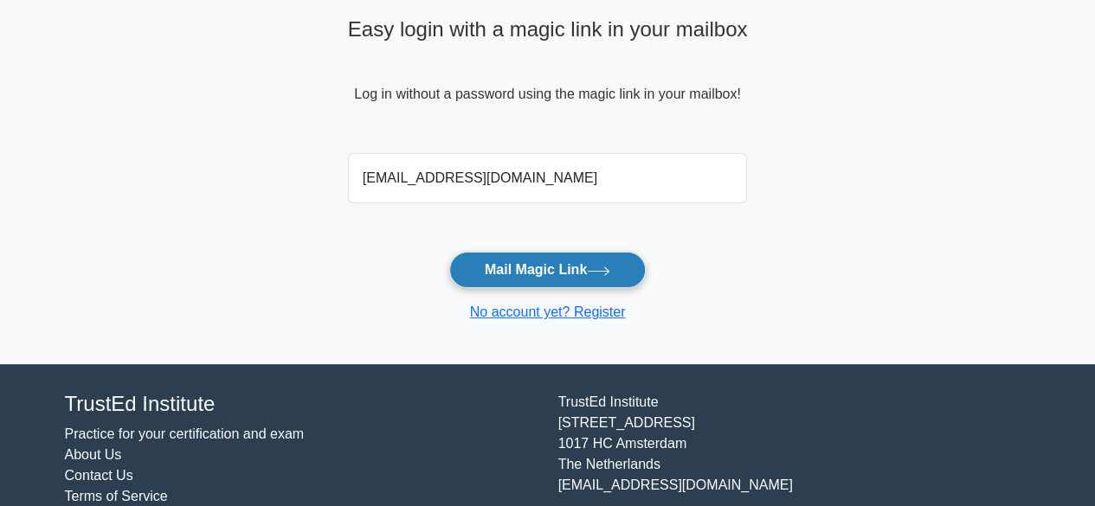
type input "[EMAIL_ADDRESS][DOMAIN_NAME]"
click at [545, 271] on button "Mail Magic Link" at bounding box center [547, 270] width 197 height 36
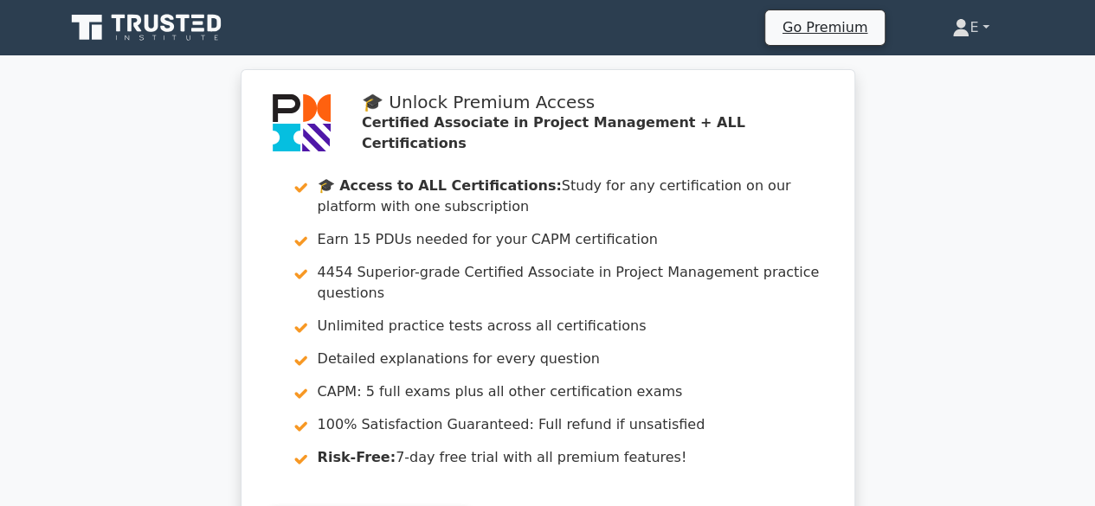
click at [984, 23] on link "E" at bounding box center [970, 27] width 119 height 35
click at [985, 28] on link "E" at bounding box center [970, 27] width 119 height 35
click at [990, 30] on link "E" at bounding box center [970, 27] width 119 height 35
click at [987, 27] on link "E" at bounding box center [970, 27] width 119 height 35
click at [982, 22] on link "E" at bounding box center [970, 27] width 119 height 35
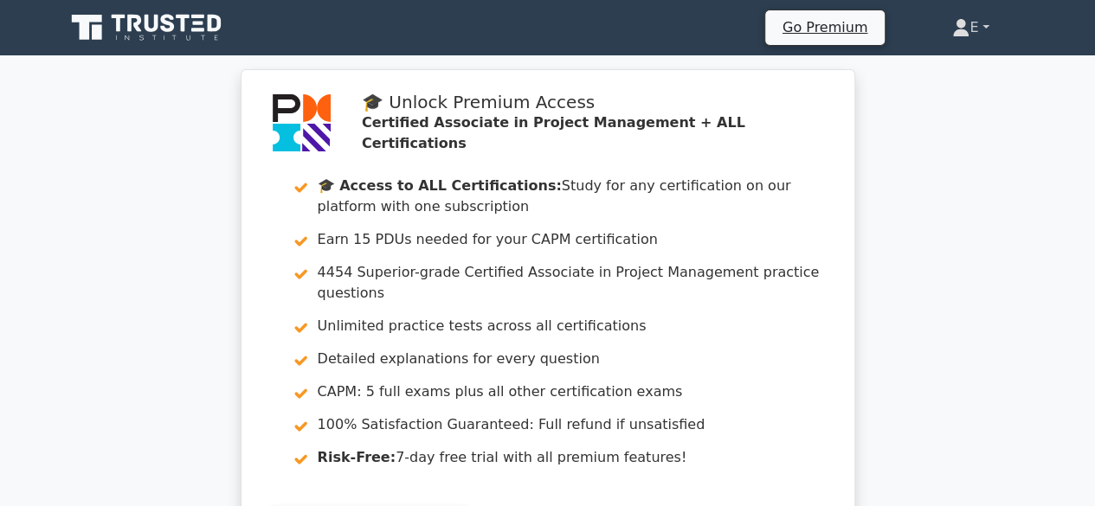
click at [961, 29] on link "E" at bounding box center [970, 27] width 119 height 35
click at [954, 31] on icon at bounding box center [962, 32] width 16 height 7
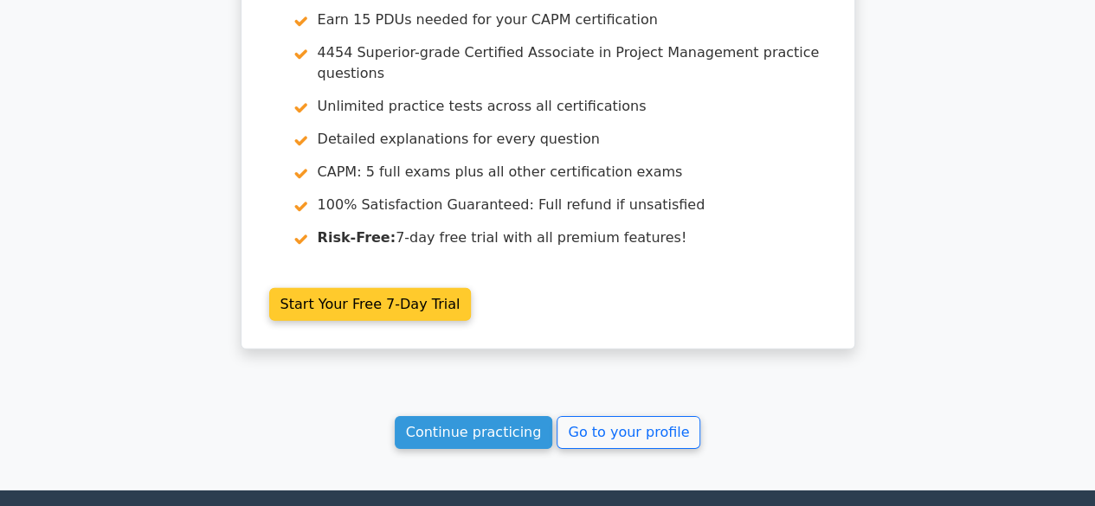
scroll to position [2597, 0]
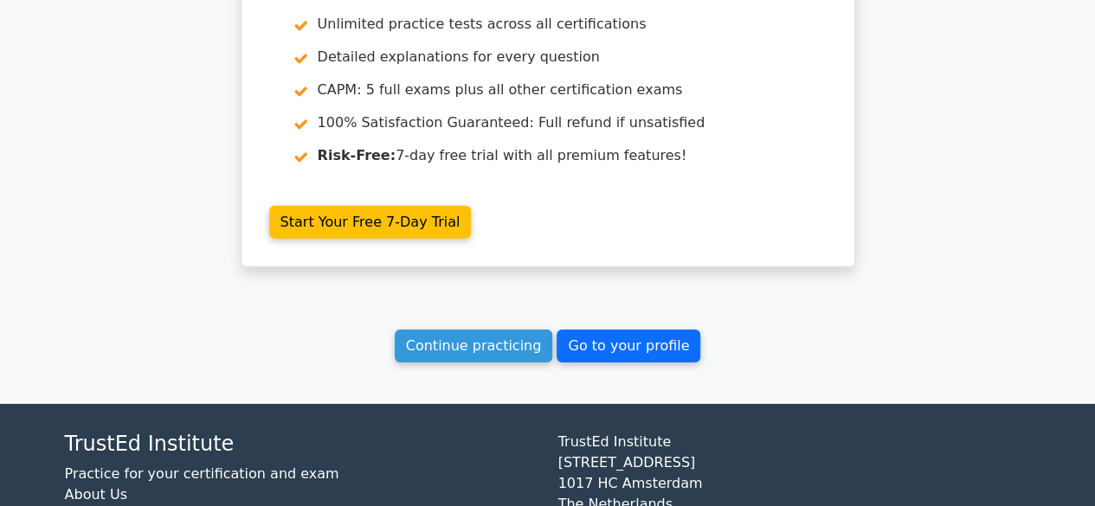
click at [639, 330] on link "Go to your profile" at bounding box center [629, 346] width 144 height 33
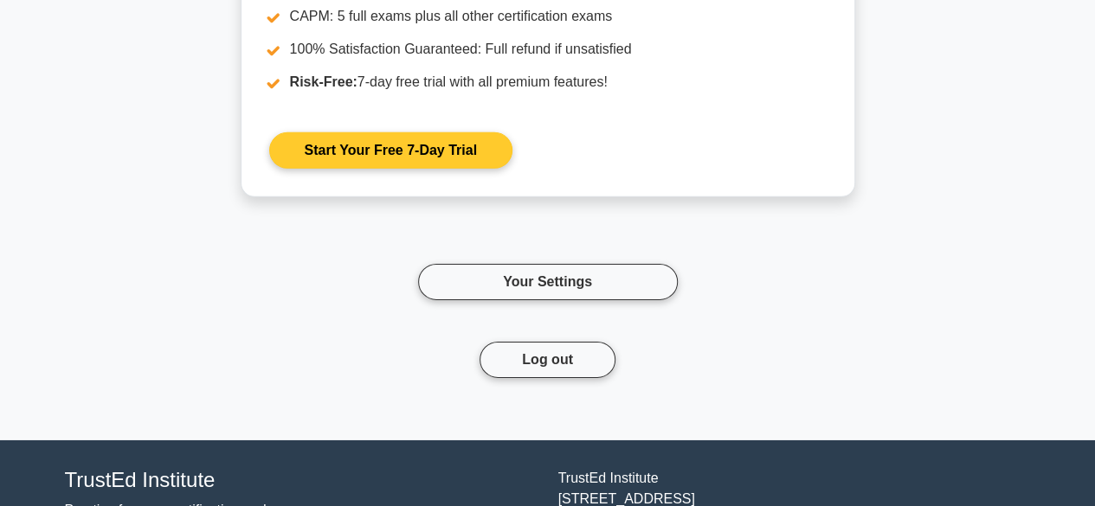
scroll to position [2758, 0]
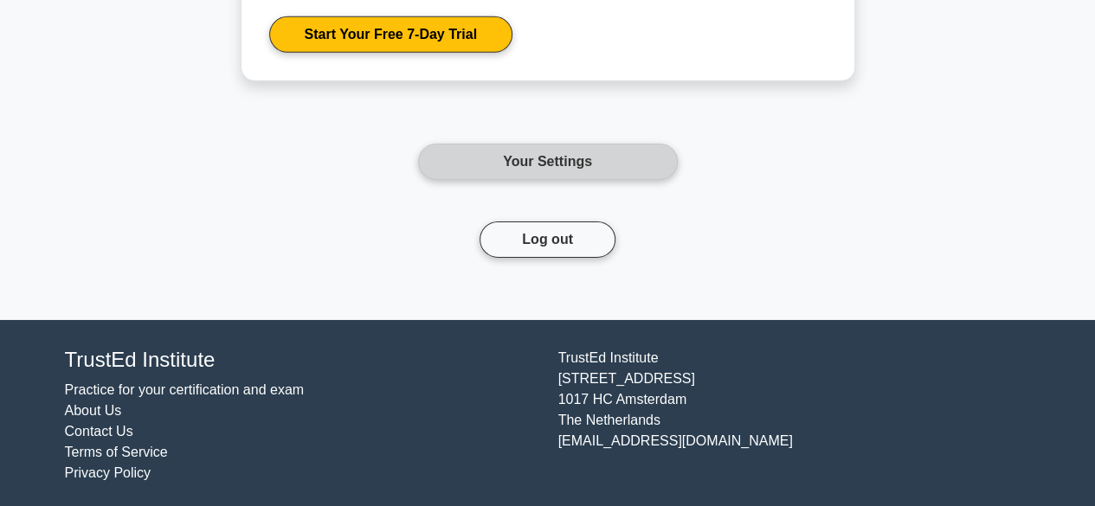
click at [564, 157] on link "Your Settings" at bounding box center [548, 162] width 260 height 36
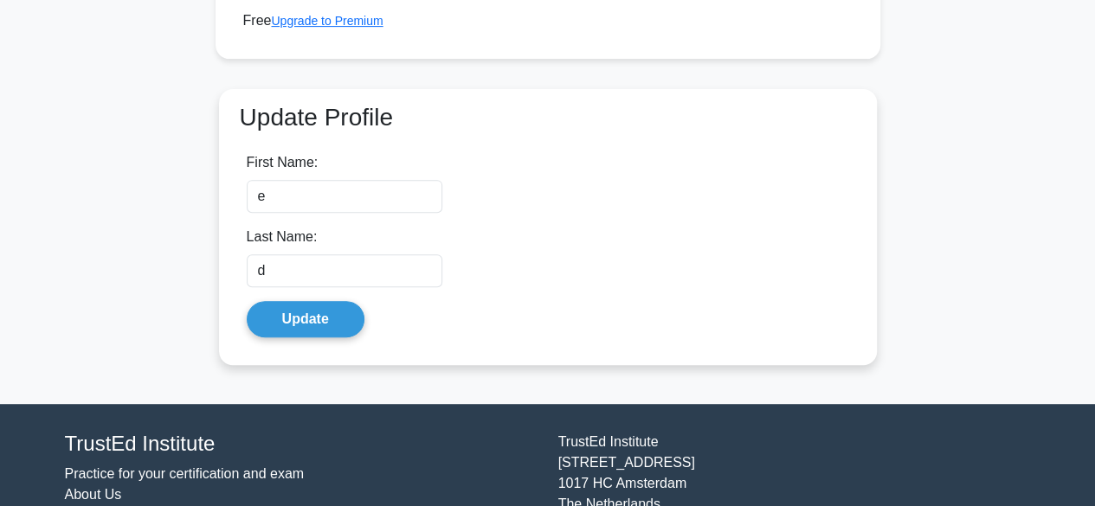
scroll to position [320, 0]
click at [294, 313] on button "Update" at bounding box center [306, 319] width 118 height 36
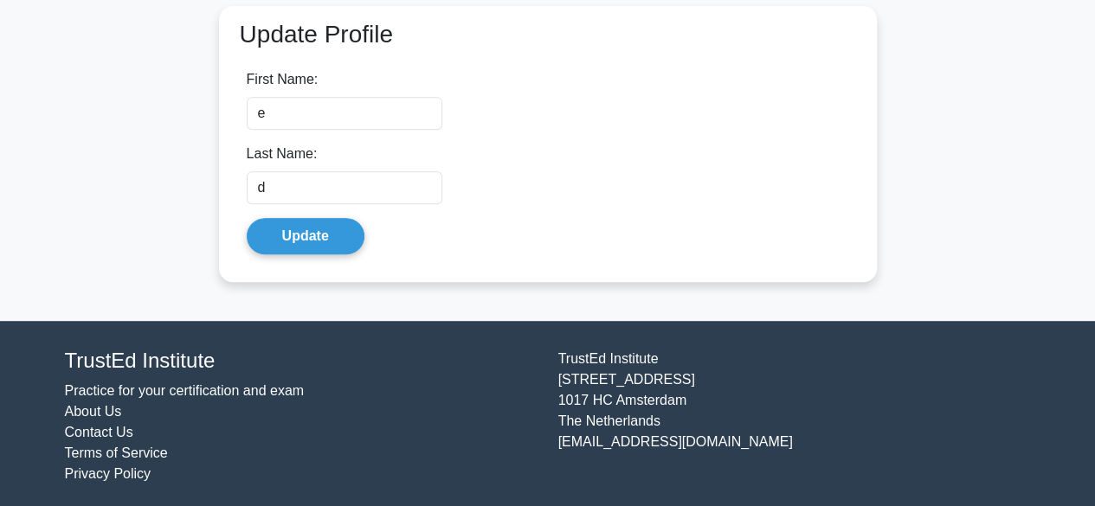
scroll to position [407, 0]
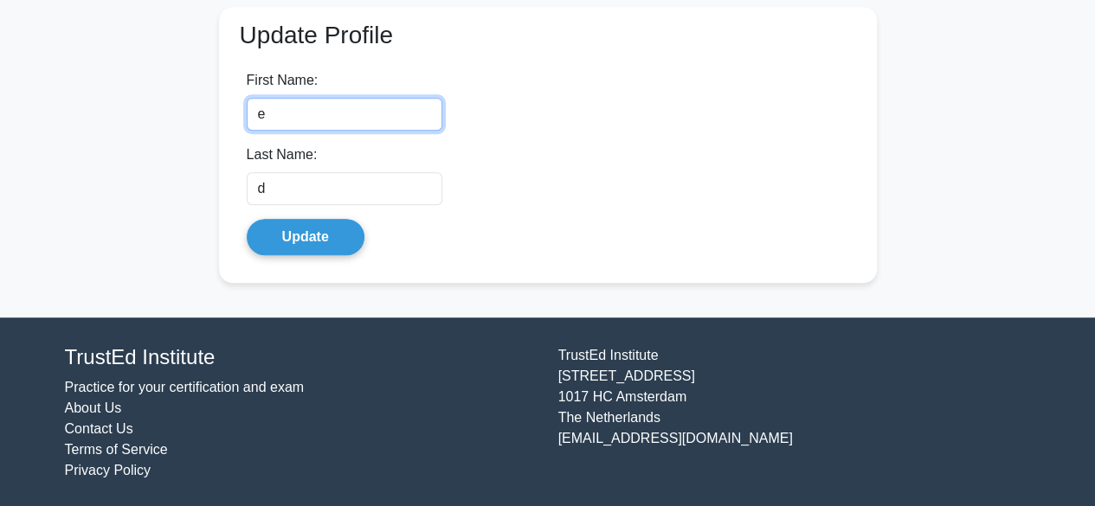
drag, startPoint x: 285, startPoint y: 114, endPoint x: 201, endPoint y: 106, distance: 84.4
type input "E"
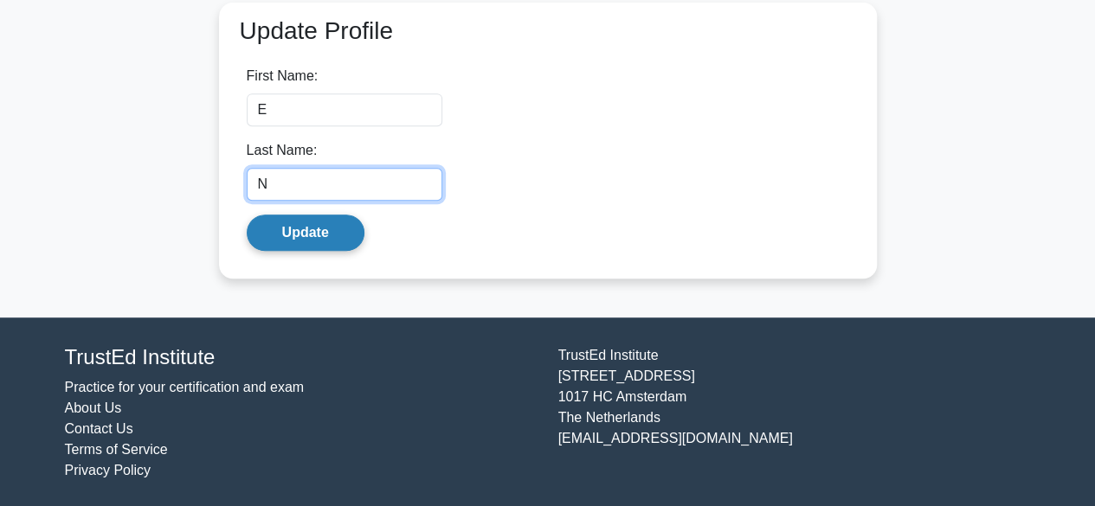
type input "N"
click at [301, 226] on button "Update" at bounding box center [306, 233] width 118 height 36
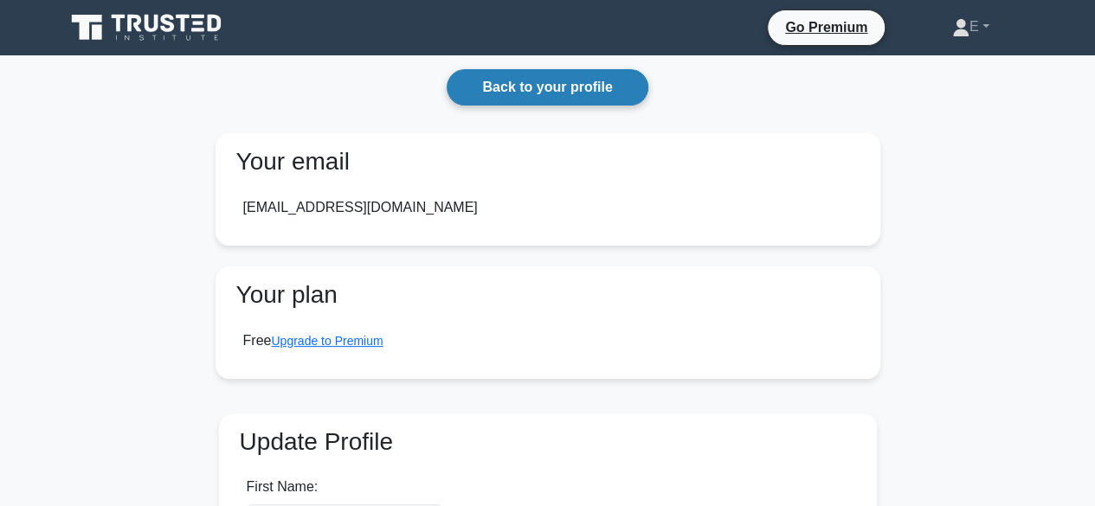
click at [533, 81] on link "Back to your profile" at bounding box center [547, 87] width 201 height 36
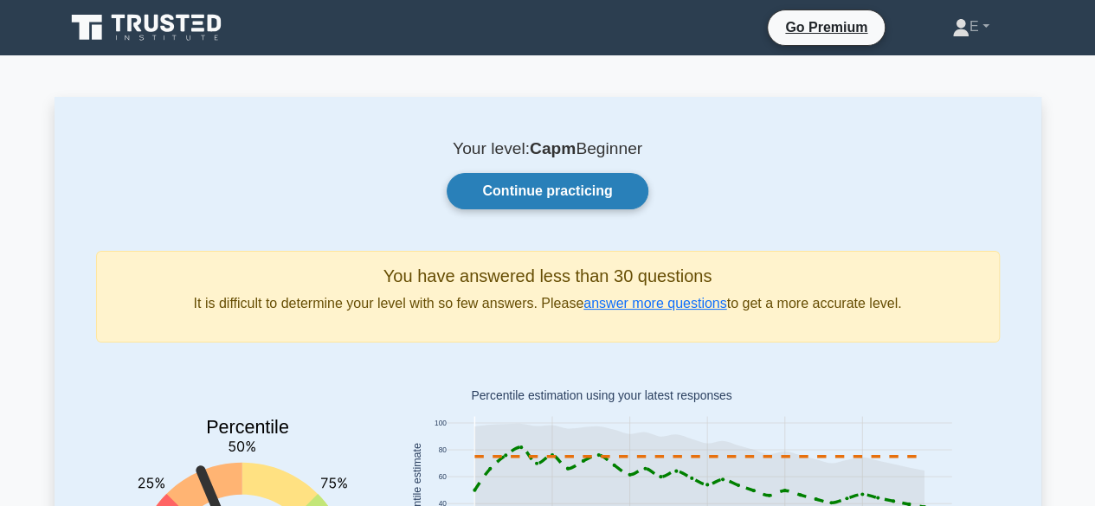
click at [568, 186] on link "Continue practicing" at bounding box center [547, 191] width 201 height 36
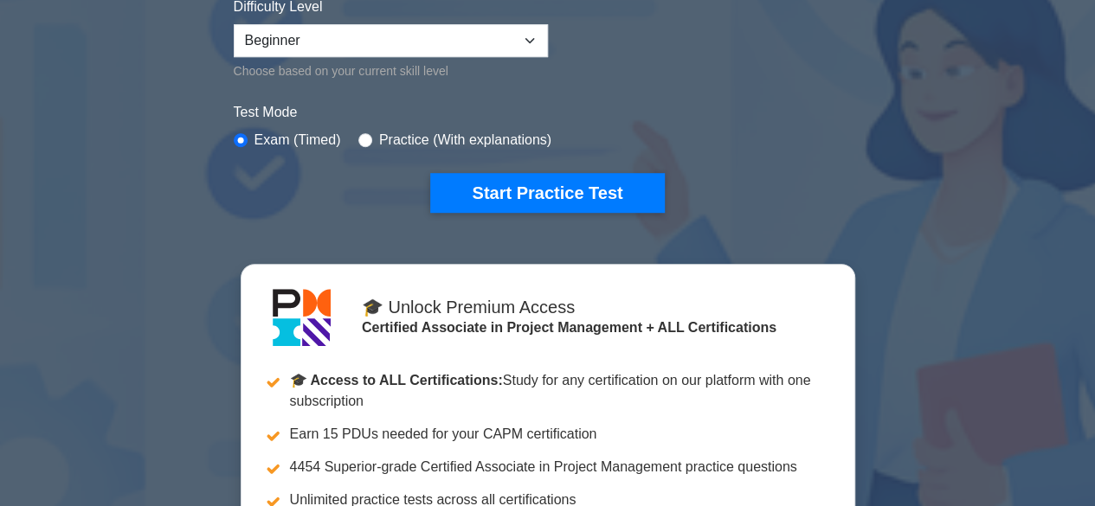
scroll to position [346, 0]
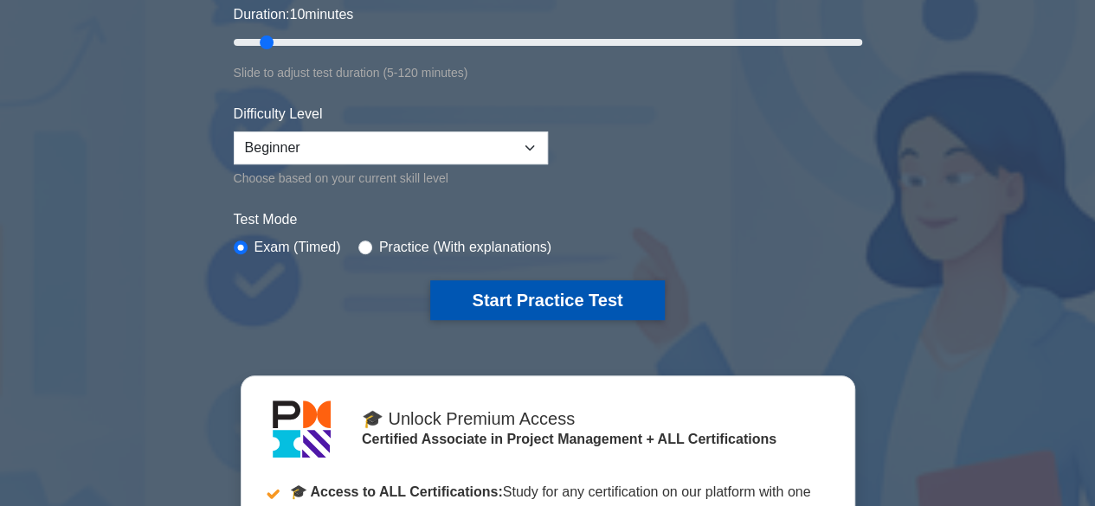
click at [536, 289] on button "Start Practice Test" at bounding box center [547, 300] width 234 height 40
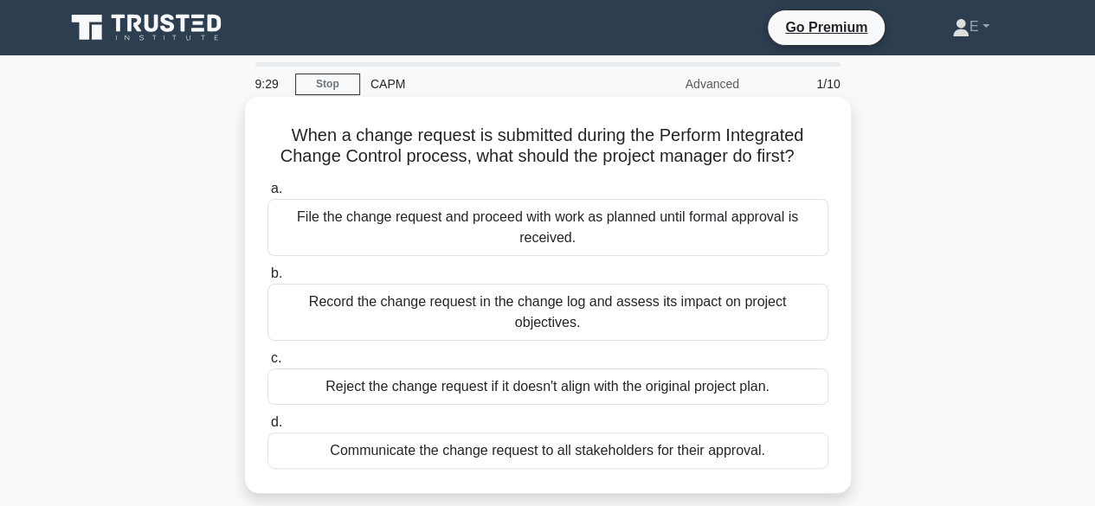
click at [616, 309] on div "Record the change request in the change log and assess its impact on project ob…" at bounding box center [548, 312] width 561 height 57
click at [268, 280] on input "b. Record the change request in the change log and assess its impact on project…" at bounding box center [268, 273] width 0 height 11
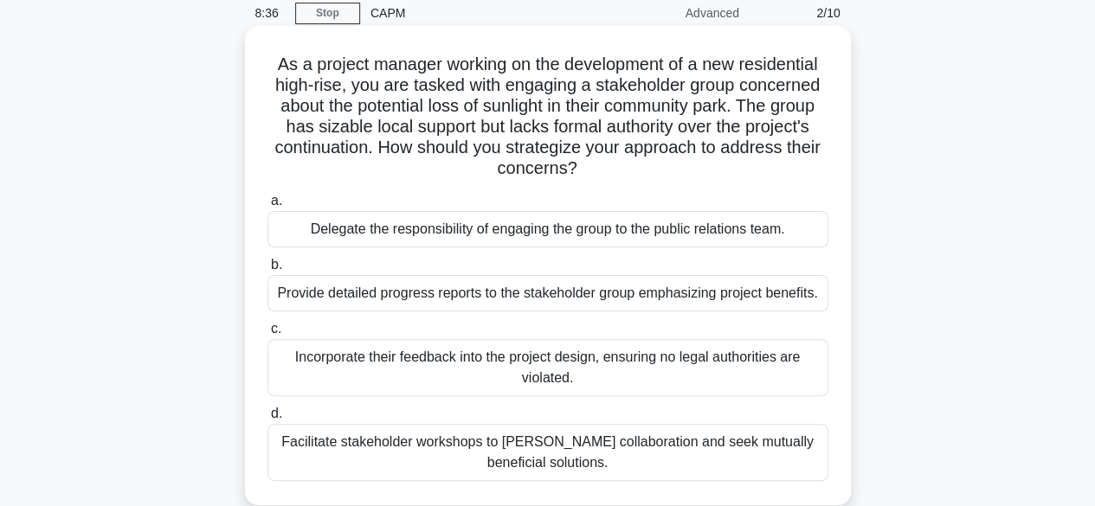
scroll to position [87, 0]
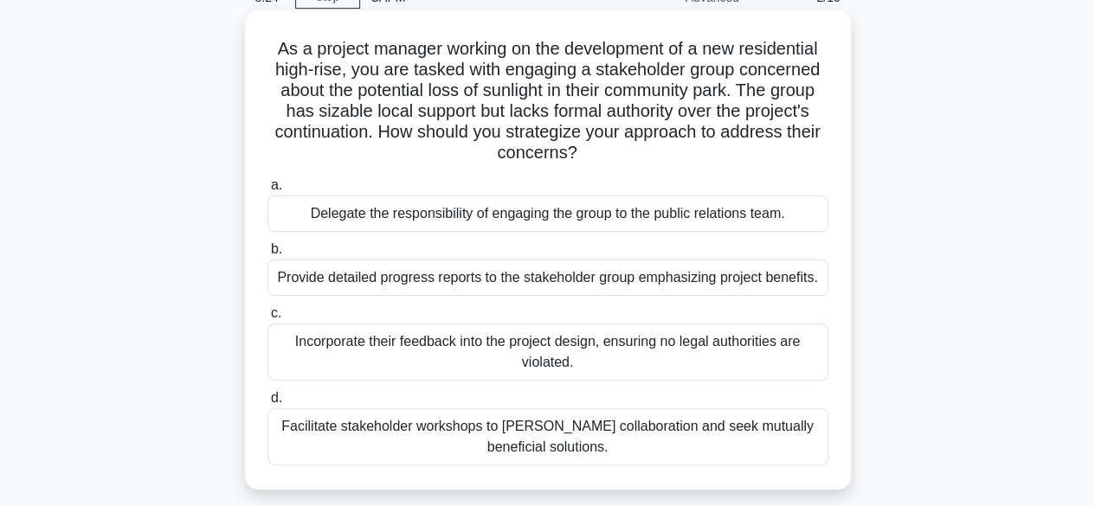
click at [606, 428] on div "Facilitate stakeholder workshops to [PERSON_NAME] collaboration and seek mutual…" at bounding box center [548, 437] width 561 height 57
click at [613, 453] on div "Facilitate stakeholder workshops to [PERSON_NAME] collaboration and seek mutual…" at bounding box center [548, 437] width 561 height 57
click at [268, 404] on input "d. Facilitate stakeholder workshops to [PERSON_NAME] collaboration and seek mut…" at bounding box center [268, 398] width 0 height 11
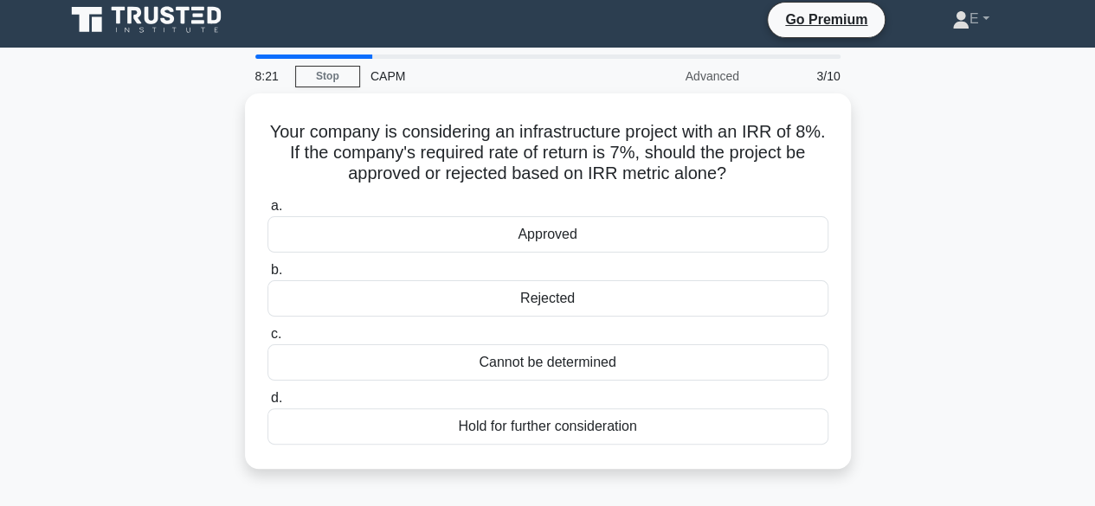
scroll to position [0, 0]
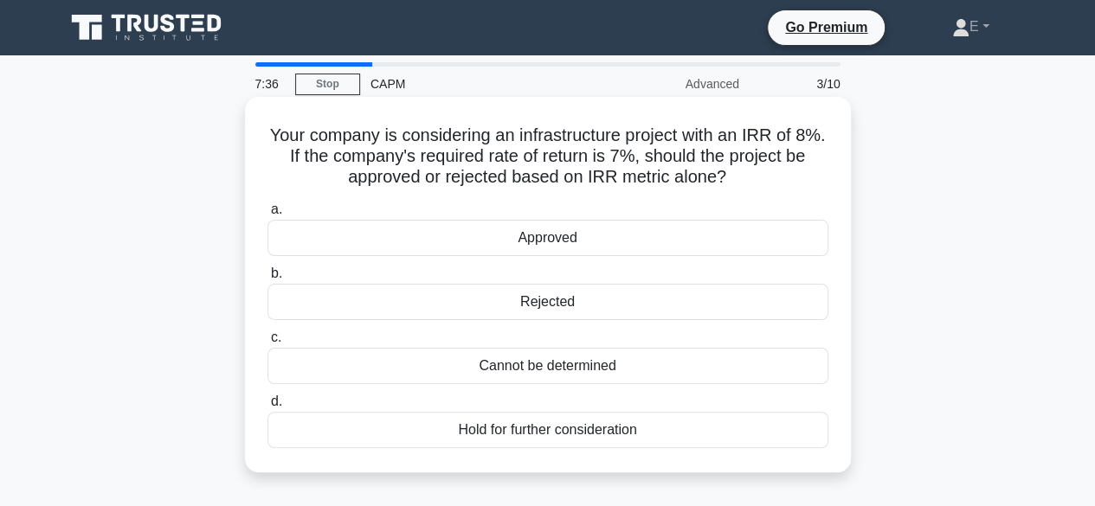
click at [571, 251] on div "Approved" at bounding box center [548, 238] width 561 height 36
click at [268, 216] on input "a. Approved" at bounding box center [268, 209] width 0 height 11
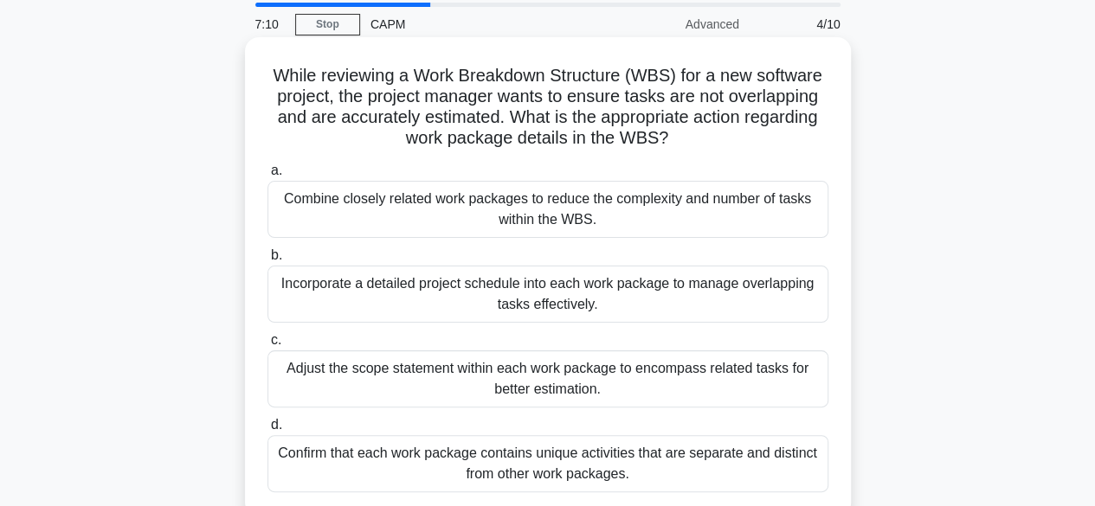
scroll to position [87, 0]
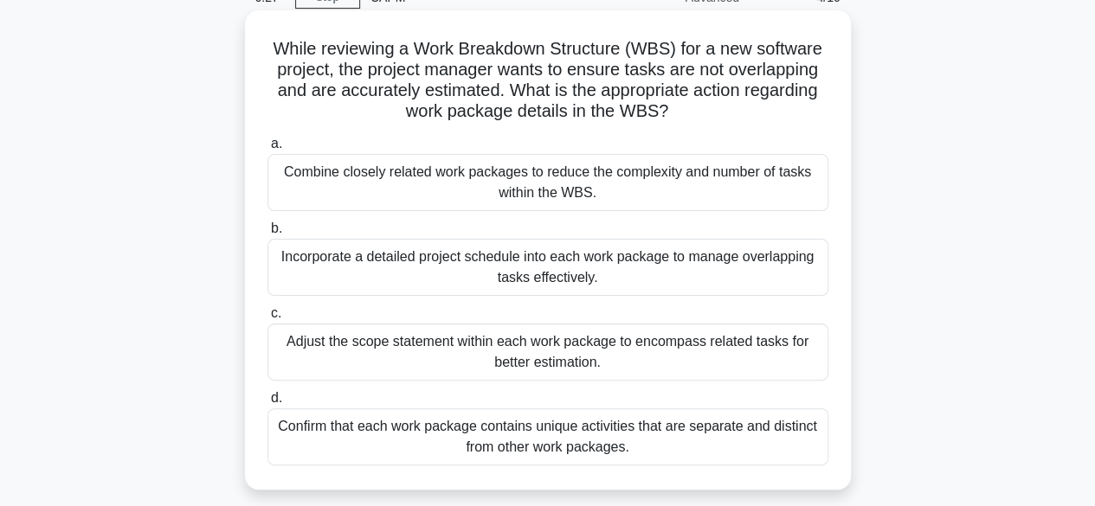
click at [558, 262] on div "Incorporate a detailed project schedule into each work package to manage overla…" at bounding box center [548, 267] width 561 height 57
click at [268, 235] on input "b. Incorporate a detailed project schedule into each work package to manage ove…" at bounding box center [268, 228] width 0 height 11
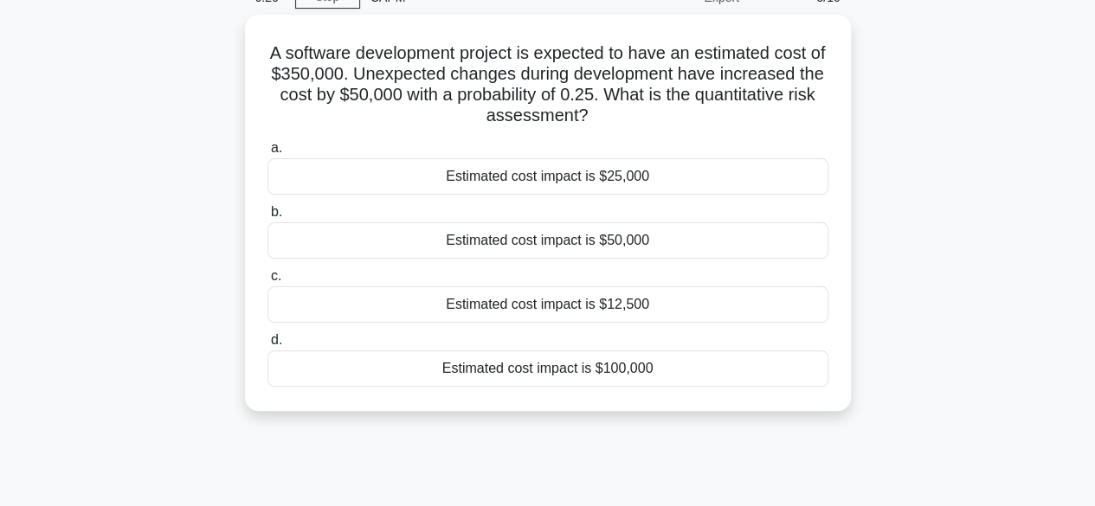
scroll to position [0, 0]
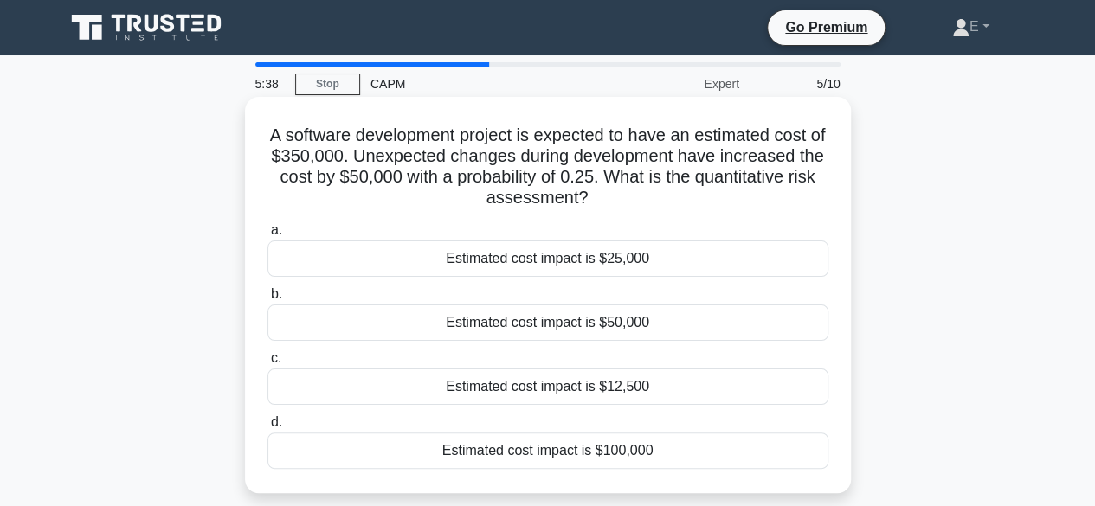
click at [531, 326] on div "Estimated cost impact is $50,000" at bounding box center [548, 323] width 561 height 36
click at [268, 300] on input "b. Estimated cost impact is $50,000" at bounding box center [268, 294] width 0 height 11
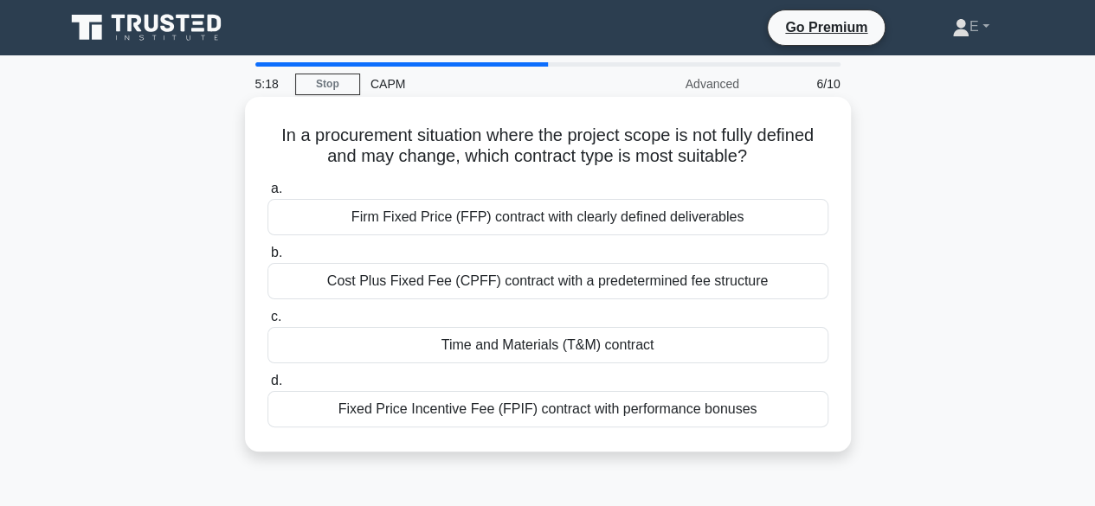
click at [511, 351] on div "Time and Materials (T&M) contract" at bounding box center [548, 345] width 561 height 36
click at [268, 323] on input "c. Time and Materials (T&M) contract" at bounding box center [268, 317] width 0 height 11
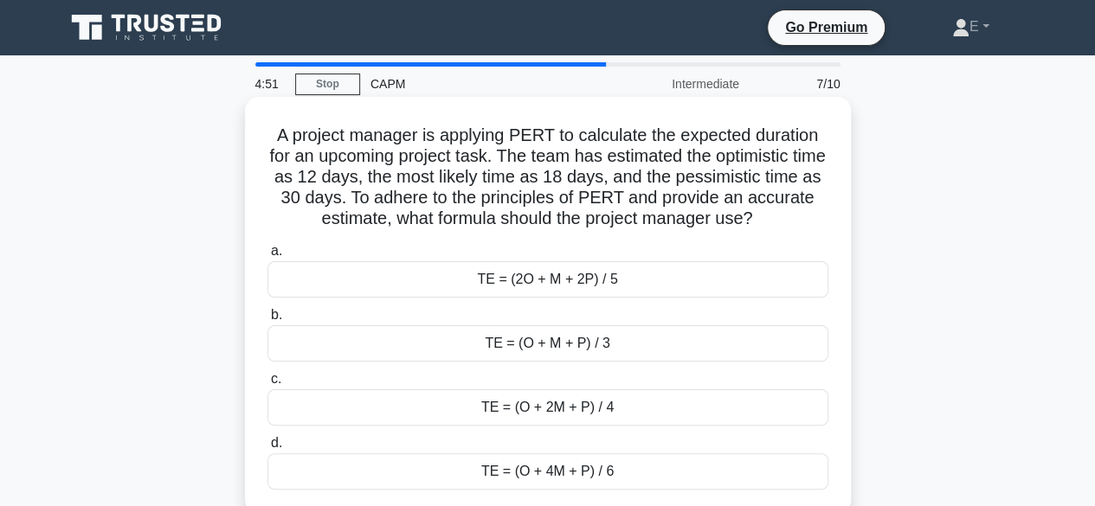
click at [563, 472] on div "TE = (O + 4M + P) / 6" at bounding box center [548, 472] width 561 height 36
click at [268, 449] on input "d. TE = (O + 4M + P) / 6" at bounding box center [268, 443] width 0 height 11
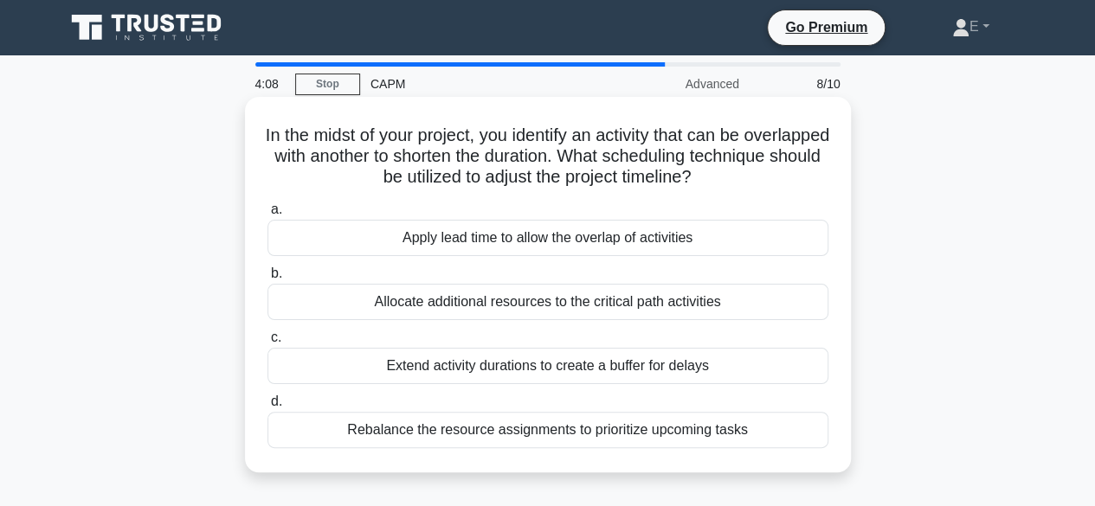
click at [513, 241] on div "Apply lead time to allow the overlap of activities" at bounding box center [548, 238] width 561 height 36
click at [268, 216] on input "a. Apply lead time to allow the overlap of activities" at bounding box center [268, 209] width 0 height 11
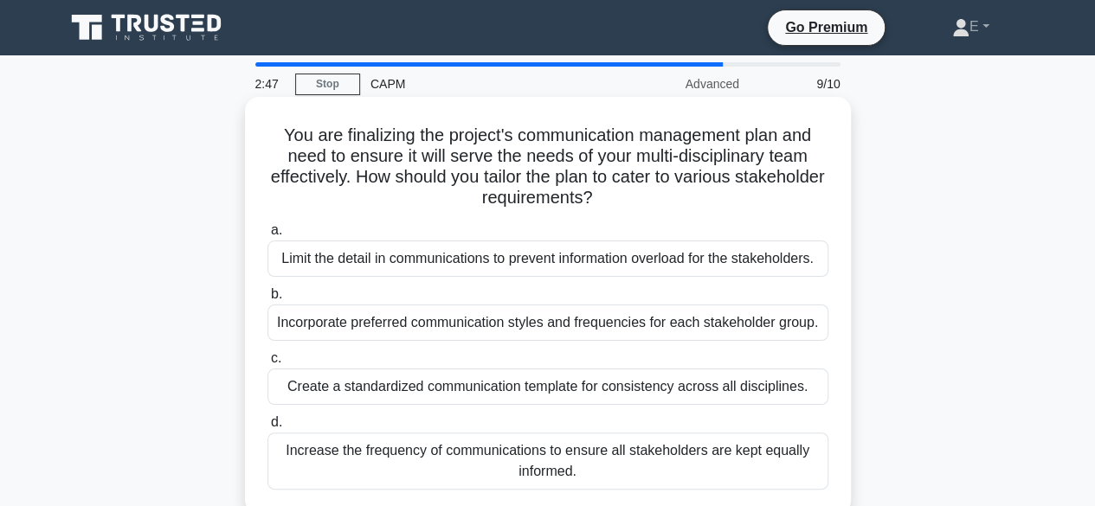
click at [531, 384] on div "Create a standardized communication template for consistency across all discipl…" at bounding box center [548, 387] width 561 height 36
click at [268, 364] on input "c. Create a standardized communication template for consistency across all disc…" at bounding box center [268, 358] width 0 height 11
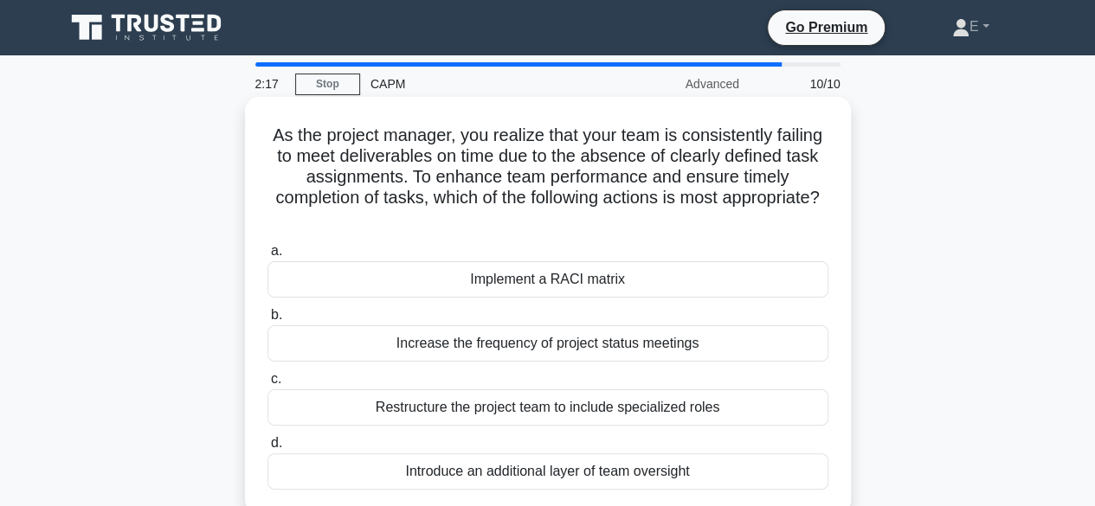
click at [616, 345] on div "Increase the frequency of project status meetings" at bounding box center [548, 344] width 561 height 36
click at [268, 321] on input "b. Increase the frequency of project status meetings" at bounding box center [268, 315] width 0 height 11
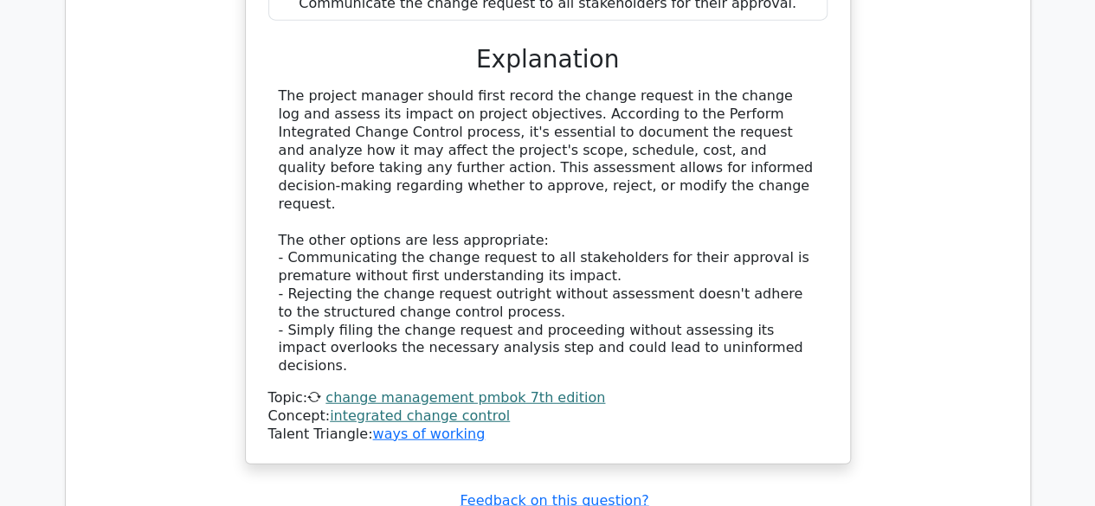
scroll to position [2337, 0]
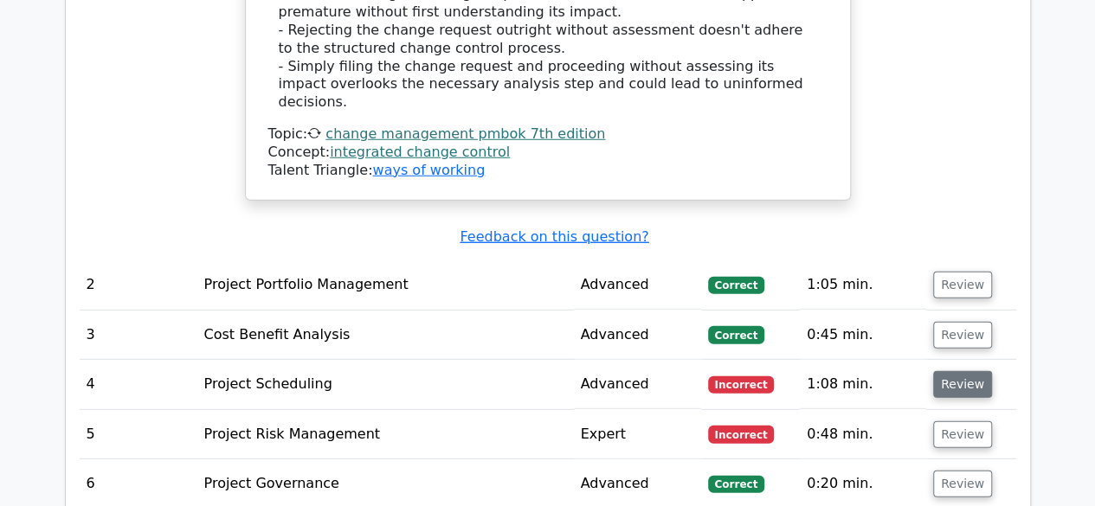
click at [956, 371] on button "Review" at bounding box center [962, 384] width 59 height 27
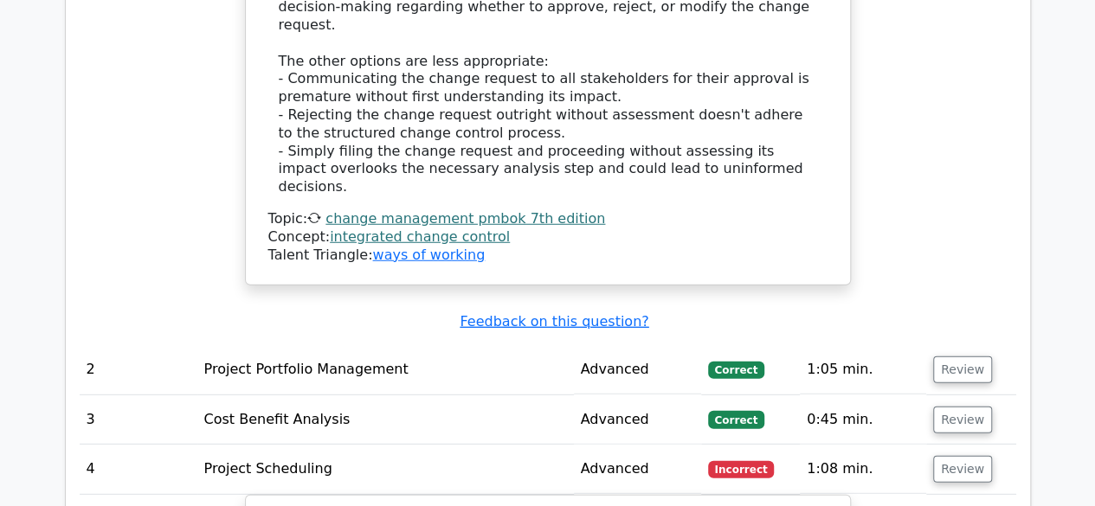
scroll to position [2251, 0]
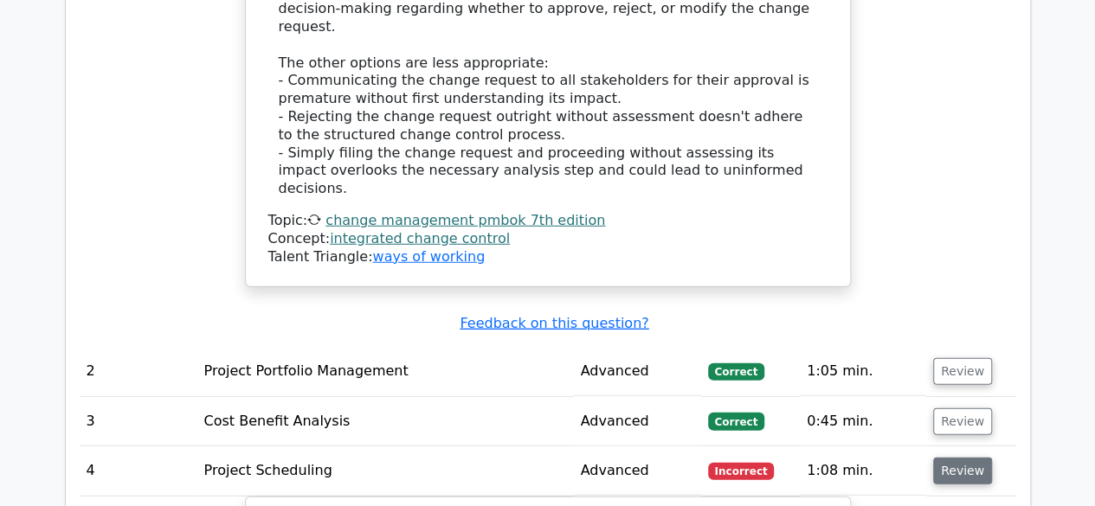
click at [949, 458] on button "Review" at bounding box center [962, 471] width 59 height 27
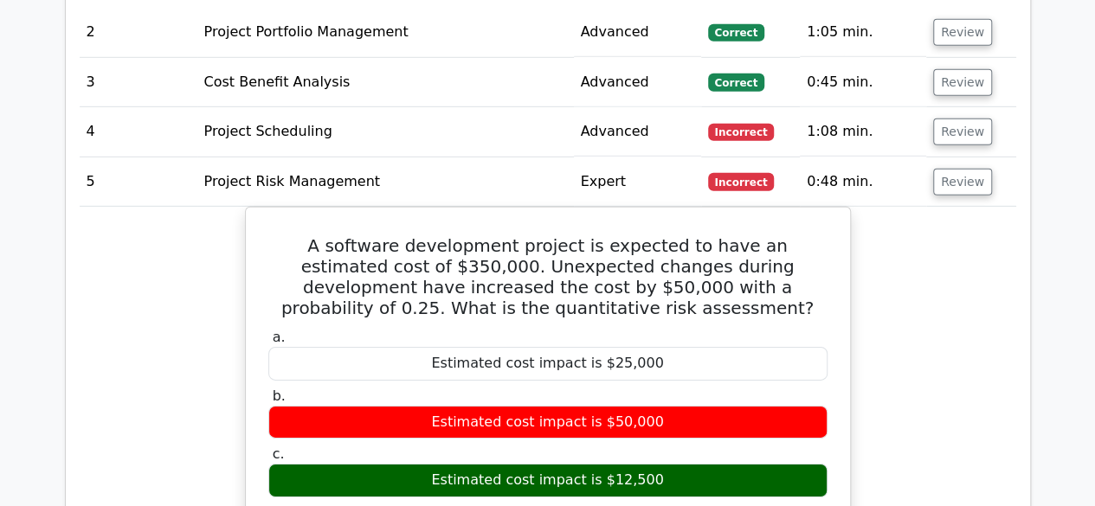
scroll to position [2597, 0]
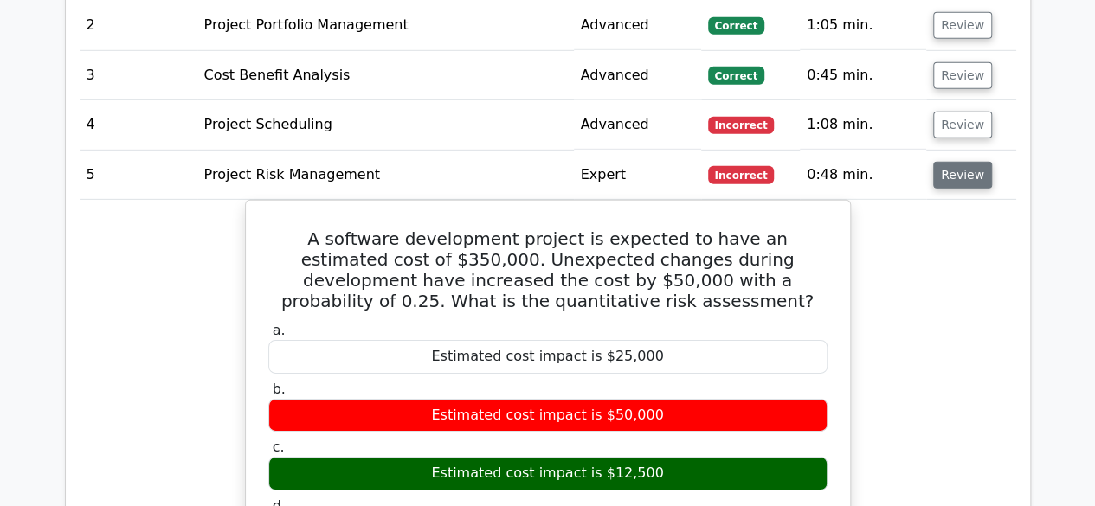
click at [966, 162] on button "Review" at bounding box center [962, 175] width 59 height 27
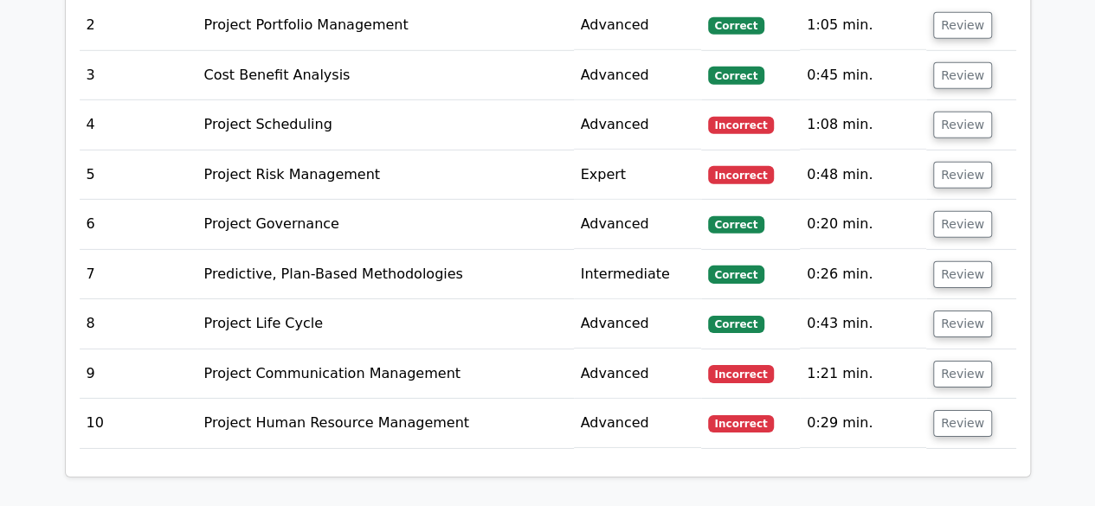
click at [972, 350] on td "Review" at bounding box center [971, 374] width 90 height 49
click at [963, 361] on button "Review" at bounding box center [962, 374] width 59 height 27
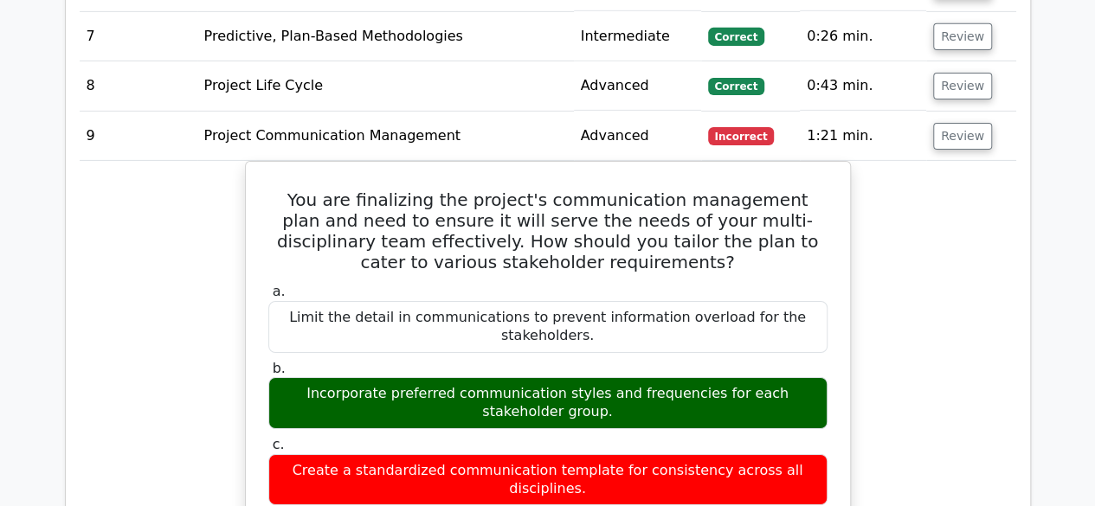
scroll to position [2857, 0]
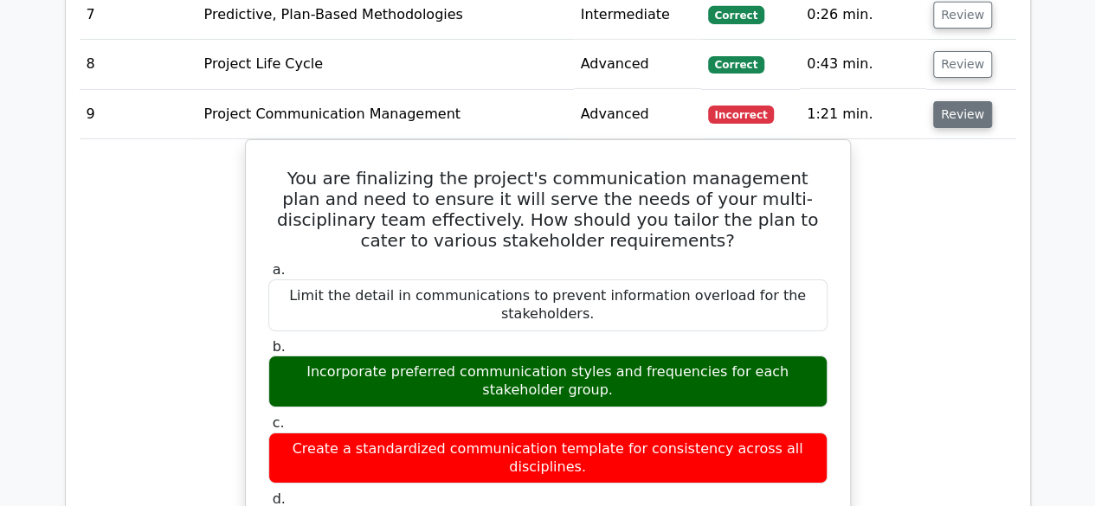
click at [953, 101] on button "Review" at bounding box center [962, 114] width 59 height 27
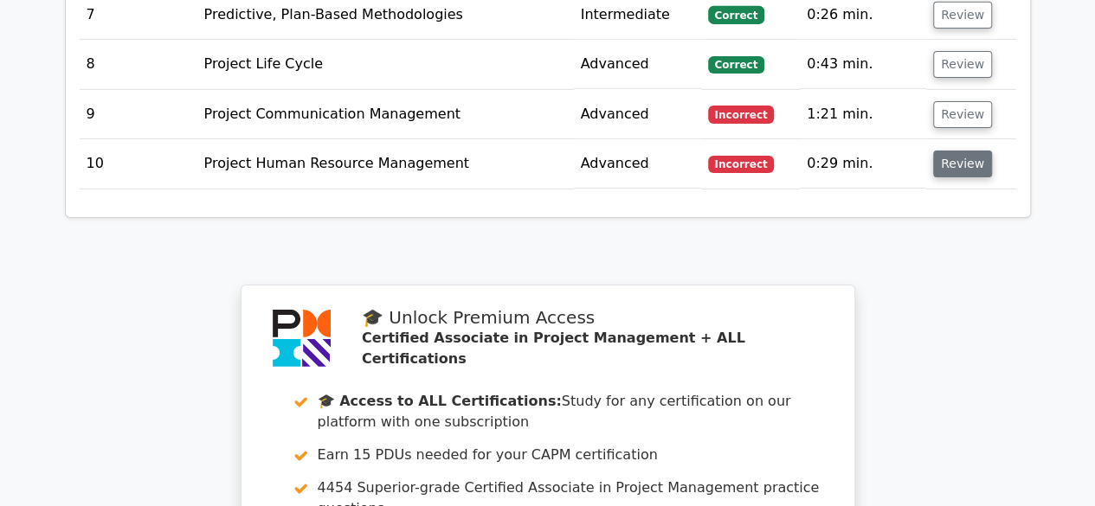
click at [969, 151] on button "Review" at bounding box center [962, 164] width 59 height 27
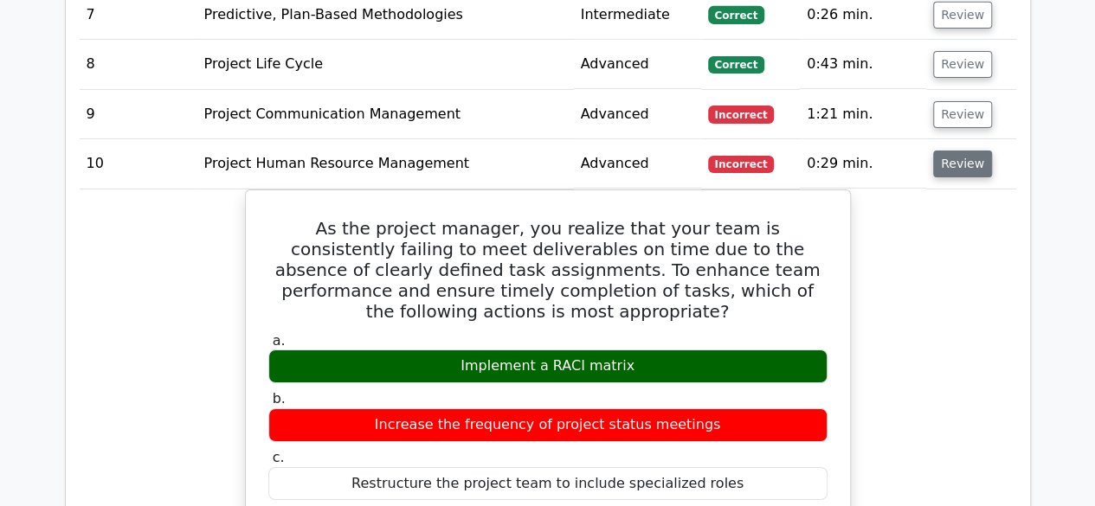
click at [961, 151] on button "Review" at bounding box center [962, 164] width 59 height 27
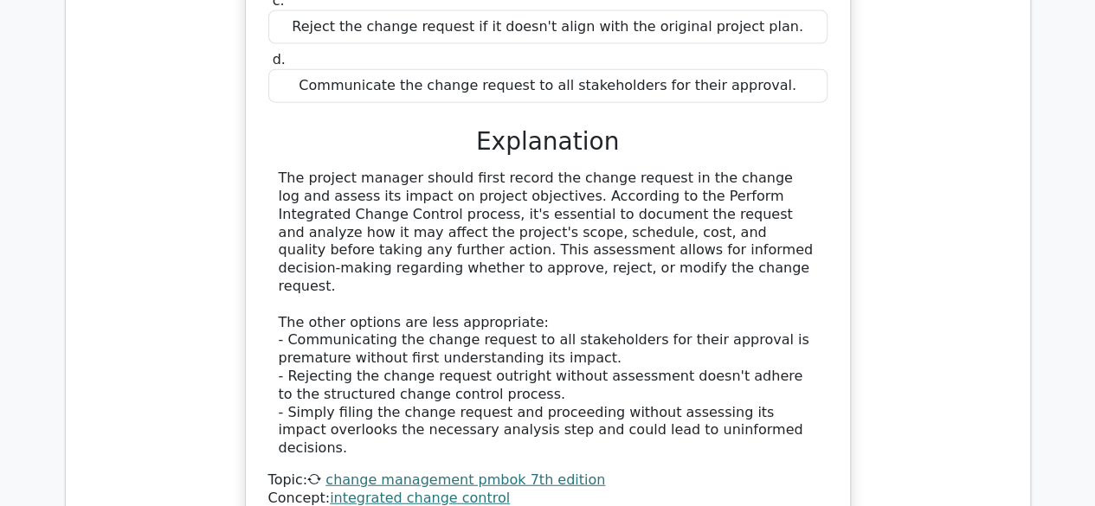
scroll to position [1558, 0]
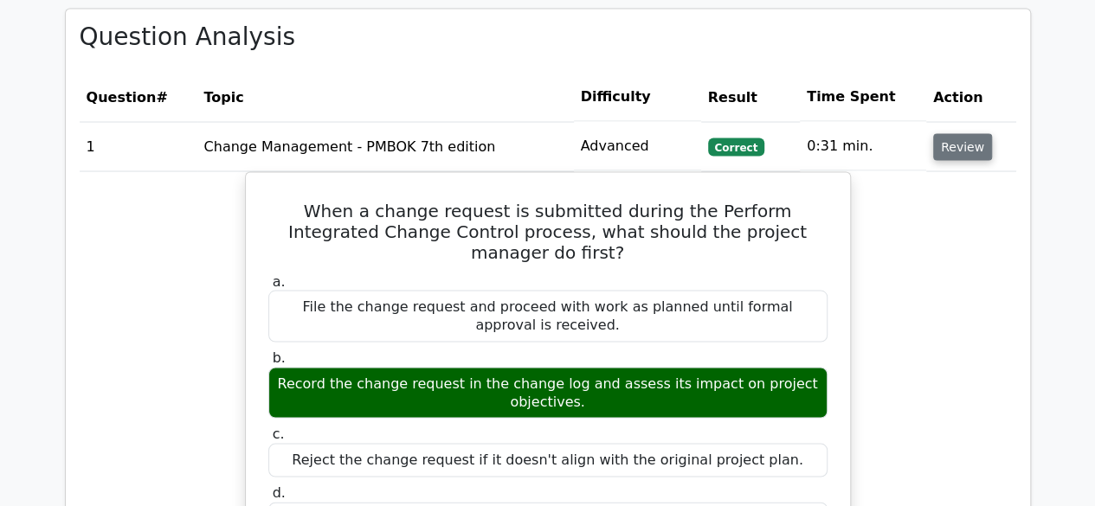
click at [964, 133] on button "Review" at bounding box center [962, 146] width 59 height 27
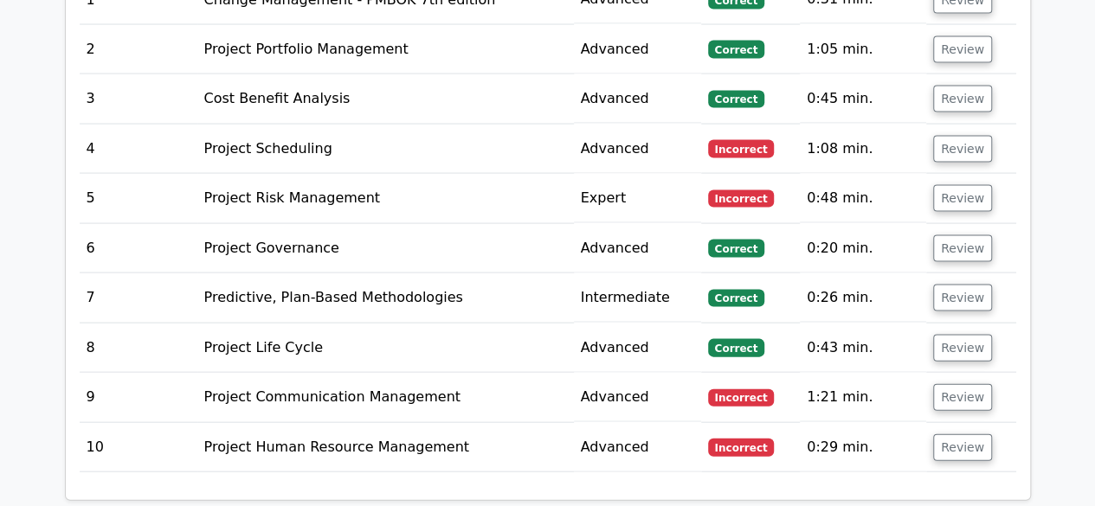
scroll to position [1731, 0]
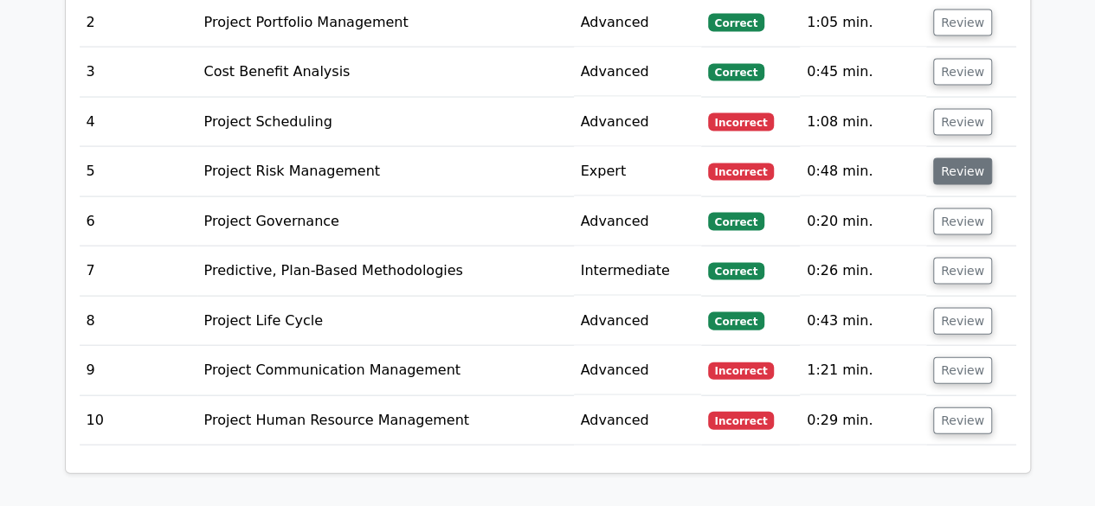
click at [964, 158] on button "Review" at bounding box center [962, 171] width 59 height 27
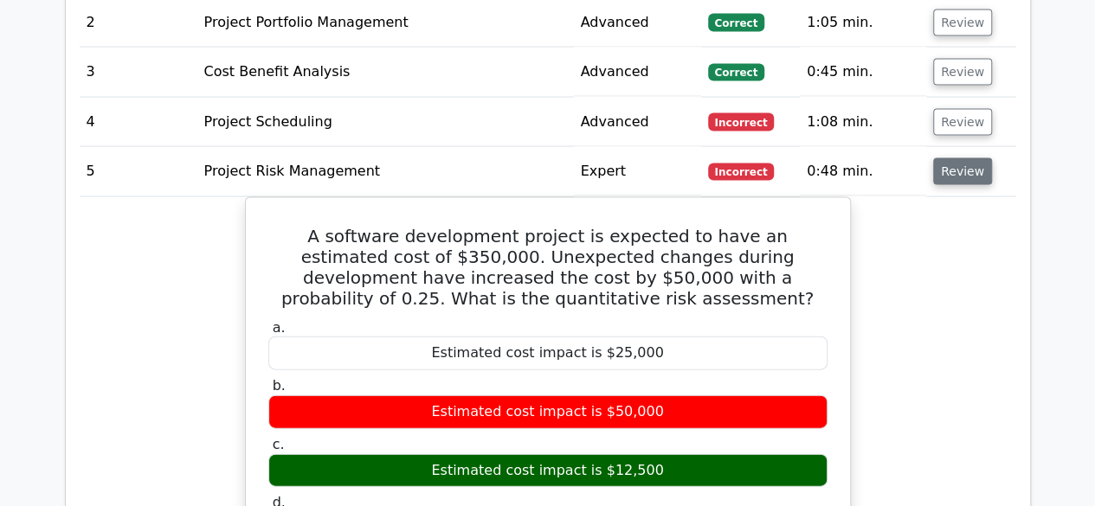
click at [964, 158] on button "Review" at bounding box center [962, 171] width 59 height 27
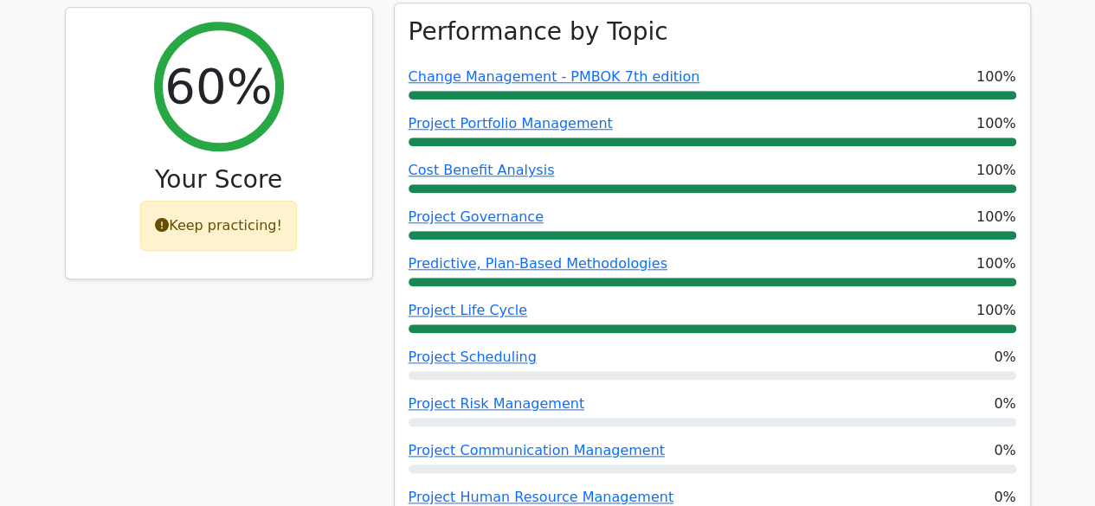
scroll to position [693, 0]
